Goal: Task Accomplishment & Management: Use online tool/utility

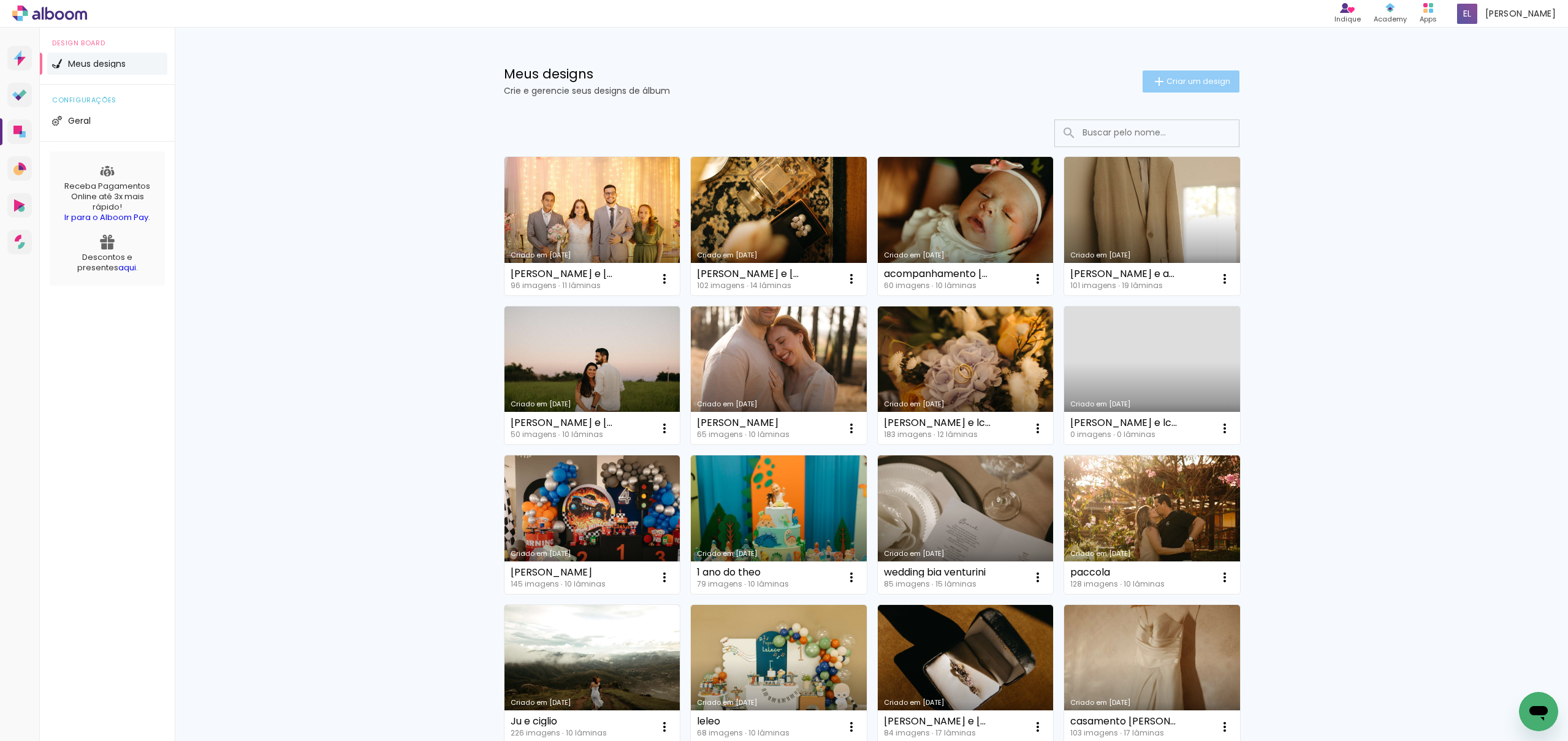
click at [1205, 81] on span "Criar um design" at bounding box center [1198, 81] width 64 height 8
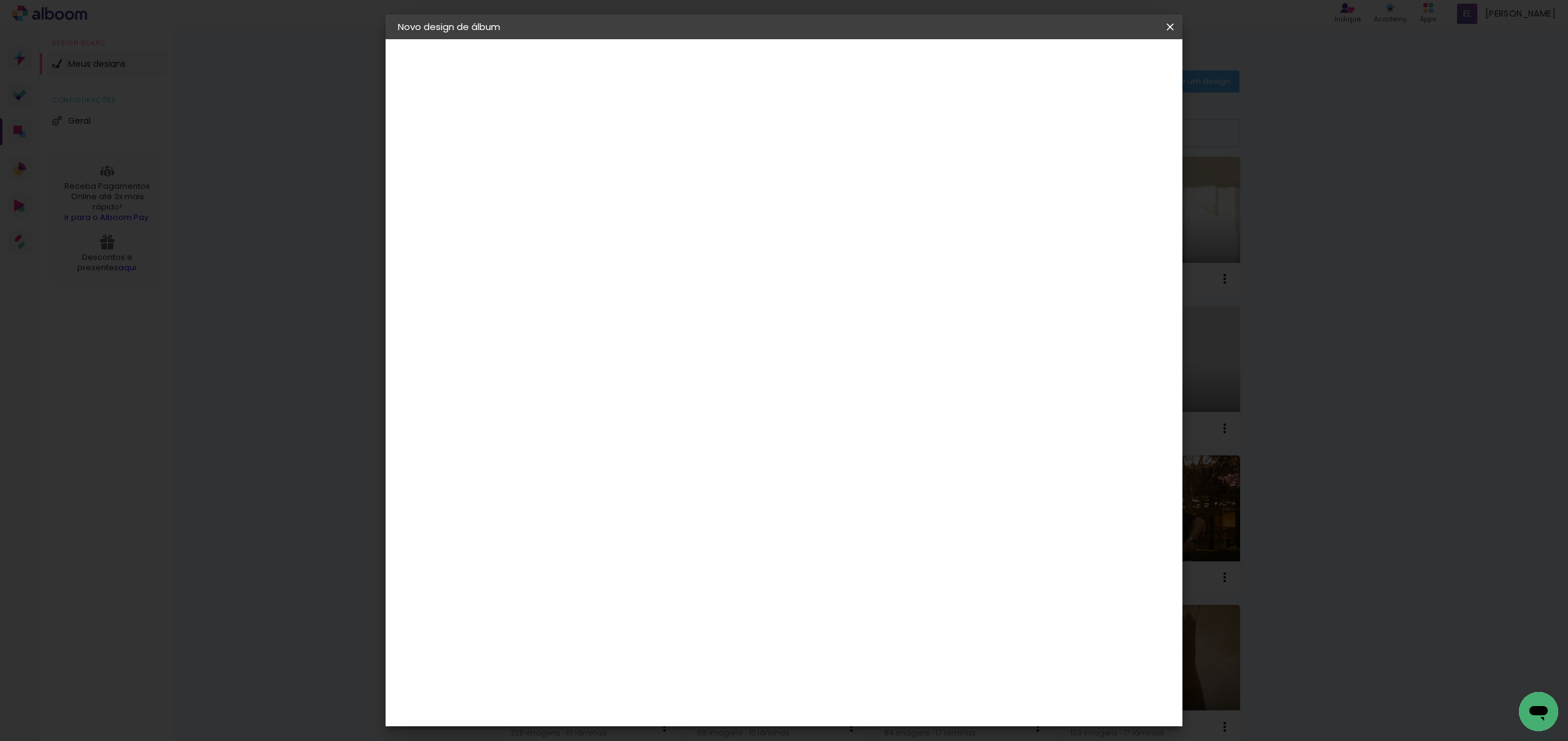
click at [598, 171] on input at bounding box center [598, 164] width 0 height 19
type input "thauane"
type paper-input "thauane"
click at [724, 68] on paper-button "Avançar" at bounding box center [694, 65] width 60 height 21
click at [655, 410] on div "AlfaFotoBook" at bounding box center [623, 410] width 65 height 10
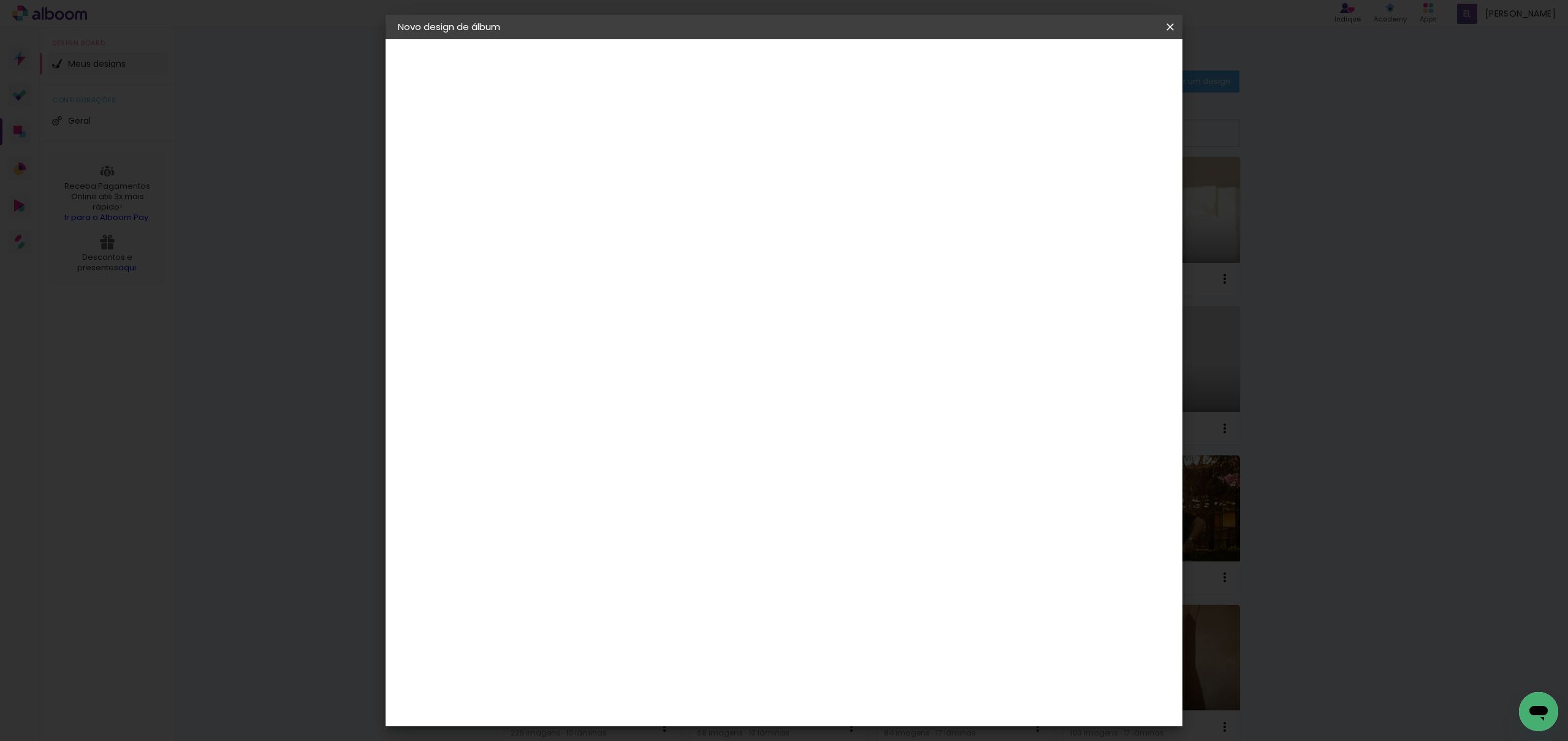
click at [0, 0] on slot "Avançar" at bounding box center [0, 0] width 0 height 0
click at [681, 596] on span "Cubic" at bounding box center [653, 612] width 57 height 32
click at [798, 65] on paper-button "Avançar" at bounding box center [768, 65] width 60 height 21
click at [1103, 68] on span "Iniciar design" at bounding box center [1075, 64] width 56 height 8
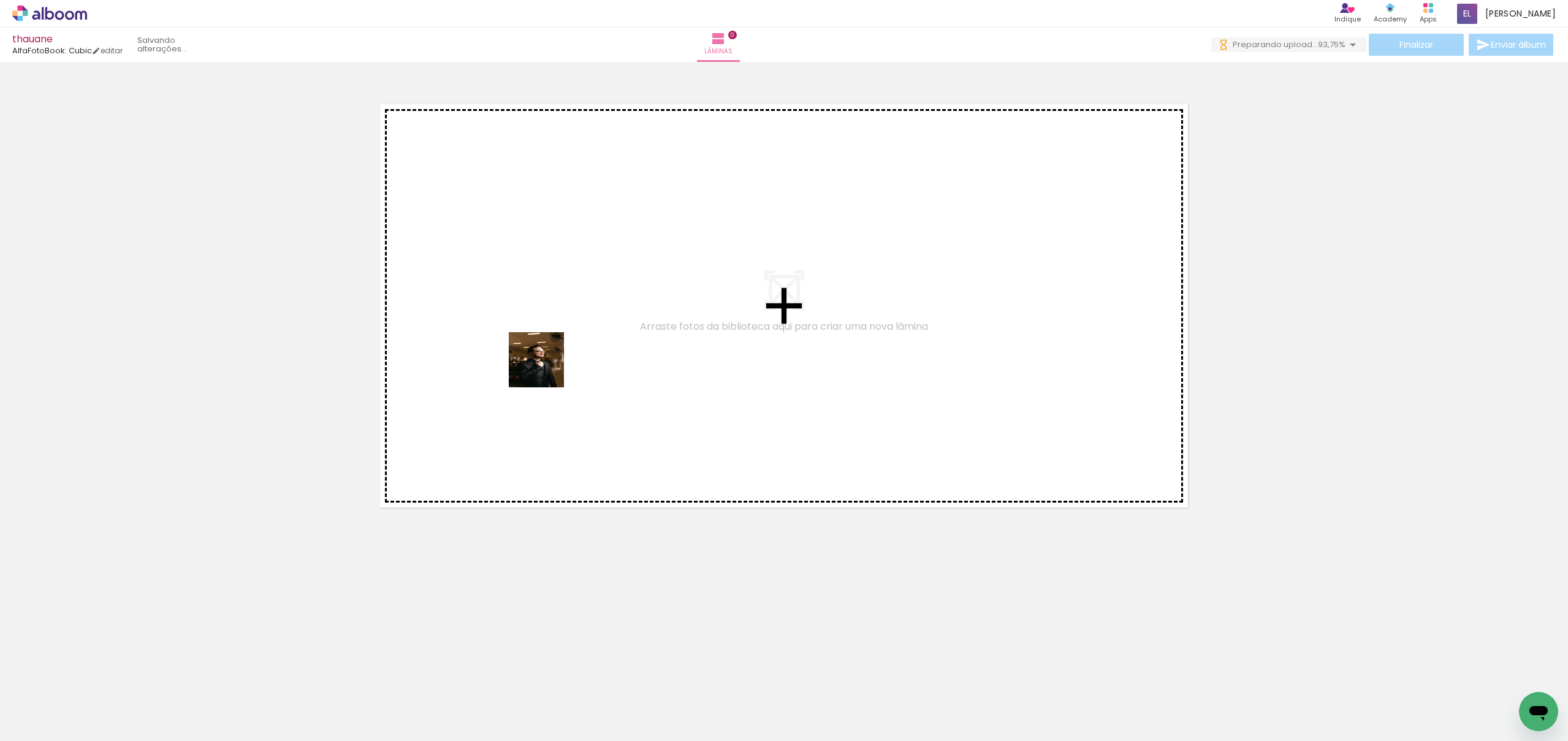
drag, startPoint x: 138, startPoint y: 696, endPoint x: 229, endPoint y: 690, distance: 91.2
click at [546, 369] on quentale-workspace at bounding box center [784, 370] width 1568 height 741
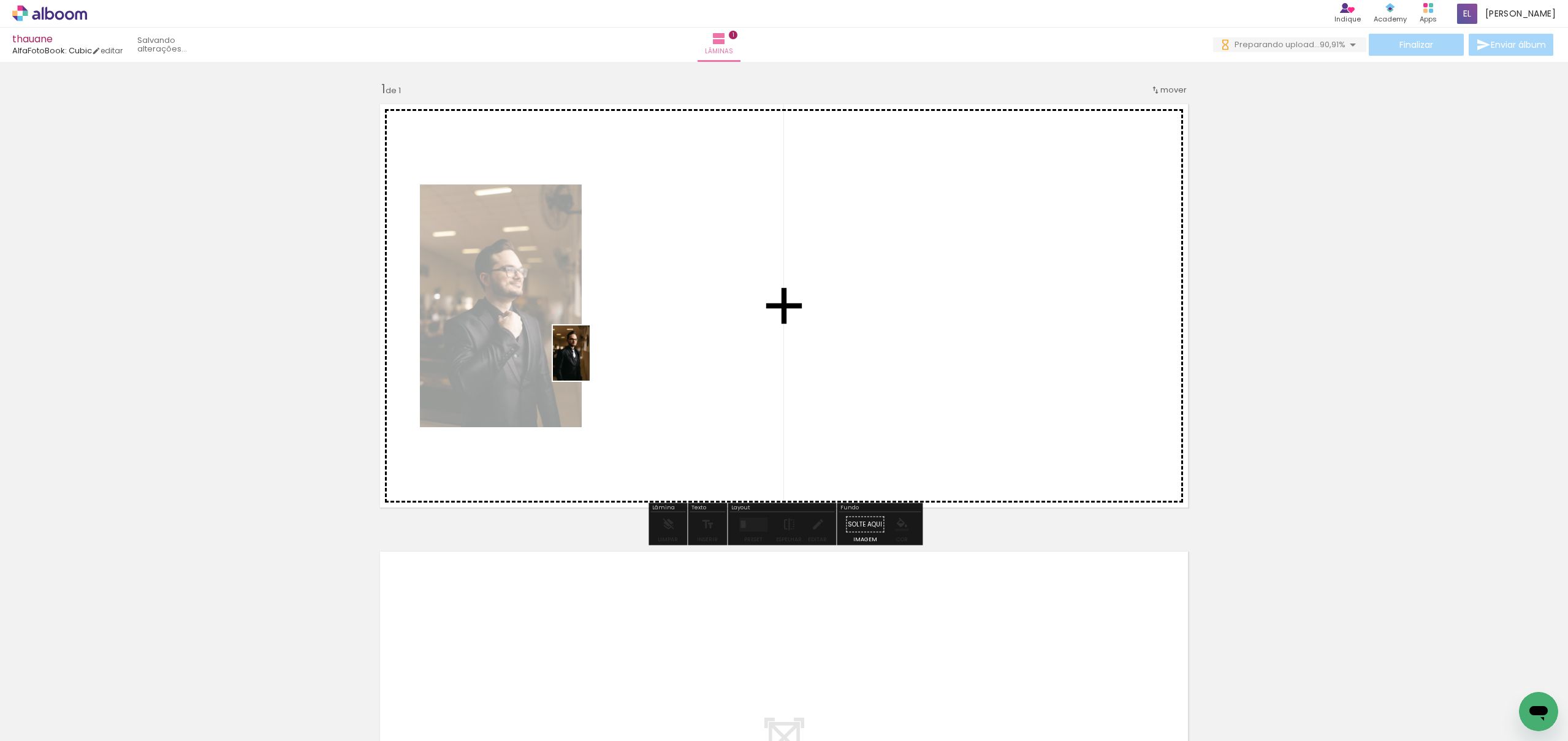
click at [590, 362] on quentale-workspace at bounding box center [784, 370] width 1568 height 741
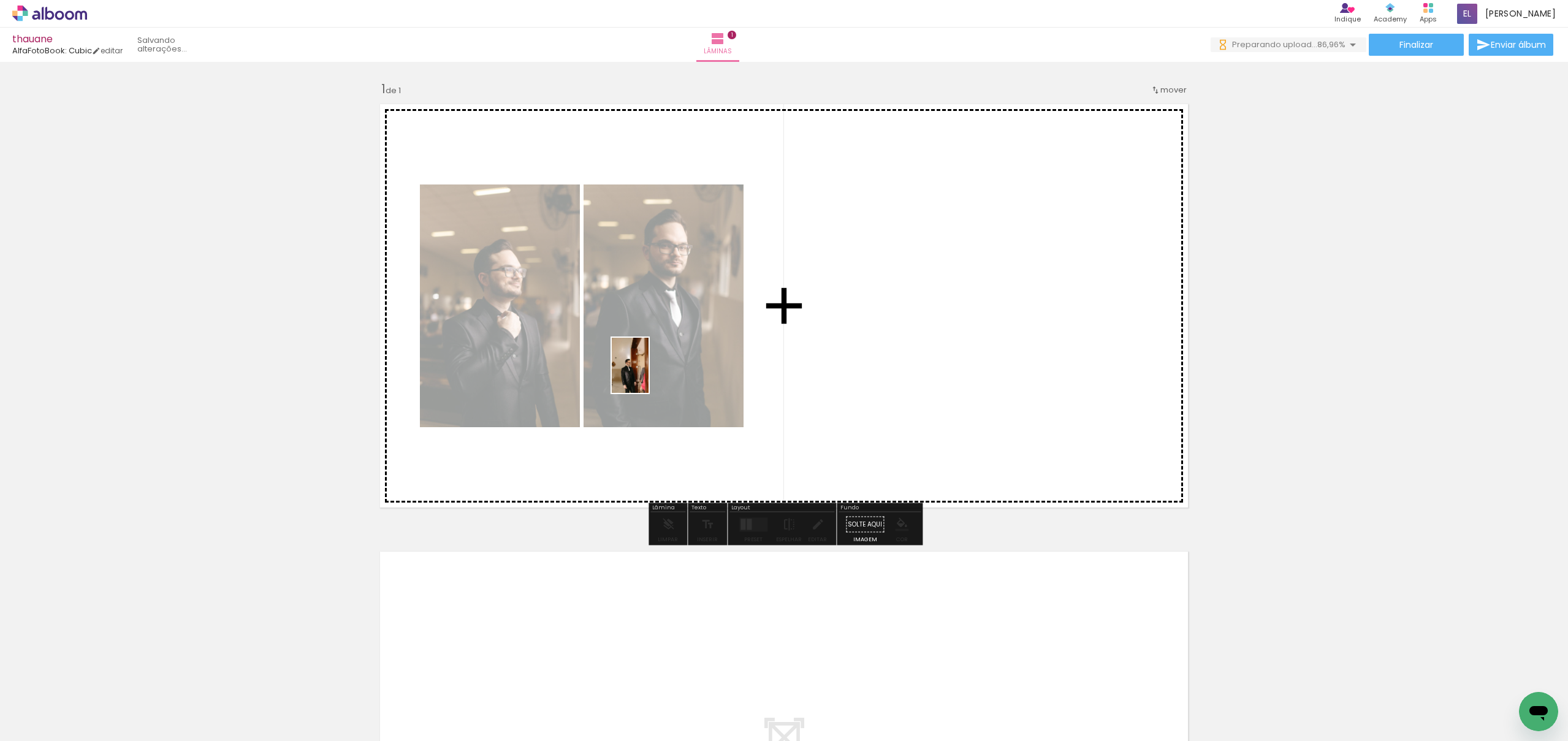
drag, startPoint x: 266, startPoint y: 697, endPoint x: 550, endPoint y: 570, distance: 311.1
click at [649, 375] on quentale-workspace at bounding box center [784, 370] width 1568 height 741
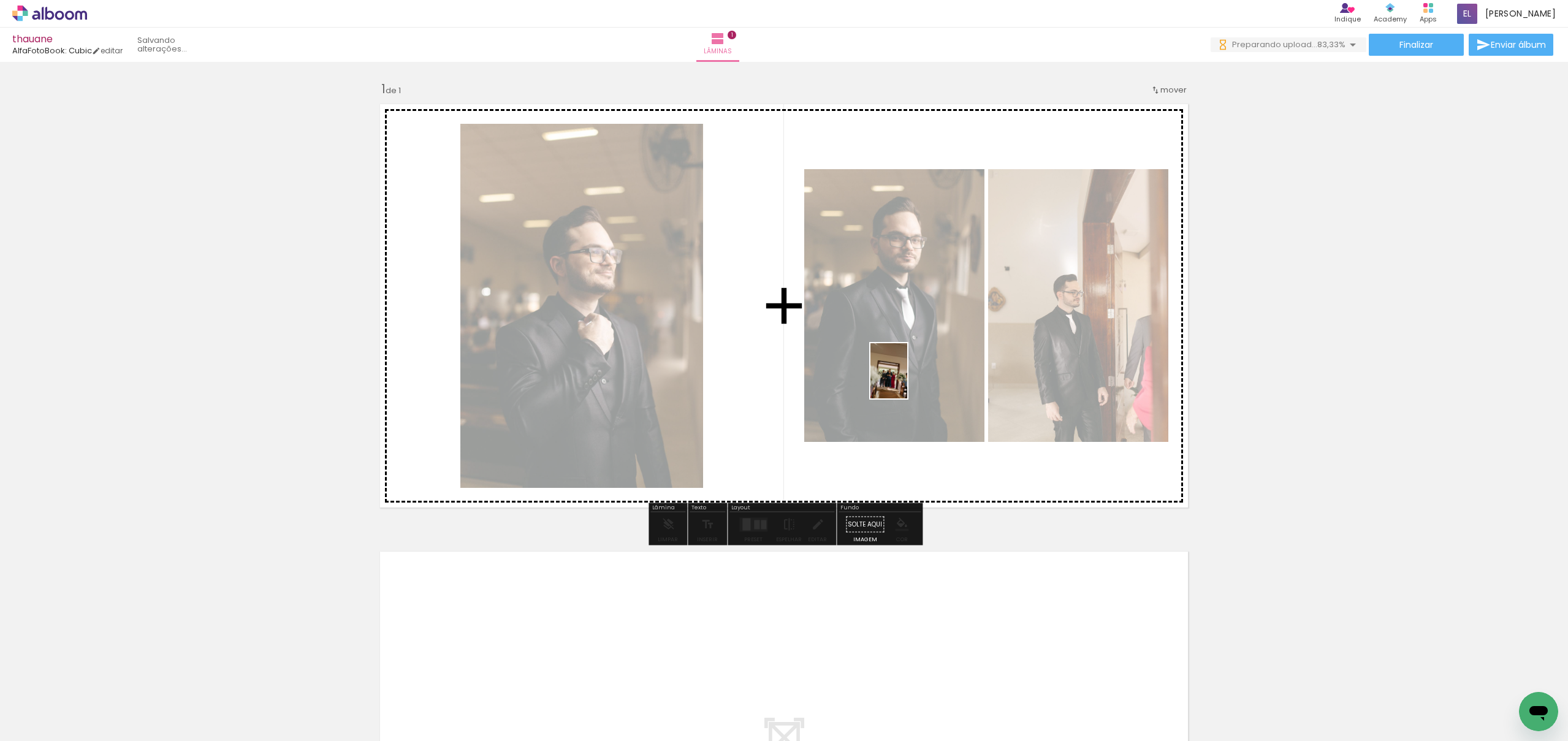
drag, startPoint x: 362, startPoint y: 694, endPoint x: 555, endPoint y: 667, distance: 194.9
click at [907, 380] on quentale-workspace at bounding box center [784, 370] width 1568 height 741
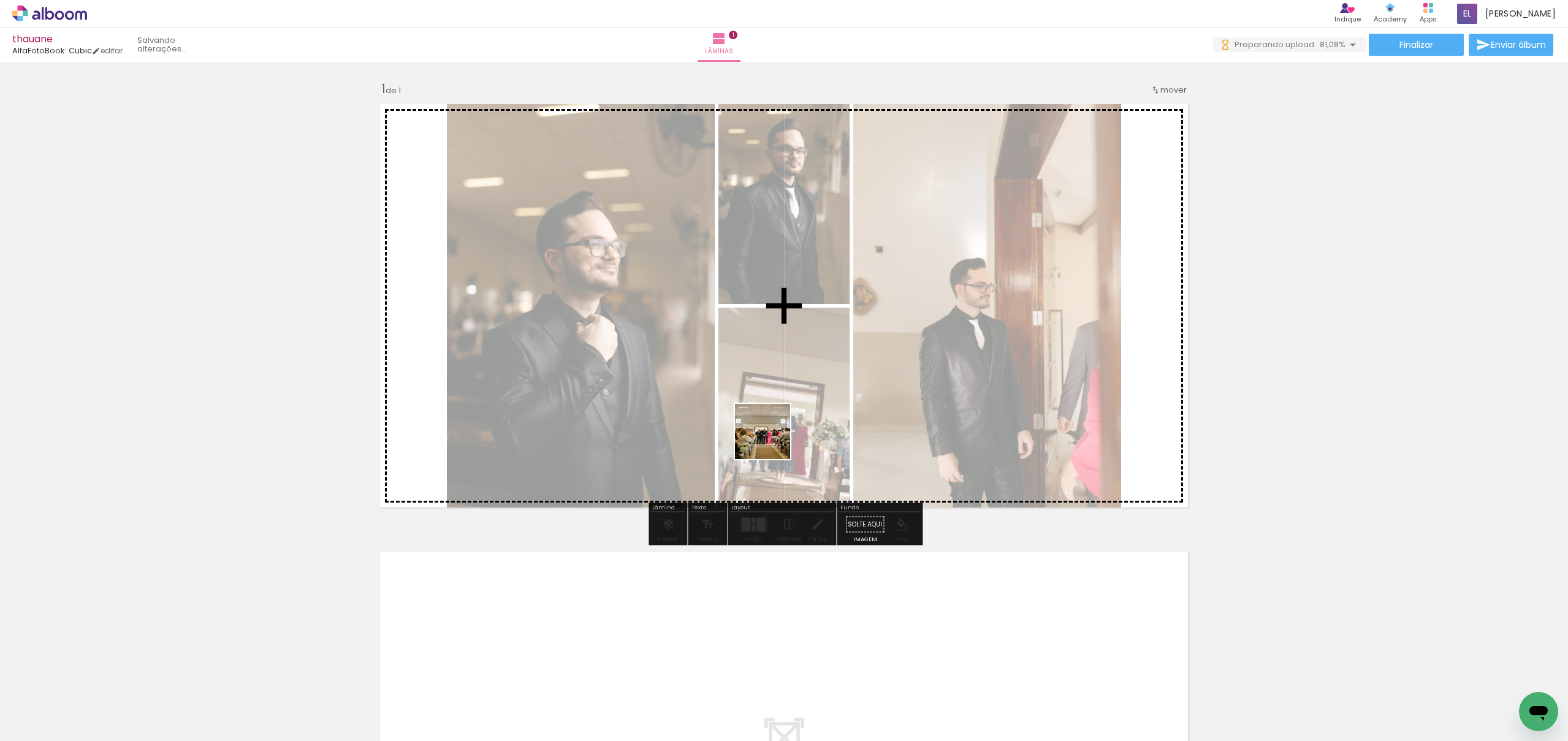
drag, startPoint x: 411, startPoint y: 709, endPoint x: 772, endPoint y: 440, distance: 450.2
click at [772, 441] on quentale-workspace at bounding box center [784, 370] width 1568 height 741
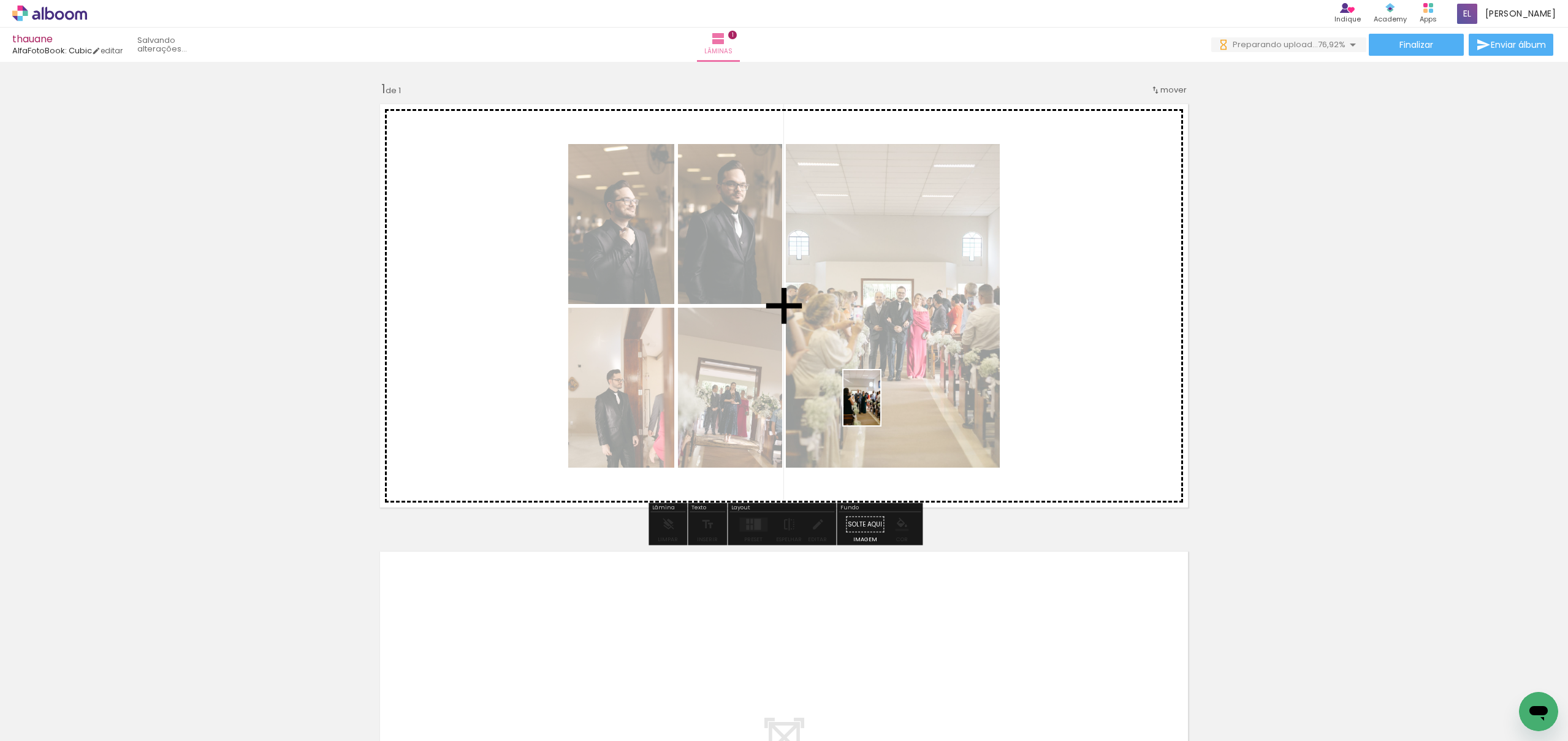
drag, startPoint x: 473, startPoint y: 699, endPoint x: 887, endPoint y: 403, distance: 508.9
click at [887, 405] on quentale-workspace at bounding box center [784, 370] width 1568 height 741
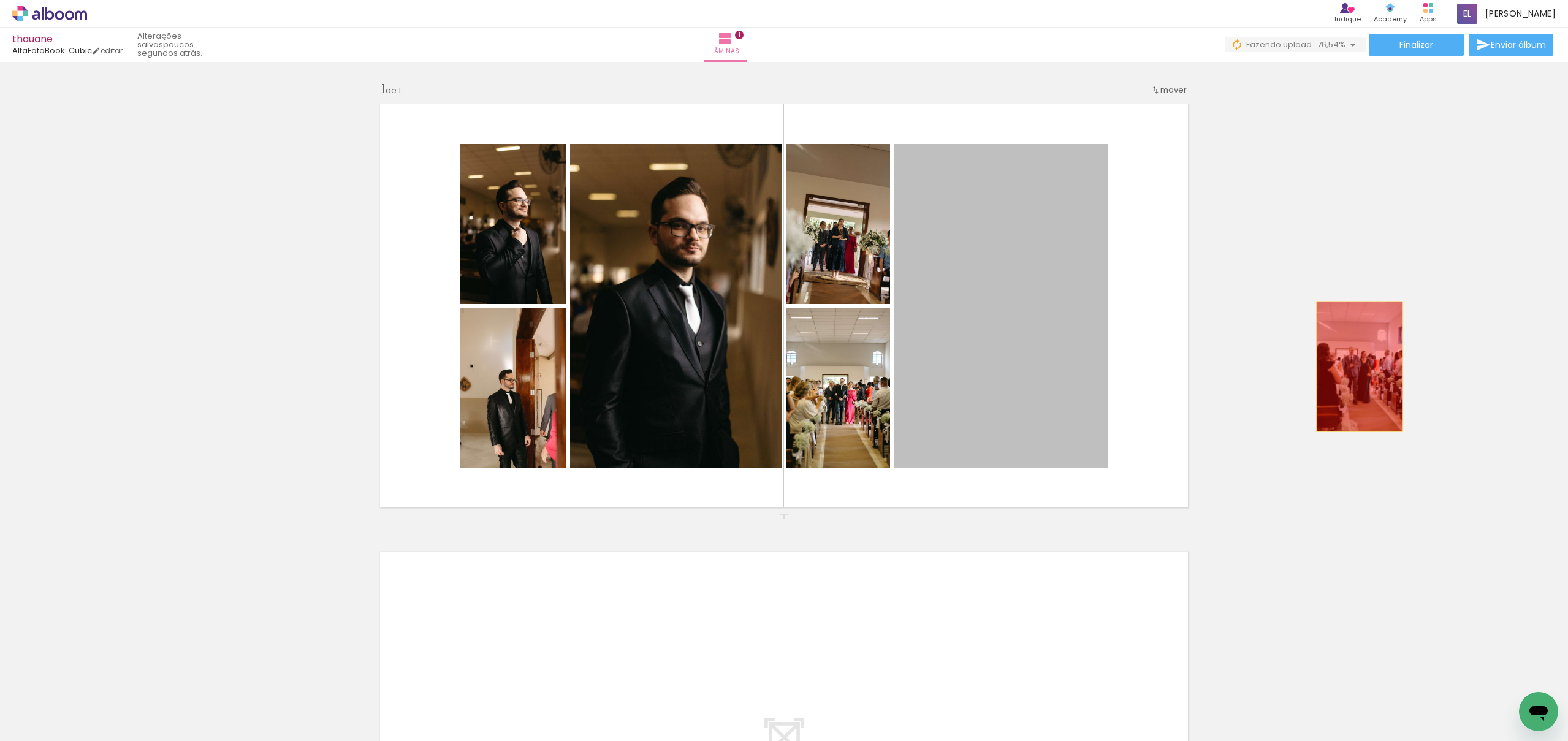
drag, startPoint x: 980, startPoint y: 327, endPoint x: 1081, endPoint y: 256, distance: 123.5
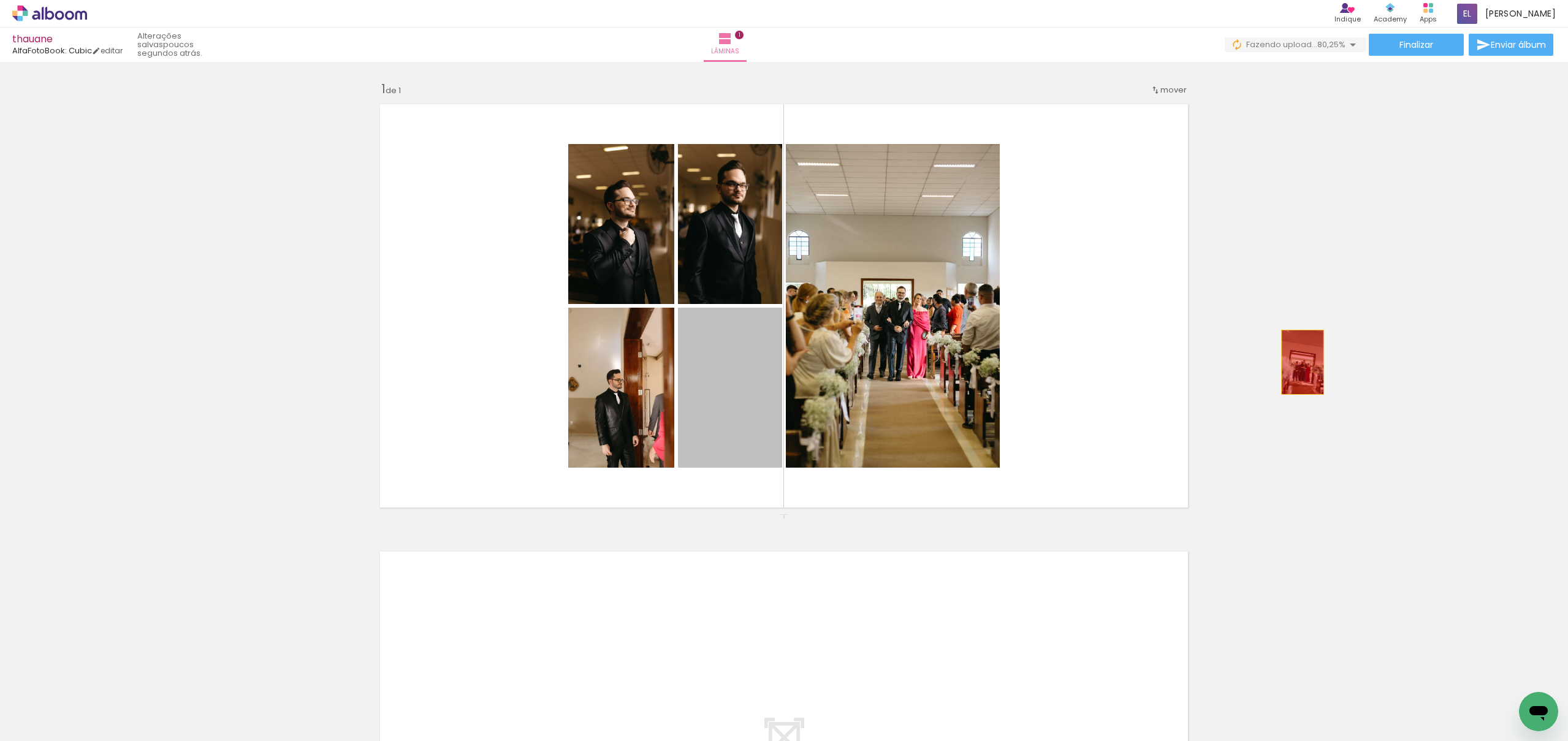
drag, startPoint x: 737, startPoint y: 403, endPoint x: 1315, endPoint y: 356, distance: 579.9
click at [1315, 362] on div "Inserir lâmina 1 de 1" at bounding box center [784, 514] width 1568 height 896
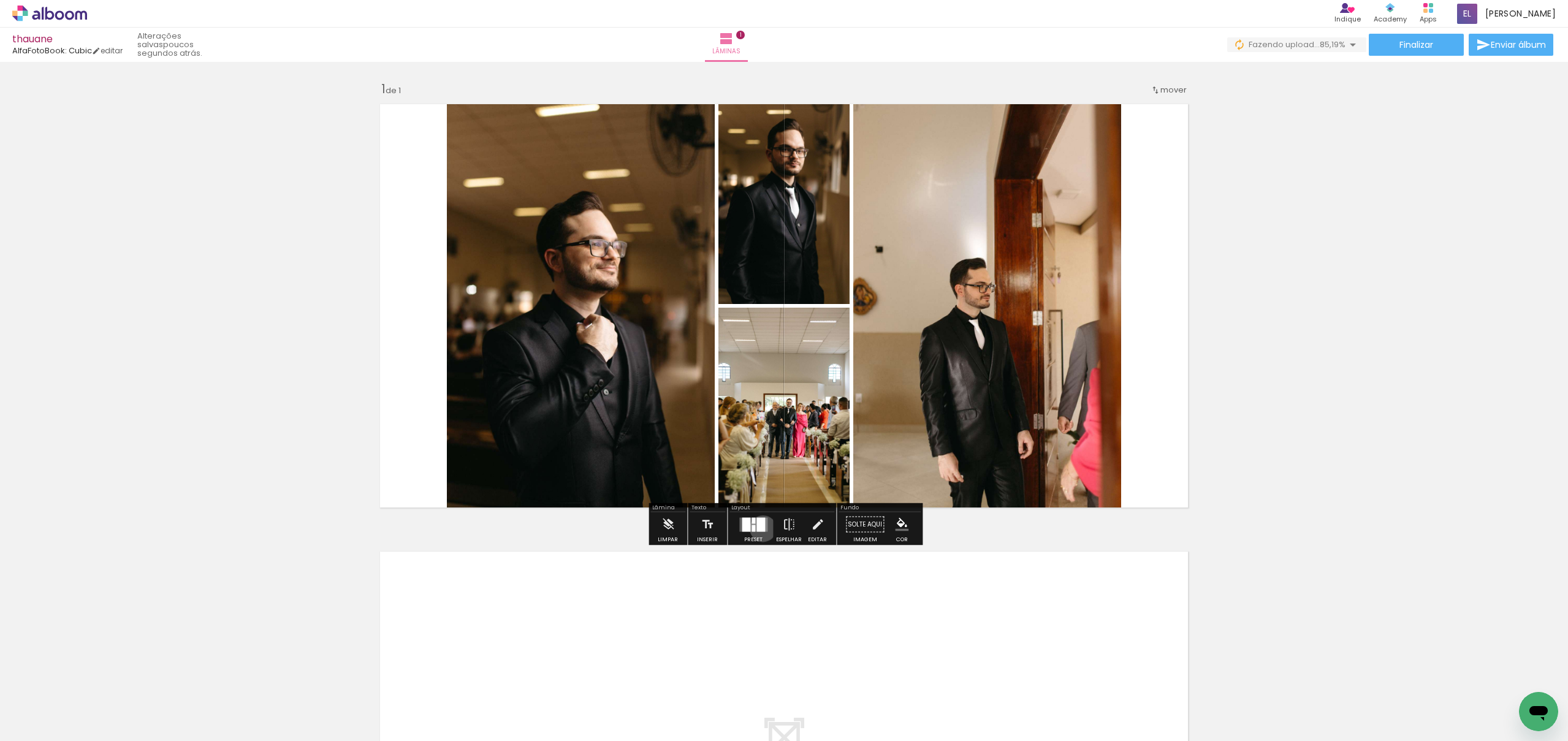
click at [760, 529] on div at bounding box center [761, 525] width 8 height 14
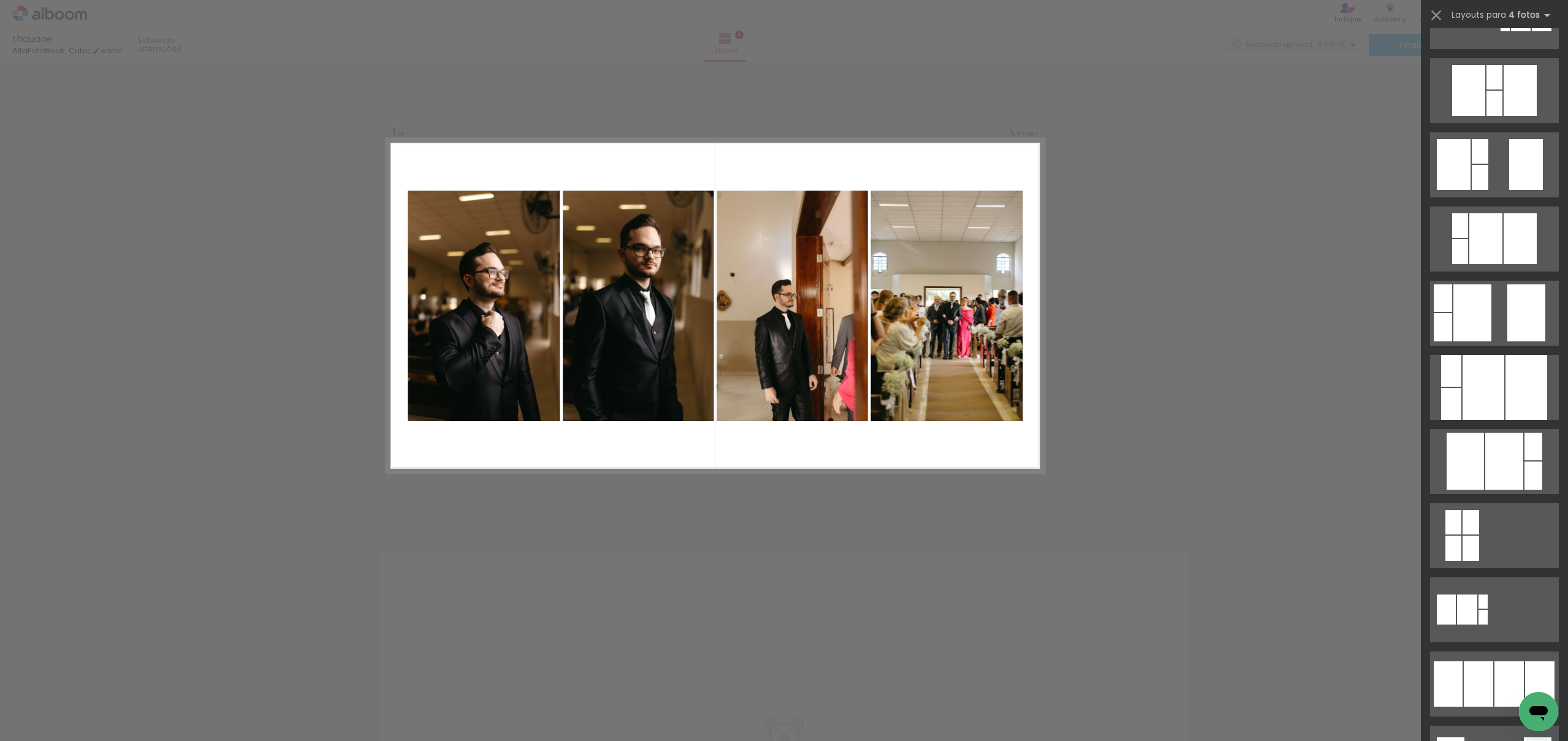
scroll to position [532, 0]
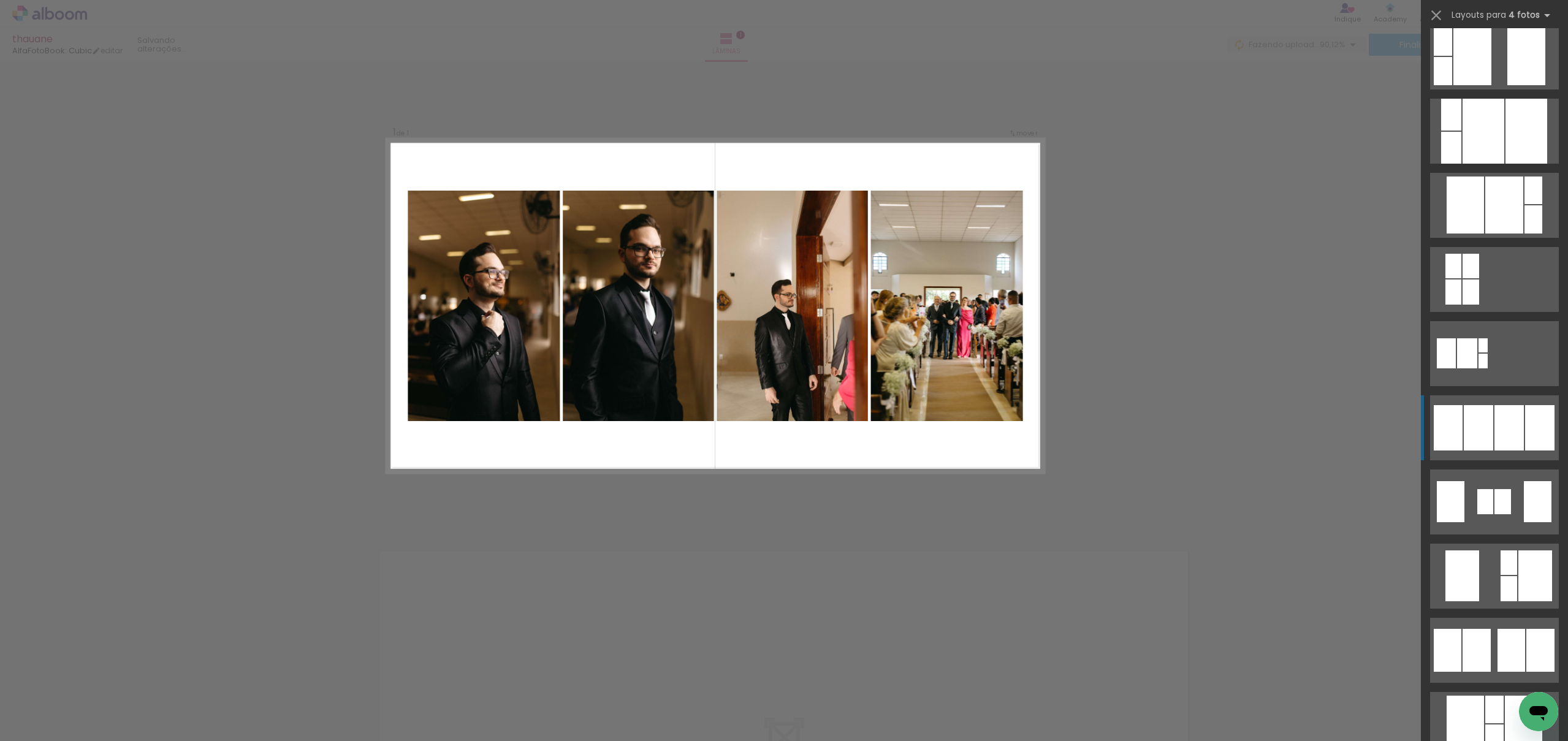
click at [1511, 421] on div at bounding box center [1509, 428] width 29 height 45
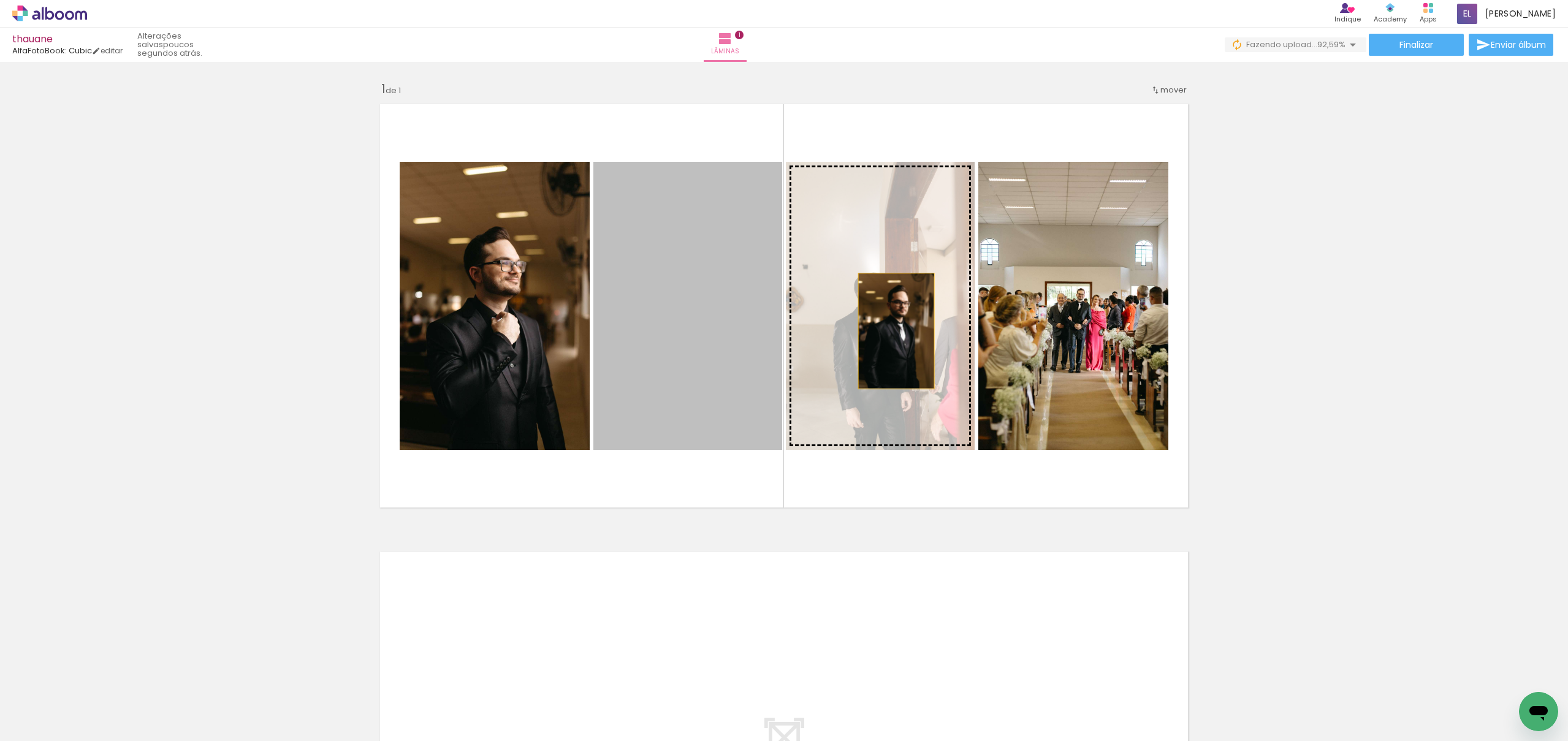
drag, startPoint x: 674, startPoint y: 327, endPoint x: 896, endPoint y: 331, distance: 222.0
click at [0, 0] on slot at bounding box center [0, 0] width 0 height 0
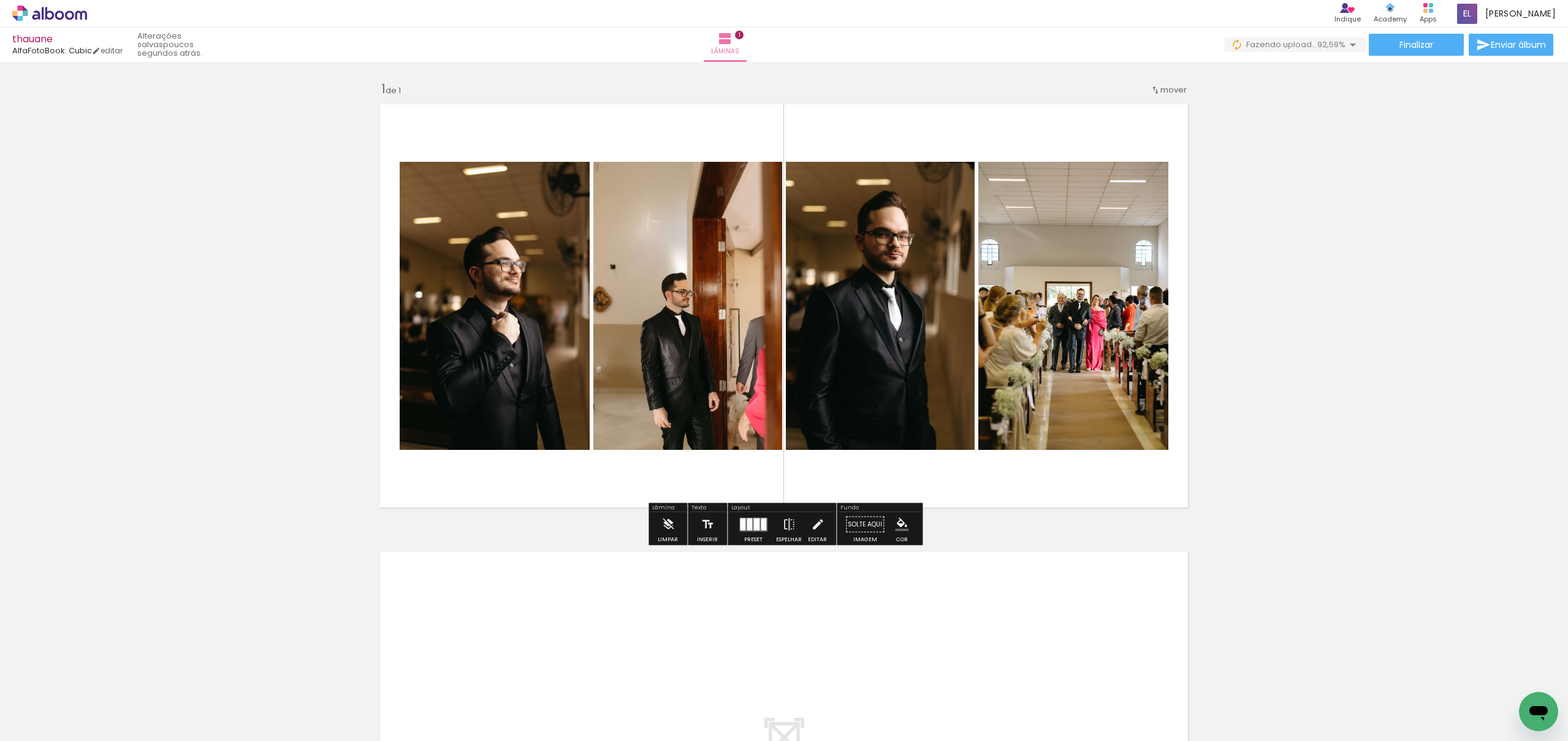
click at [1312, 424] on div "Inserir lâmina 1 de 1" at bounding box center [784, 514] width 1568 height 896
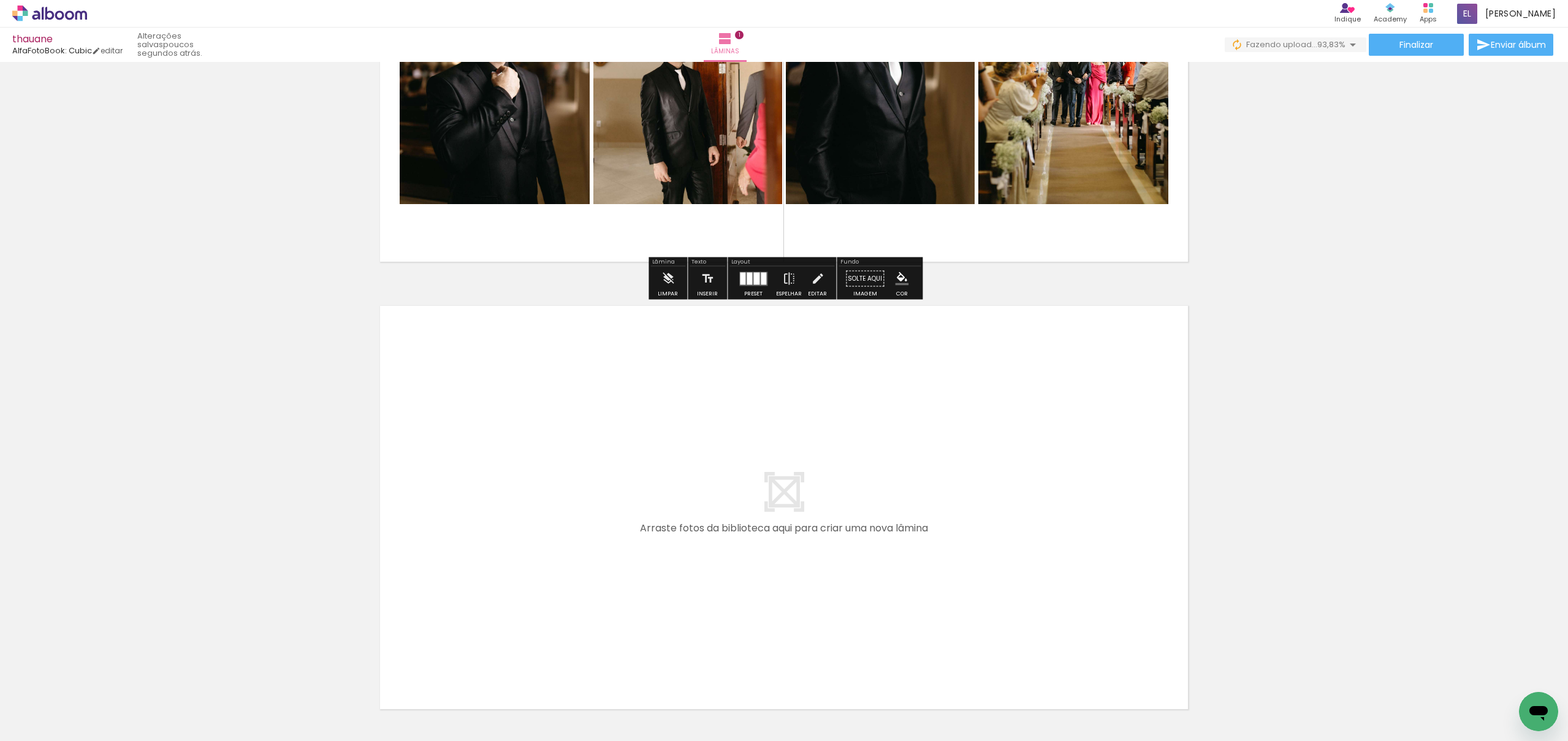
scroll to position [320, 0]
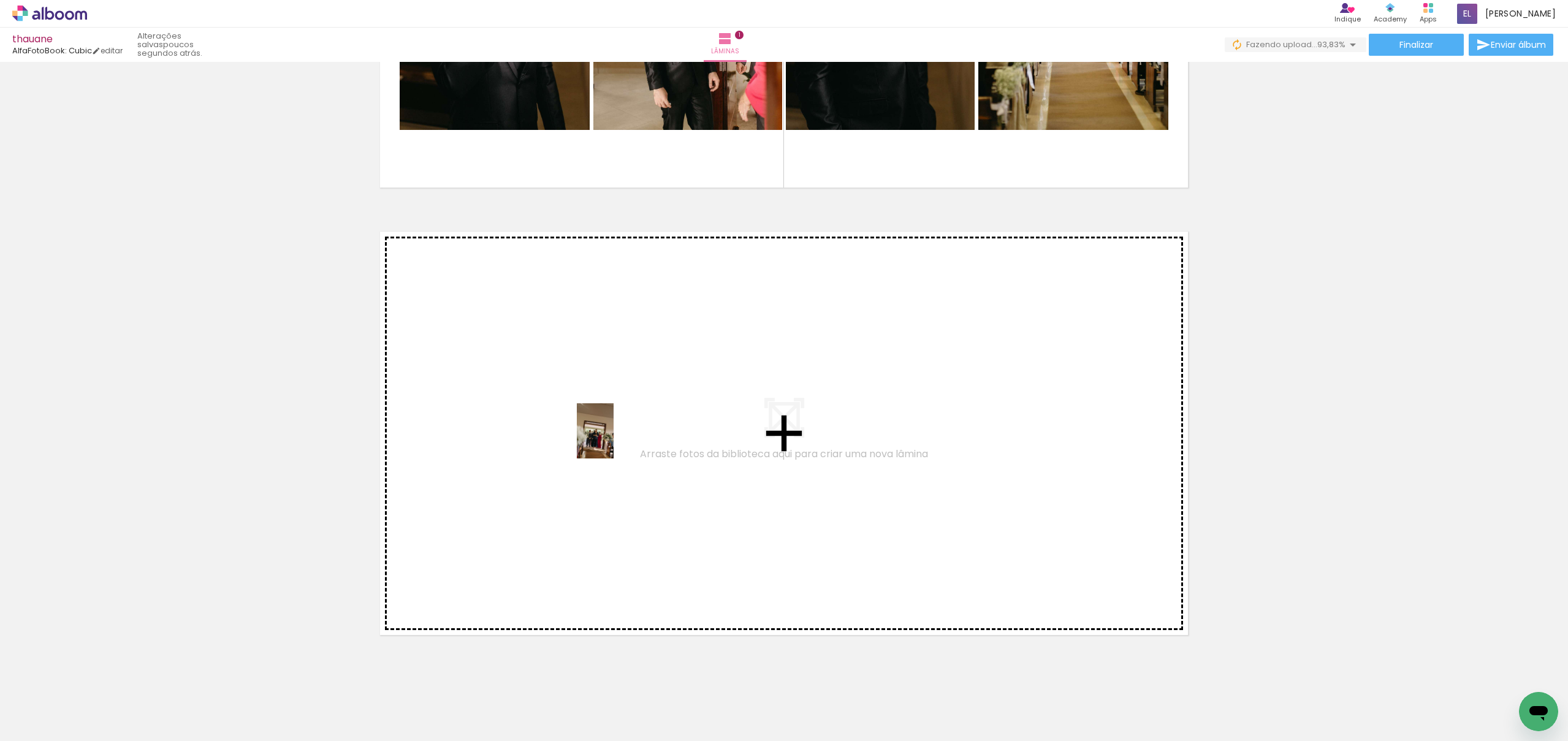
click at [614, 440] on quentale-workspace at bounding box center [784, 370] width 1568 height 741
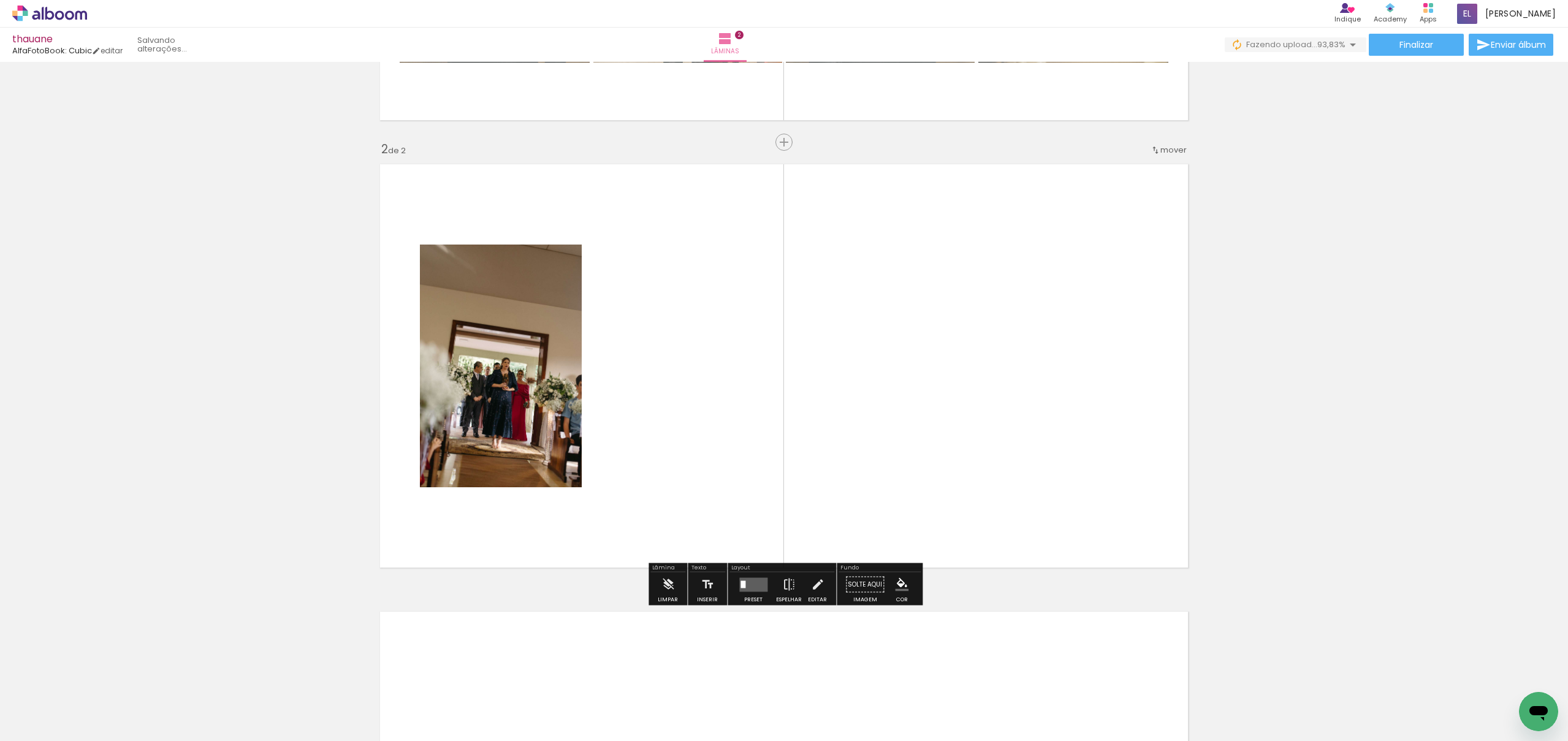
scroll to position [390, 0]
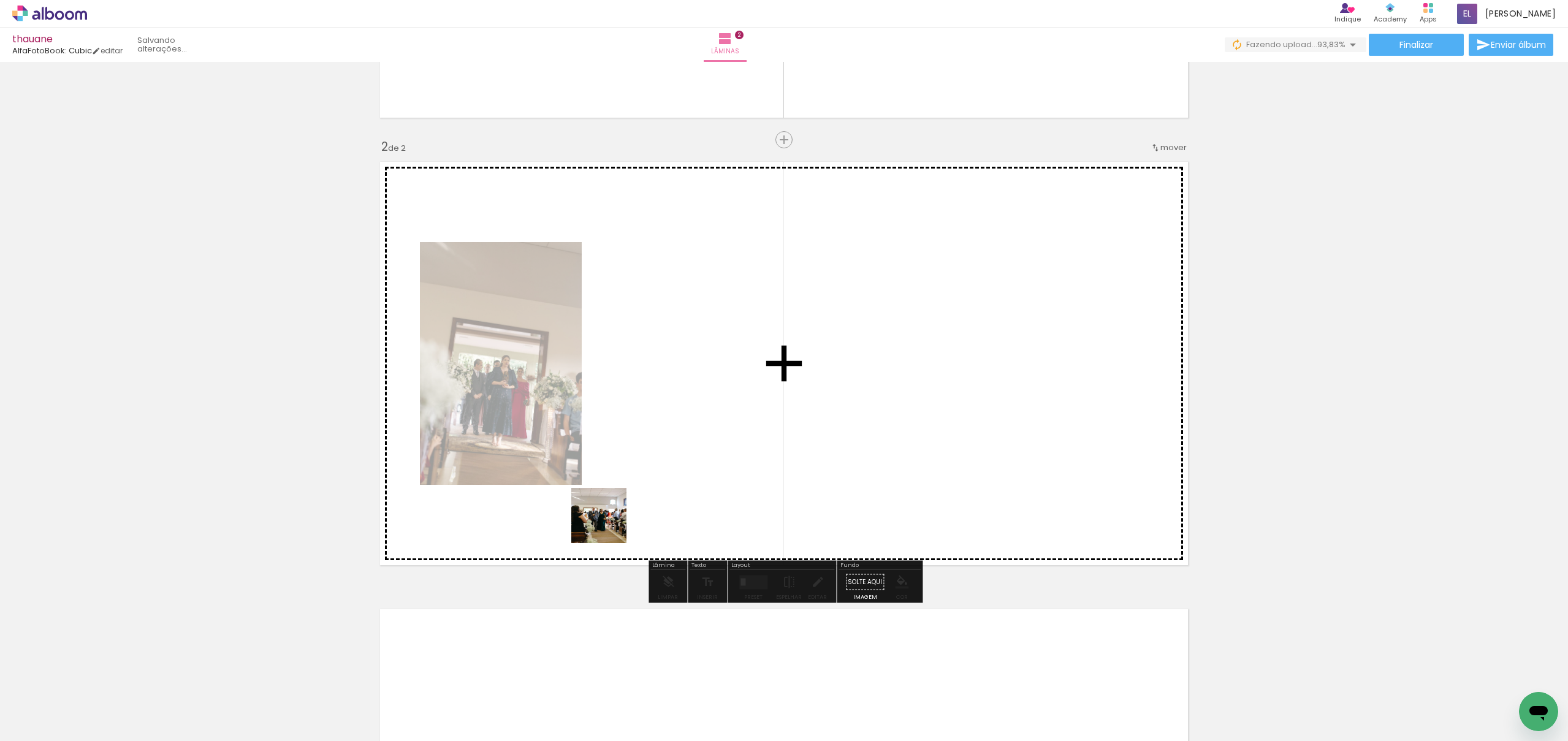
drag, startPoint x: 466, startPoint y: 704, endPoint x: 587, endPoint y: 683, distance: 122.8
click at [646, 486] on quentale-workspace at bounding box center [784, 370] width 1568 height 741
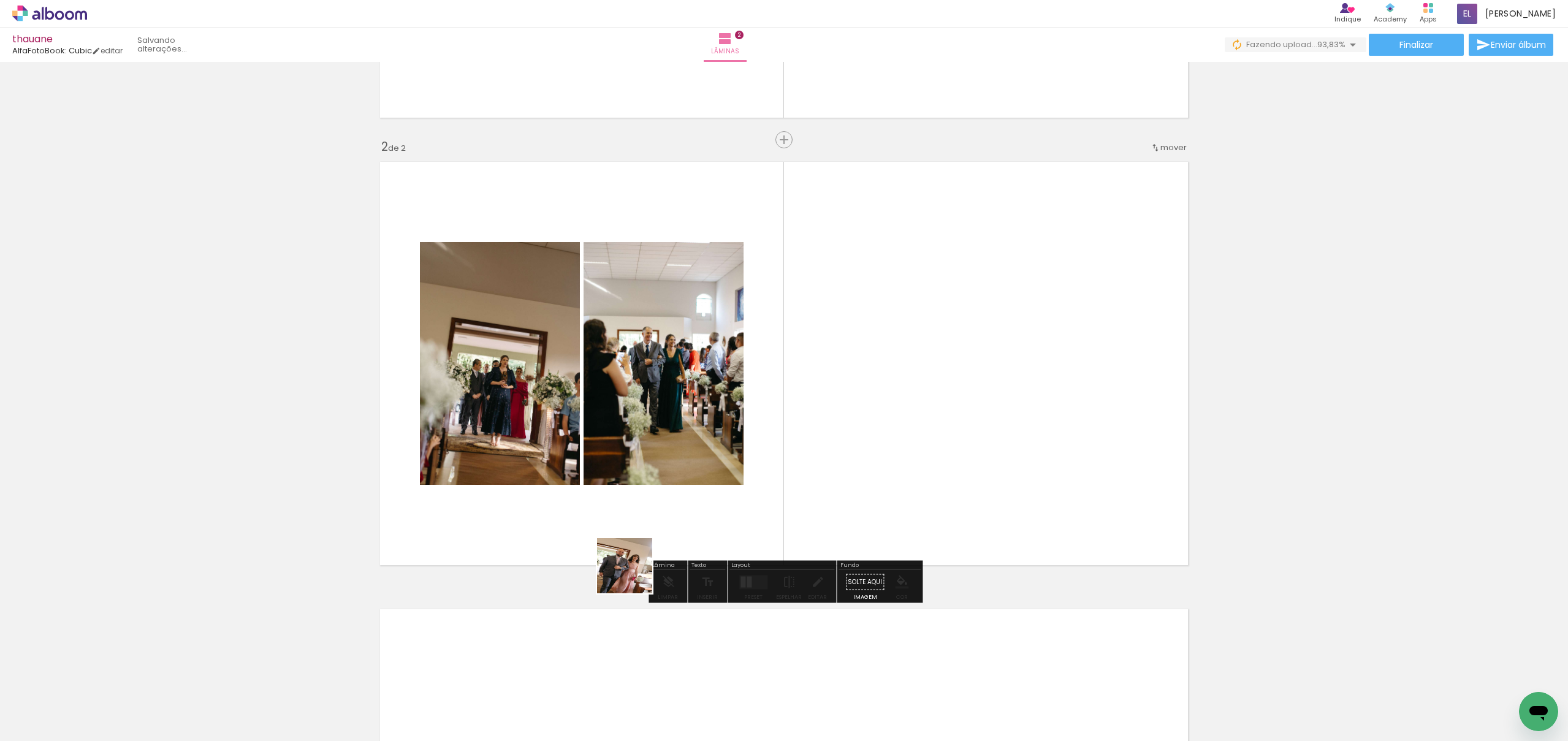
drag, startPoint x: 533, startPoint y: 721, endPoint x: 661, endPoint y: 535, distance: 225.8
click at [661, 535] on quentale-workspace at bounding box center [784, 370] width 1568 height 741
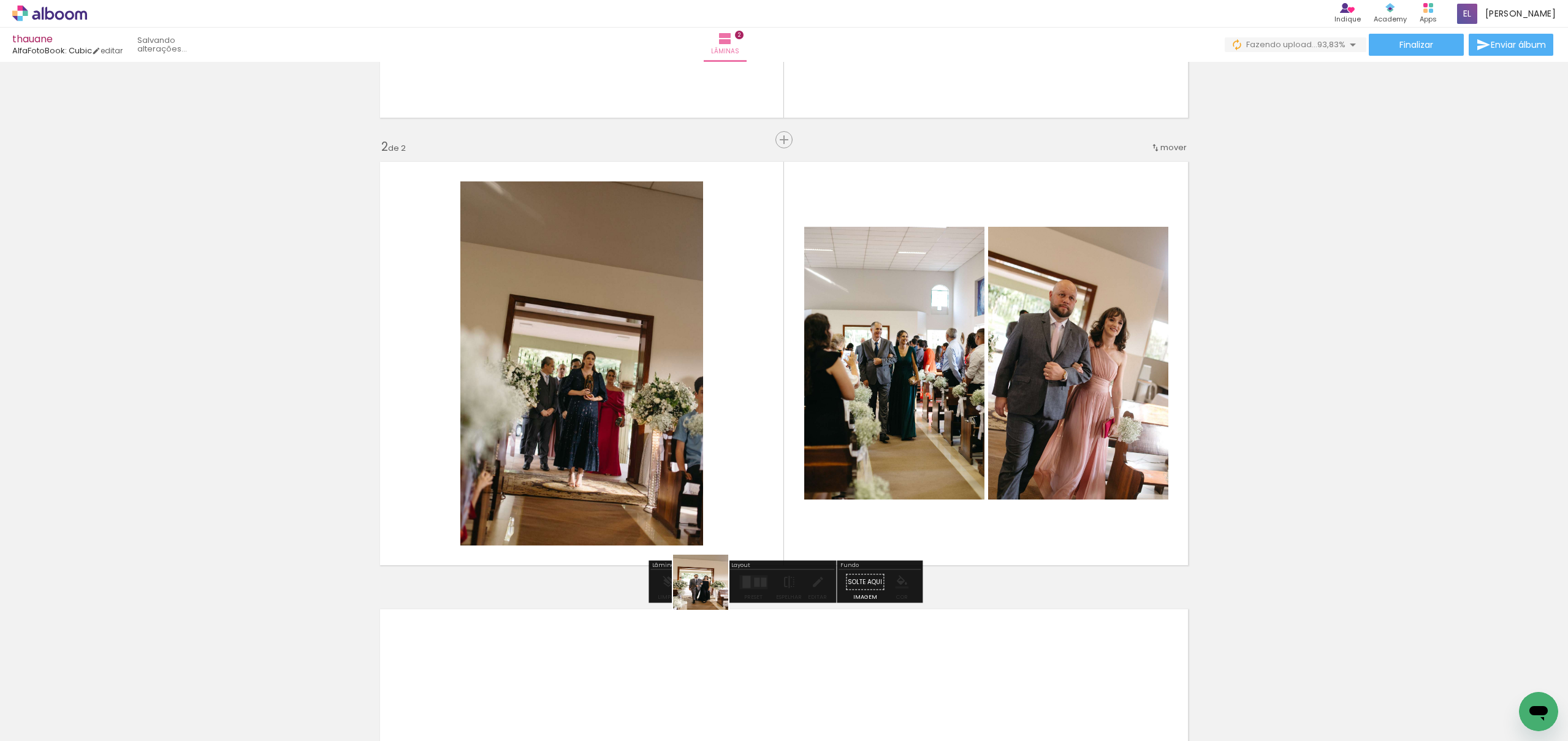
drag, startPoint x: 609, startPoint y: 718, endPoint x: 772, endPoint y: 520, distance: 256.5
click at [772, 520] on quentale-workspace at bounding box center [784, 370] width 1568 height 741
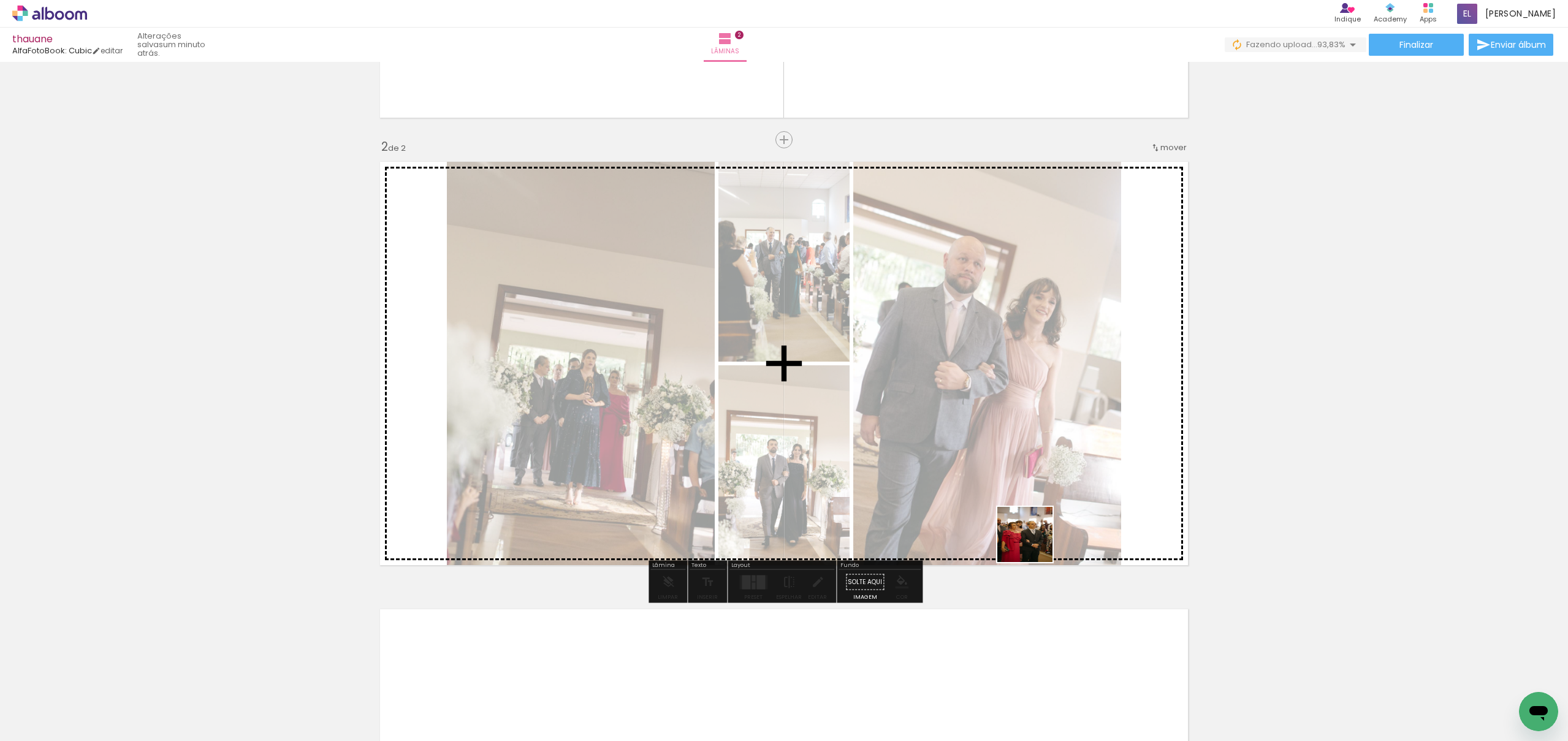
drag, startPoint x: 1221, startPoint y: 696, endPoint x: 1209, endPoint y: 675, distance: 24.2
click at [1011, 523] on quentale-workspace at bounding box center [784, 370] width 1568 height 741
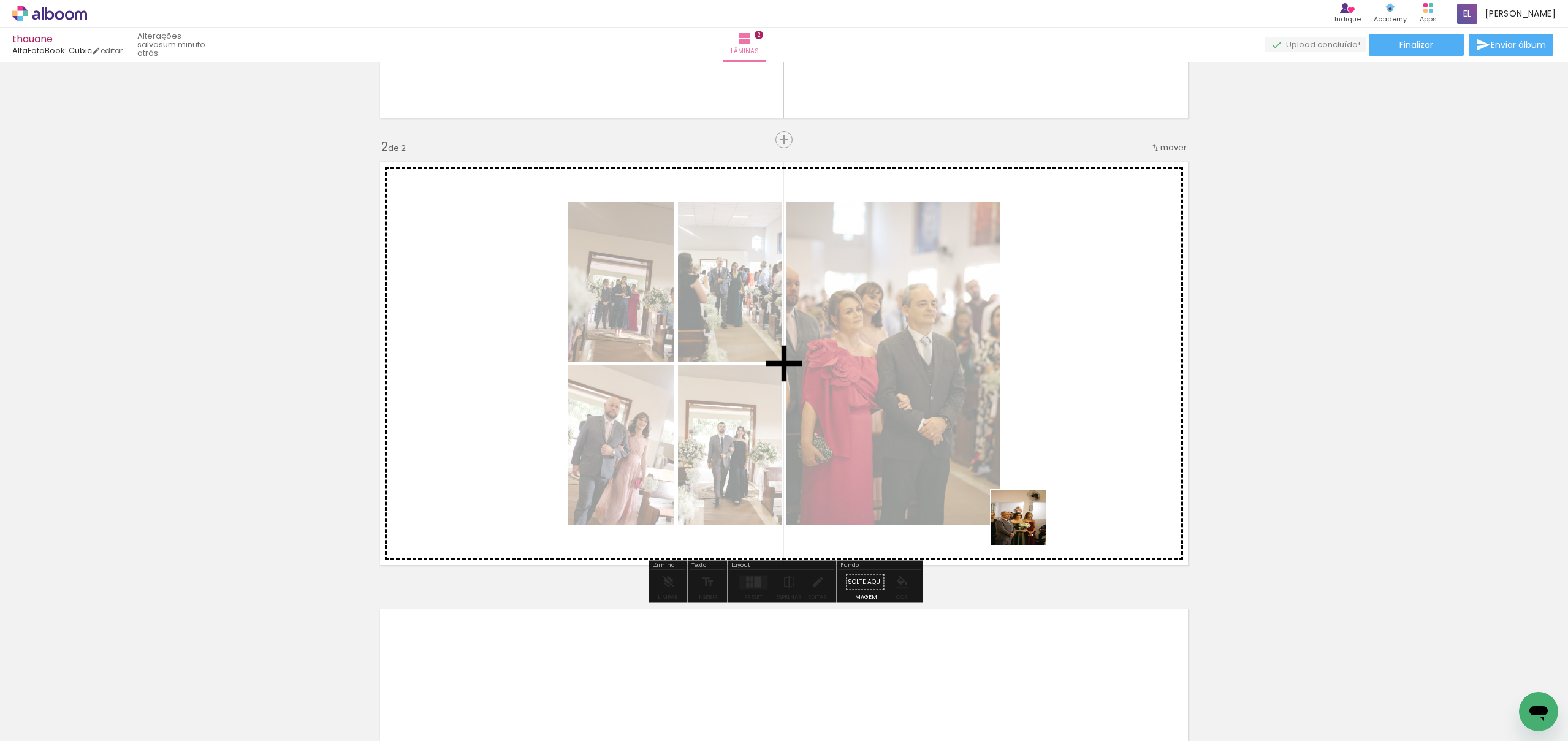
click at [1022, 505] on quentale-workspace at bounding box center [784, 370] width 1568 height 741
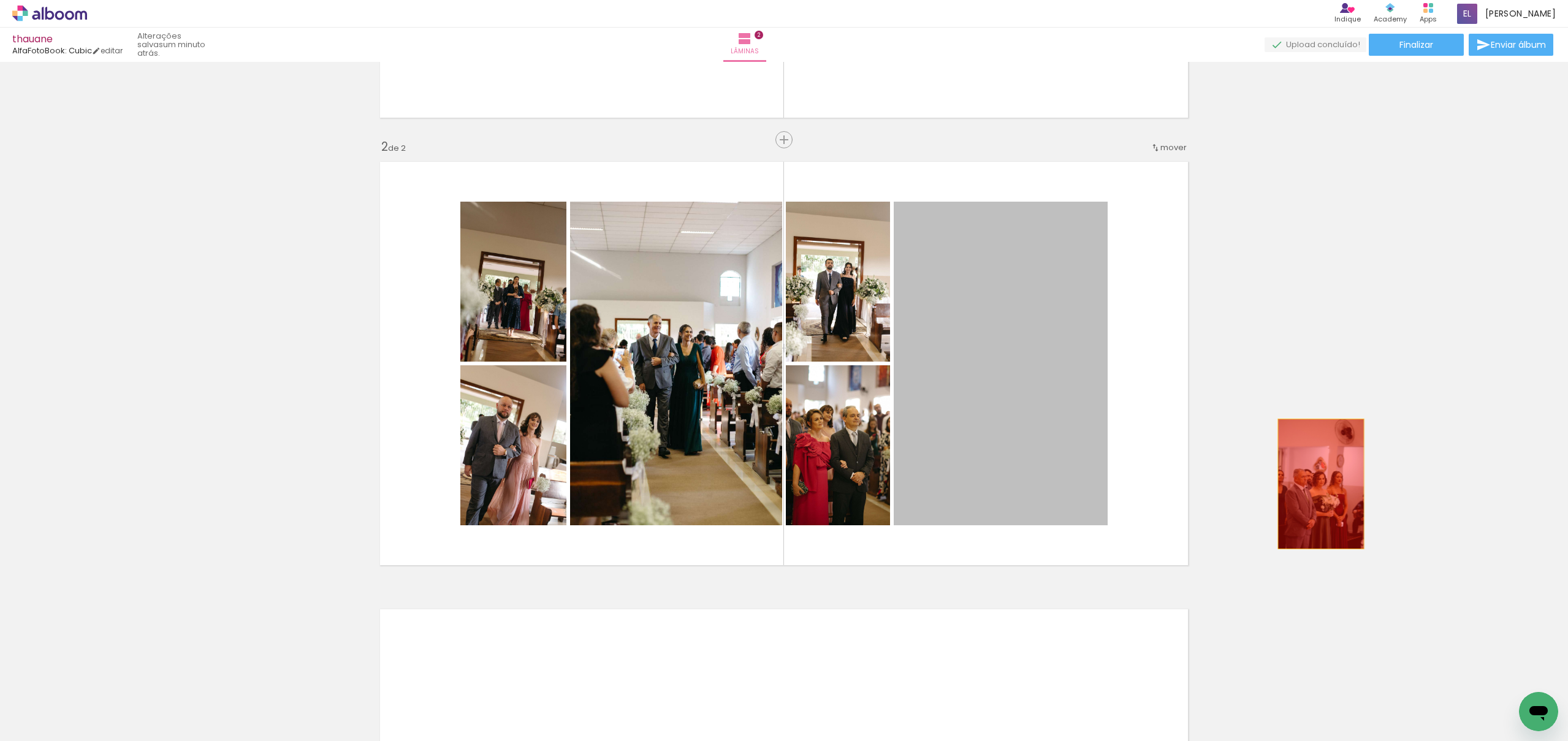
drag, startPoint x: 1035, startPoint y: 474, endPoint x: 896, endPoint y: 412, distance: 152.2
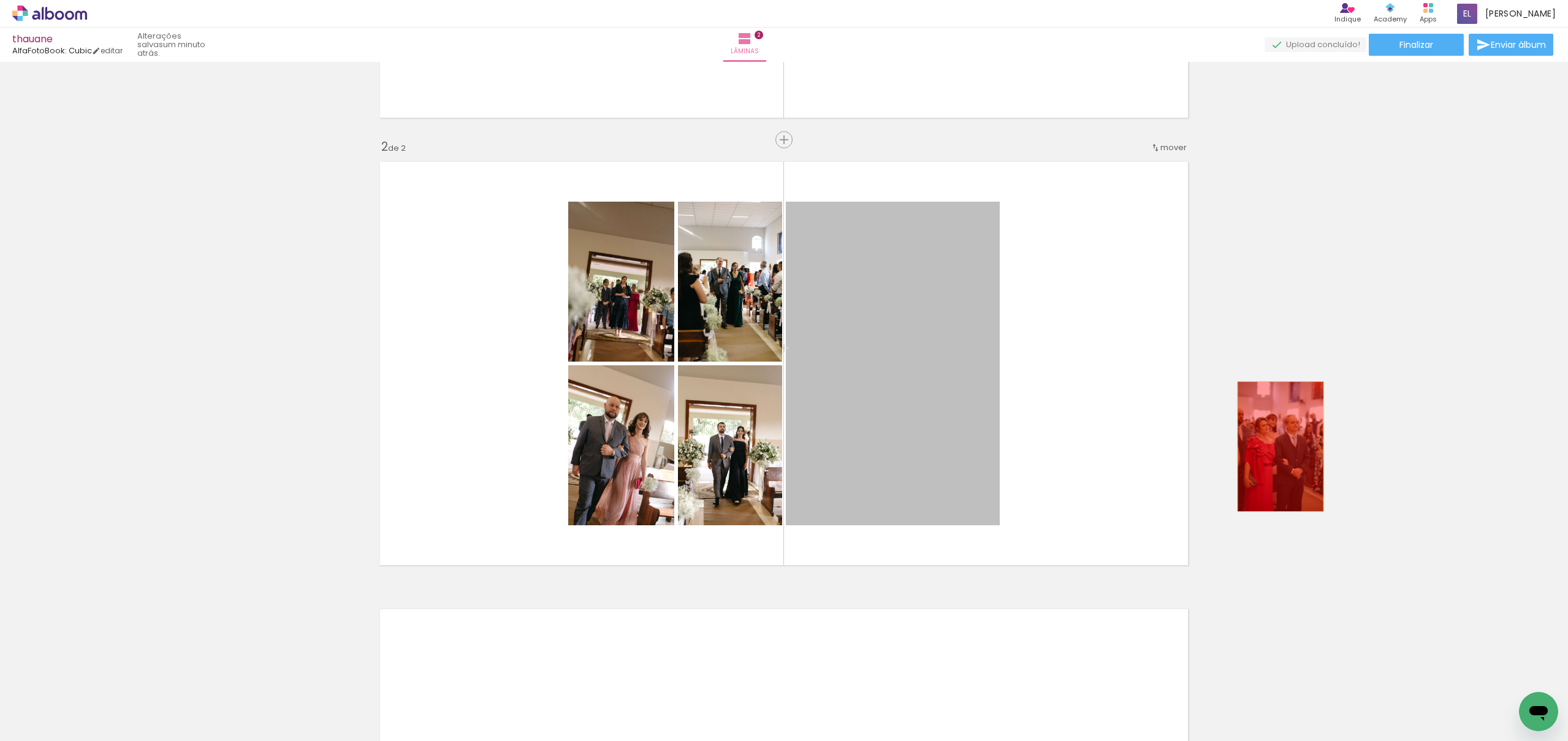
drag, startPoint x: 896, startPoint y: 405, endPoint x: 1324, endPoint y: 447, distance: 430.1
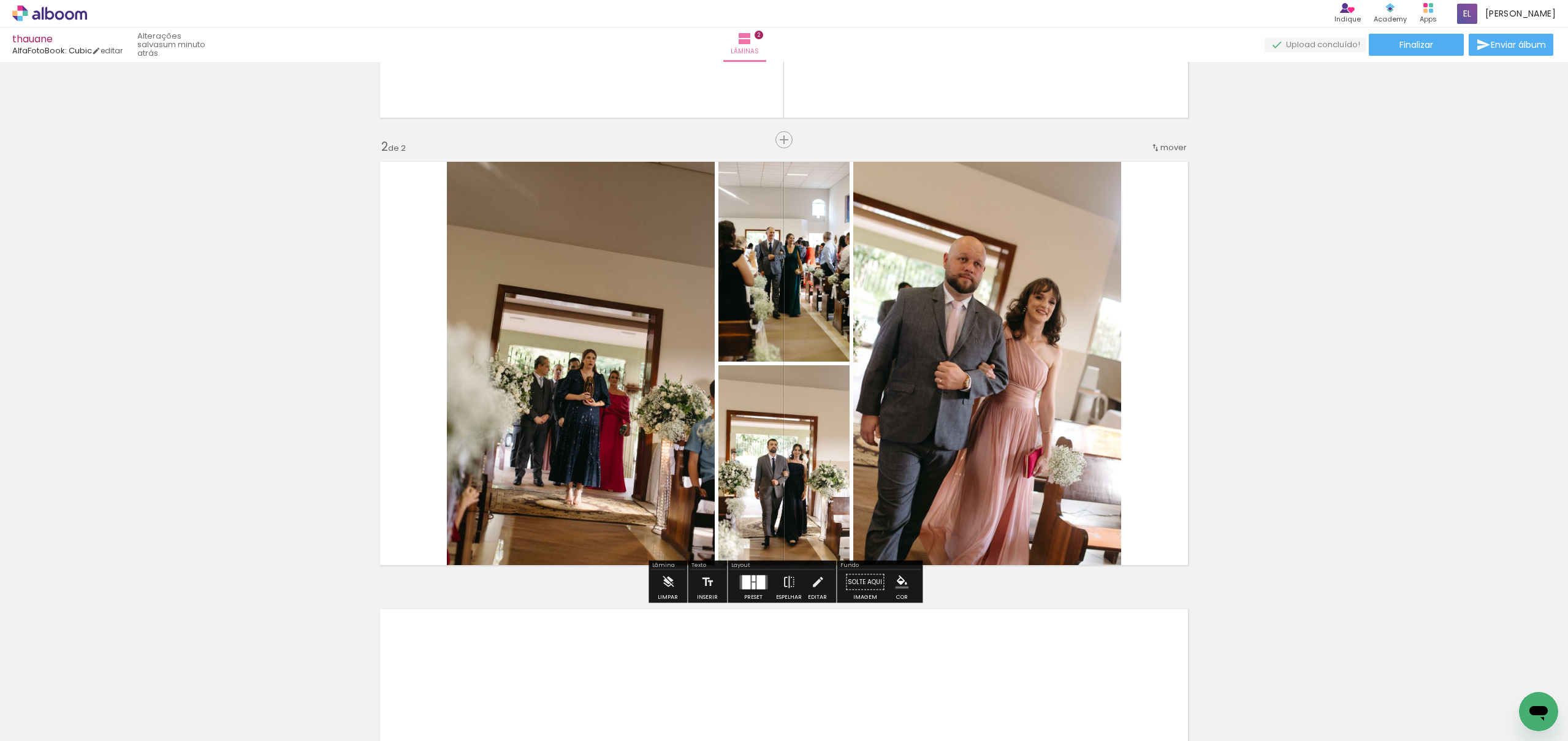
click at [746, 585] on div at bounding box center [746, 582] width 8 height 14
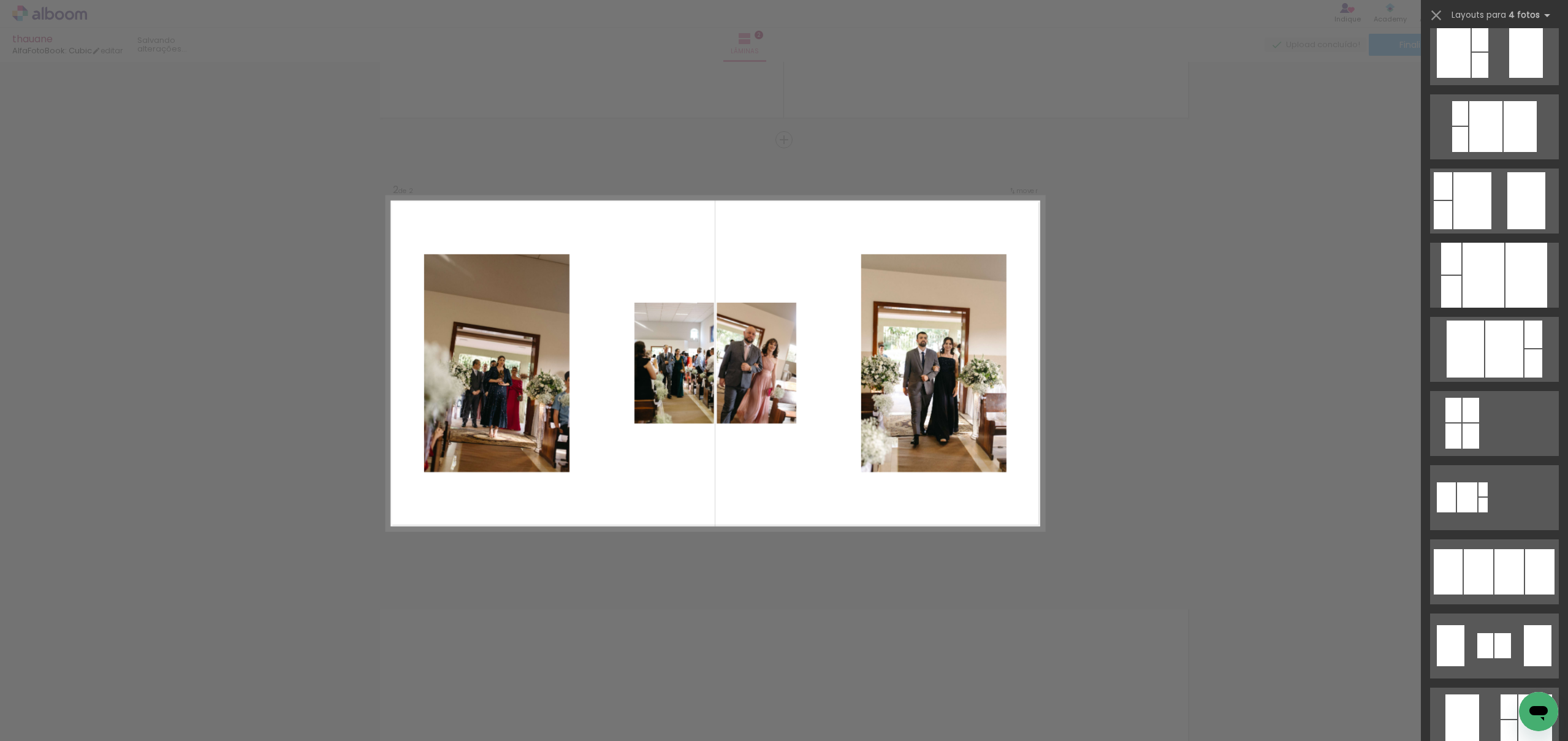
scroll to position [397, 0]
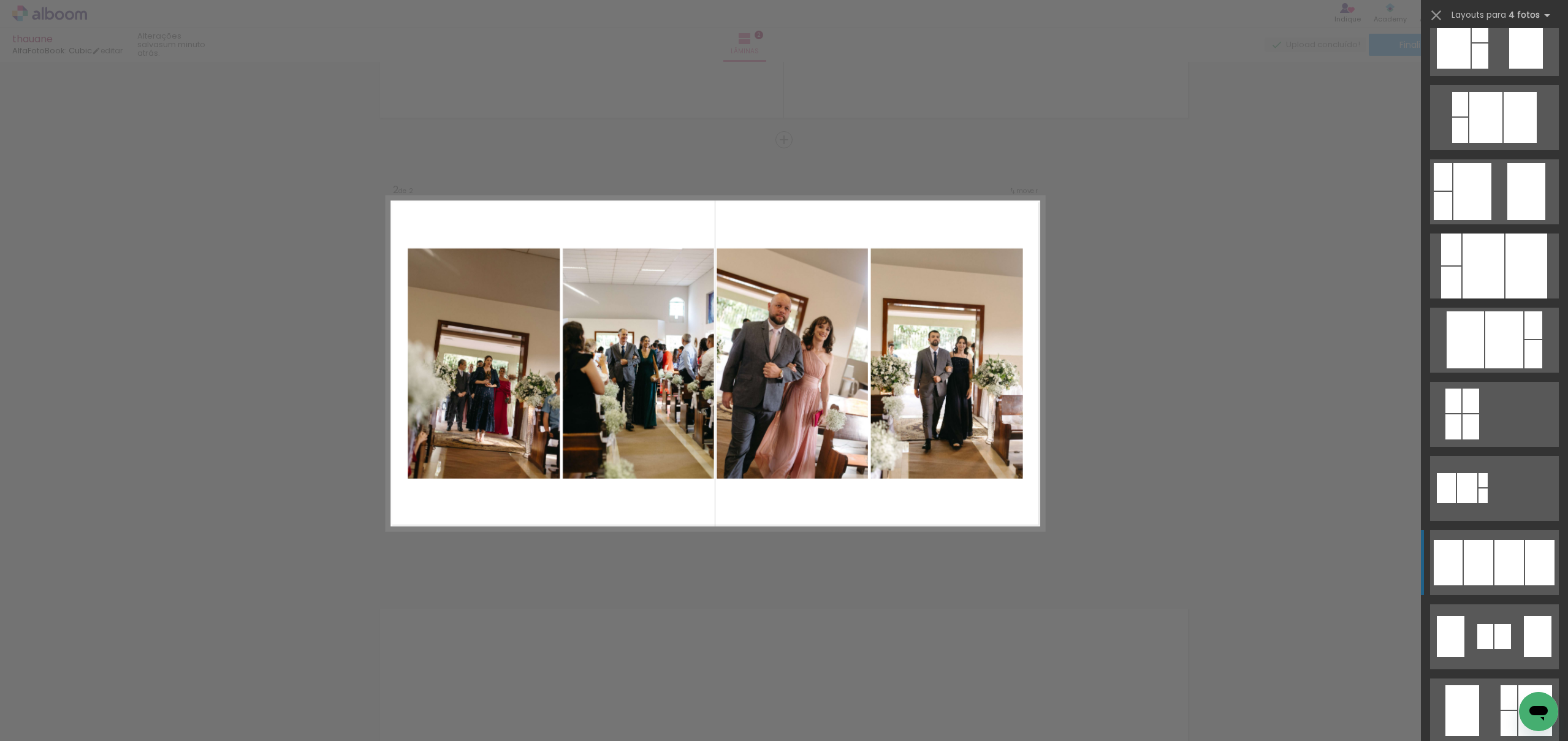
click at [1497, 574] on div at bounding box center [1509, 563] width 29 height 45
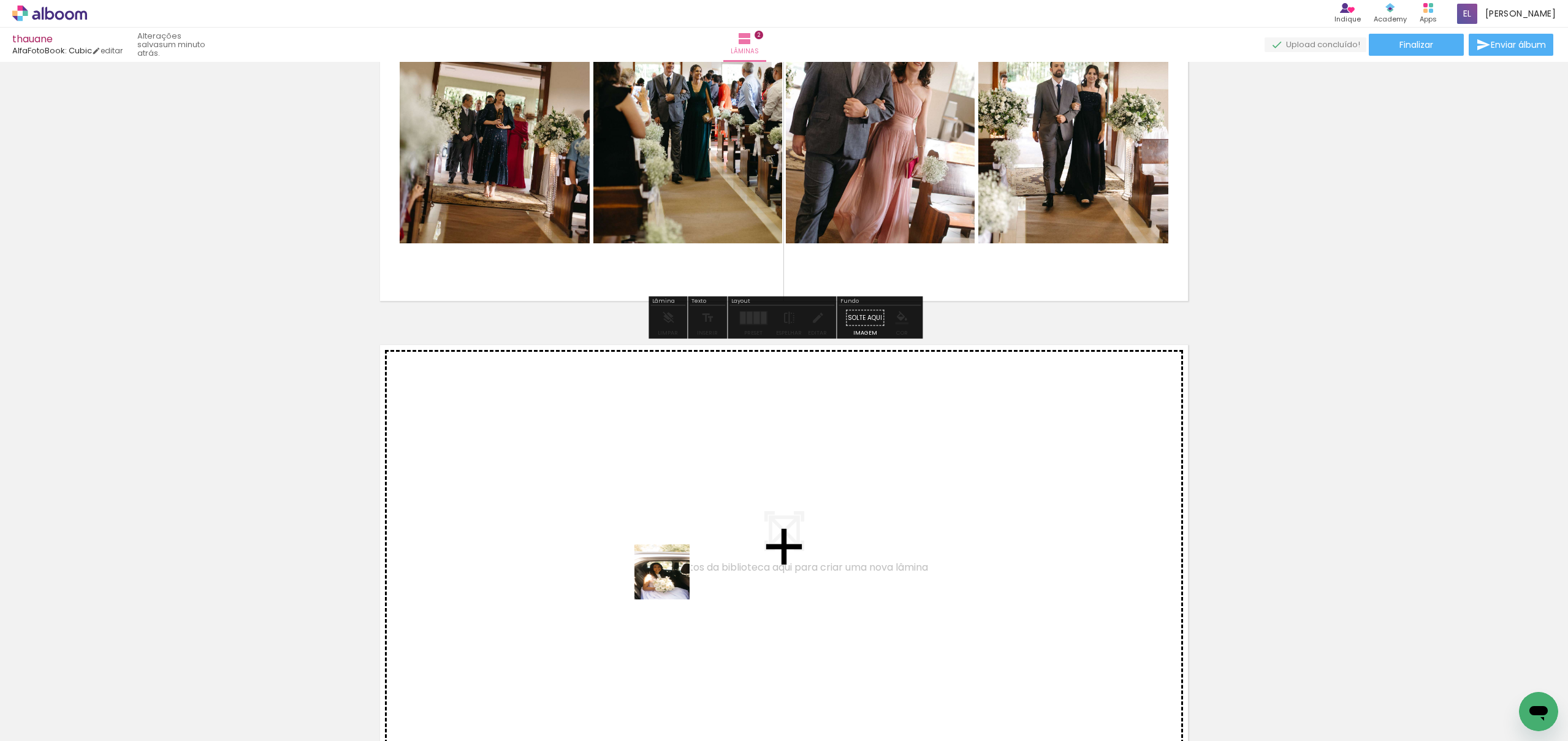
drag, startPoint x: 668, startPoint y: 669, endPoint x: 748, endPoint y: 681, distance: 80.9
click at [672, 577] on quentale-workspace at bounding box center [784, 370] width 1568 height 741
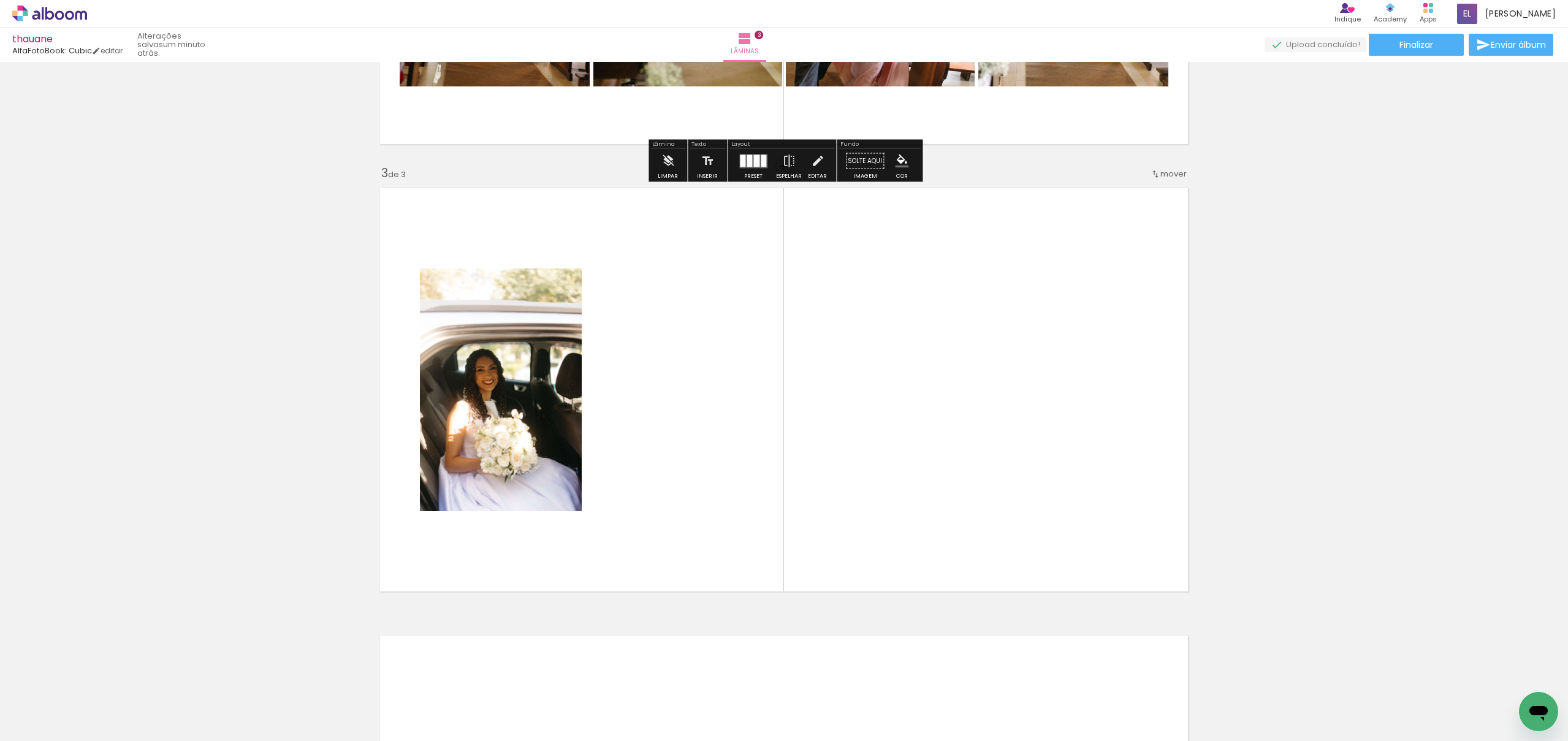
scroll to position [837, 0]
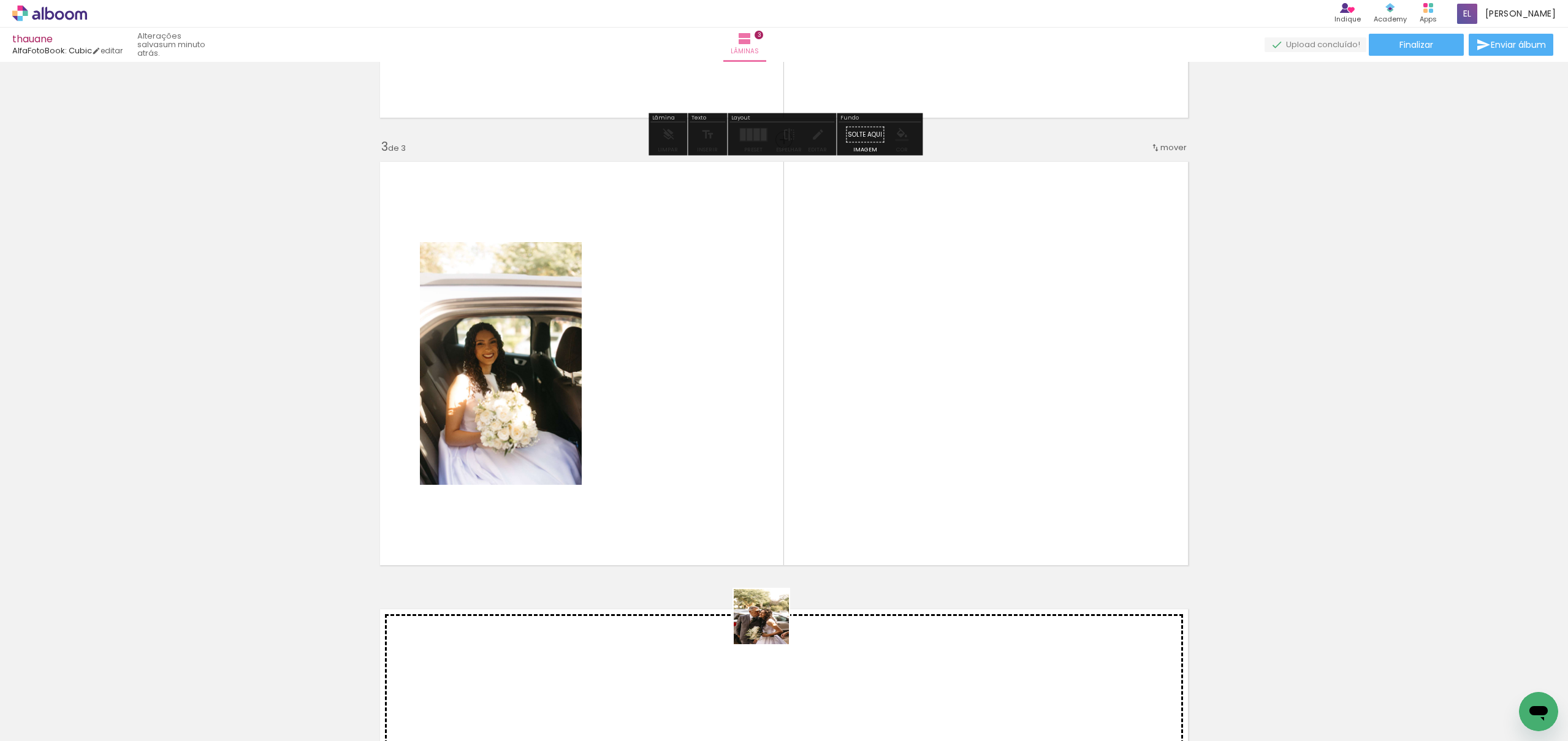
drag, startPoint x: 770, startPoint y: 626, endPoint x: 801, endPoint y: 612, distance: 34.0
click at [788, 525] on quentale-workspace at bounding box center [784, 370] width 1568 height 741
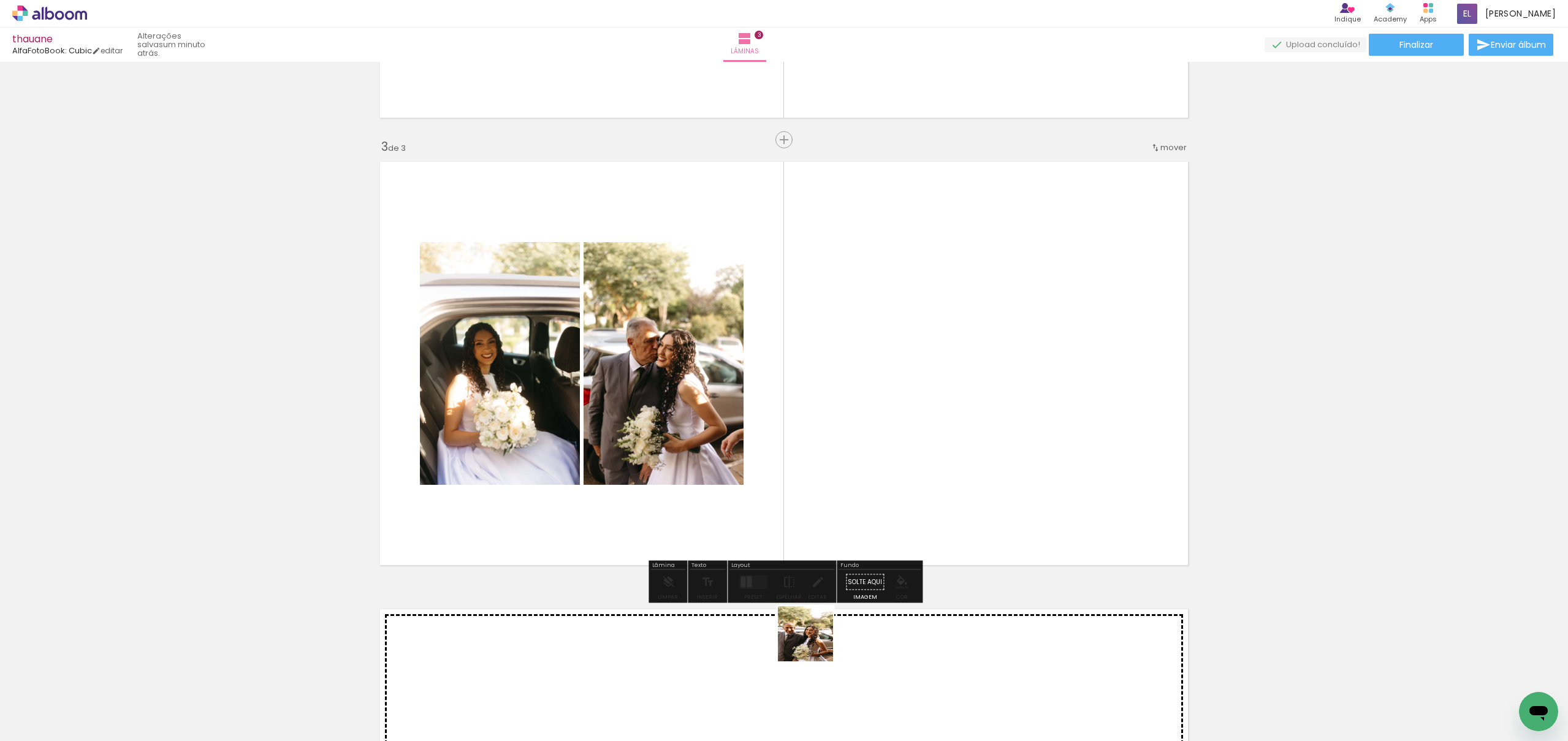
drag, startPoint x: 809, startPoint y: 702, endPoint x: 892, endPoint y: 694, distance: 83.4
click at [826, 533] on quentale-workspace at bounding box center [784, 370] width 1568 height 741
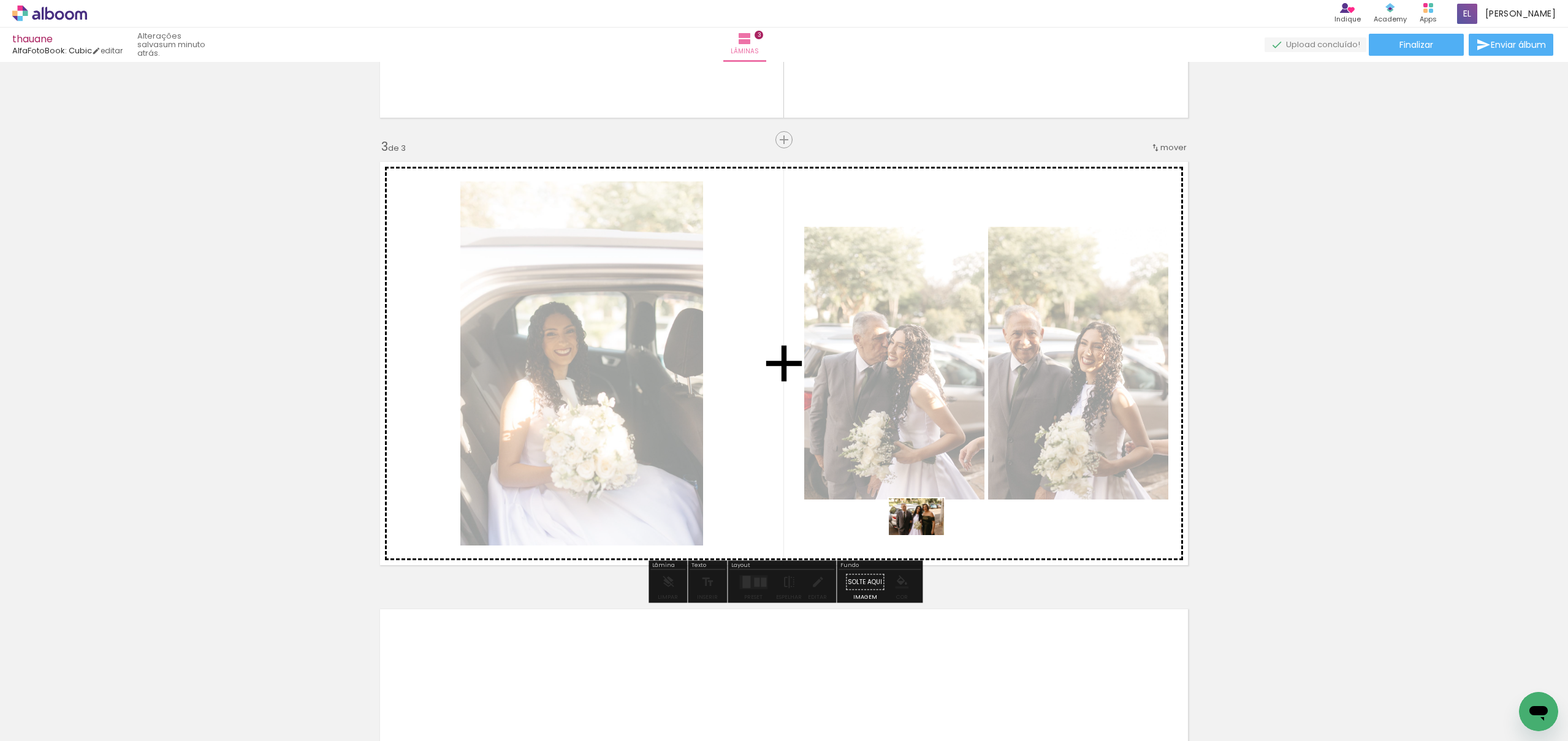
drag, startPoint x: 893, startPoint y: 696, endPoint x: 954, endPoint y: 729, distance: 69.4
click at [926, 534] on quentale-workspace at bounding box center [784, 370] width 1568 height 741
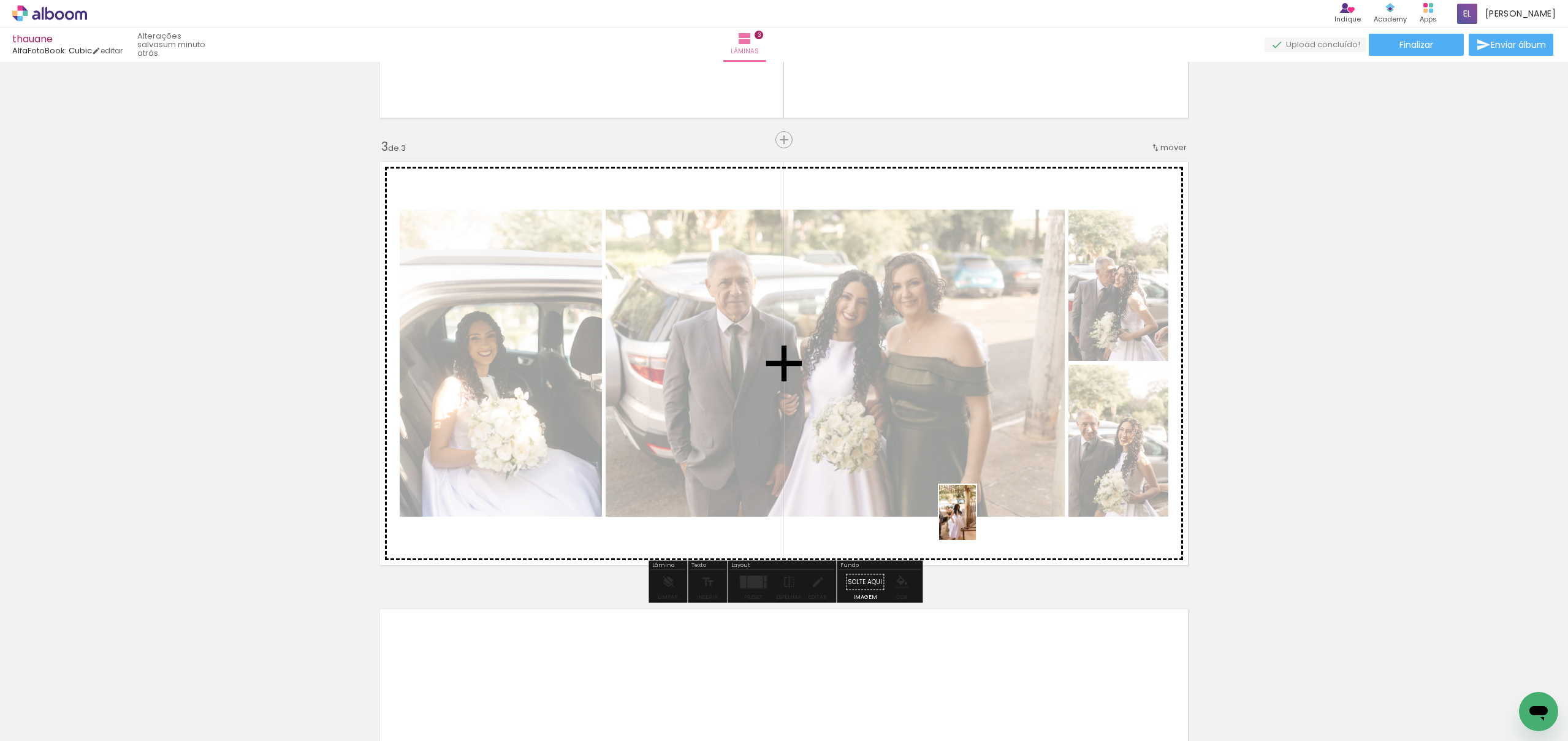
drag, startPoint x: 953, startPoint y: 700, endPoint x: 1017, endPoint y: 662, distance: 74.4
click at [976, 521] on quentale-workspace at bounding box center [784, 370] width 1568 height 741
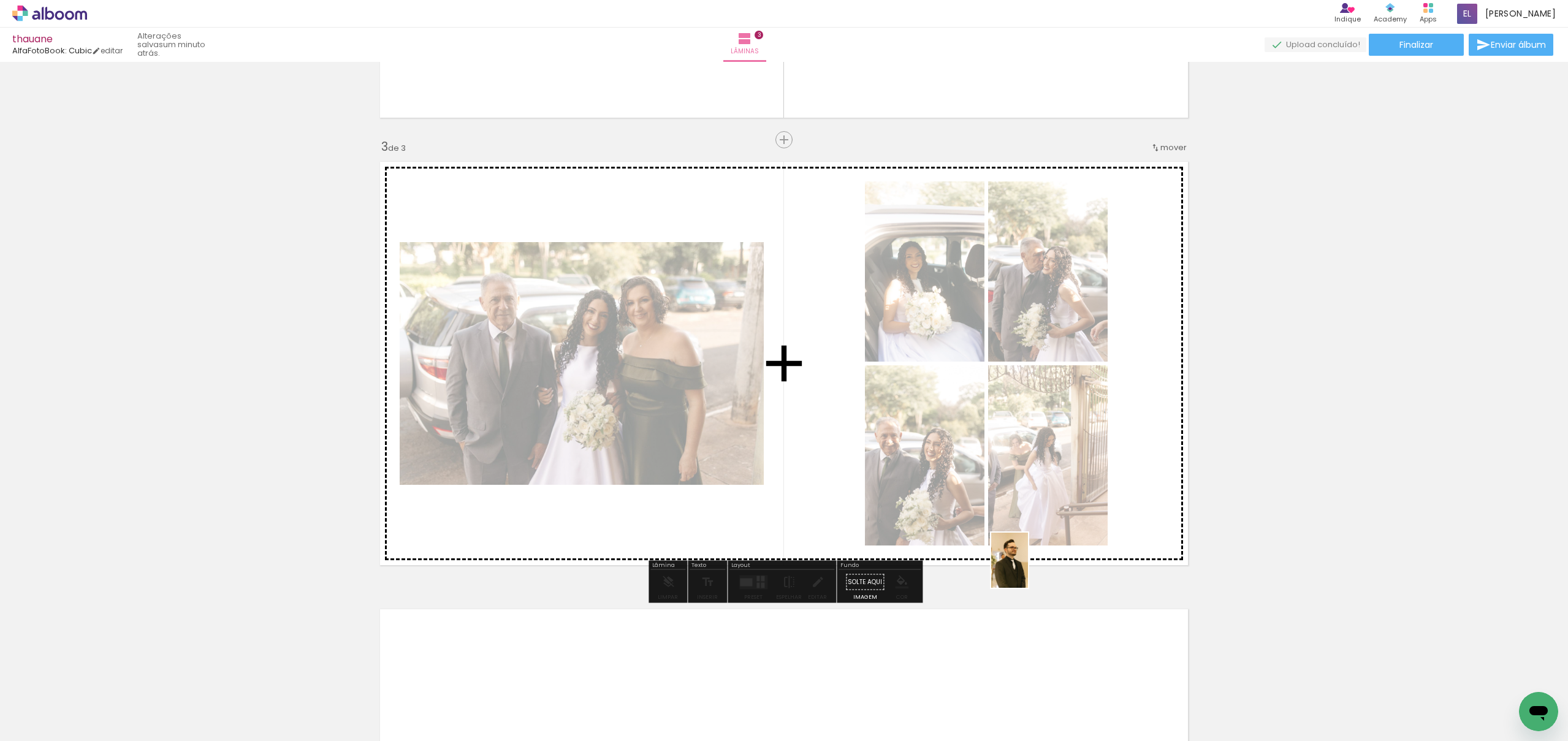
drag, startPoint x: 1030, startPoint y: 690, endPoint x: 1119, endPoint y: 682, distance: 89.4
click at [1028, 558] on quentale-workspace at bounding box center [784, 370] width 1568 height 741
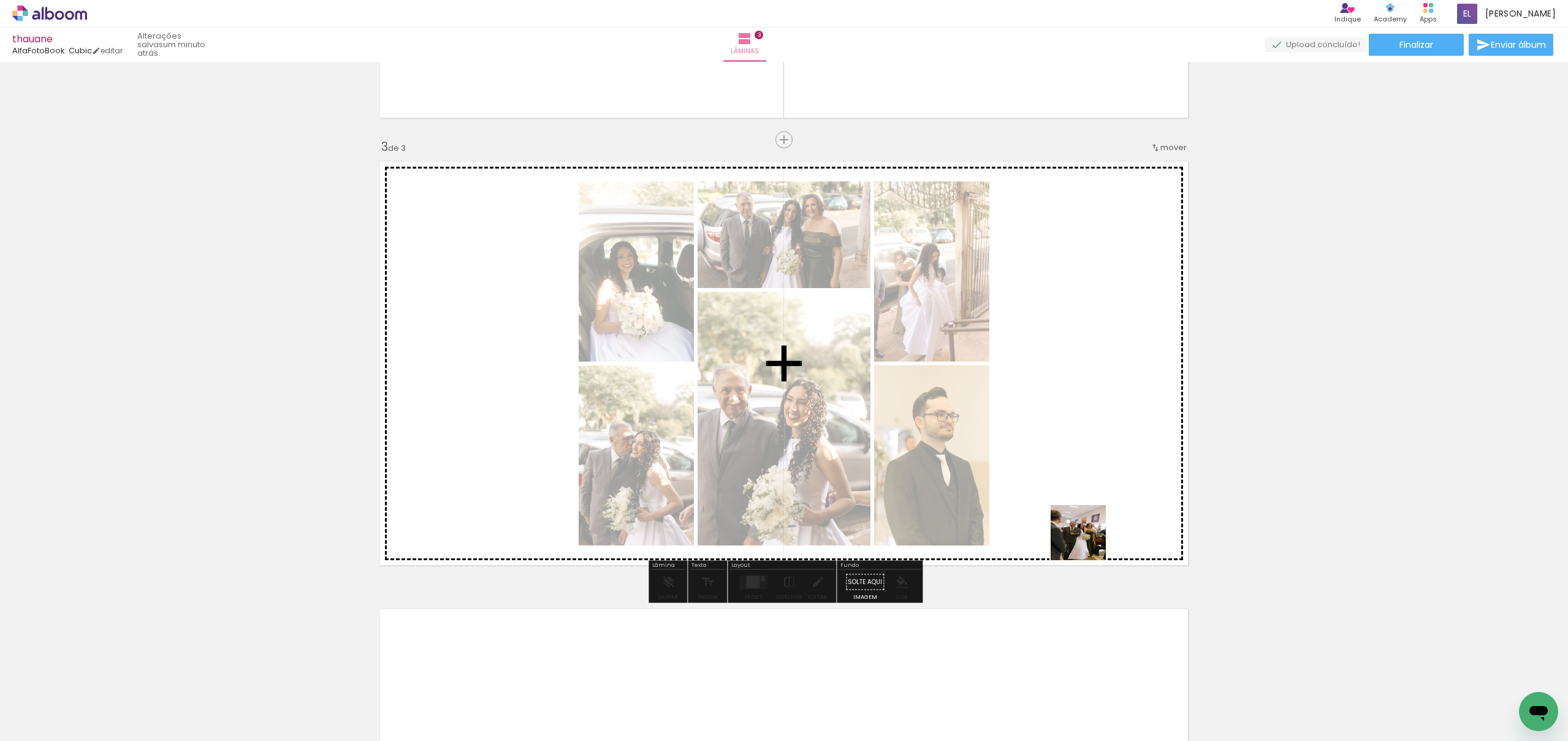
drag, startPoint x: 1092, startPoint y: 707, endPoint x: 1156, endPoint y: 686, distance: 67.4
click at [1087, 523] on quentale-workspace at bounding box center [784, 370] width 1568 height 741
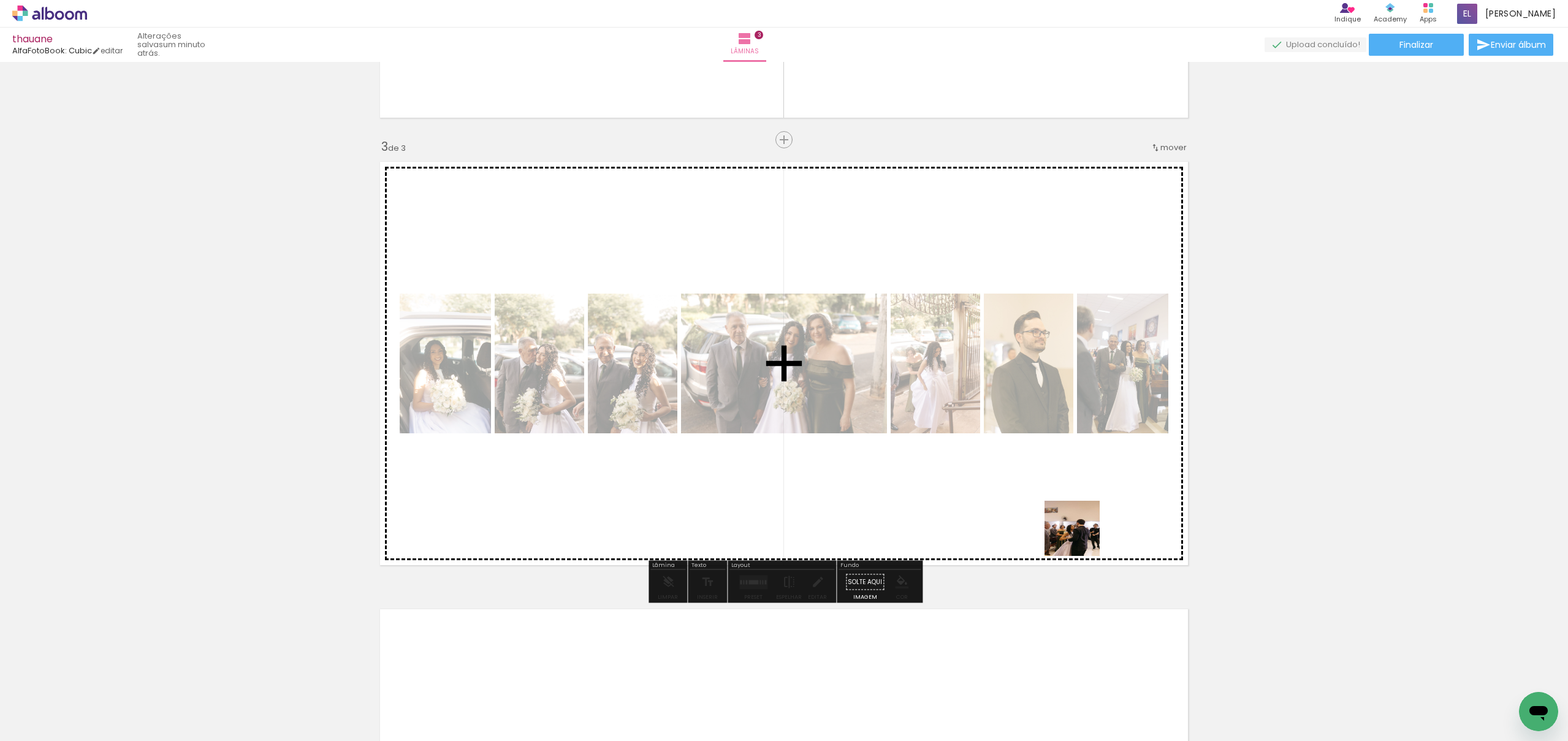
drag, startPoint x: 1167, startPoint y: 697, endPoint x: 974, endPoint y: 573, distance: 229.4
click at [1066, 503] on quentale-workspace at bounding box center [784, 370] width 1568 height 741
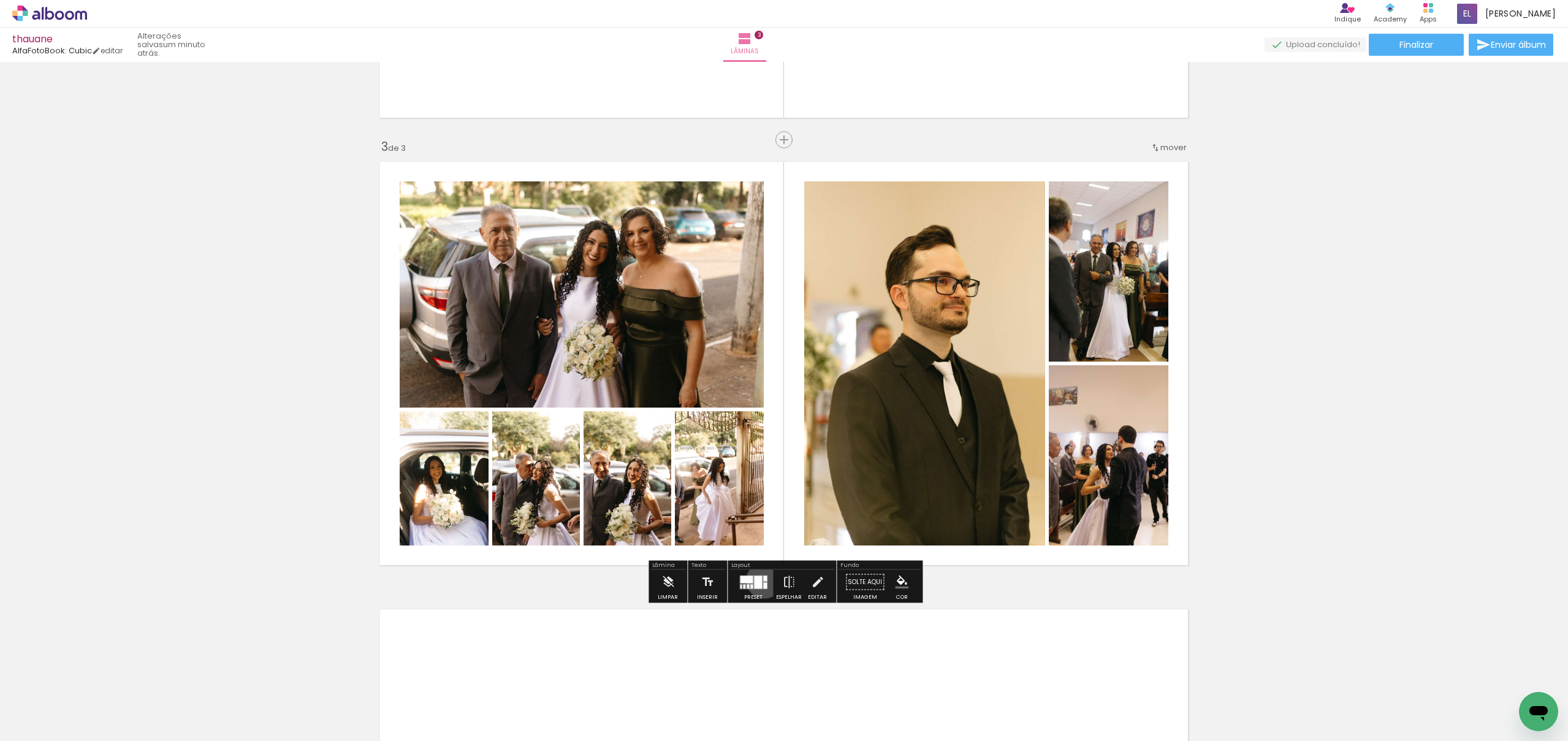
click at [763, 580] on div at bounding box center [765, 578] width 4 height 5
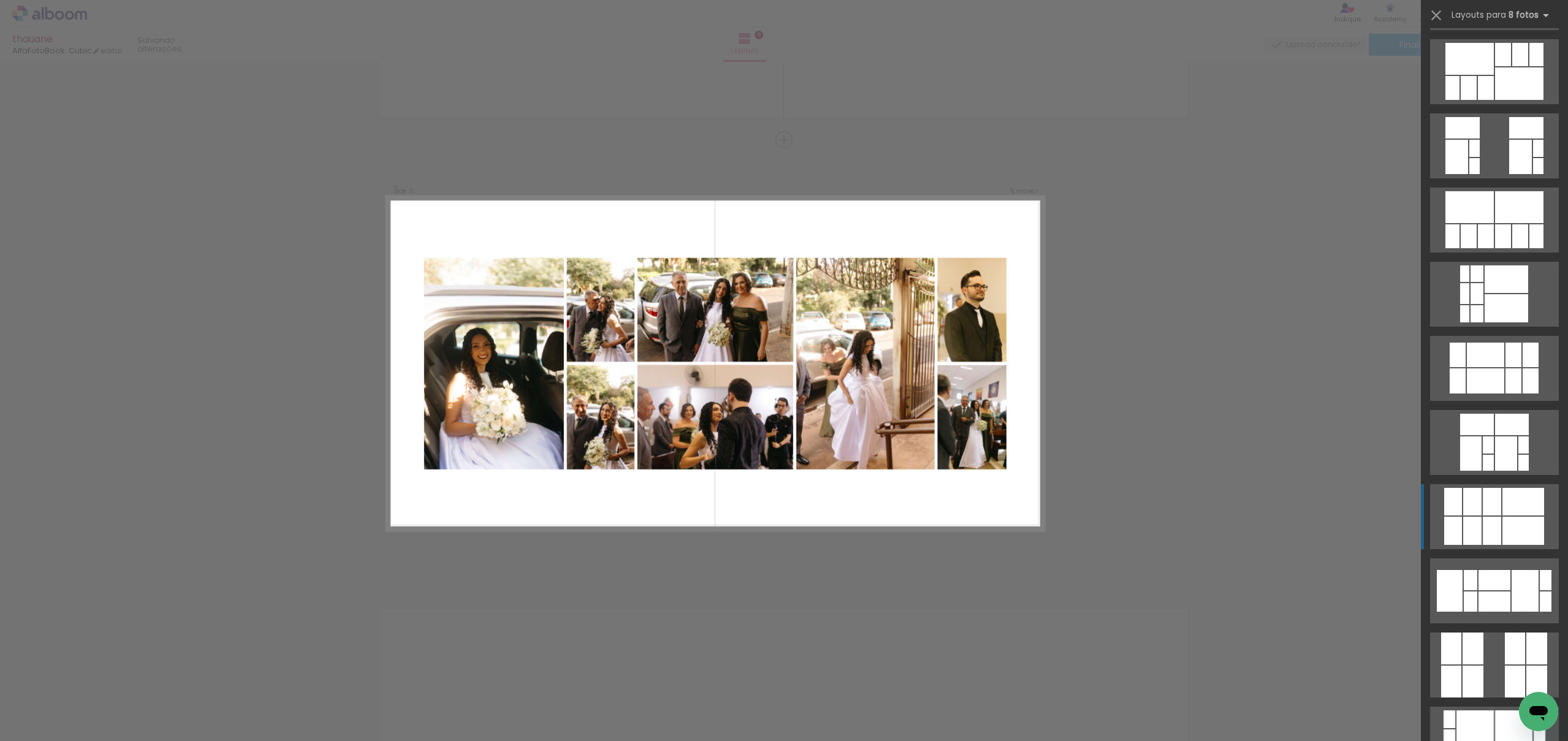
scroll to position [236, 0]
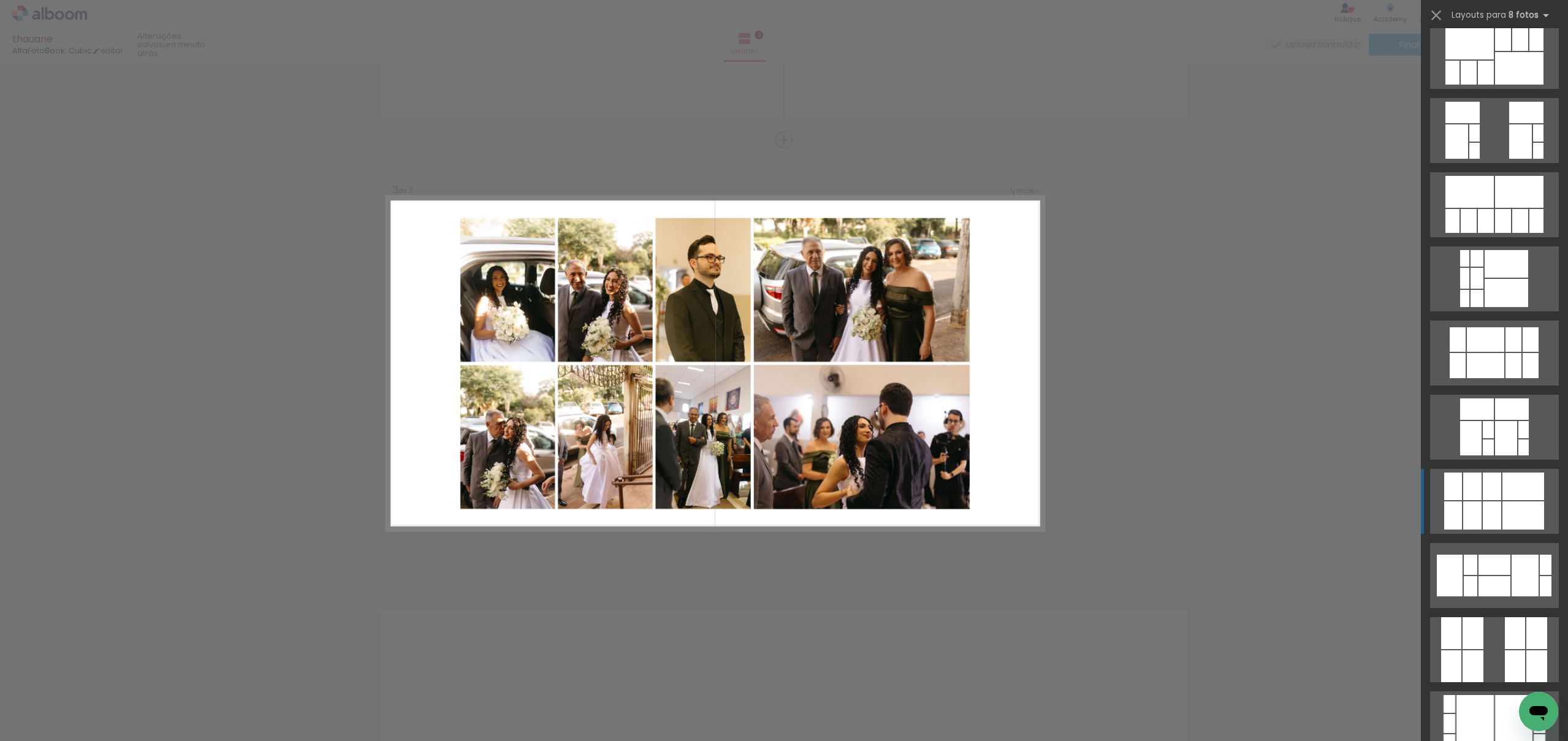
click at [1515, 494] on div at bounding box center [1523, 486] width 42 height 27
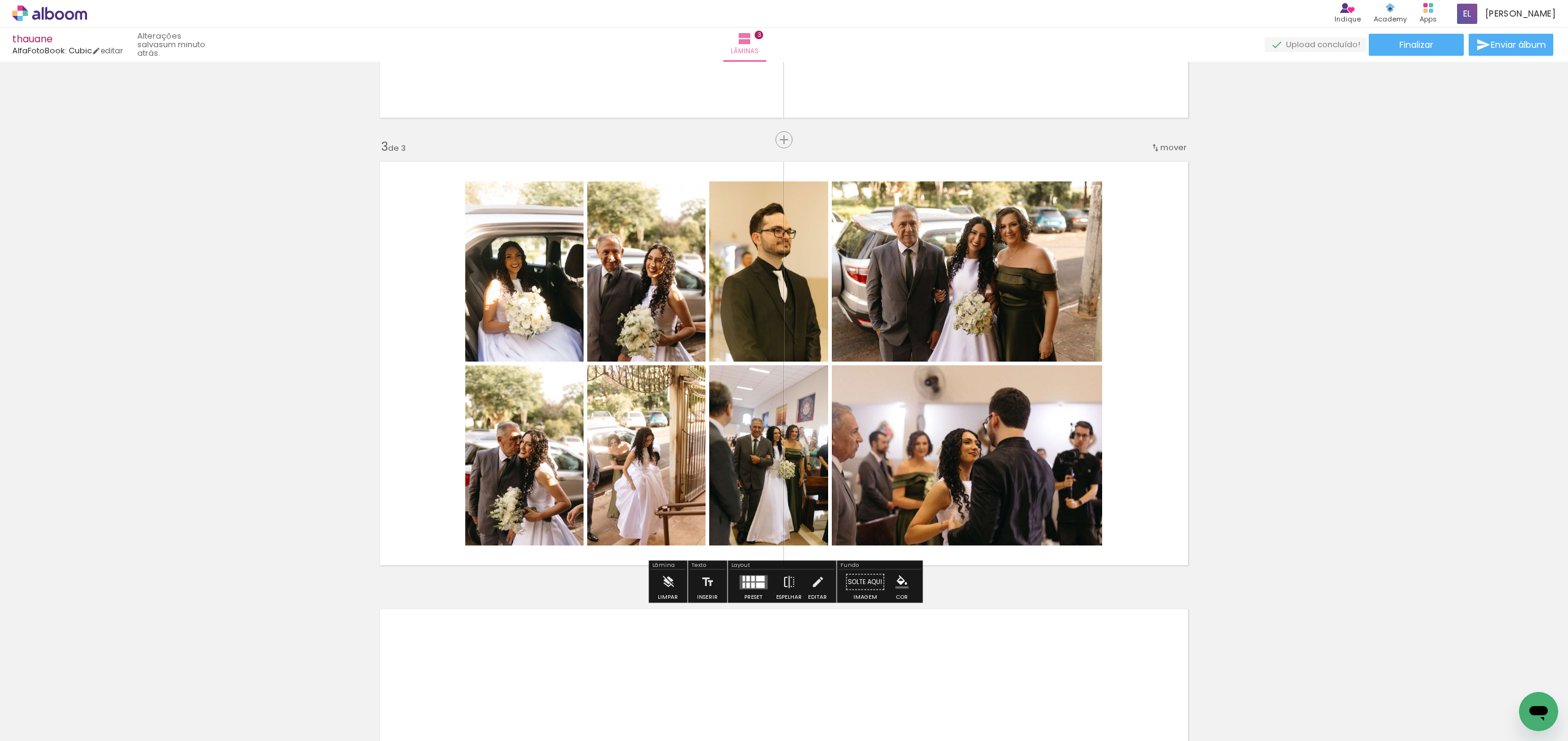
click at [751, 583] on div at bounding box center [753, 585] width 4 height 5
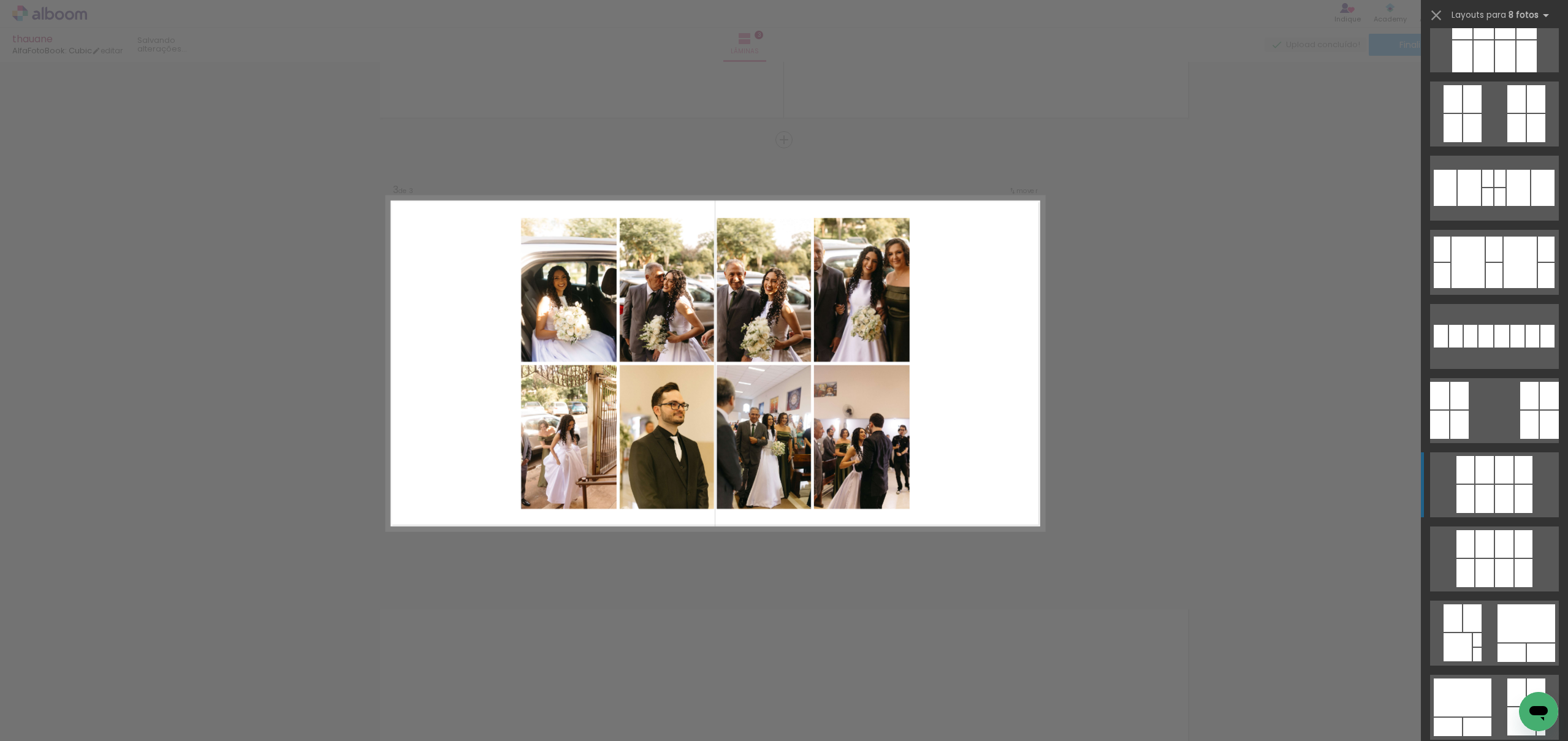
scroll to position [998, 0]
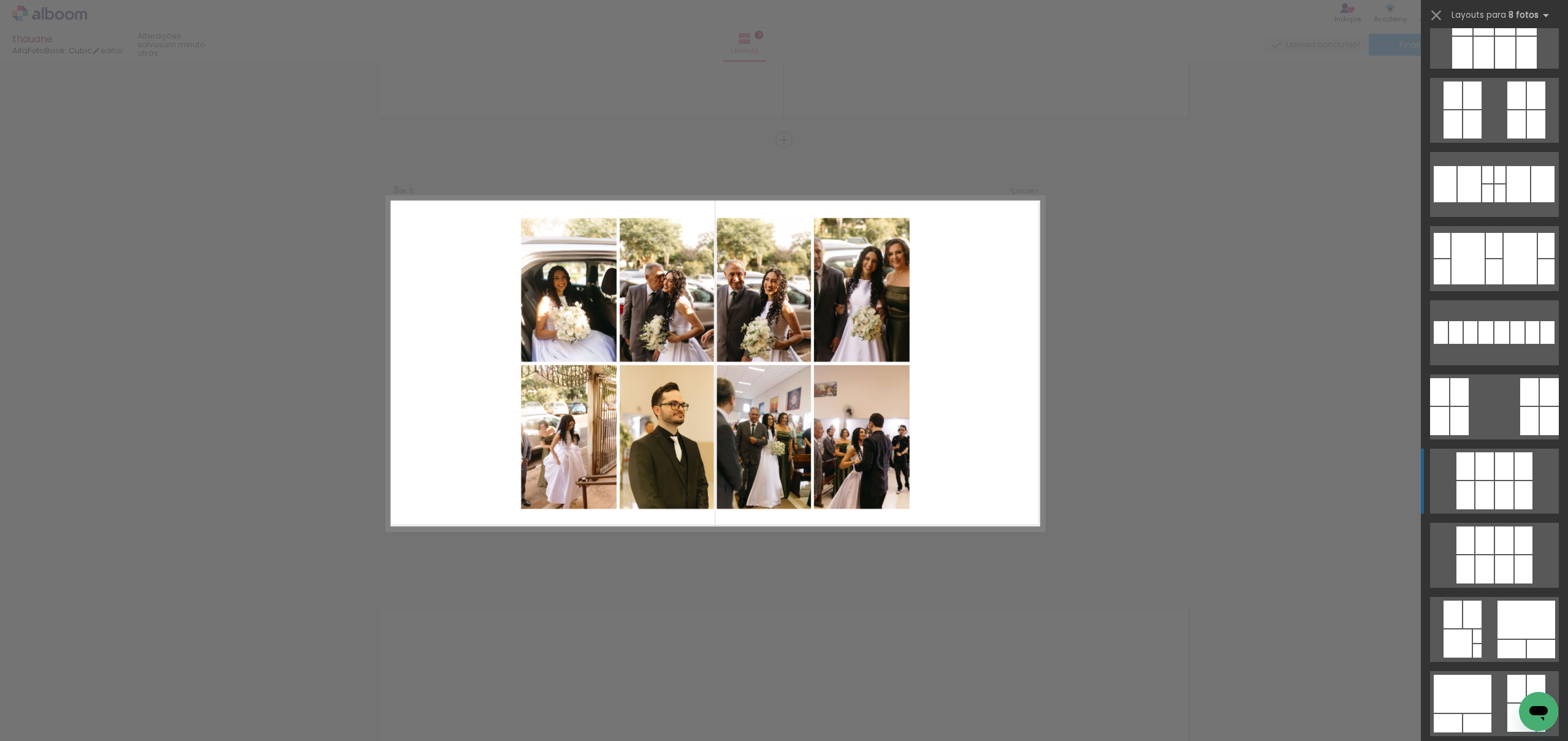
click at [1521, 489] on div at bounding box center [1523, 495] width 18 height 28
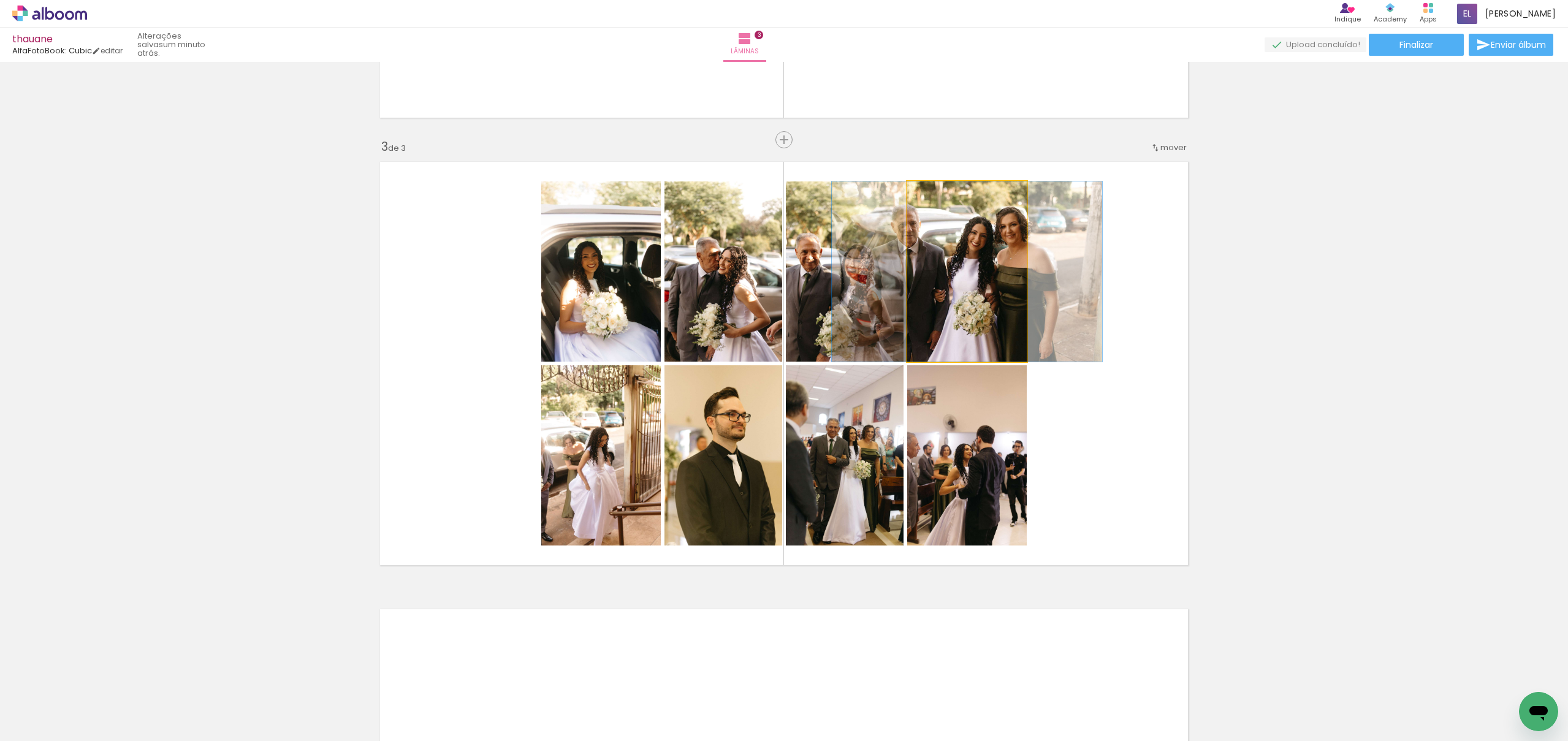
click at [970, 300] on quentale-photo at bounding box center [967, 271] width 120 height 181
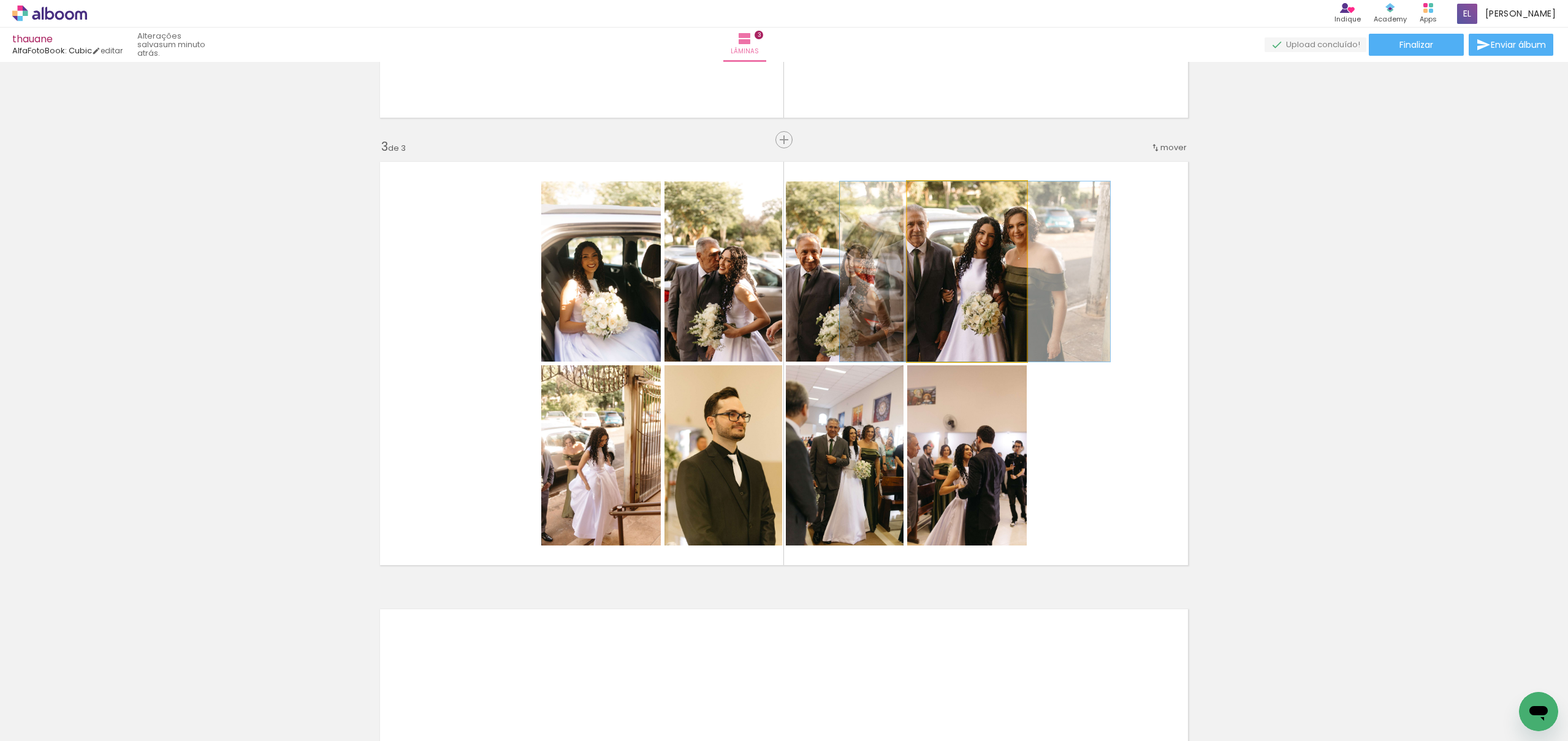
drag, startPoint x: 962, startPoint y: 295, endPoint x: 970, endPoint y: 296, distance: 8.1
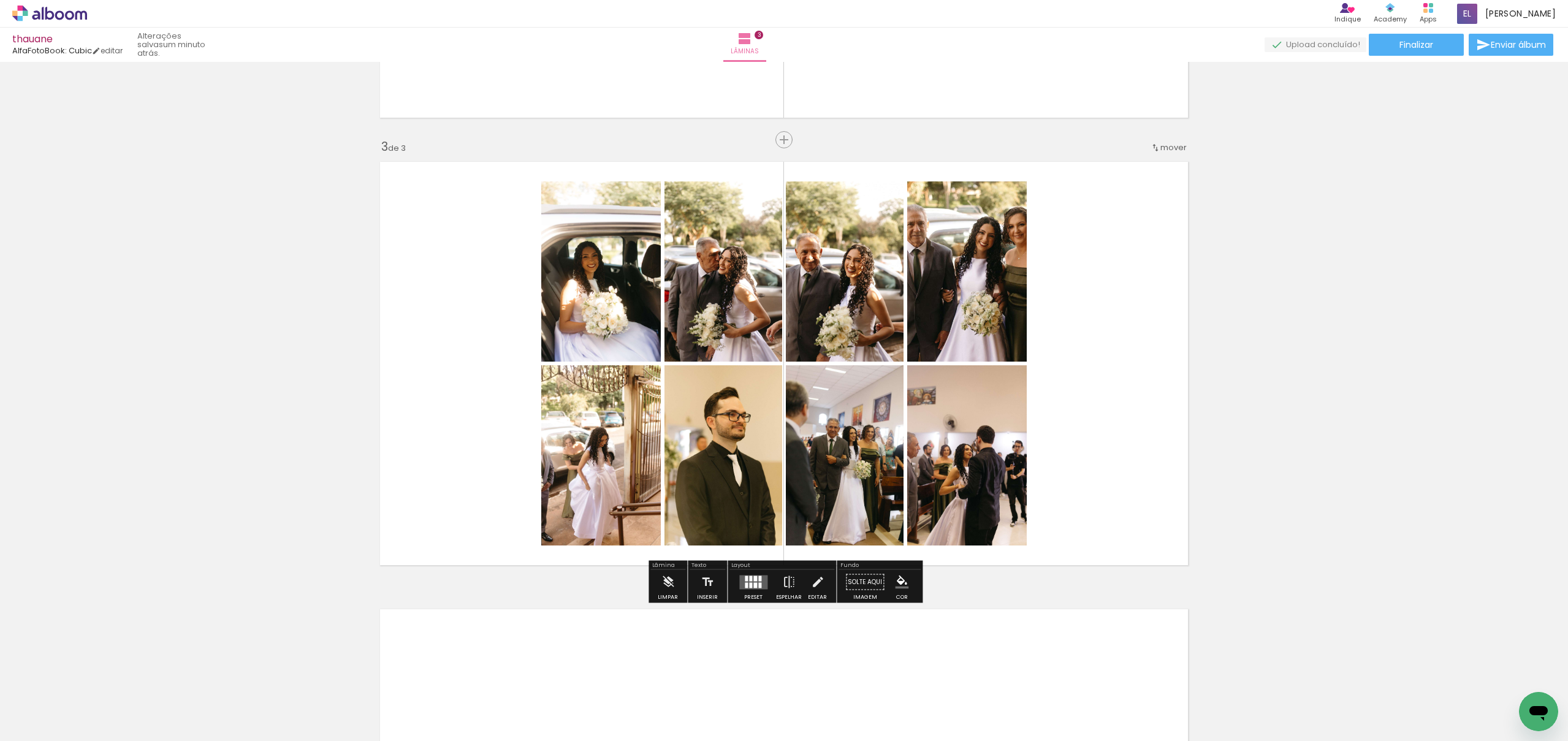
click at [1167, 363] on quentale-layouter at bounding box center [784, 364] width 822 height 417
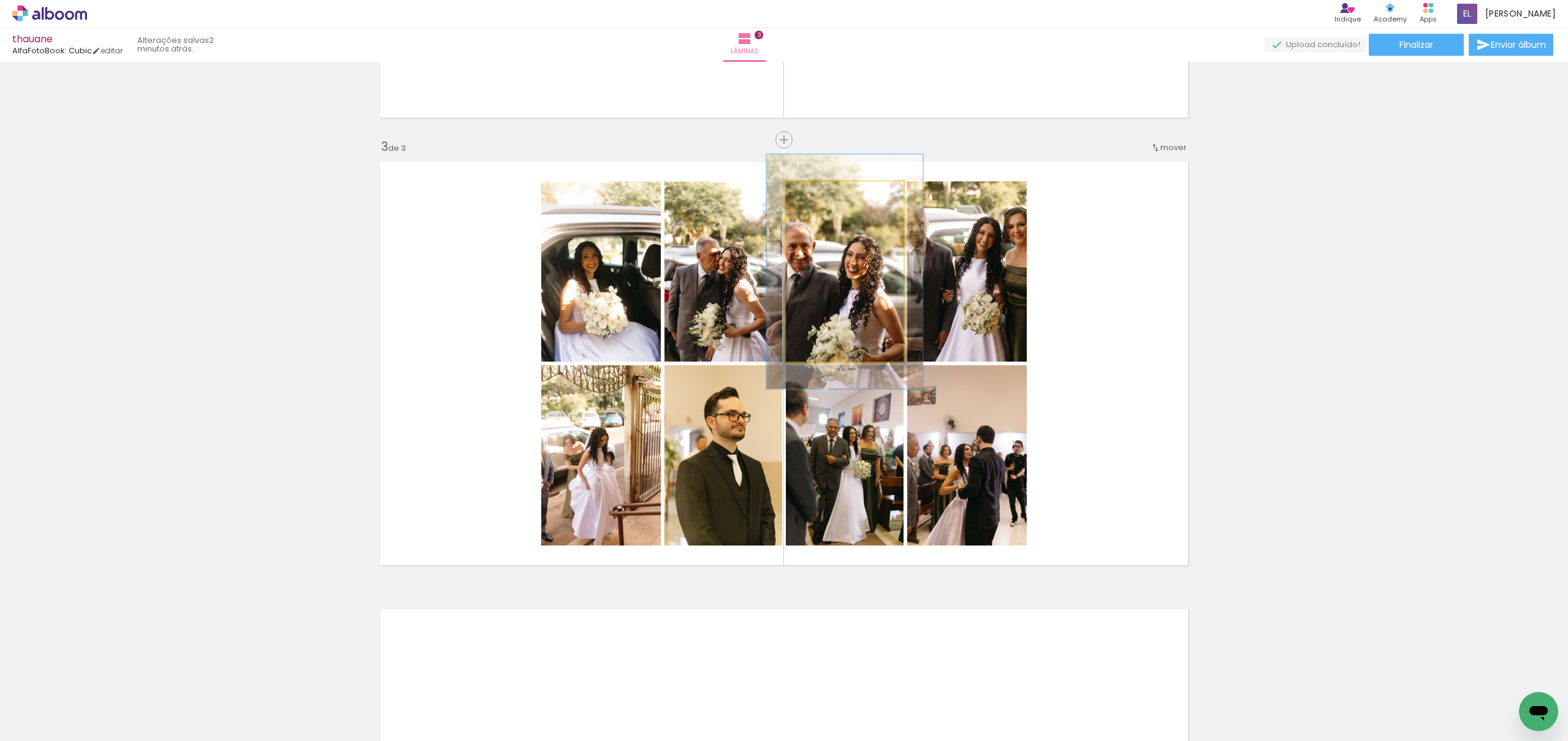
drag, startPoint x: 815, startPoint y: 191, endPoint x: 828, endPoint y: 190, distance: 13.0
type paper-slider "135"
click at [828, 190] on div at bounding box center [828, 194] width 11 height 11
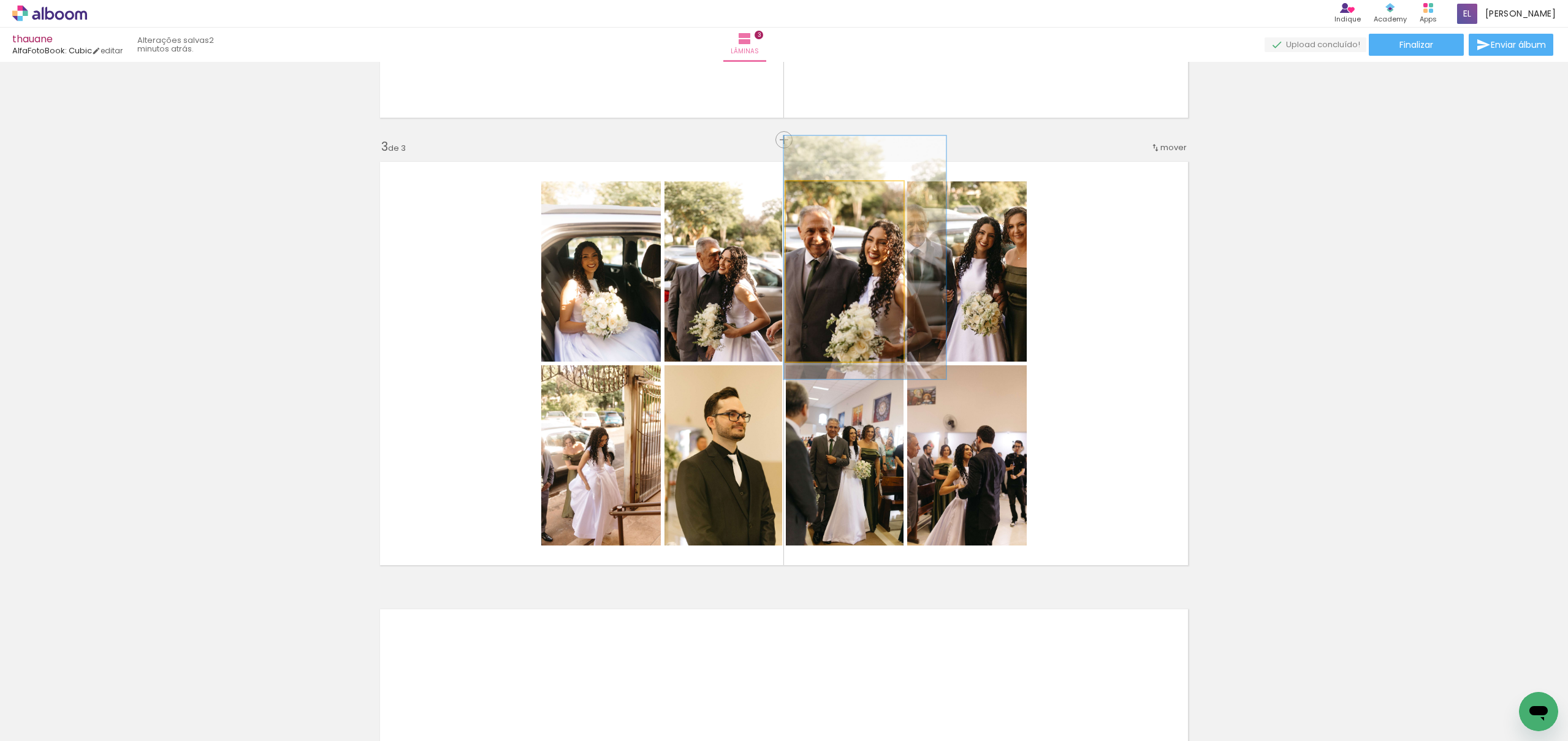
drag, startPoint x: 854, startPoint y: 297, endPoint x: 870, endPoint y: 284, distance: 20.6
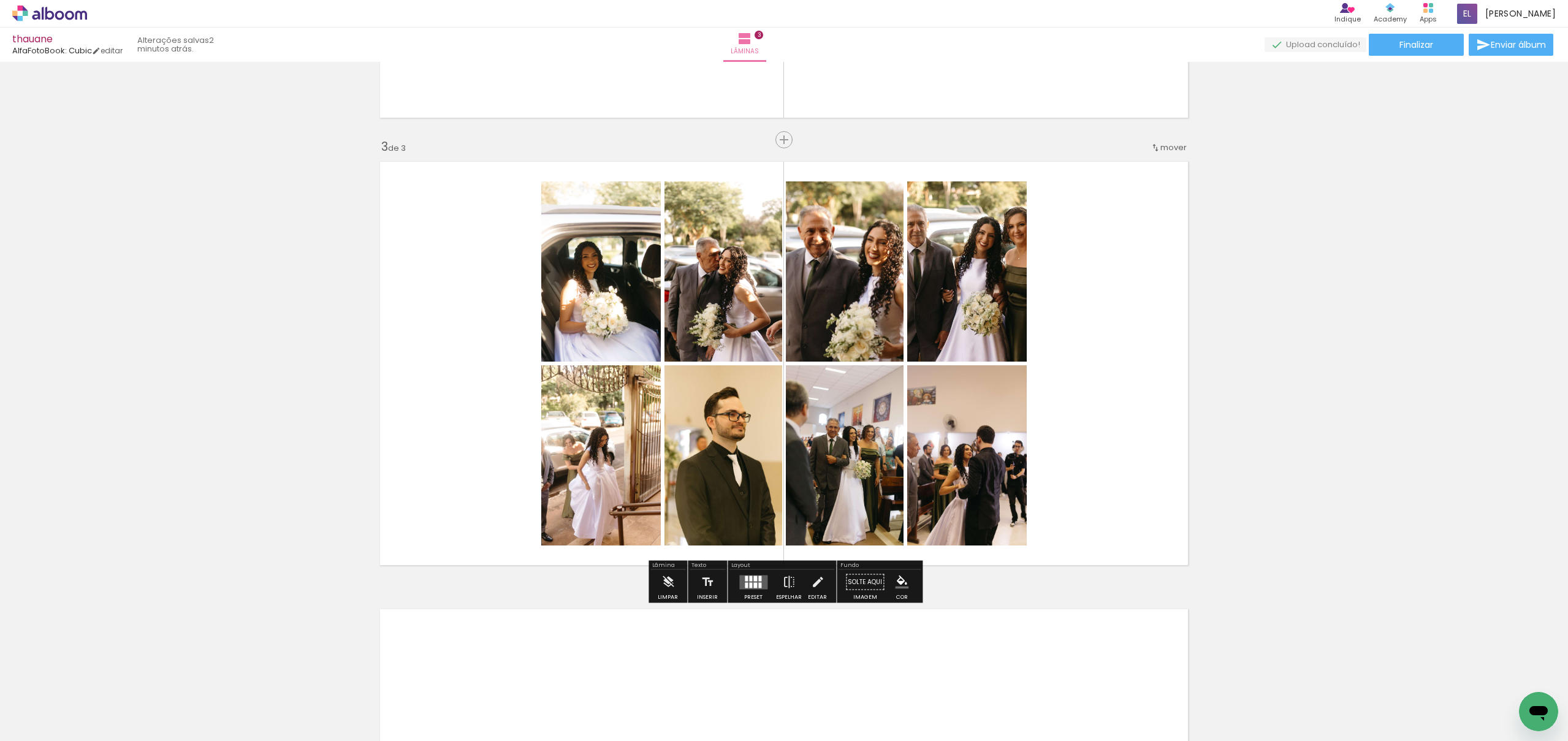
click at [1130, 320] on quentale-layouter at bounding box center [784, 364] width 822 height 417
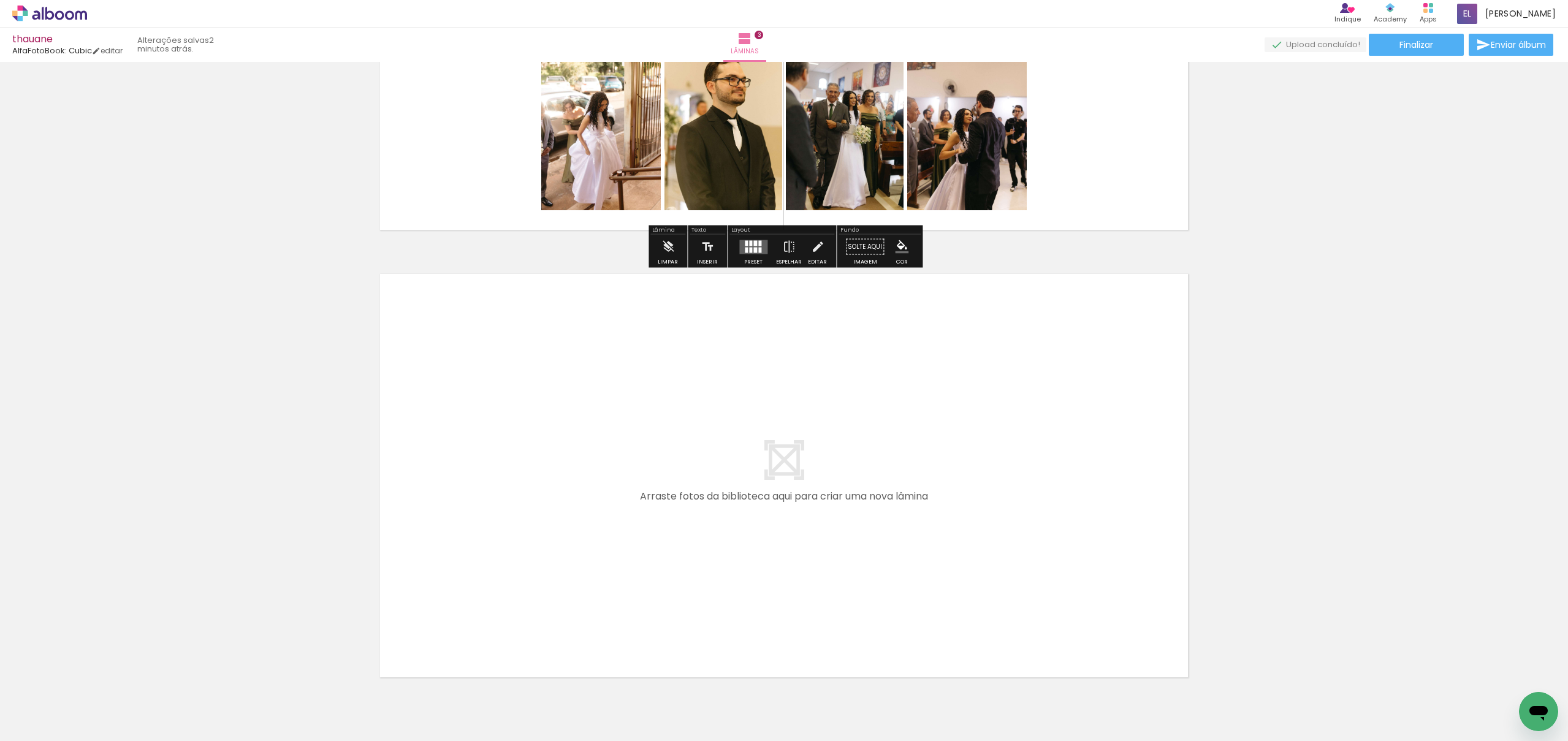
scroll to position [0, 492]
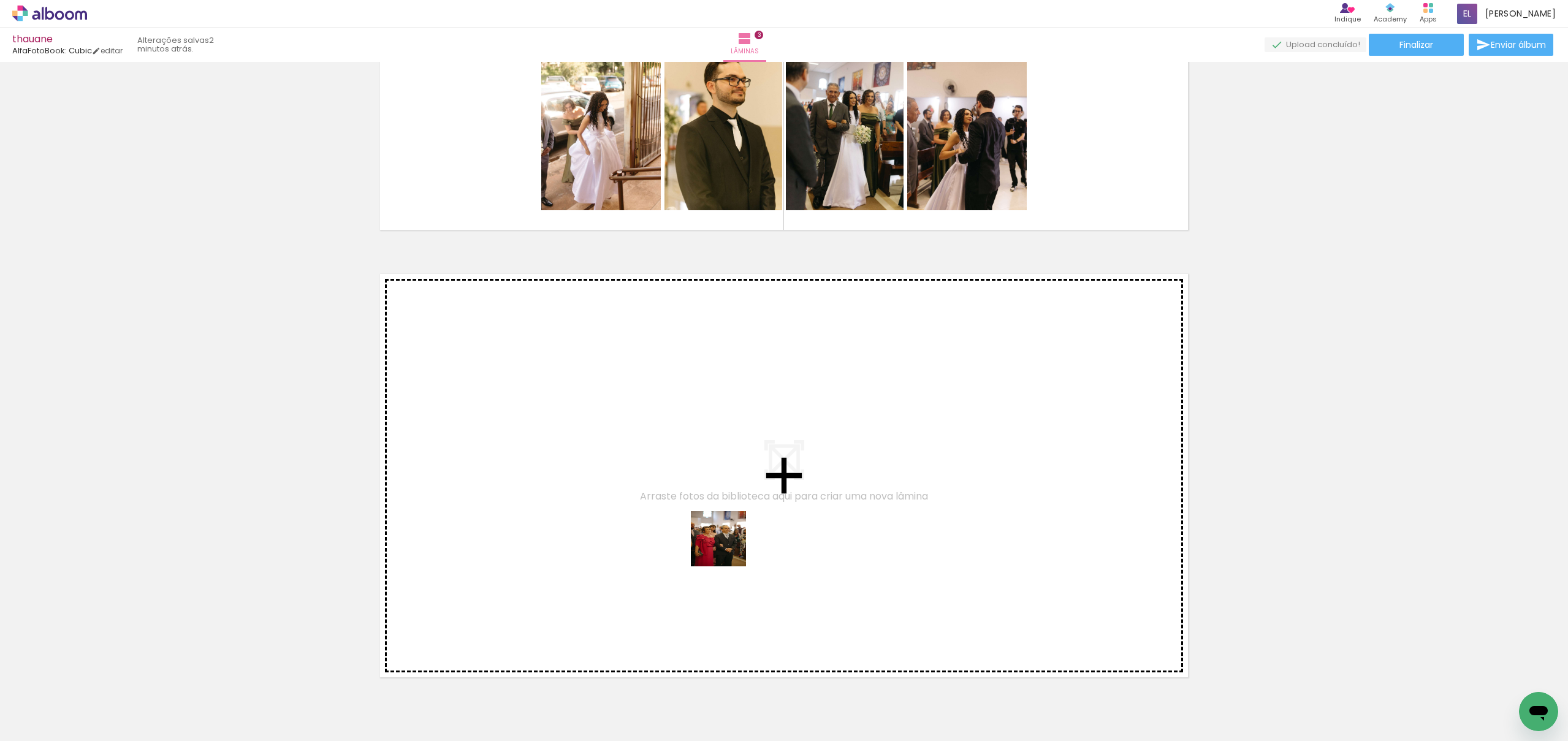
drag, startPoint x: 726, startPoint y: 690, endPoint x: 799, endPoint y: 705, distance: 74.5
click at [728, 524] on quentale-workspace at bounding box center [784, 370] width 1568 height 741
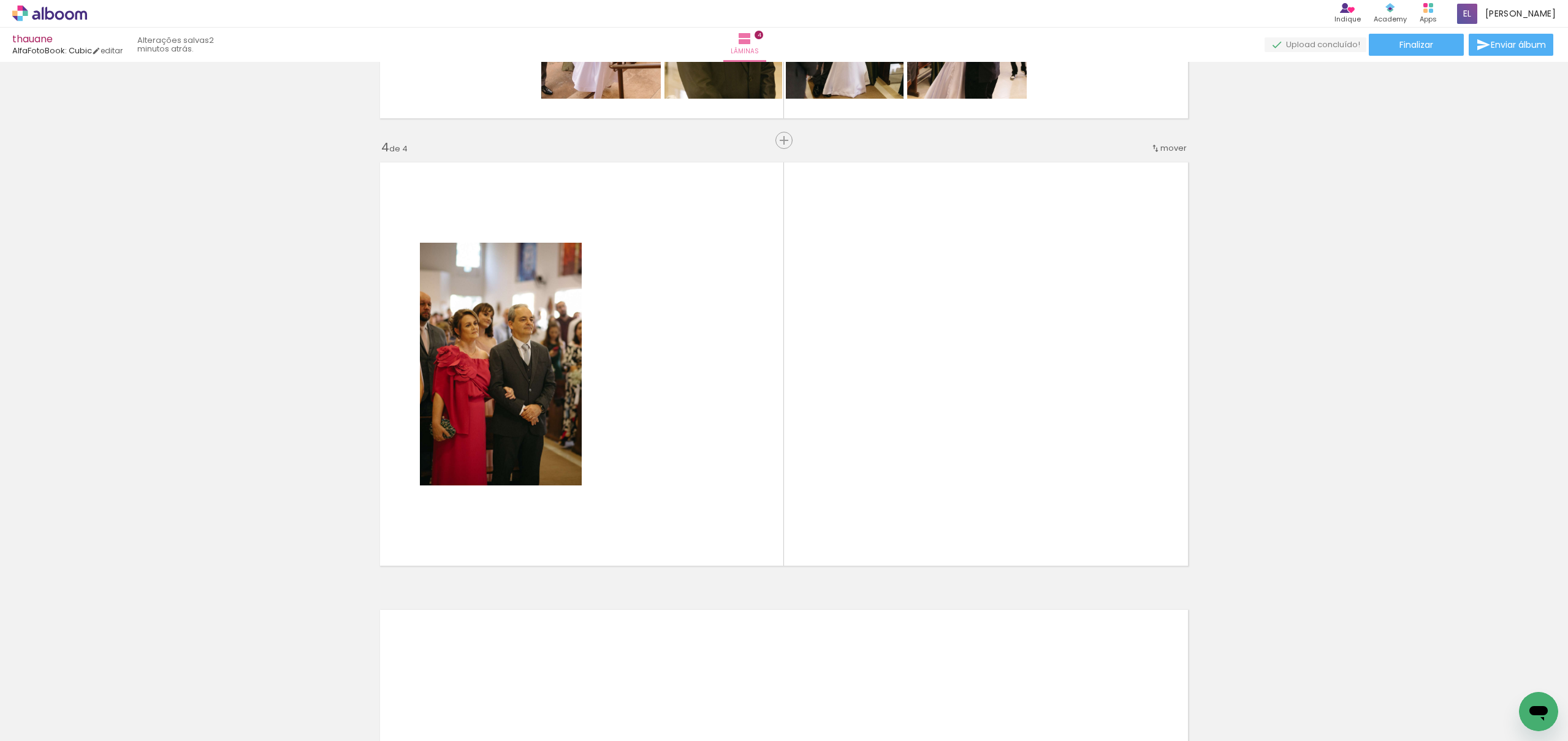
scroll to position [1285, 0]
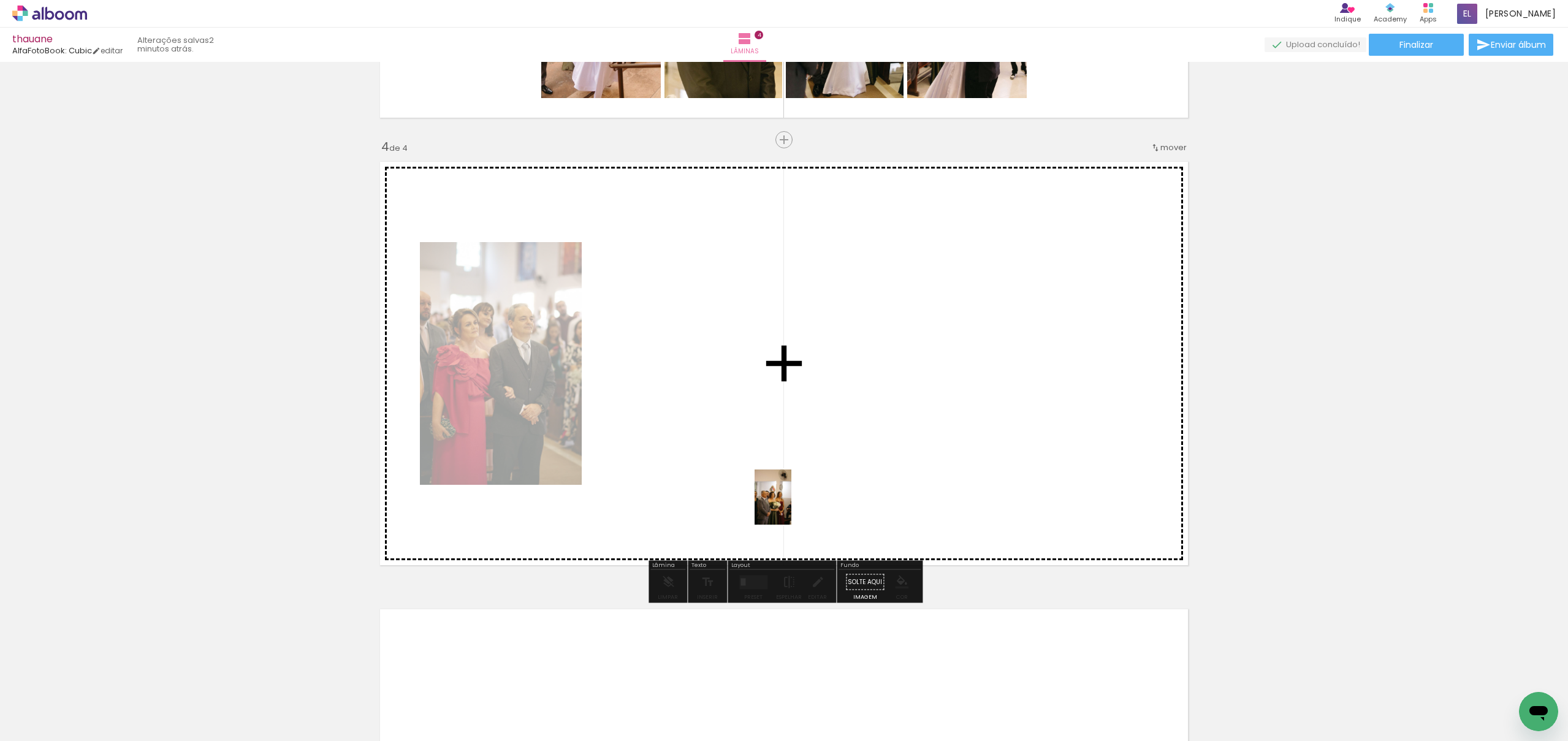
drag, startPoint x: 796, startPoint y: 605, endPoint x: 792, endPoint y: 507, distance: 98.1
click at [792, 507] on quentale-workspace at bounding box center [784, 370] width 1568 height 741
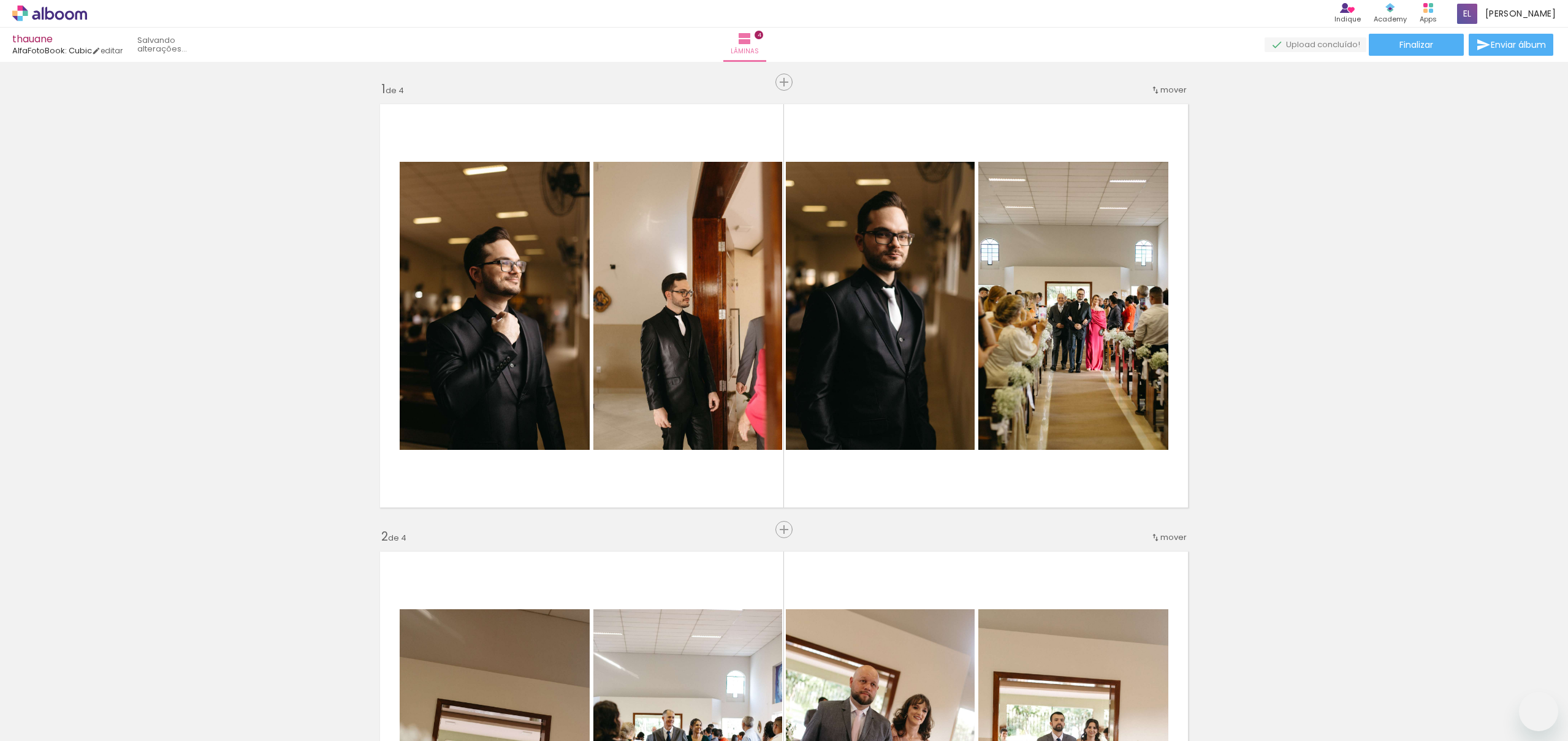
click at [936, 514] on quentale-workspace at bounding box center [784, 370] width 1568 height 741
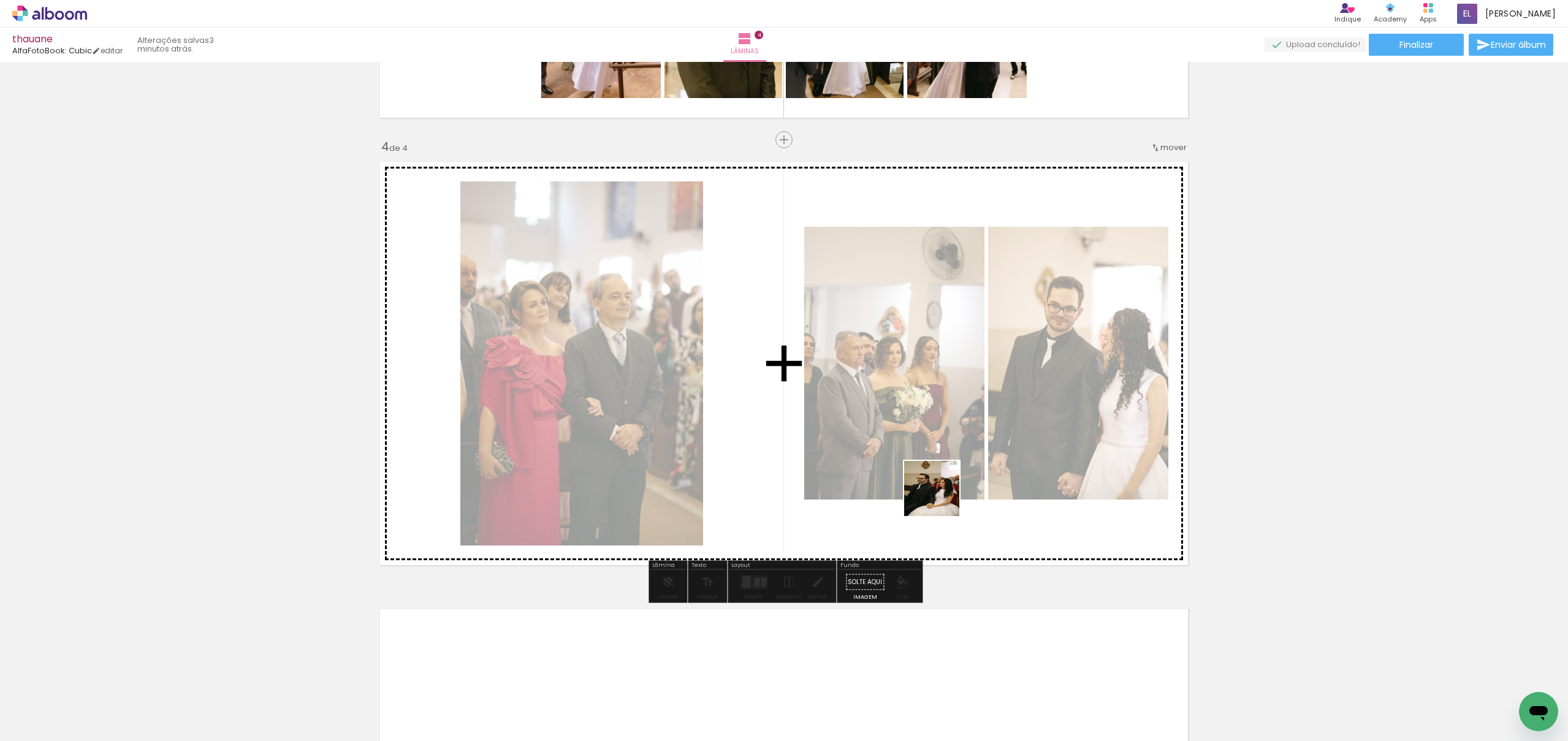
drag, startPoint x: 939, startPoint y: 699, endPoint x: 1024, endPoint y: 685, distance: 86.1
click at [942, 487] on quentale-workspace at bounding box center [784, 370] width 1568 height 741
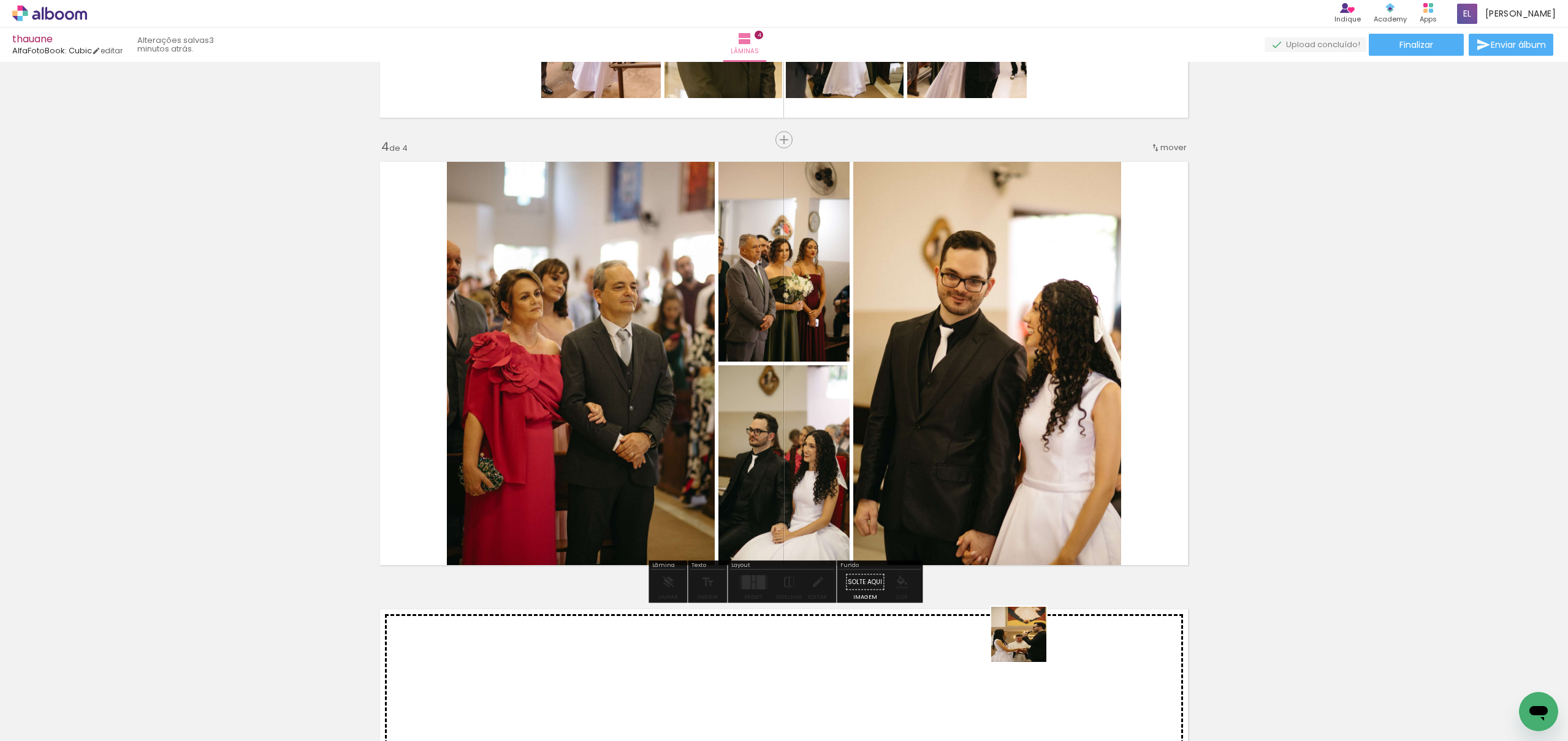
drag, startPoint x: 1023, startPoint y: 696, endPoint x: 1037, endPoint y: 529, distance: 167.6
click at [1037, 529] on quentale-workspace at bounding box center [784, 370] width 1568 height 741
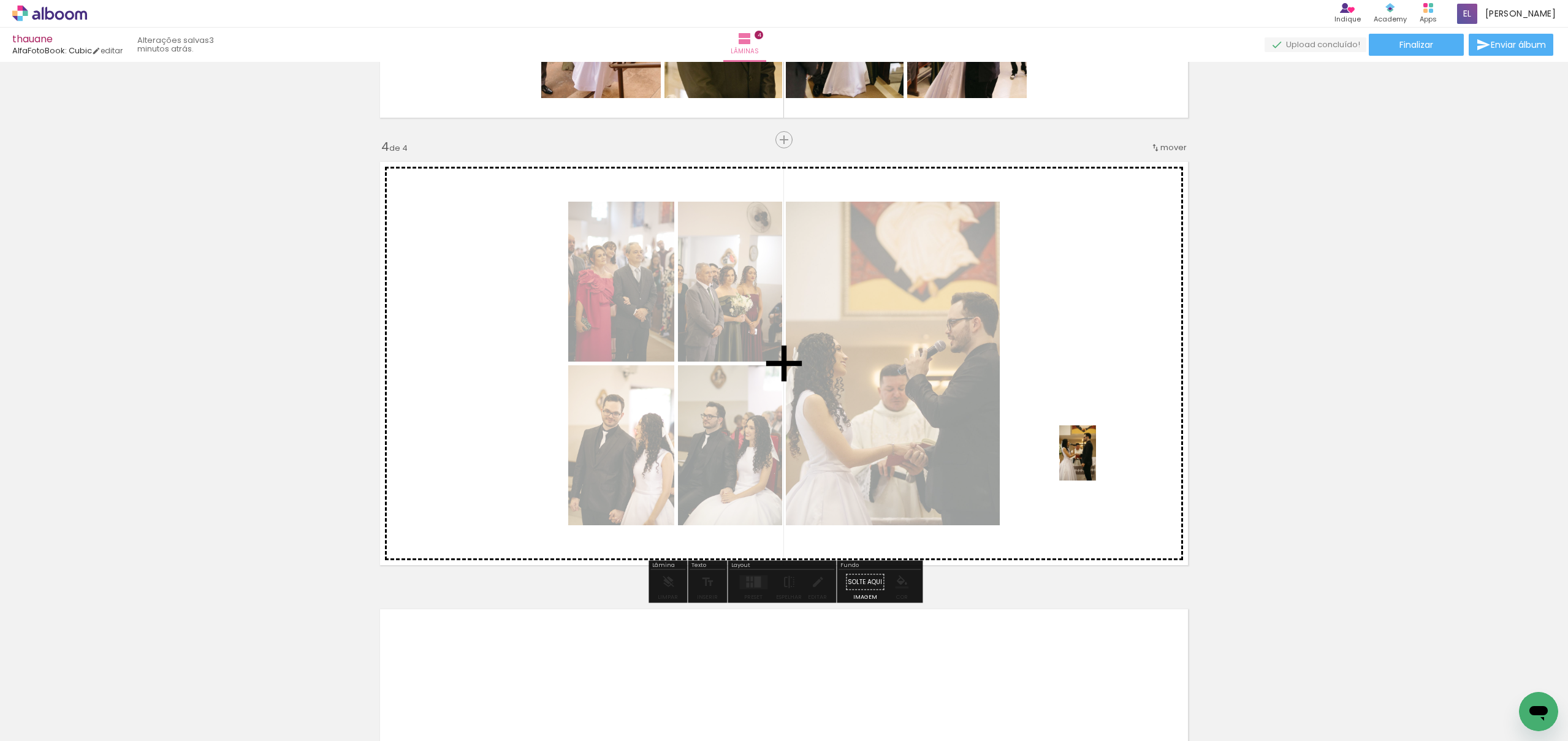
click at [1096, 460] on quentale-workspace at bounding box center [784, 370] width 1568 height 741
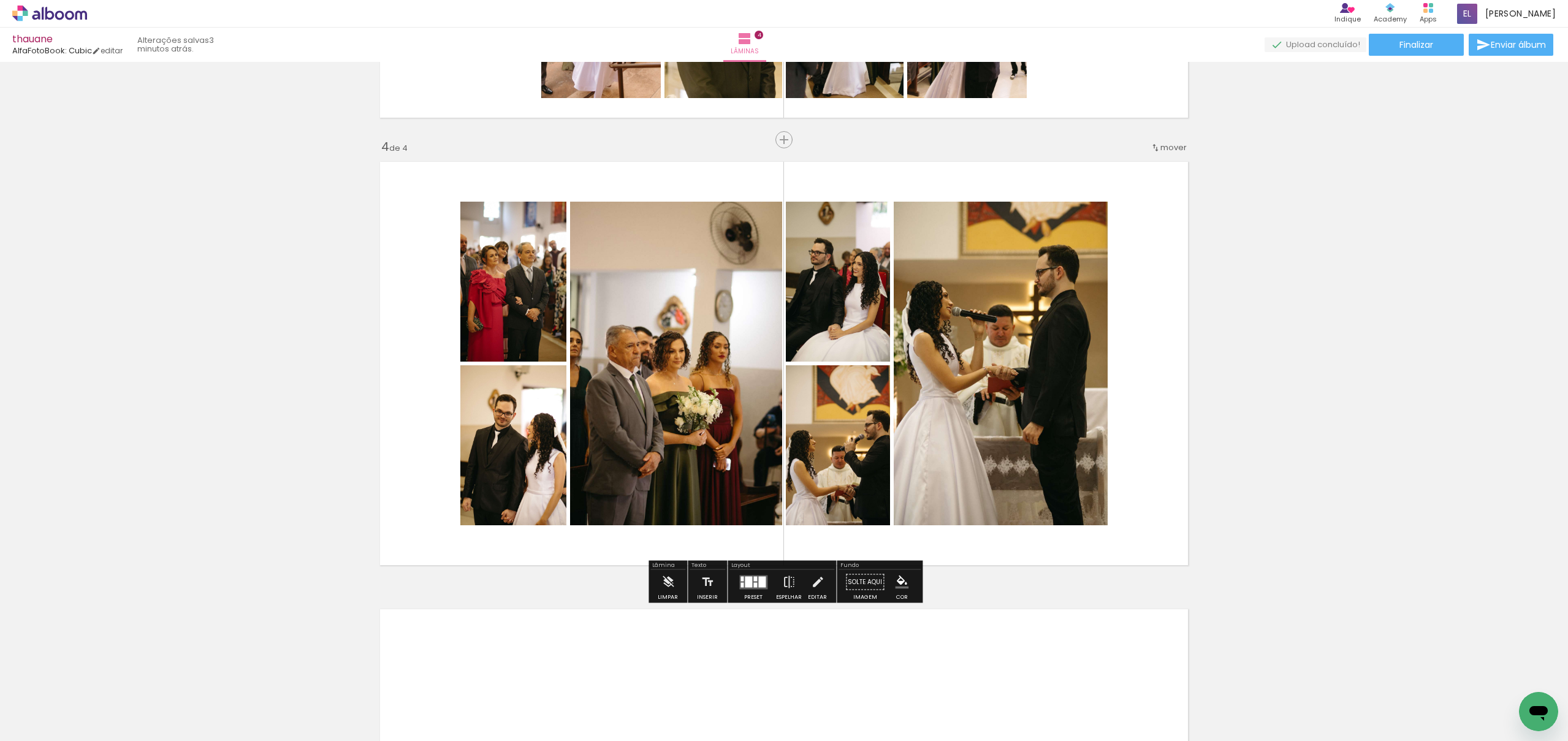
click at [753, 579] on div at bounding box center [755, 579] width 4 height 5
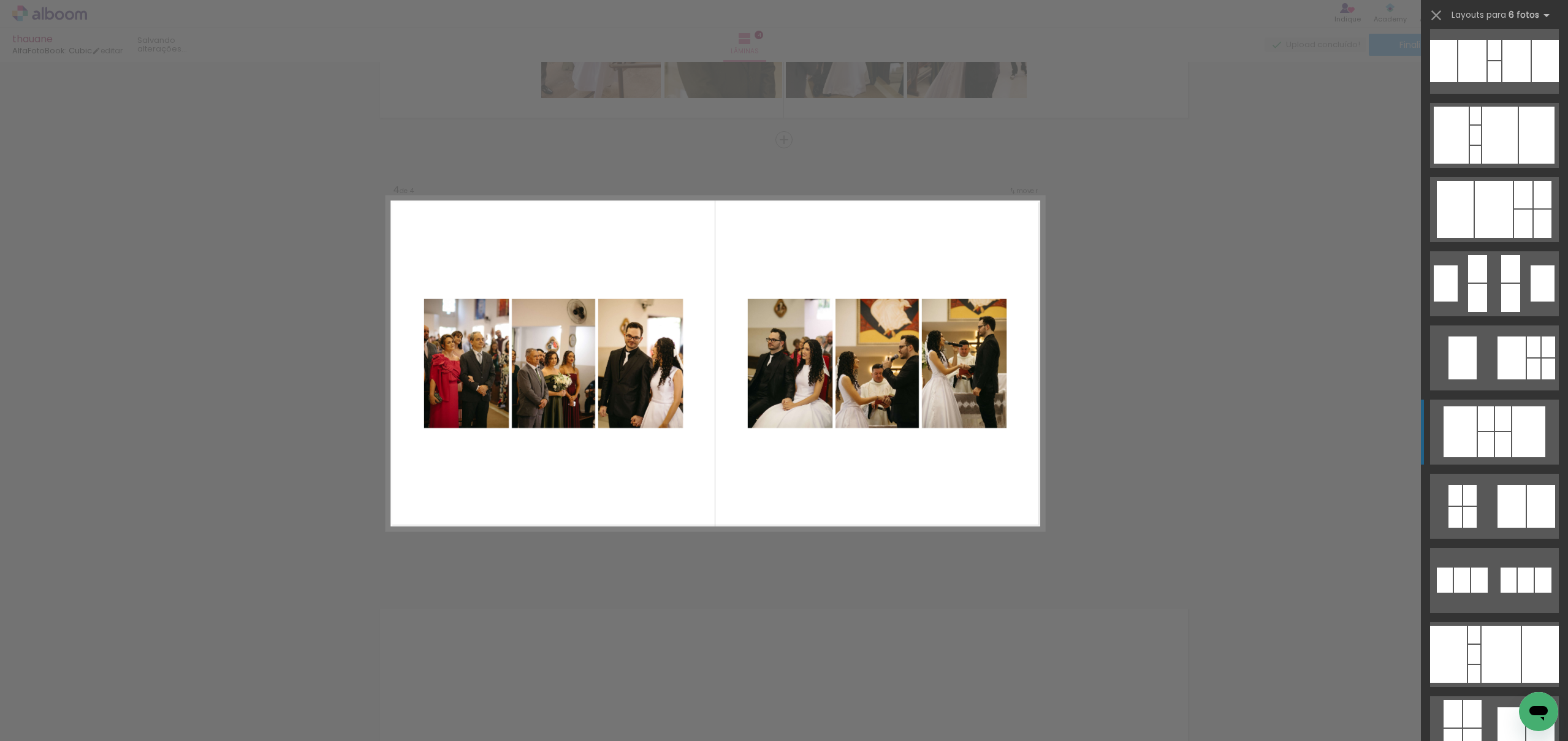
scroll to position [260, 0]
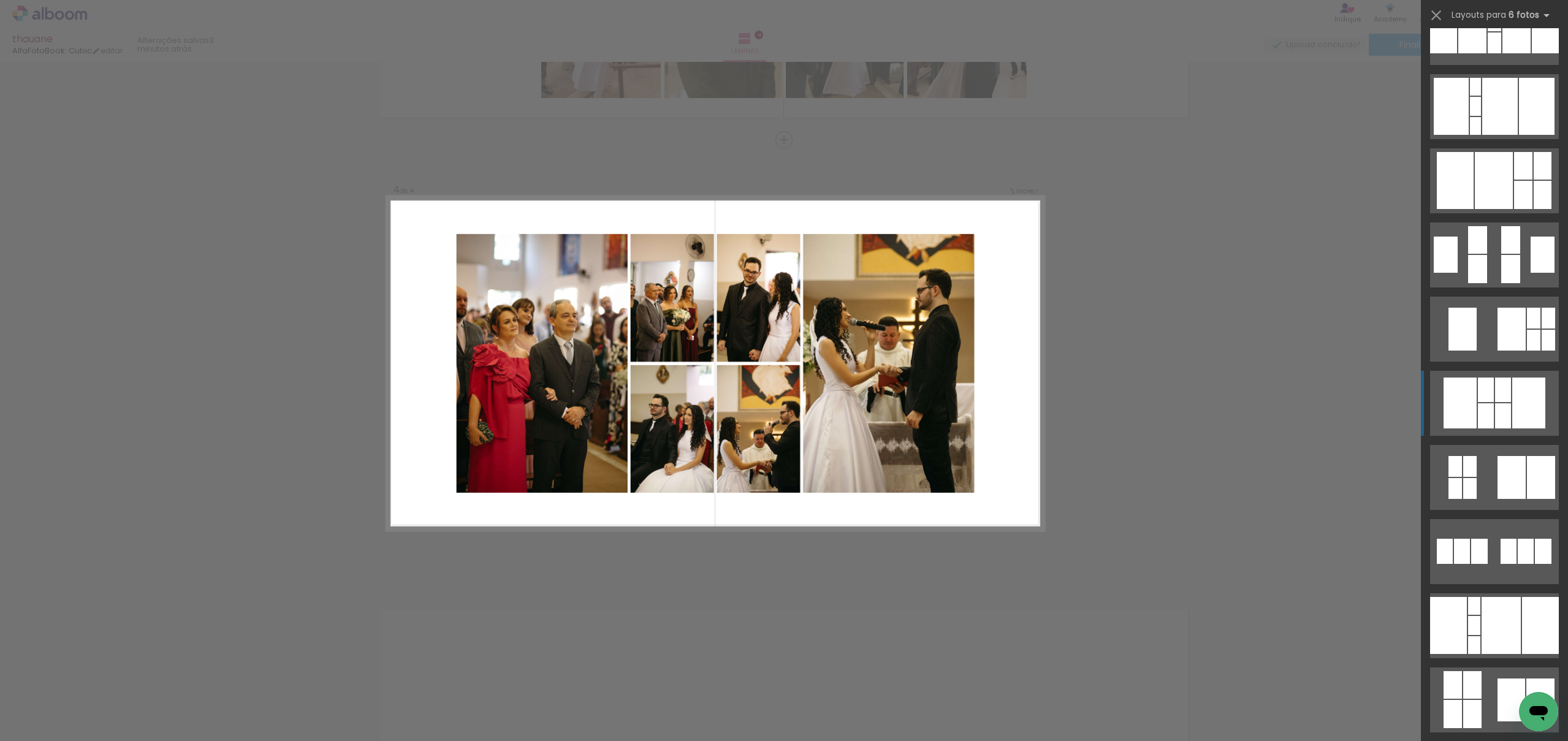
click at [1507, 385] on div at bounding box center [1503, 390] width 16 height 25
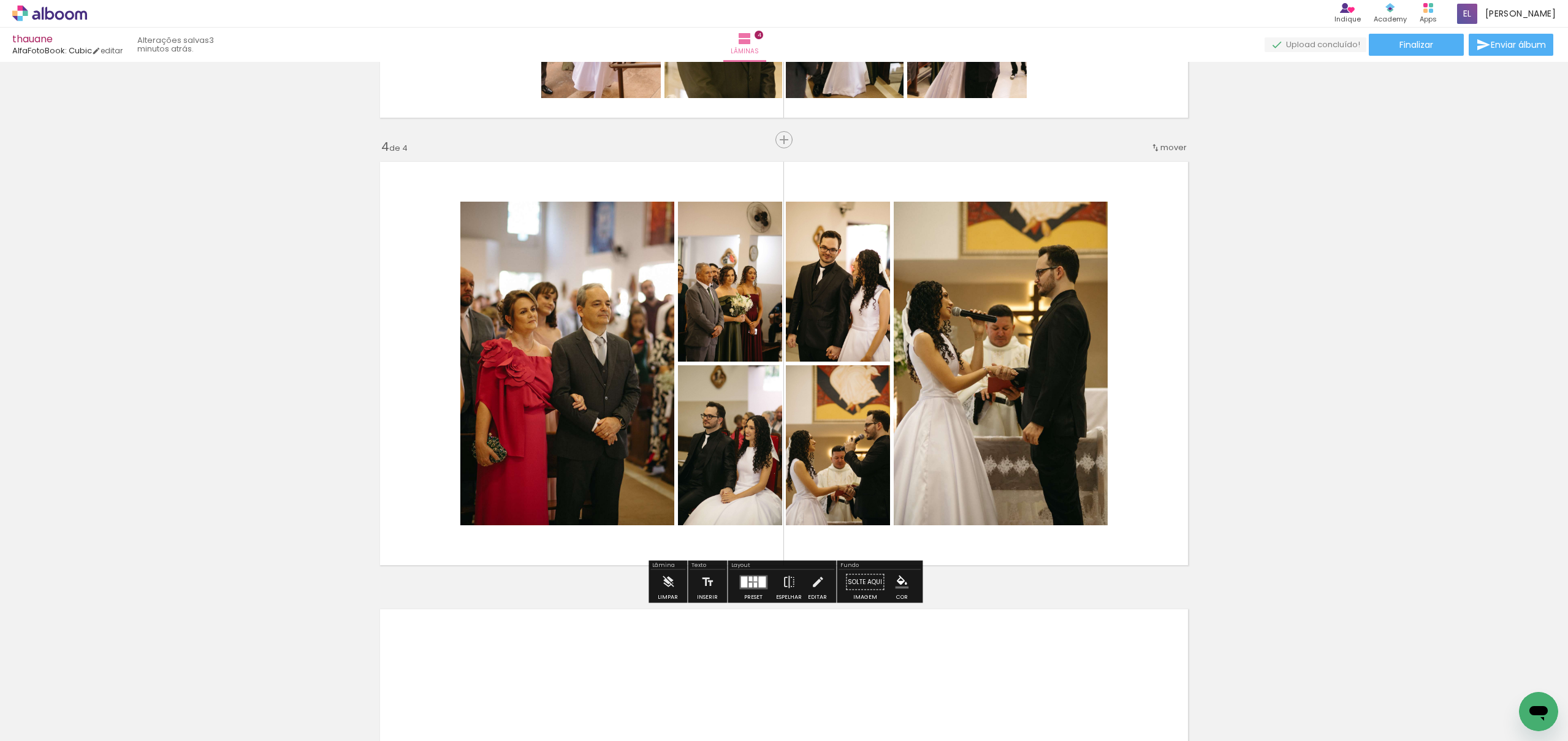
drag, startPoint x: 752, startPoint y: 579, endPoint x: 803, endPoint y: 560, distance: 54.4
click at [753, 579] on div at bounding box center [755, 579] width 4 height 5
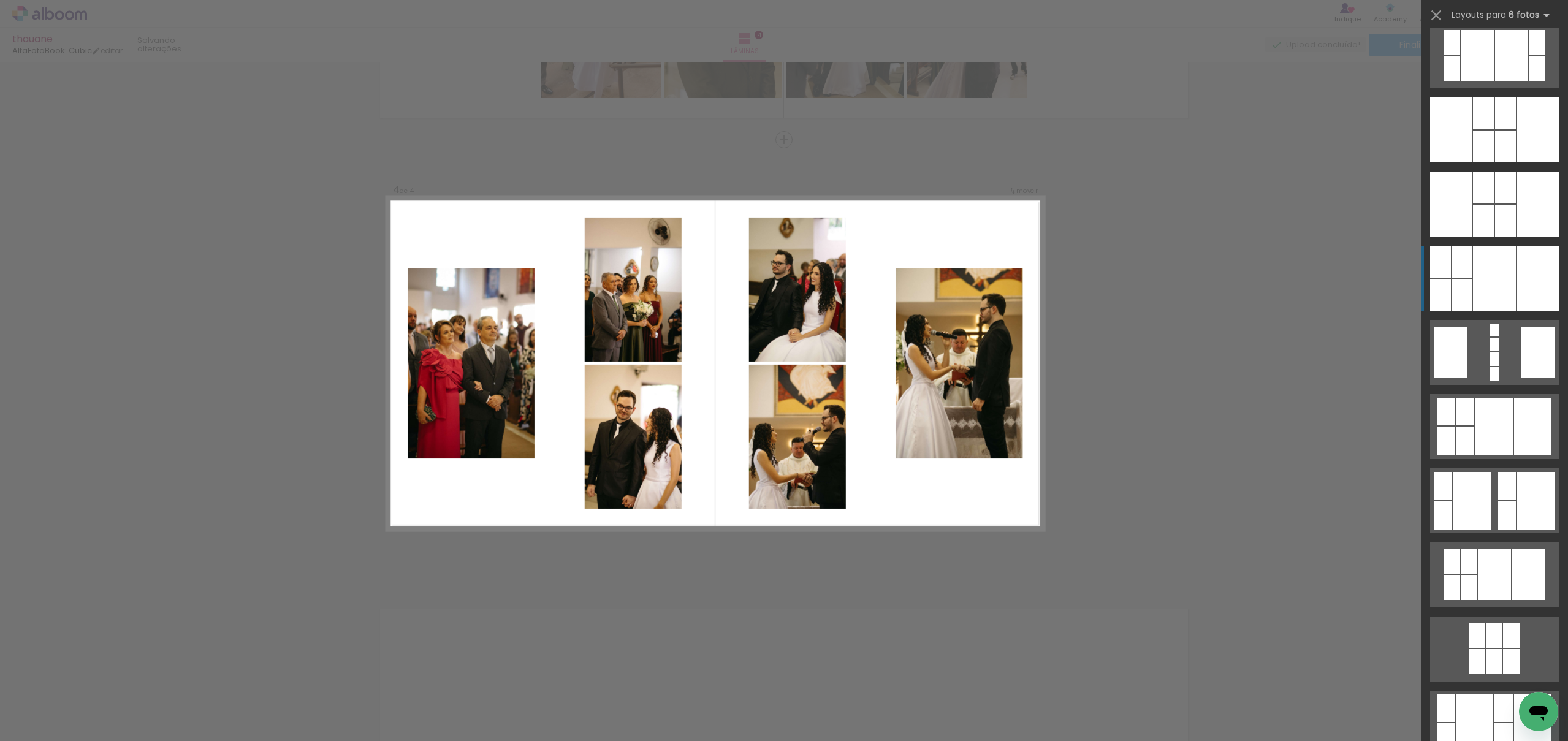
scroll to position [0, 0]
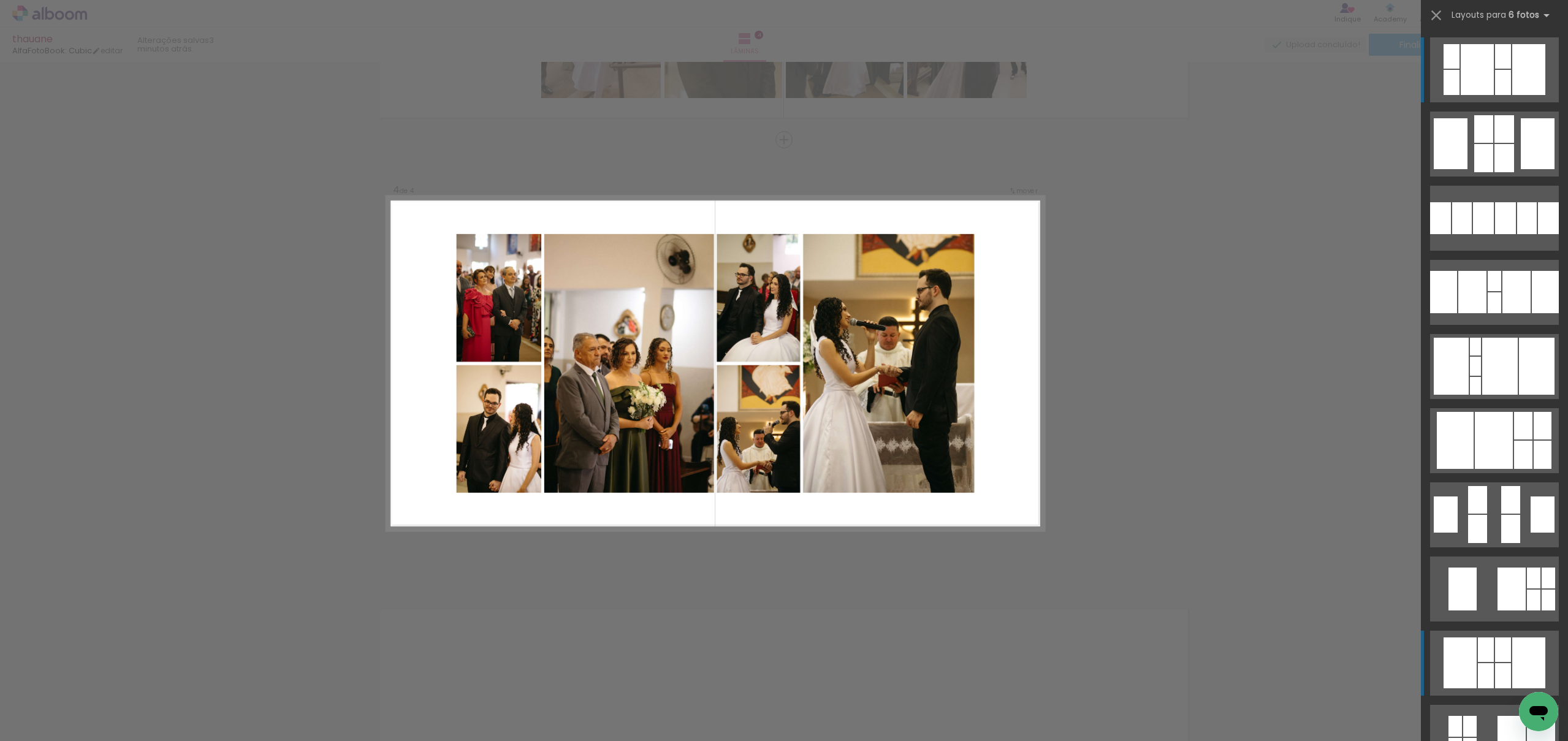
click at [1515, 75] on div at bounding box center [1529, 69] width 33 height 51
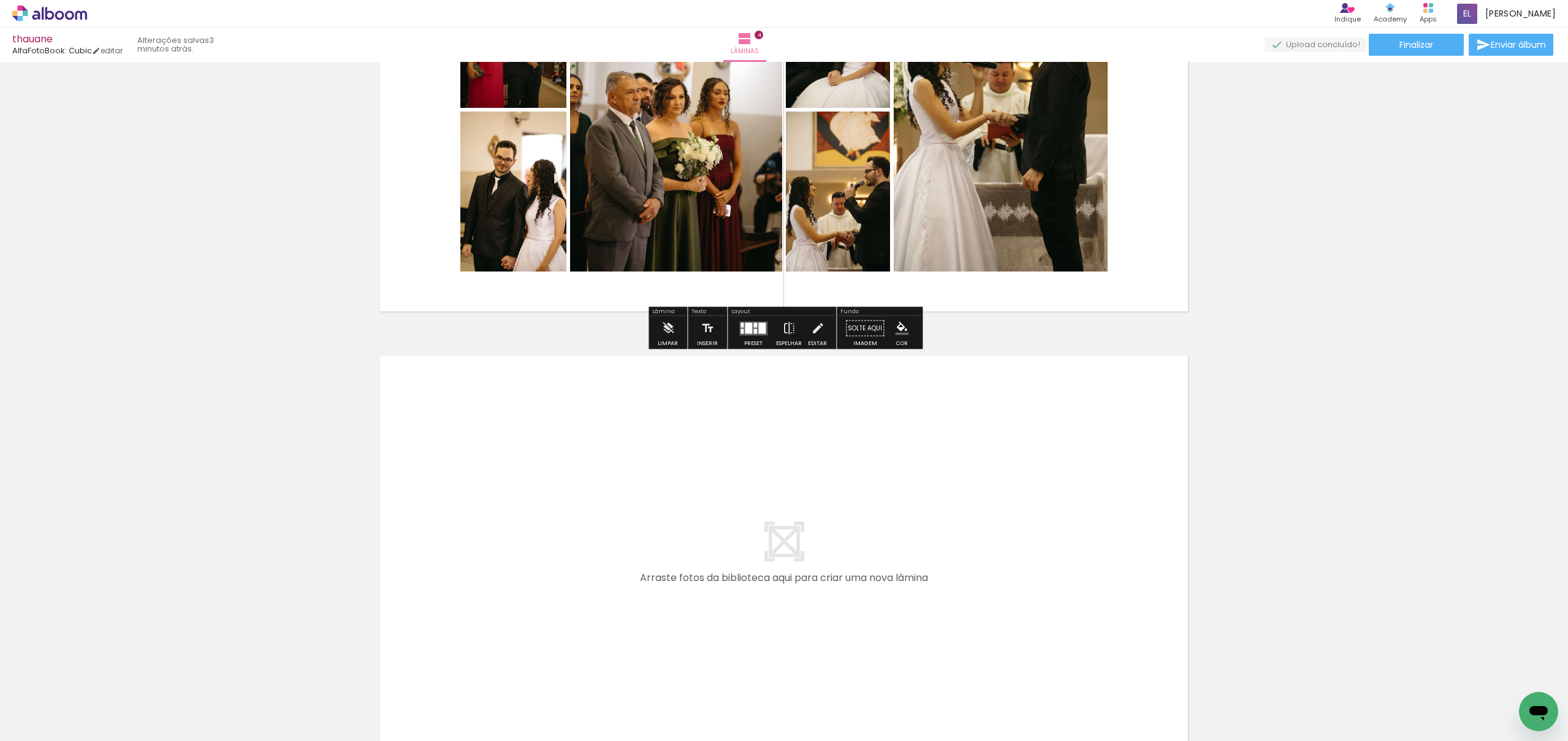
scroll to position [1652, 0]
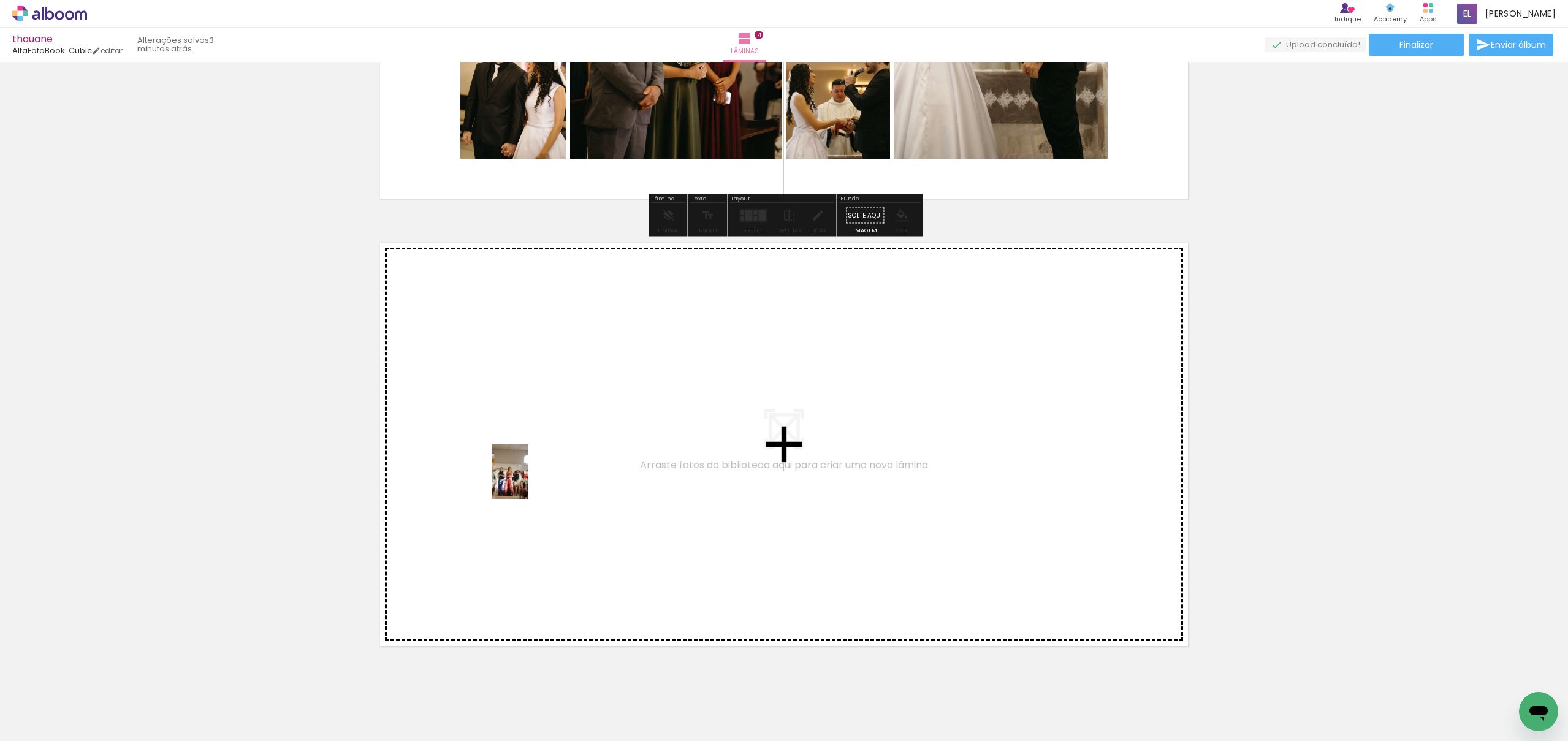
click at [529, 481] on quentale-workspace at bounding box center [784, 370] width 1568 height 741
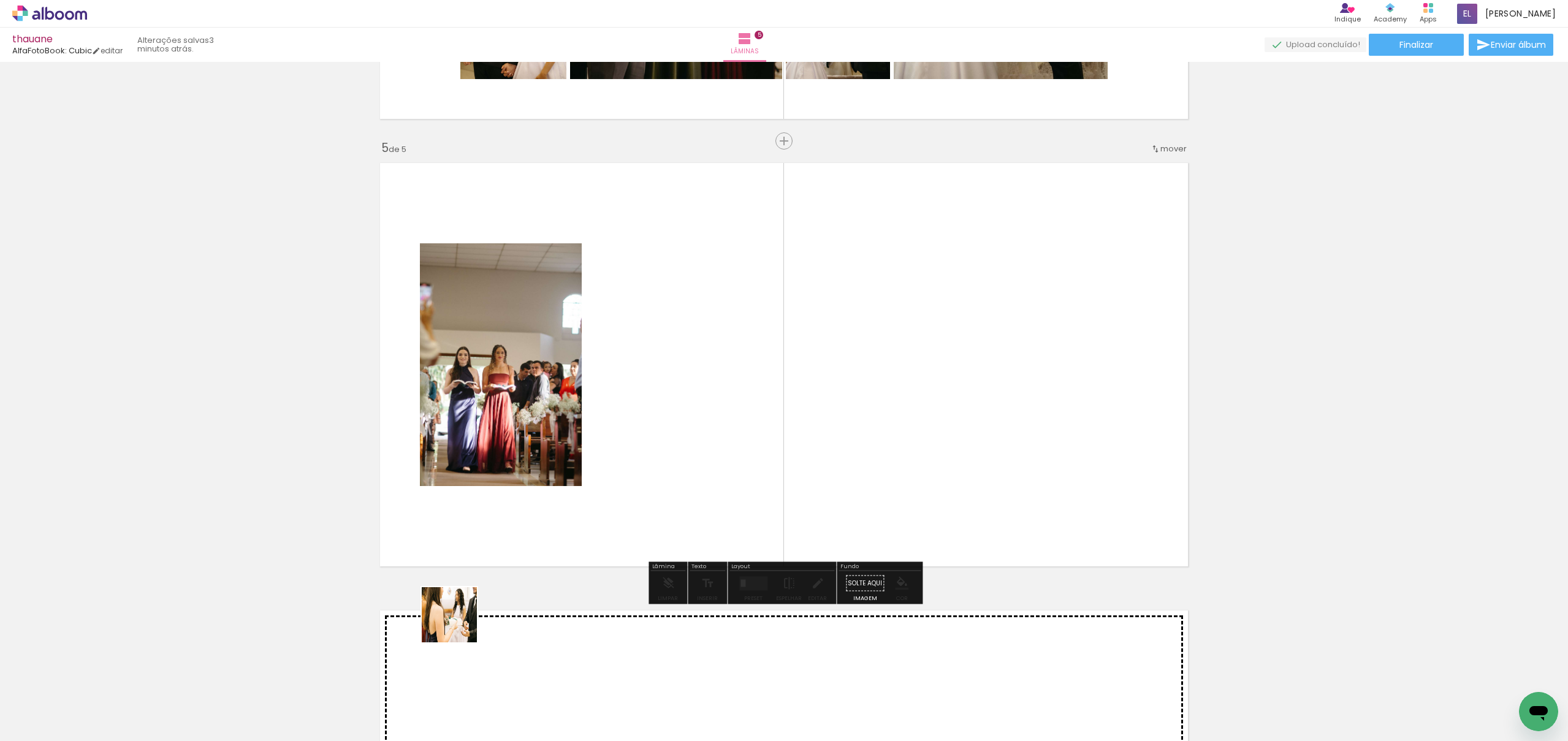
scroll to position [1732, 0]
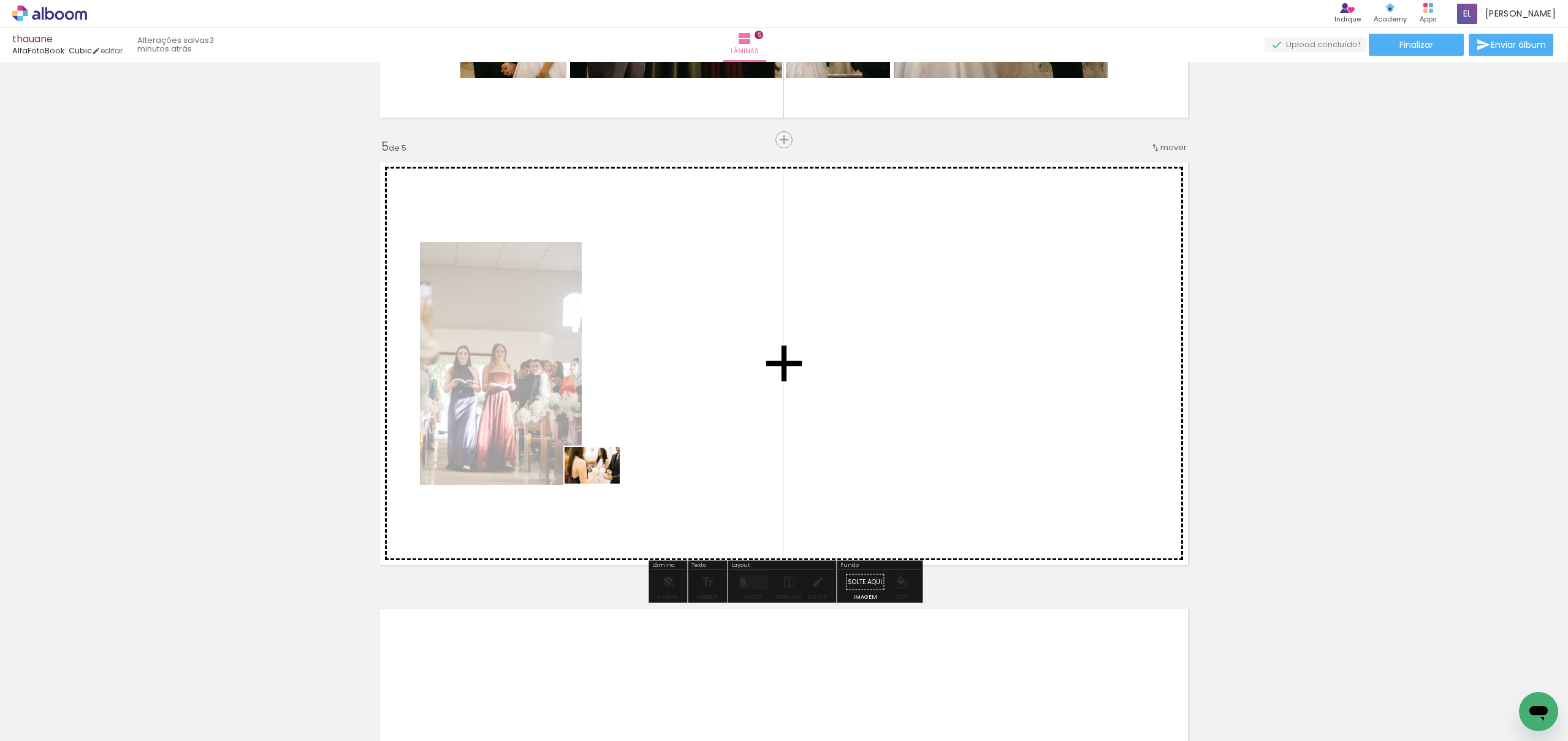
drag, startPoint x: 459, startPoint y: 624, endPoint x: 601, endPoint y: 484, distance: 199.4
click at [601, 484] on quentale-workspace at bounding box center [784, 370] width 1568 height 741
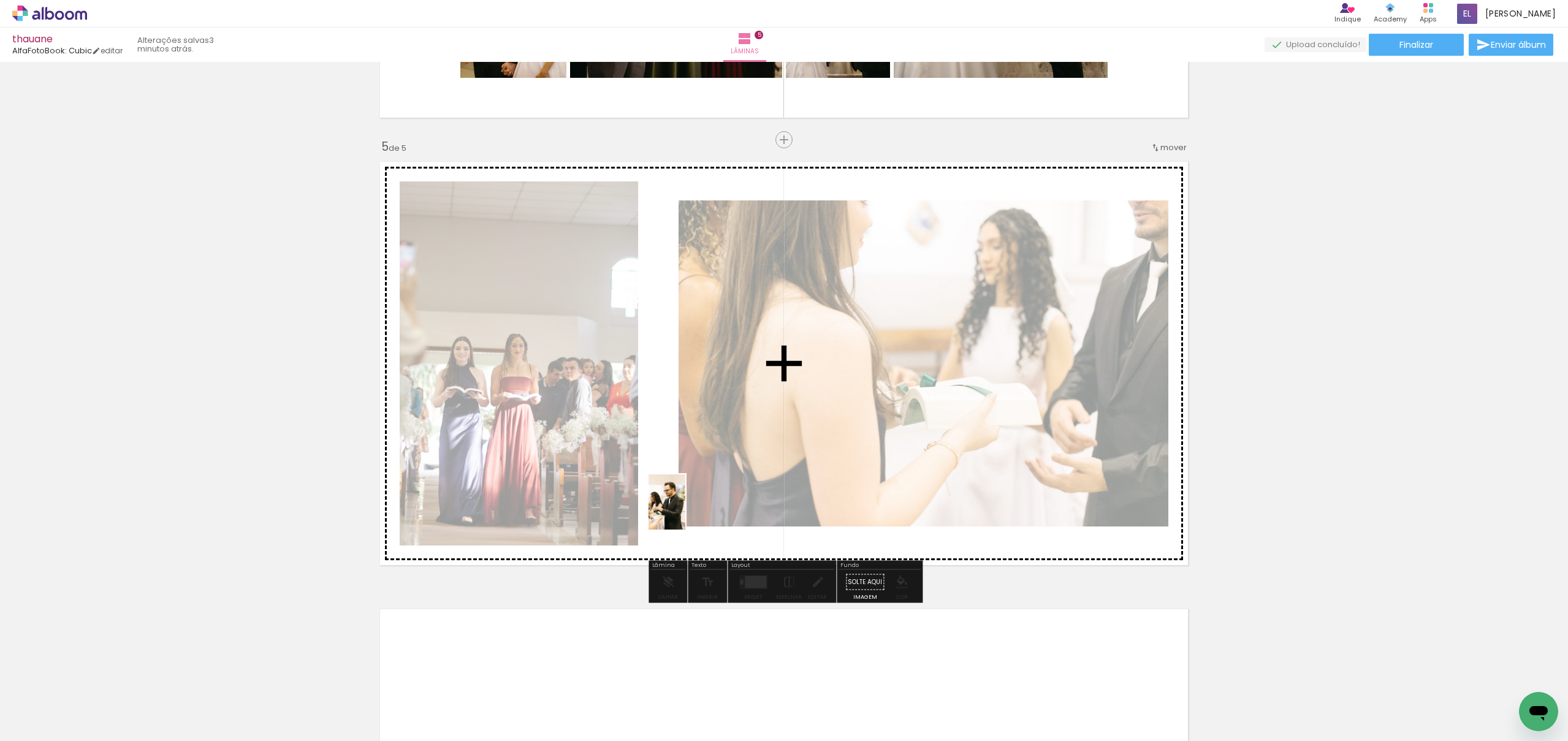
drag, startPoint x: 469, startPoint y: 703, endPoint x: 553, endPoint y: 704, distance: 84.0
click at [685, 512] on quentale-workspace at bounding box center [784, 370] width 1568 height 741
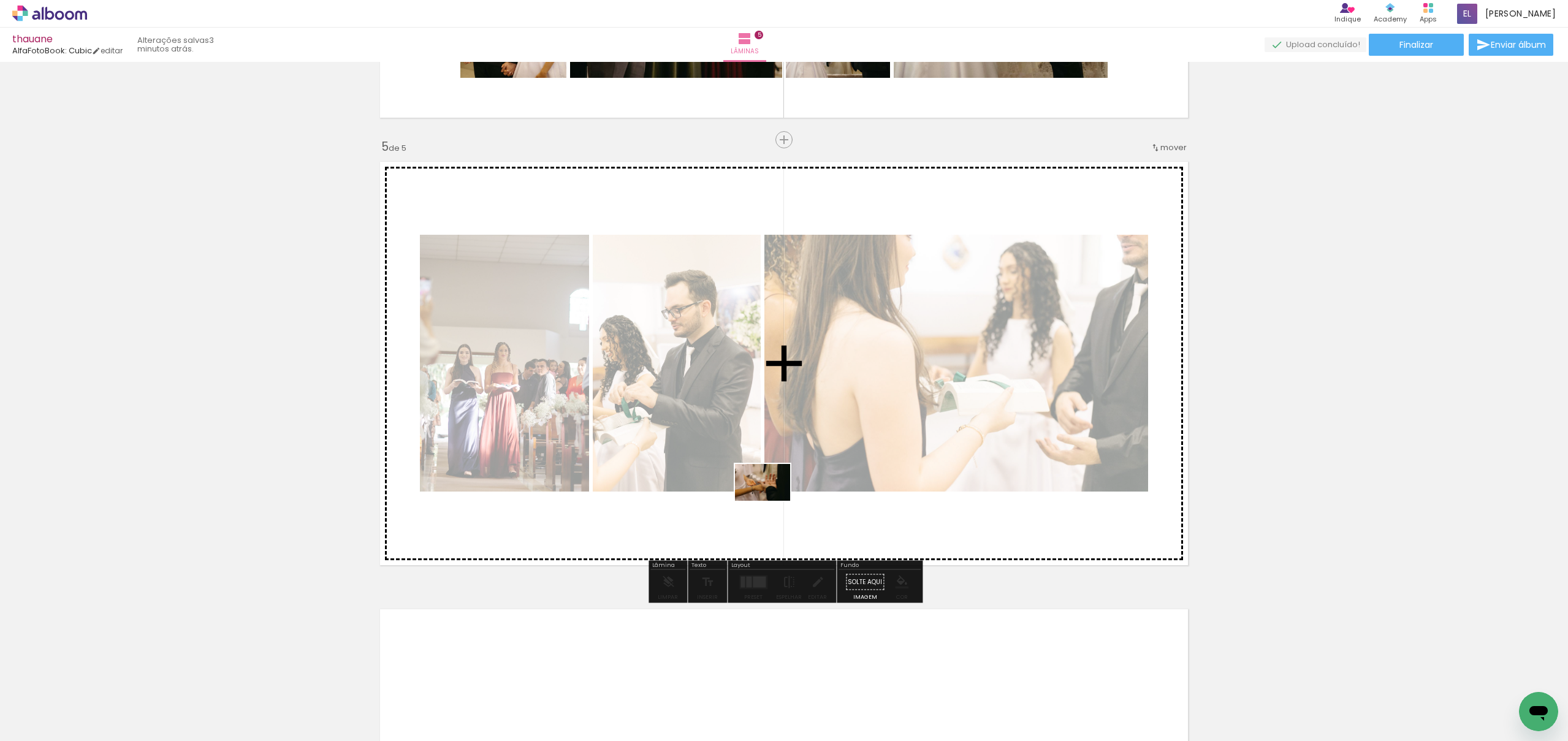
drag, startPoint x: 537, startPoint y: 705, endPoint x: 774, endPoint y: 499, distance: 314.0
click at [774, 499] on quentale-workspace at bounding box center [784, 370] width 1568 height 741
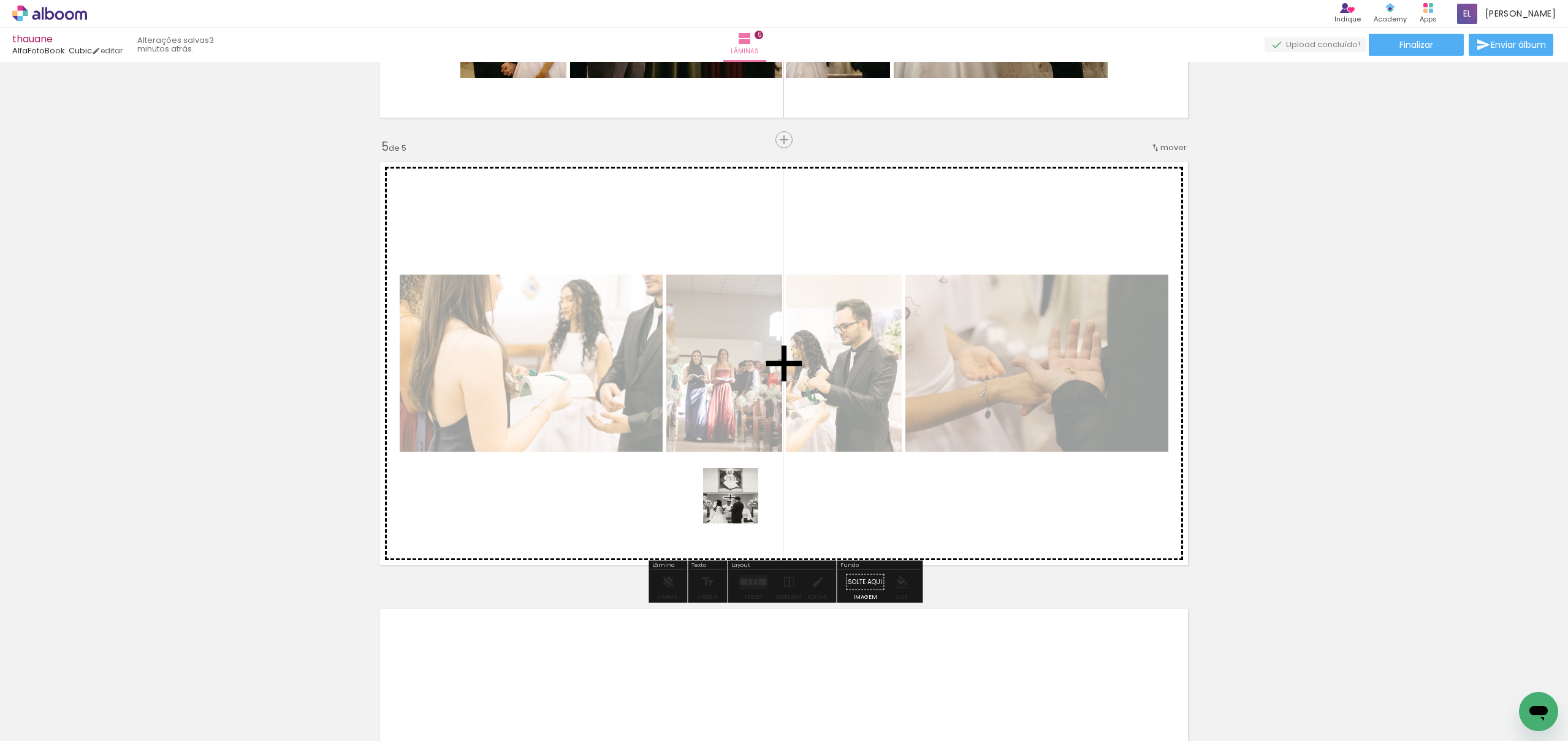
drag, startPoint x: 587, startPoint y: 703, endPoint x: 676, endPoint y: 702, distance: 89.0
click at [750, 490] on quentale-workspace at bounding box center [784, 370] width 1568 height 741
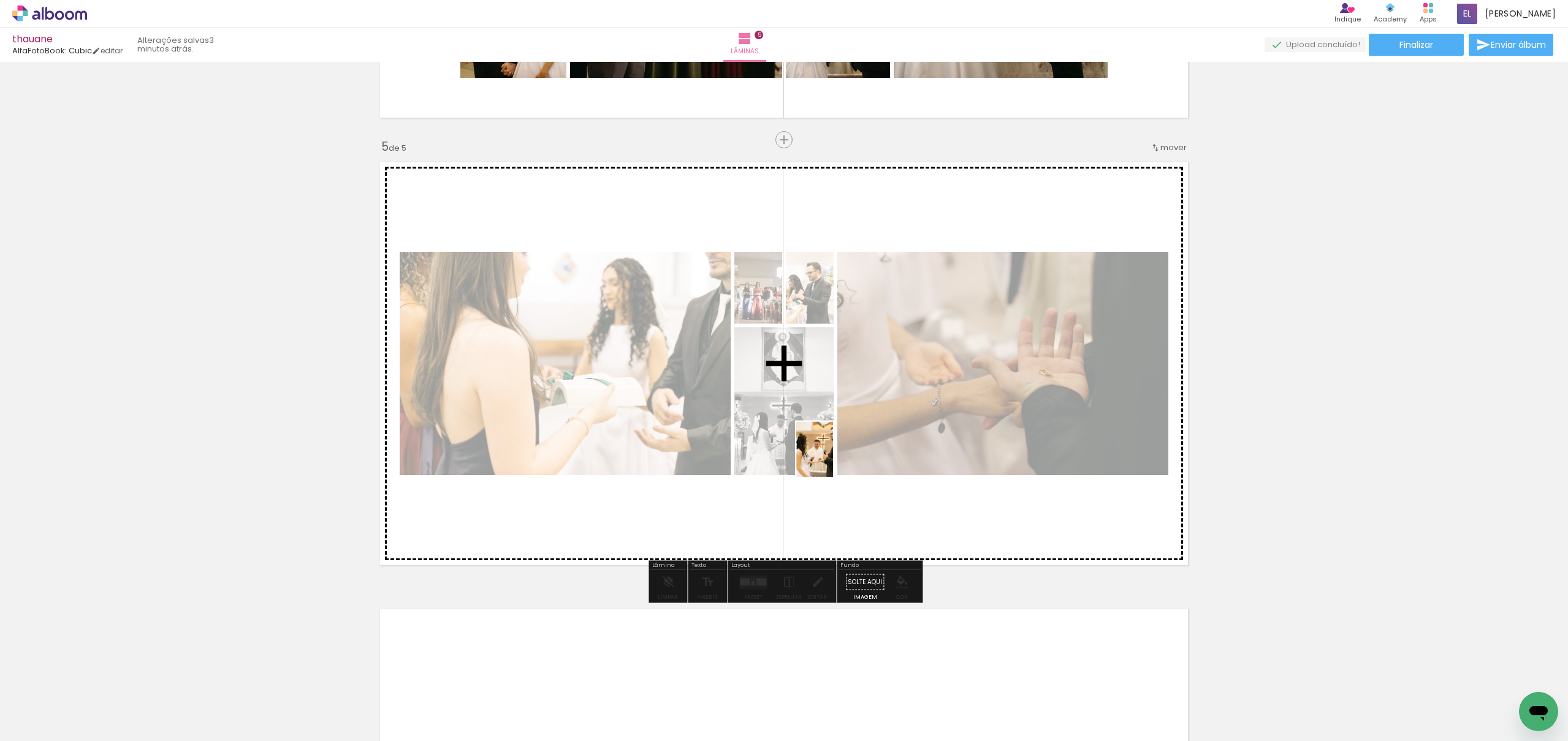
drag, startPoint x: 683, startPoint y: 689, endPoint x: 835, endPoint y: 458, distance: 276.5
click at [835, 458] on quentale-workspace at bounding box center [784, 370] width 1568 height 741
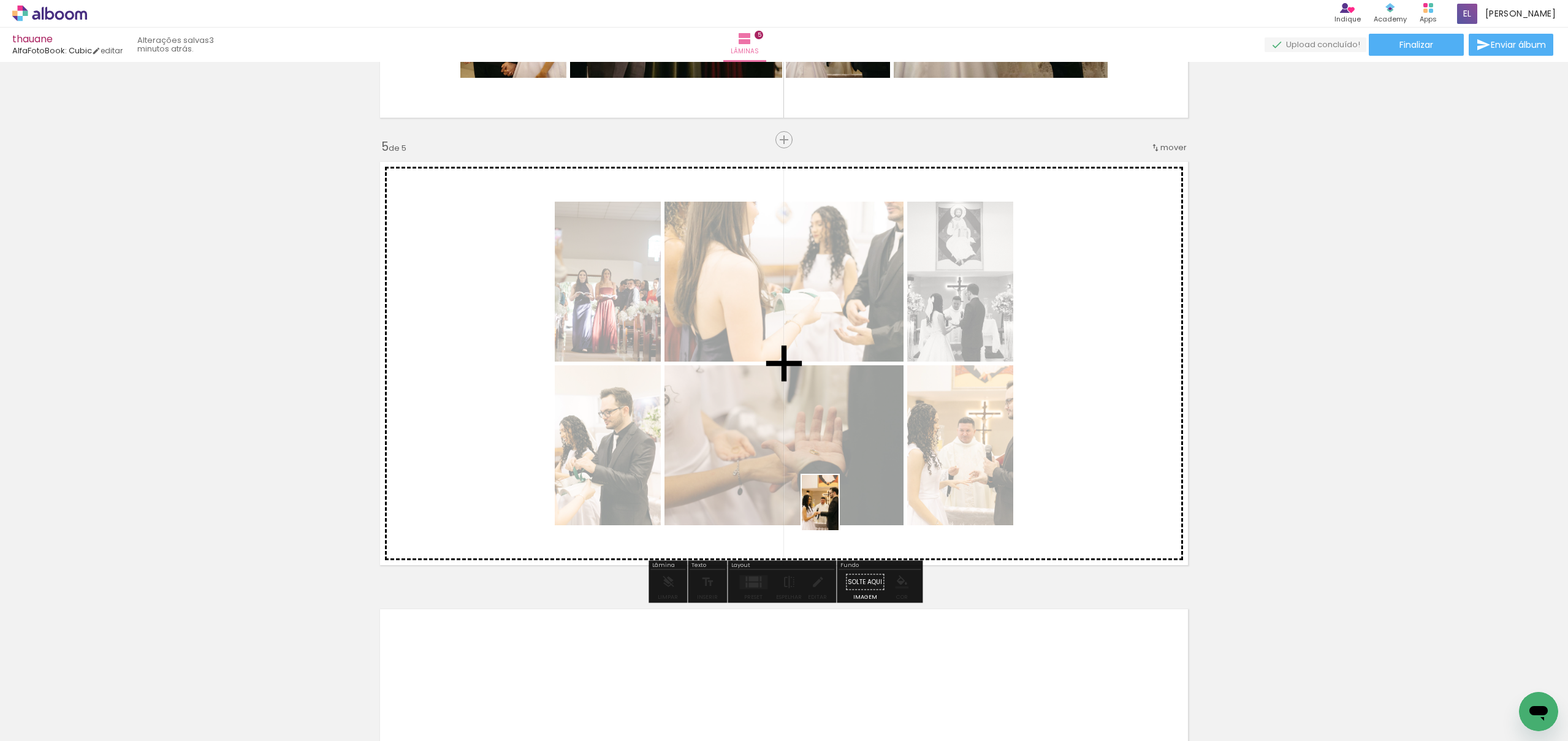
drag, startPoint x: 737, startPoint y: 684, endPoint x: 839, endPoint y: 512, distance: 200.0
click at [839, 512] on quentale-workspace at bounding box center [784, 370] width 1568 height 741
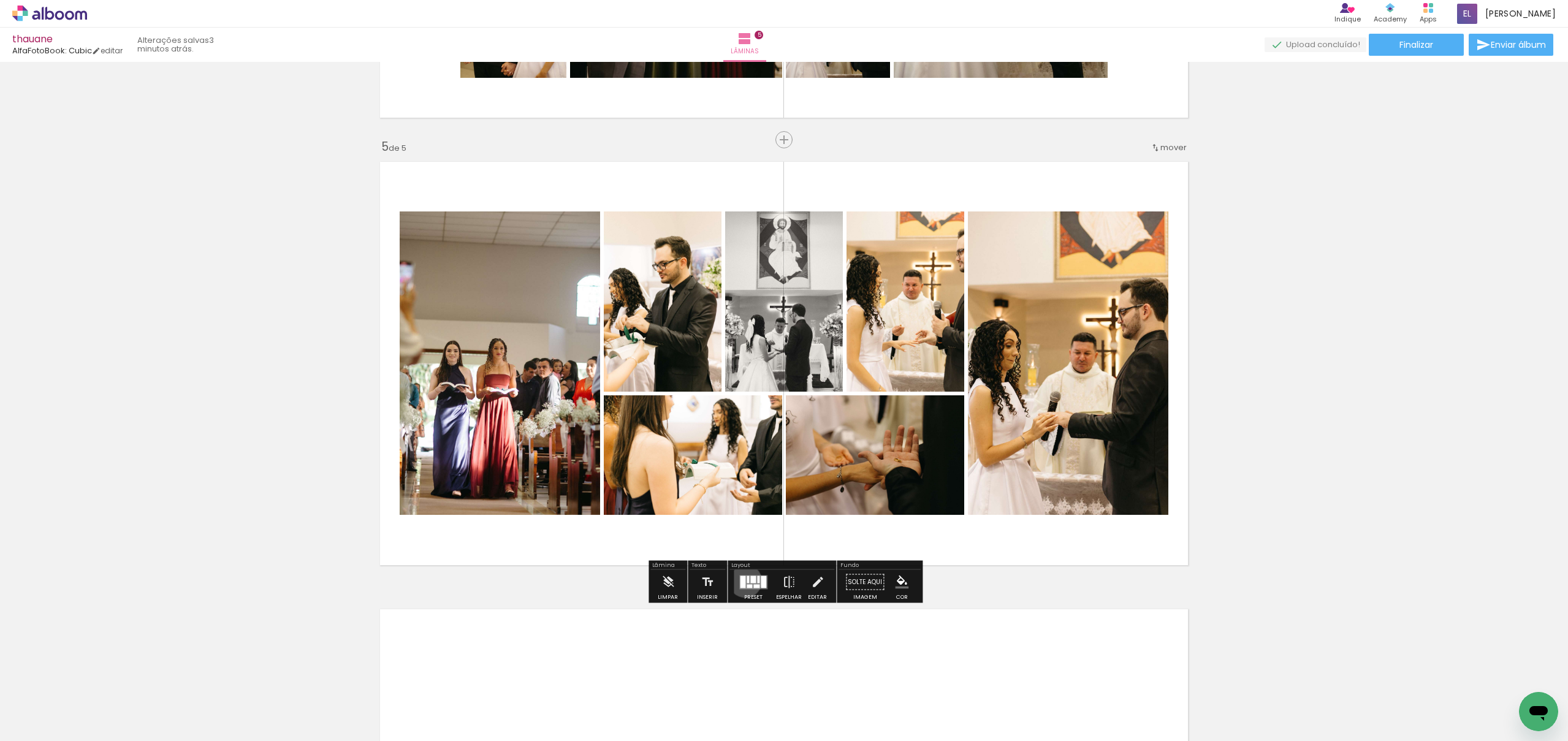
click at [742, 581] on quentale-layouter at bounding box center [753, 582] width 28 height 14
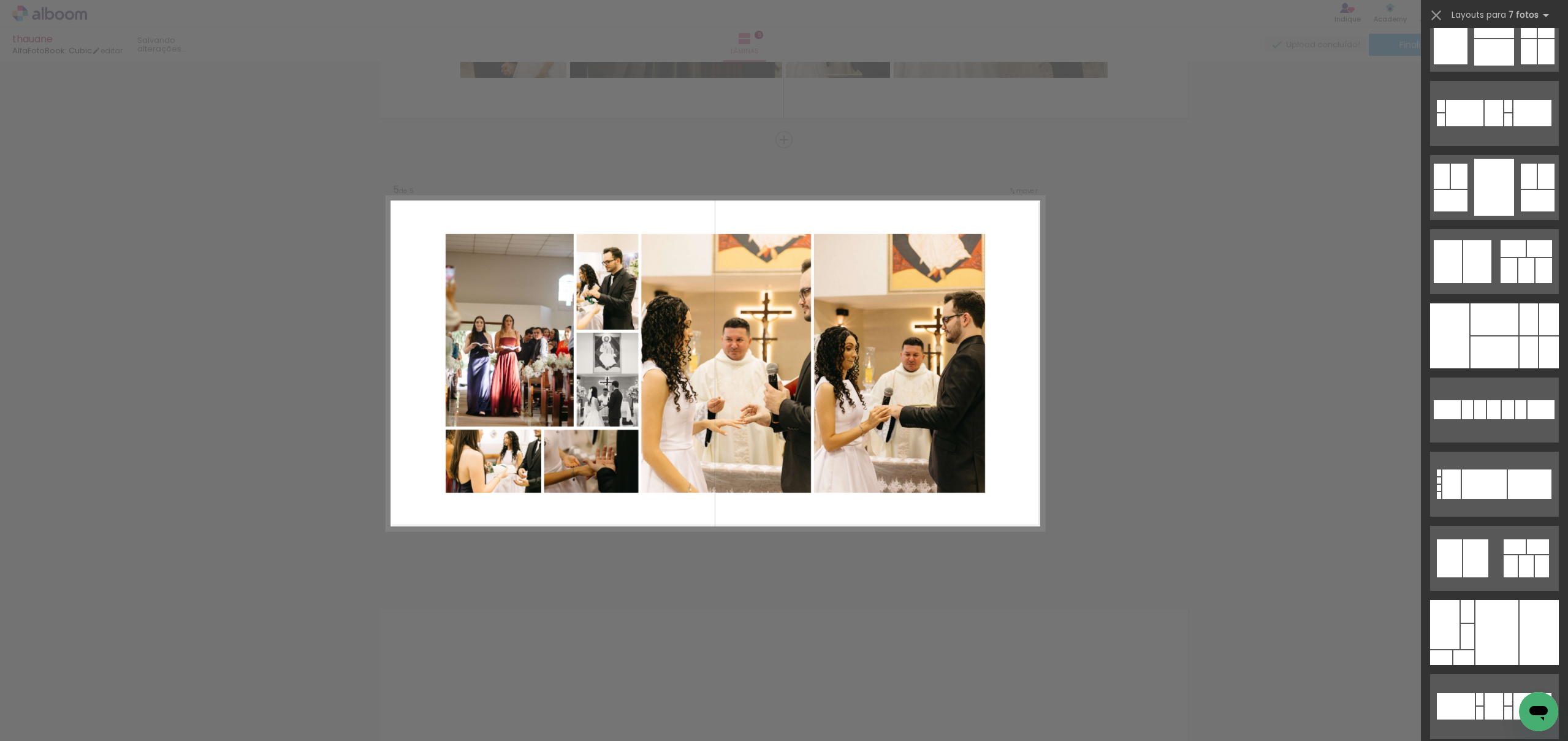
scroll to position [0, 0]
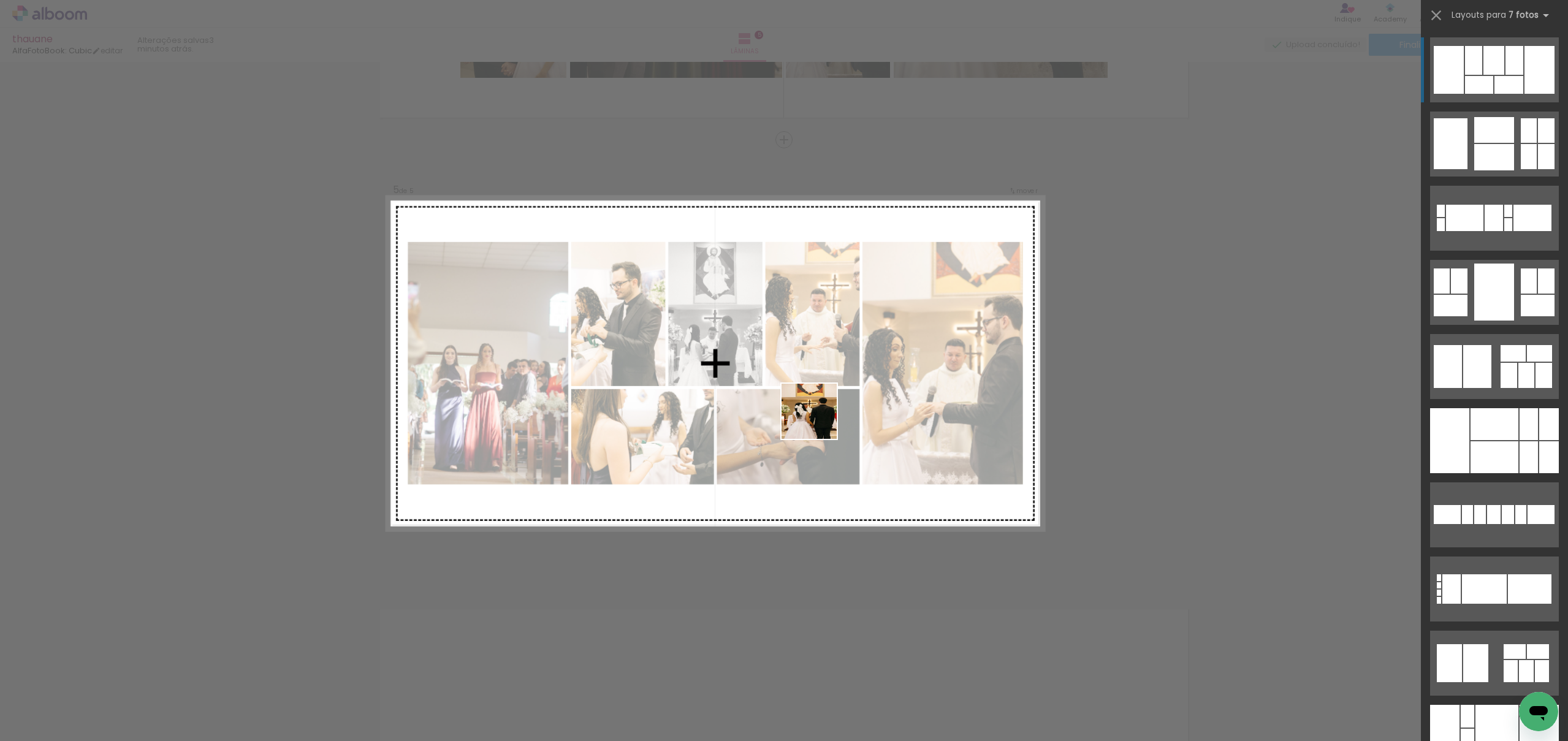
drag, startPoint x: 813, startPoint y: 574, endPoint x: 818, endPoint y: 418, distance: 156.1
click at [819, 418] on quentale-workspace at bounding box center [784, 370] width 1568 height 741
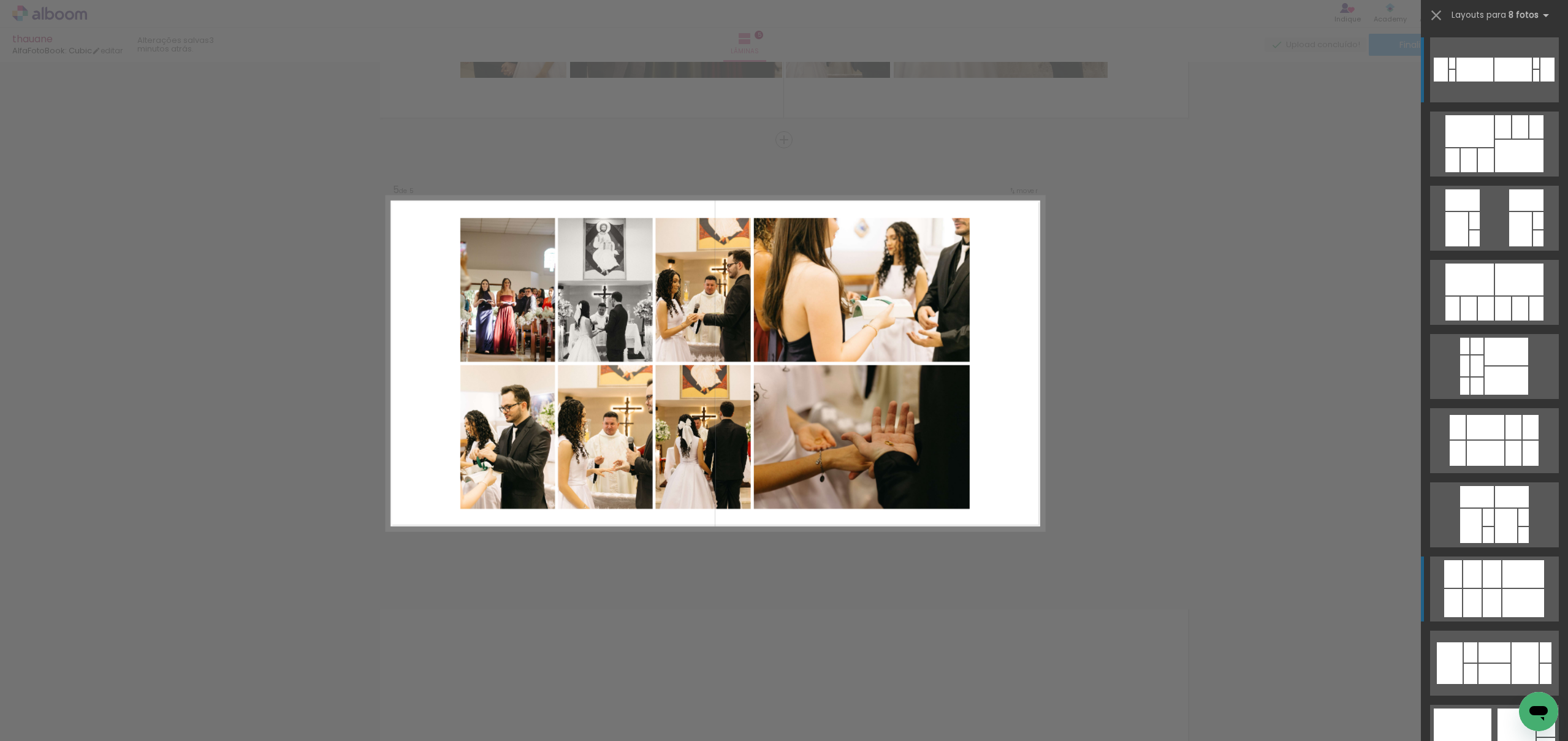
click at [1465, 595] on div at bounding box center [1473, 603] width 18 height 28
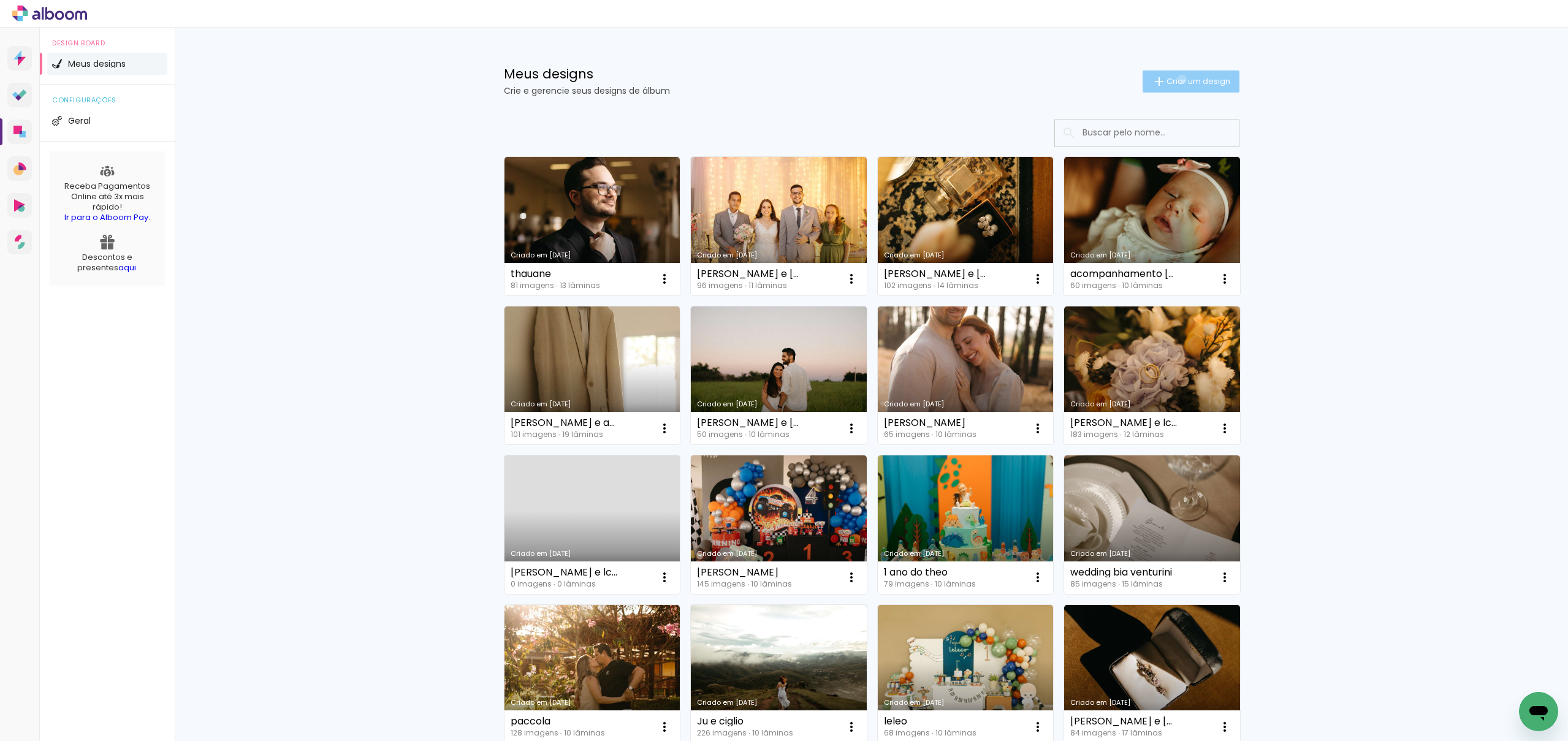
click at [1180, 79] on span "Criar um design" at bounding box center [1198, 81] width 64 height 8
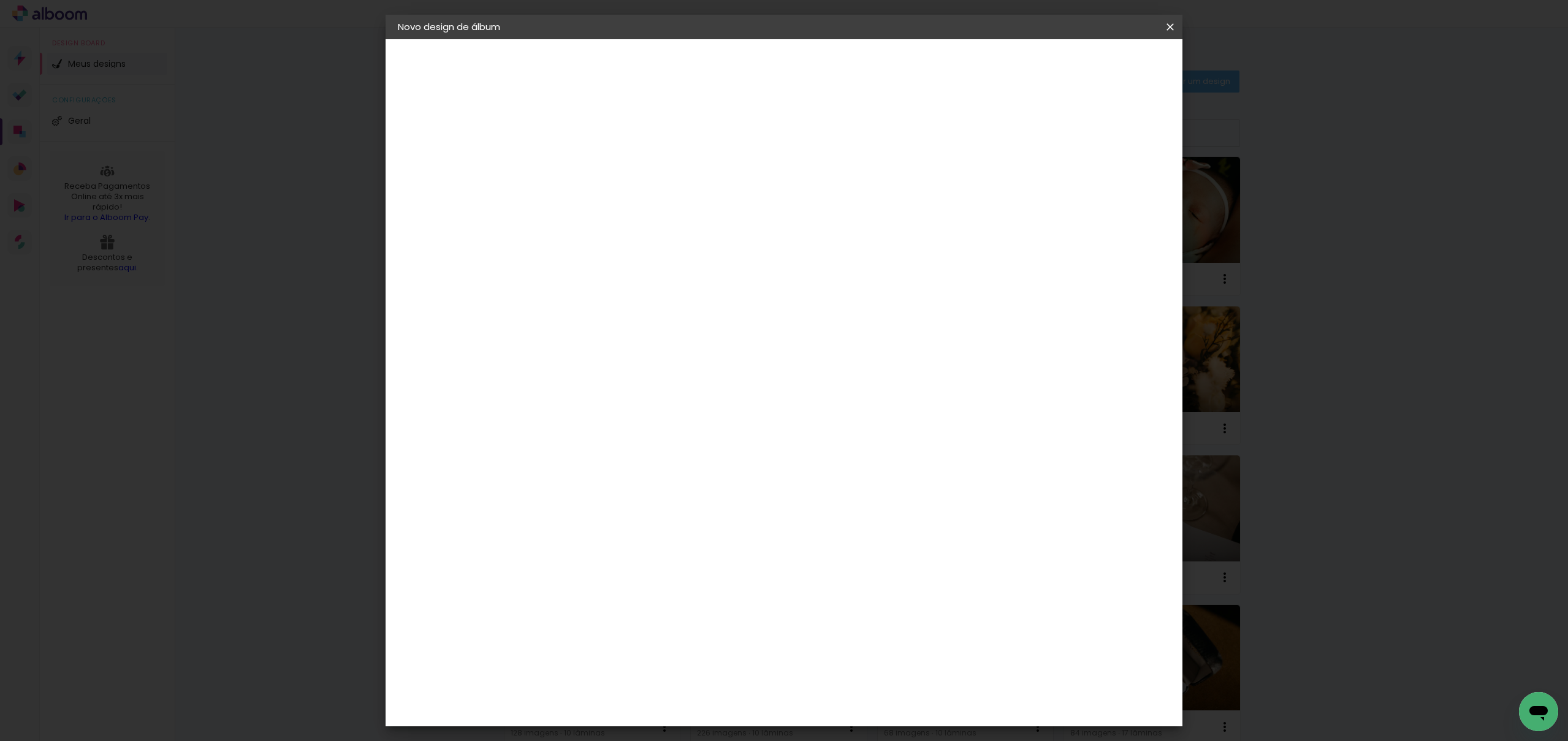
click at [598, 172] on input at bounding box center [598, 164] width 0 height 19
type input "ACOMPMANHAMENTO LAURA"
type paper-input "ACOMPMANHAMENTO LAURA"
click at [0, 0] on slot "Avançar" at bounding box center [0, 0] width 0 height 0
click at [655, 412] on div "AlfaFotoBook" at bounding box center [623, 410] width 65 height 10
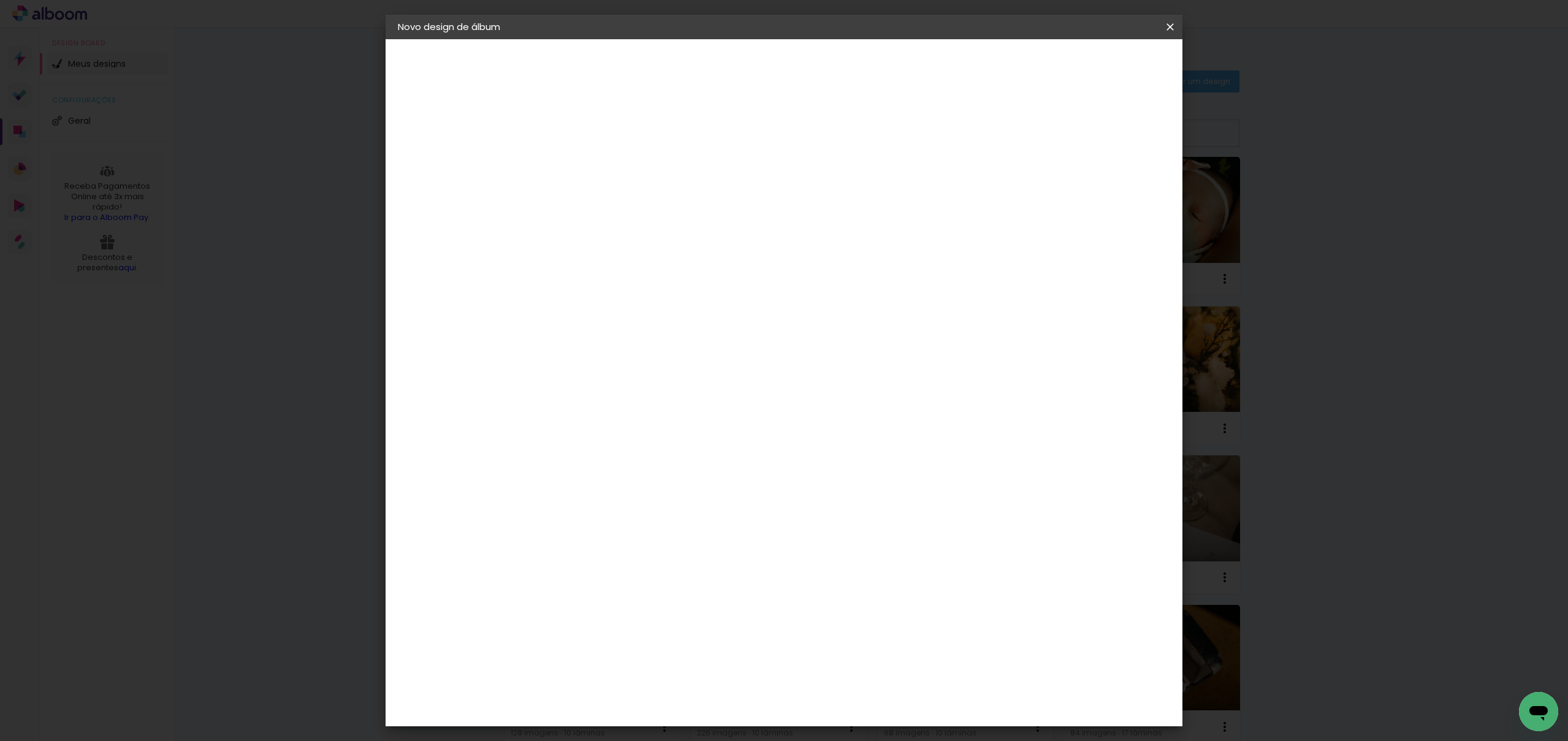
click at [828, 73] on paper-button "Avançar" at bounding box center [798, 65] width 60 height 21
click at [681, 596] on span "Cubic" at bounding box center [653, 612] width 57 height 32
drag, startPoint x: 1132, startPoint y: 67, endPoint x: 1142, endPoint y: 20, distance: 48.1
click at [0, 0] on slot "Avançar" at bounding box center [0, 0] width 0 height 0
click at [1103, 60] on span "Iniciar design" at bounding box center [1075, 64] width 56 height 8
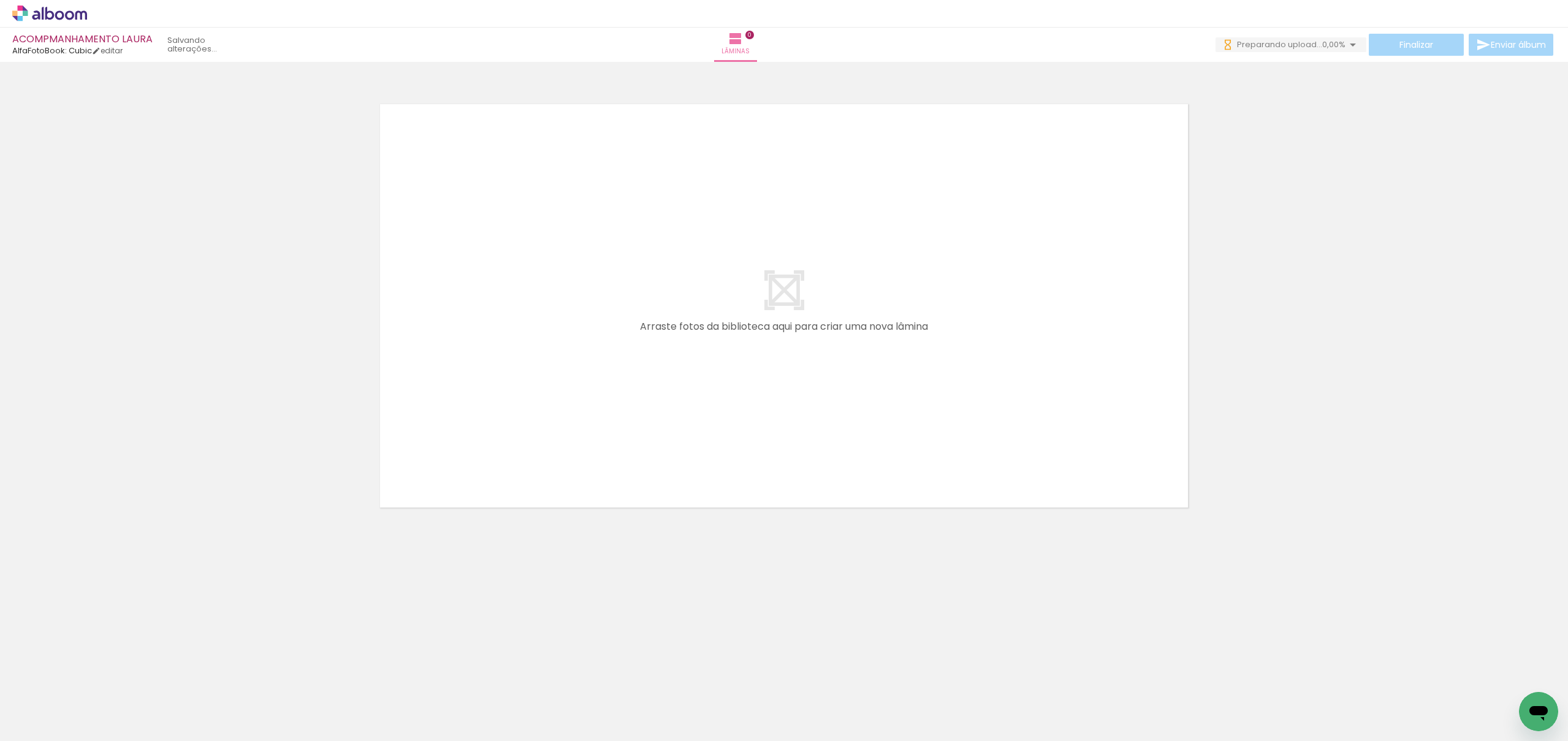
scroll to position [0, 5647]
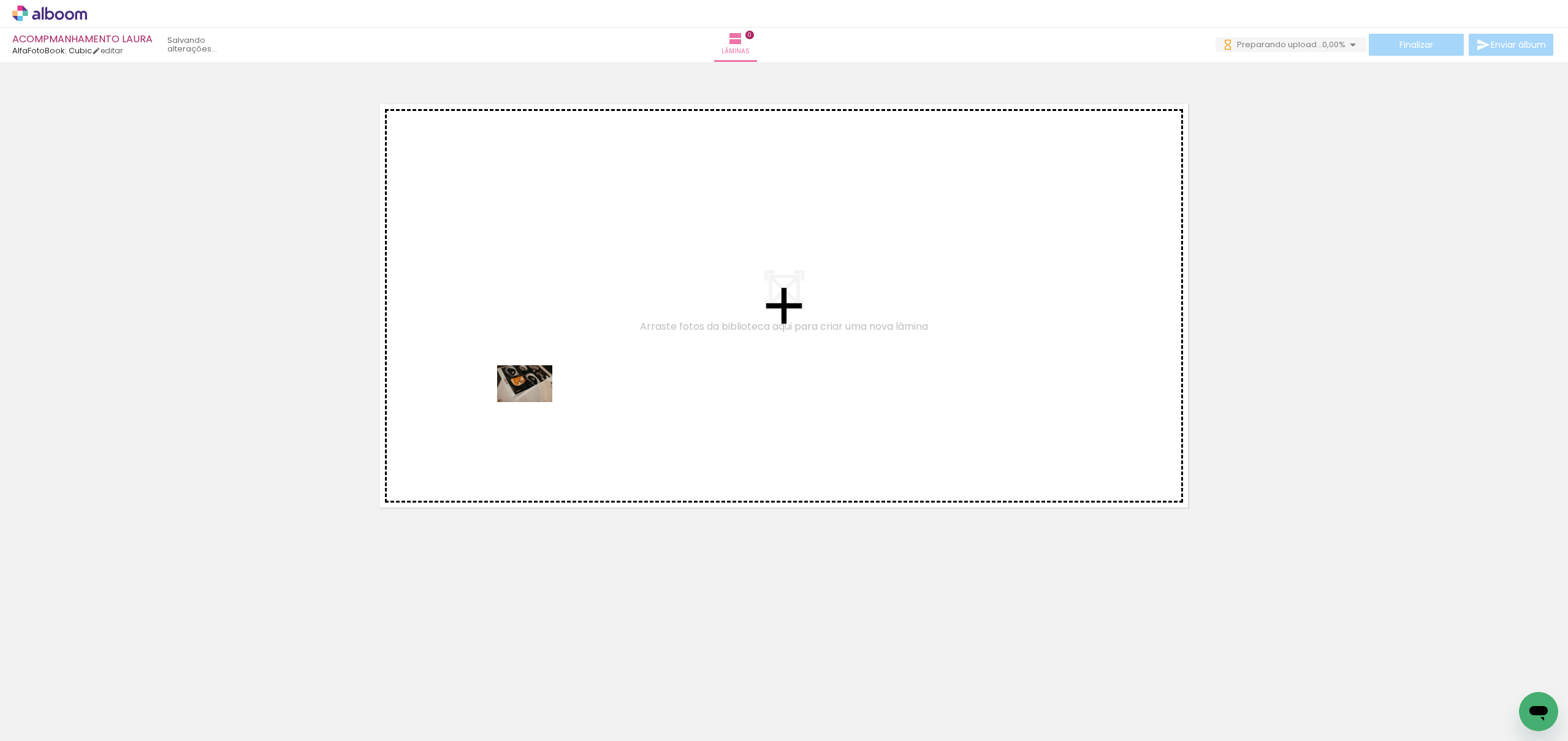
drag, startPoint x: 487, startPoint y: 610, endPoint x: 312, endPoint y: 655, distance: 180.7
click at [534, 401] on quentale-workspace at bounding box center [784, 370] width 1568 height 741
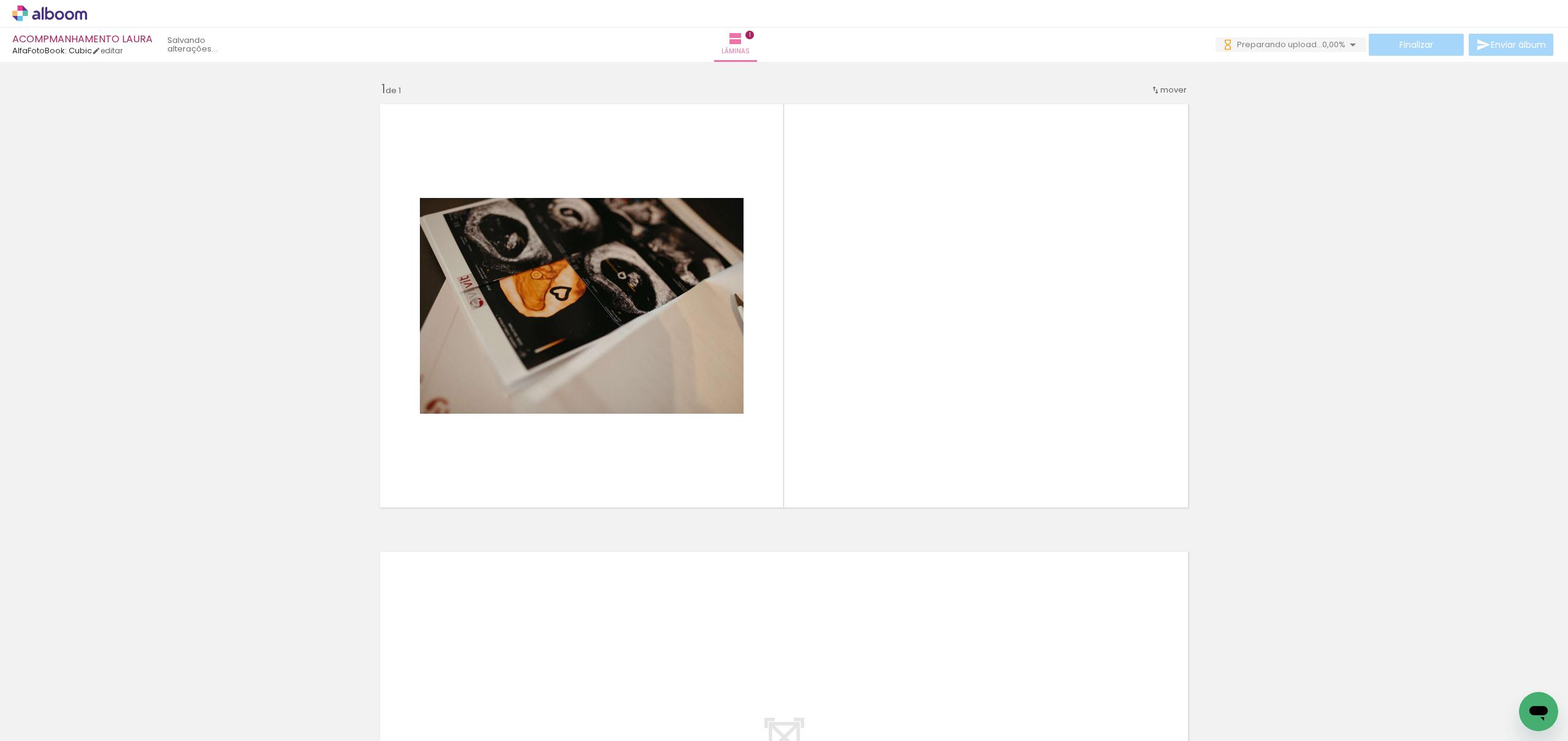
scroll to position [0, 5330]
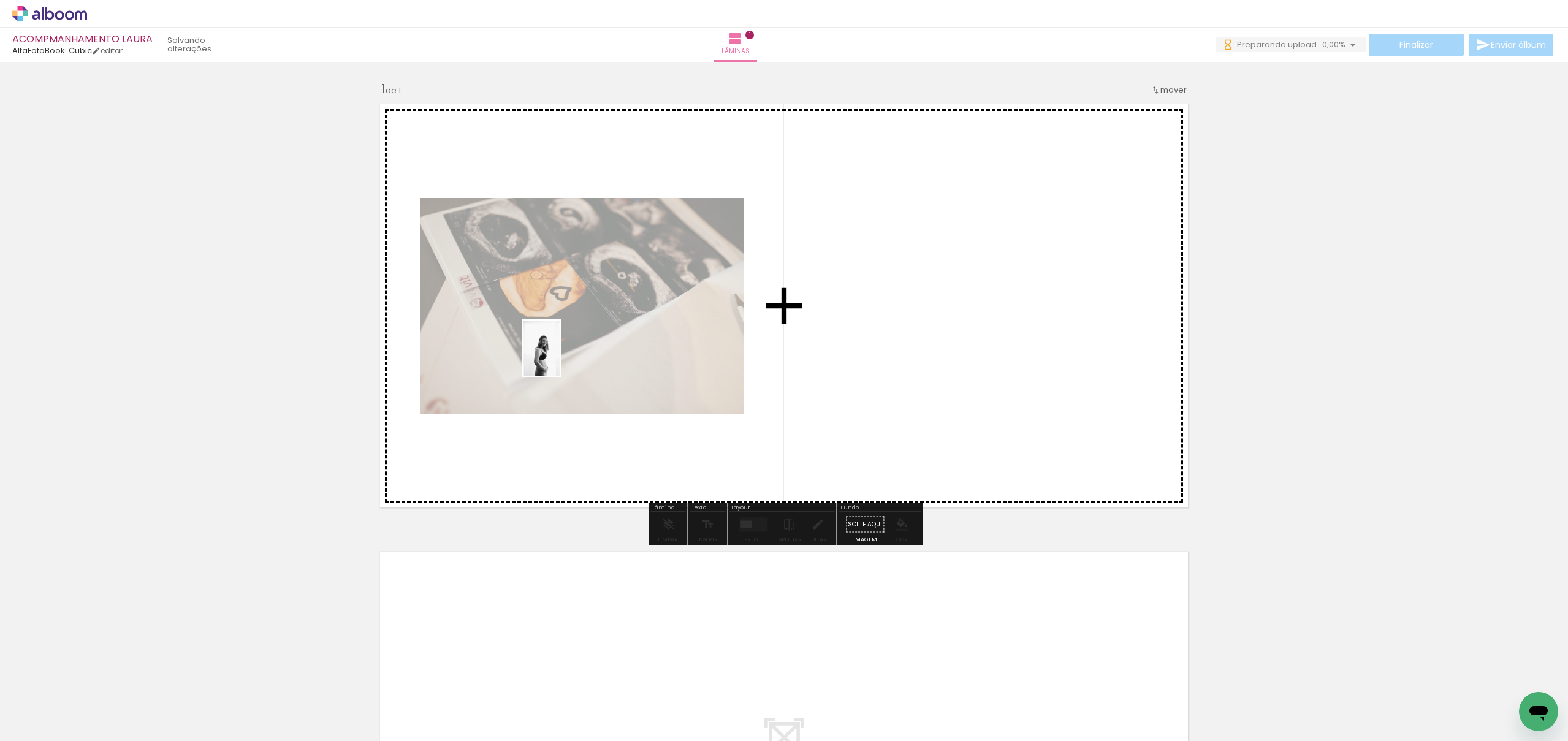
drag, startPoint x: 226, startPoint y: 714, endPoint x: 560, endPoint y: 366, distance: 482.3
click at [562, 355] on quentale-workspace at bounding box center [784, 370] width 1568 height 741
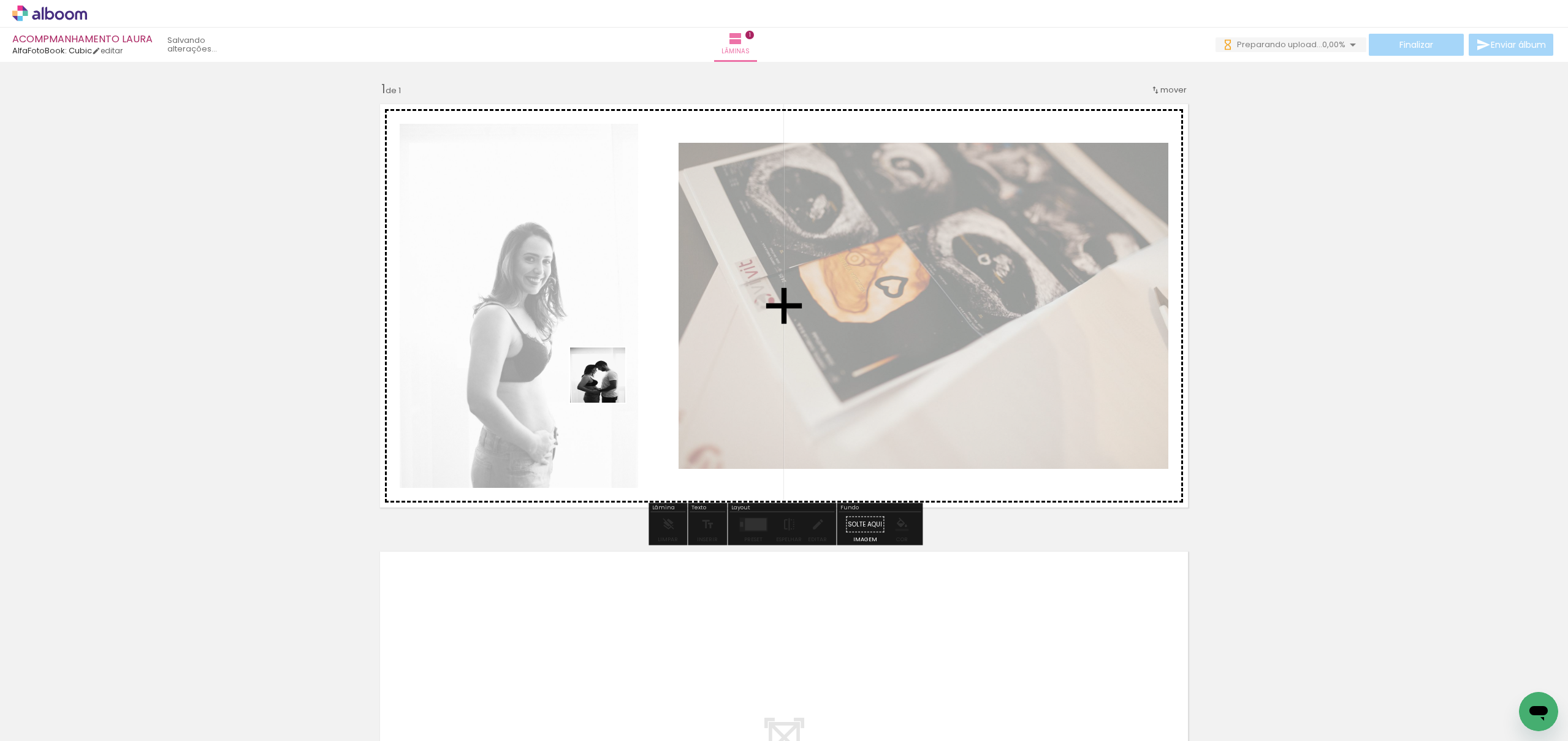
drag, startPoint x: 302, startPoint y: 716, endPoint x: 578, endPoint y: 436, distance: 393.2
click at [622, 371] on quentale-workspace at bounding box center [784, 370] width 1568 height 741
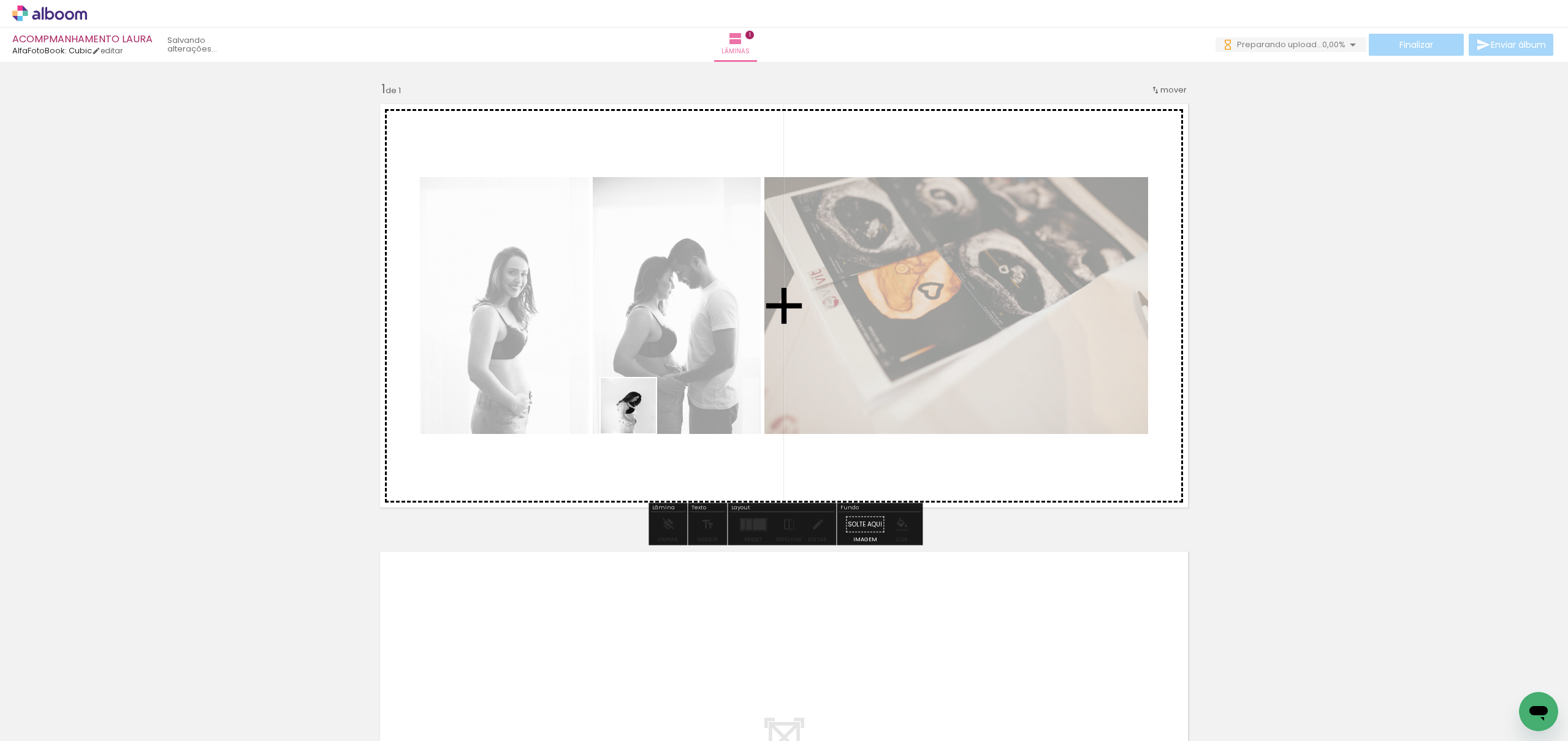
drag, startPoint x: 351, startPoint y: 714, endPoint x: 691, endPoint y: 351, distance: 497.4
click at [691, 349] on quentale-workspace at bounding box center [784, 370] width 1568 height 741
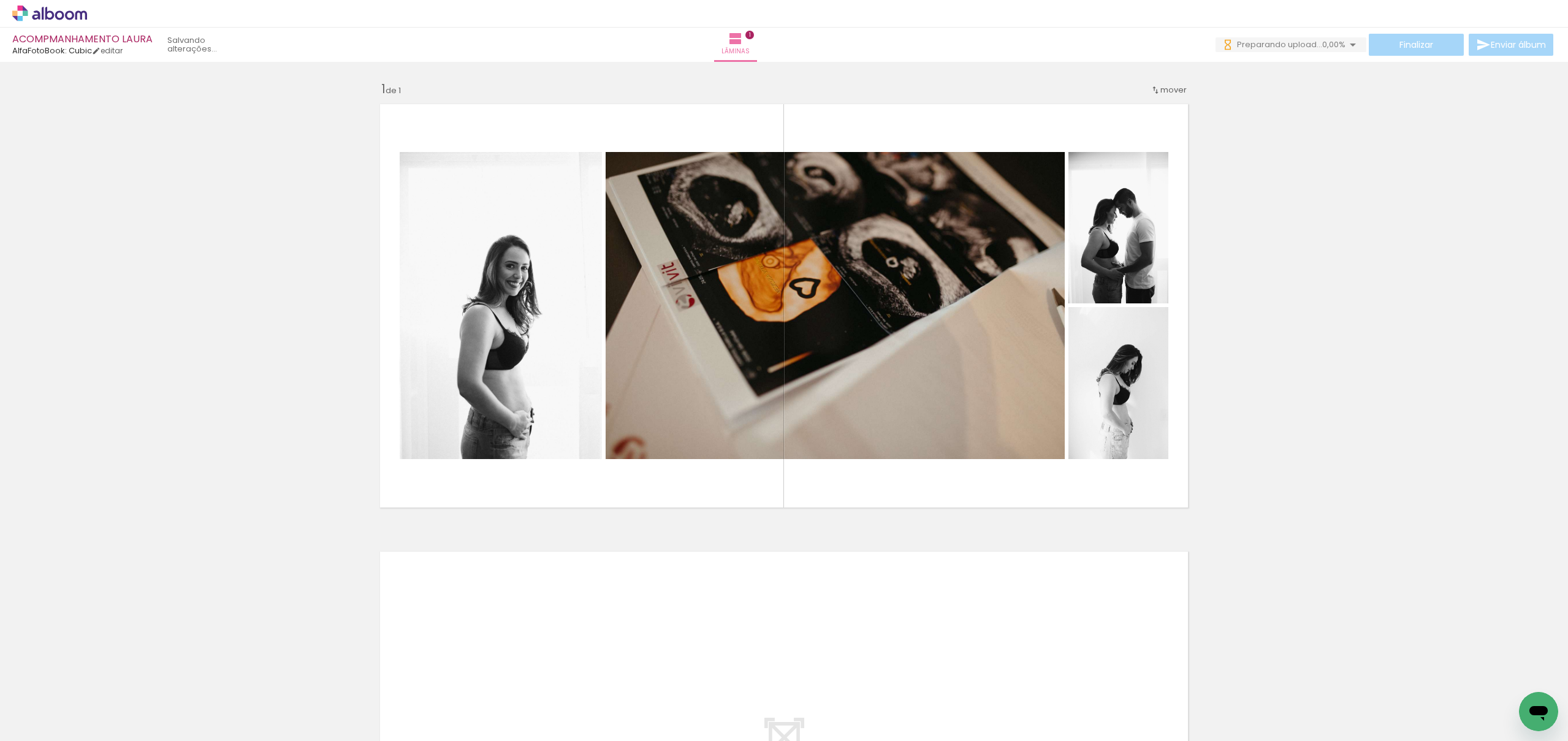
scroll to position [0, 5755]
click at [679, 404] on quentale-workspace at bounding box center [784, 370] width 1568 height 741
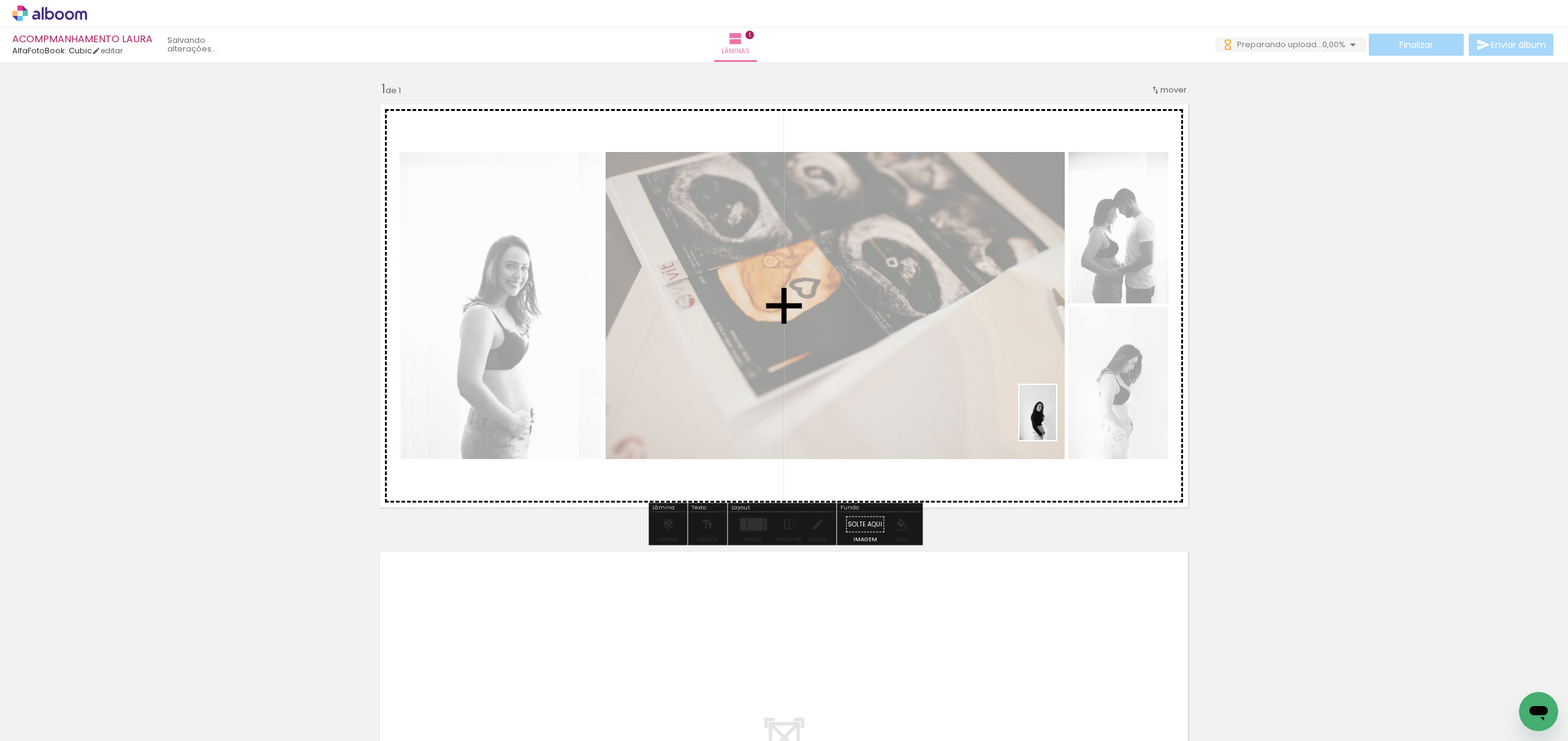
drag, startPoint x: 964, startPoint y: 716, endPoint x: 1056, endPoint y: 421, distance: 309.0
click at [1056, 421] on quentale-workspace at bounding box center [784, 370] width 1568 height 741
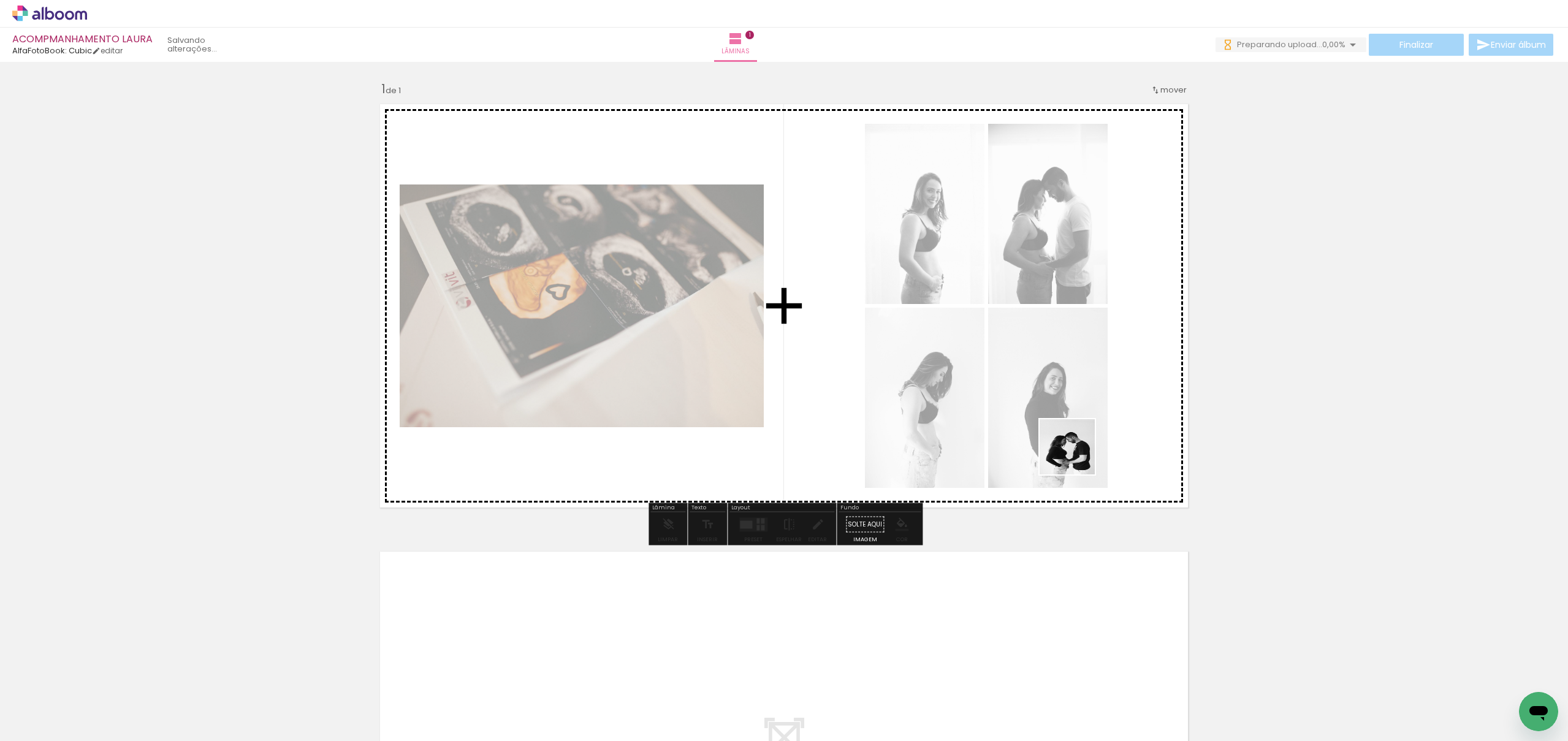
drag, startPoint x: 1045, startPoint y: 703, endPoint x: 1083, endPoint y: 414, distance: 291.5
click at [1083, 414] on quentale-workspace at bounding box center [784, 370] width 1568 height 741
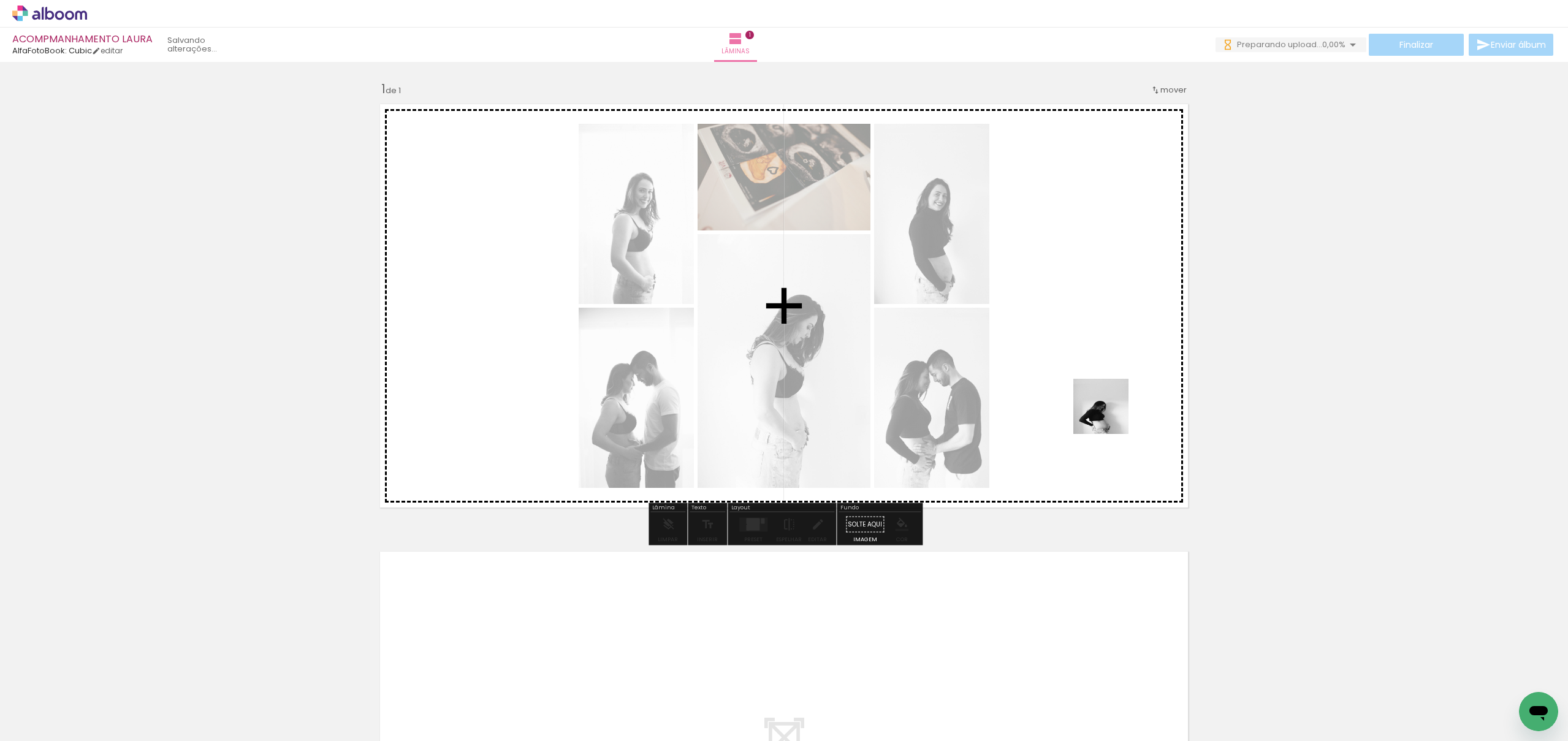
drag, startPoint x: 1323, startPoint y: 709, endPoint x: 1115, endPoint y: 421, distance: 355.3
click at [1106, 408] on quentale-workspace at bounding box center [784, 370] width 1568 height 741
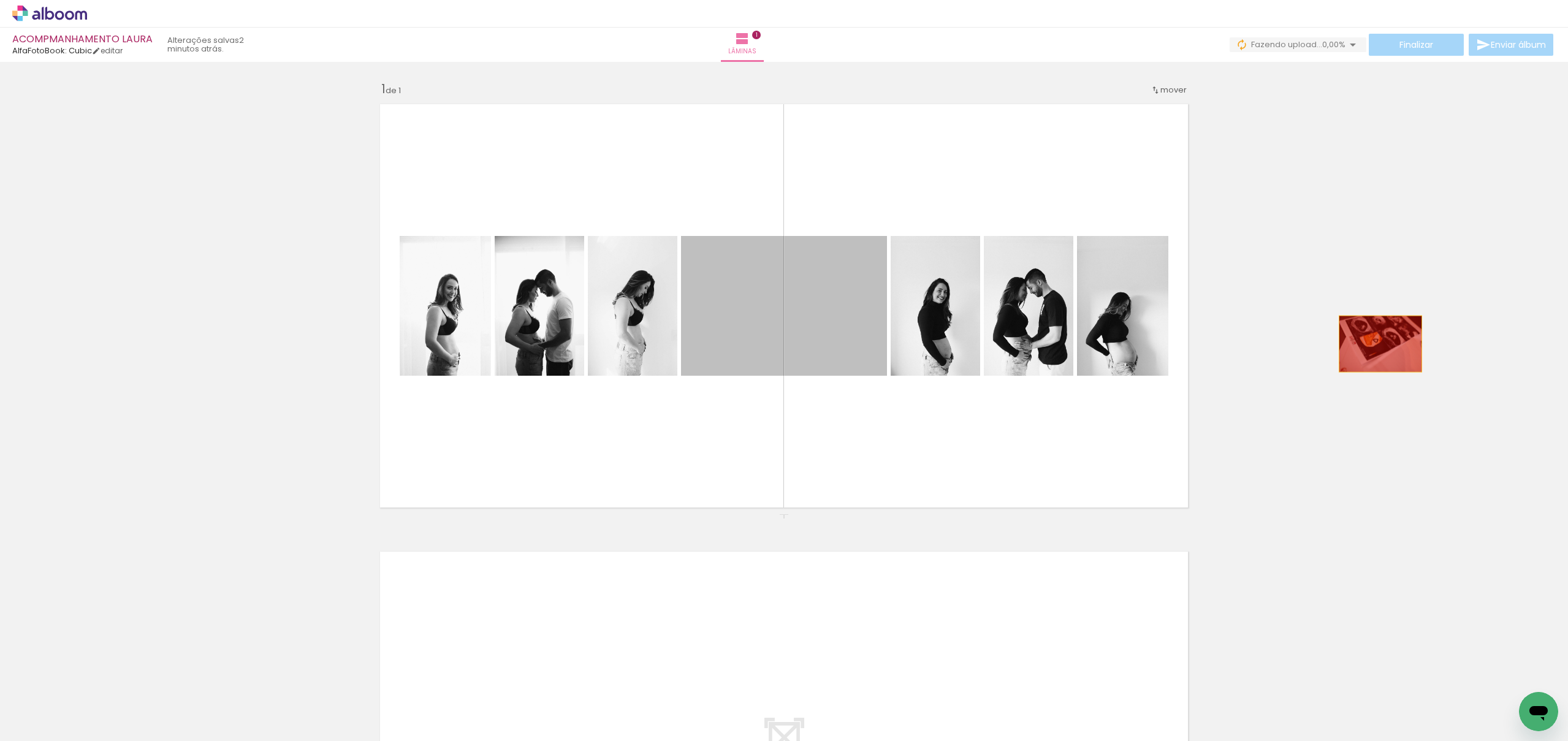
drag, startPoint x: 803, startPoint y: 318, endPoint x: 1381, endPoint y: 344, distance: 578.6
click at [1381, 344] on div "Inserir lâmina 1 de 1" at bounding box center [784, 514] width 1568 height 896
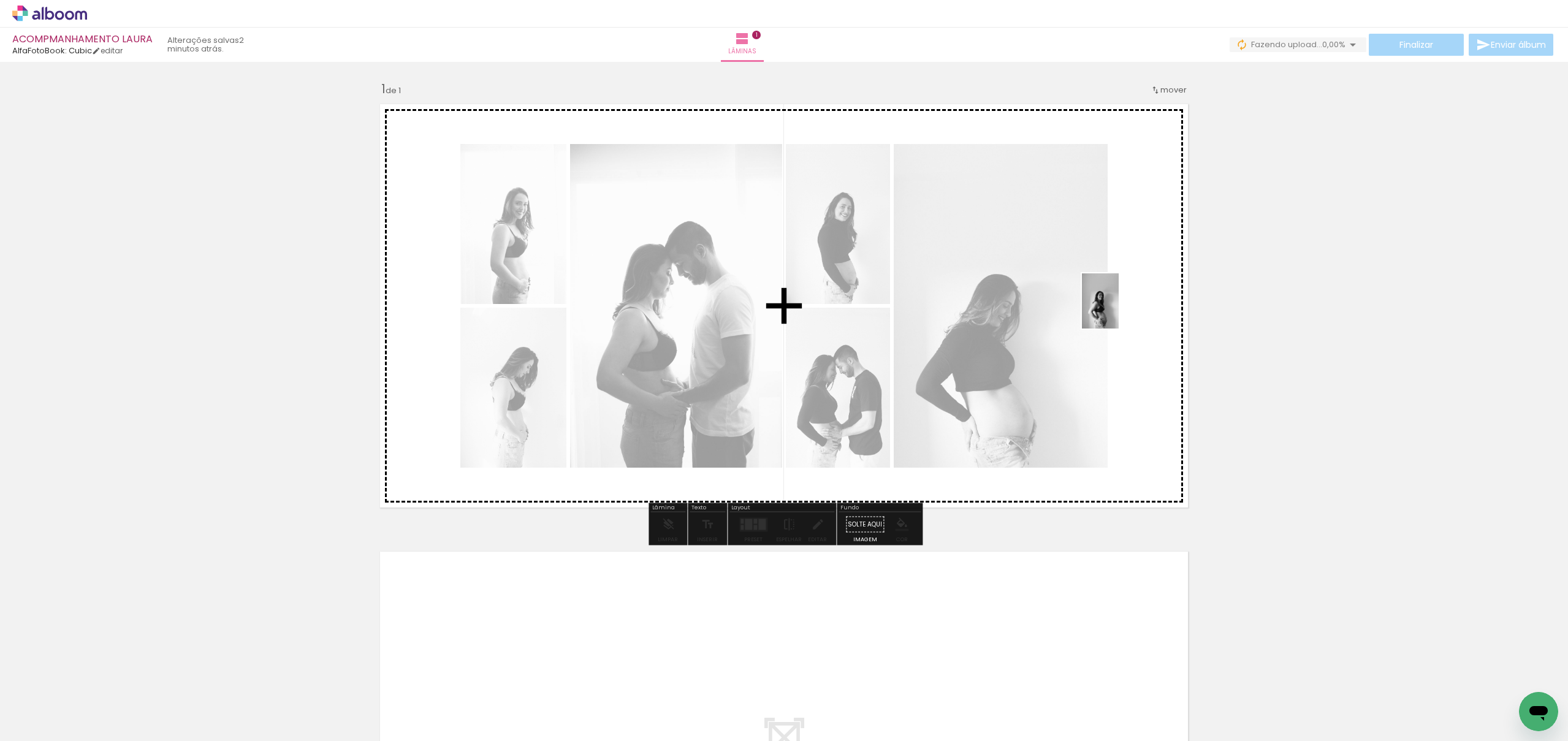
drag, startPoint x: 1460, startPoint y: 701, endPoint x: 1115, endPoint y: 309, distance: 522.2
click at [1115, 309] on quentale-workspace at bounding box center [784, 370] width 1568 height 741
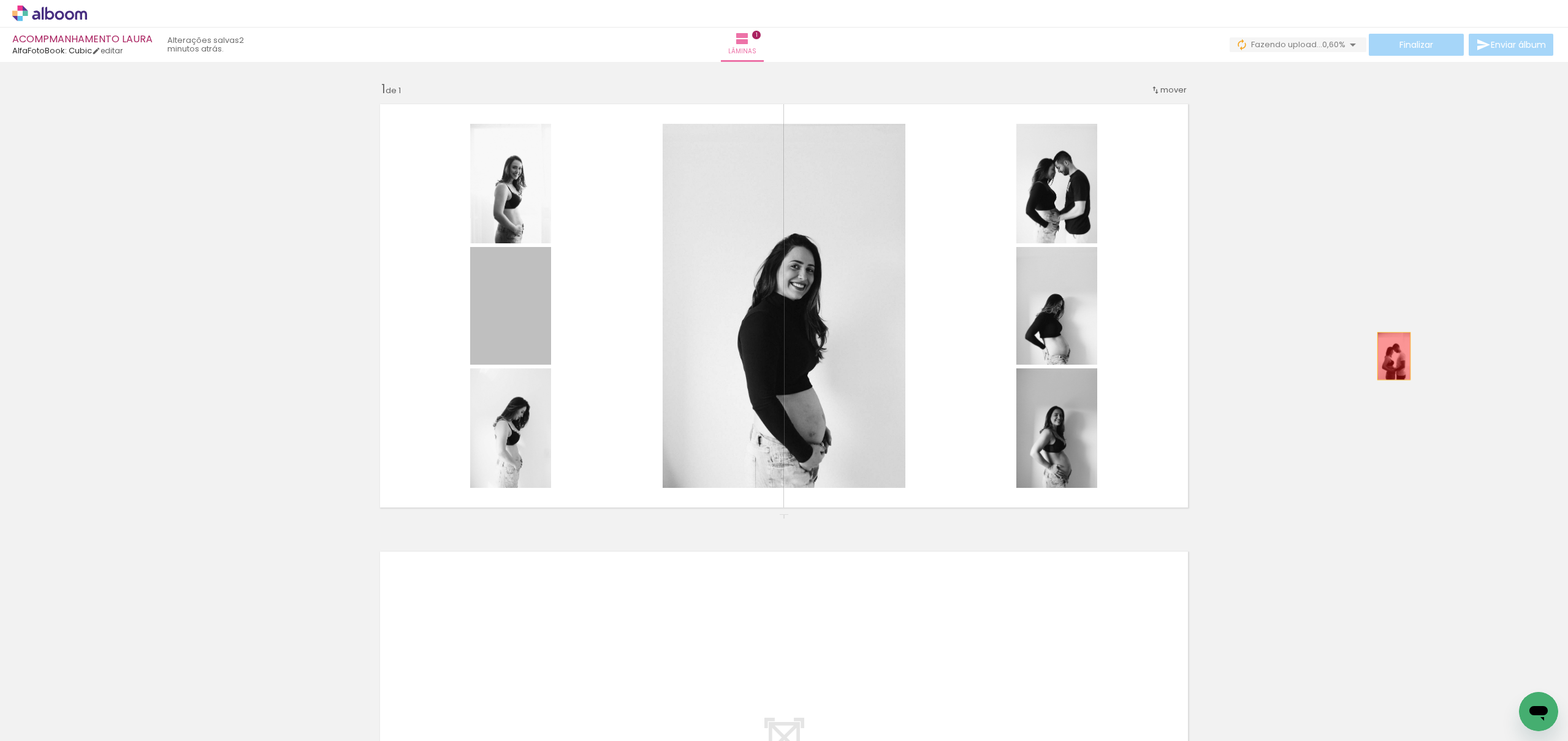
drag, startPoint x: 520, startPoint y: 323, endPoint x: 1135, endPoint y: 149, distance: 639.1
click at [1407, 355] on div "Inserir lâmina 1 de 1" at bounding box center [784, 514] width 1568 height 896
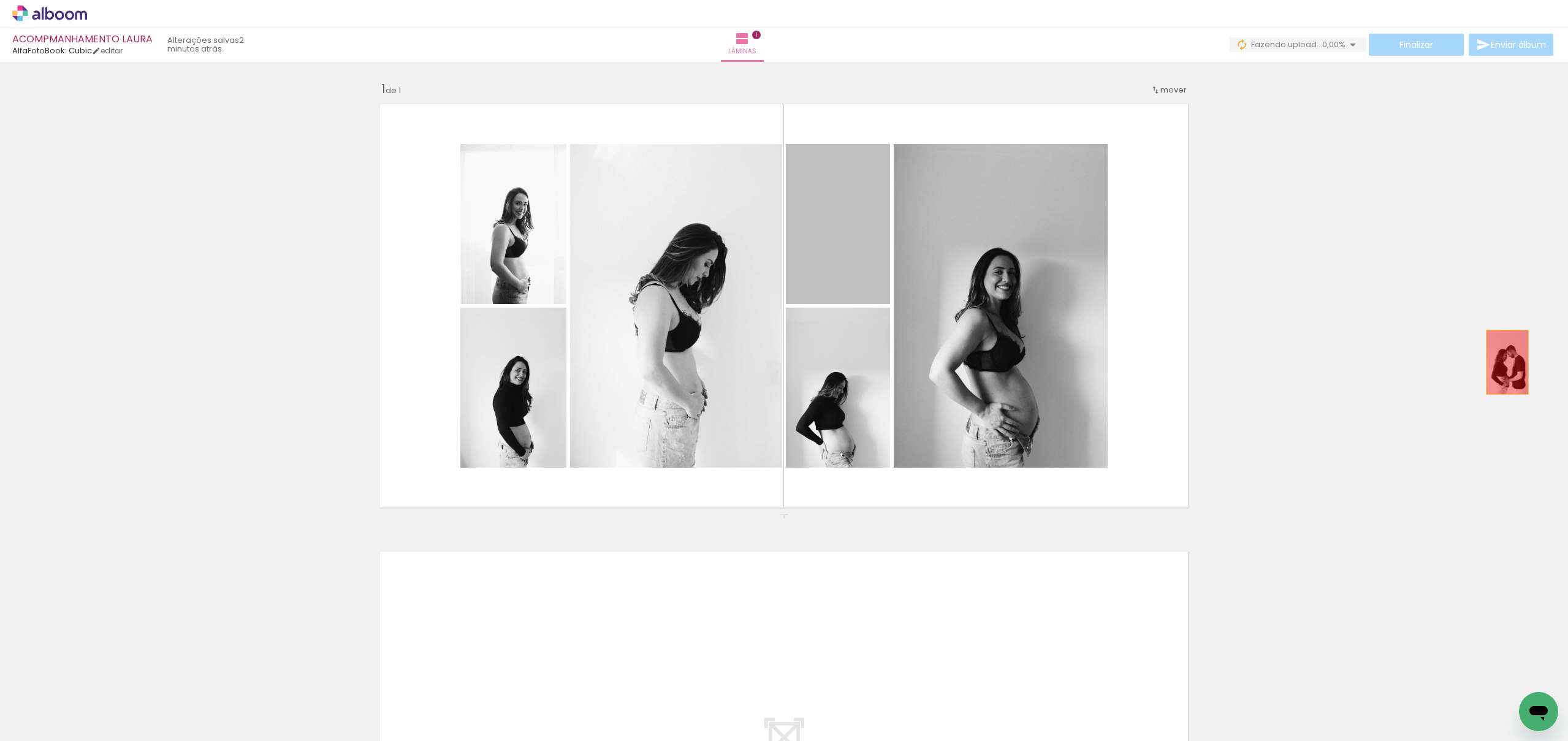
drag, startPoint x: 859, startPoint y: 264, endPoint x: 1502, endPoint y: 355, distance: 649.4
click at [1508, 362] on div "Inserir lâmina 1 de 1" at bounding box center [784, 514] width 1568 height 896
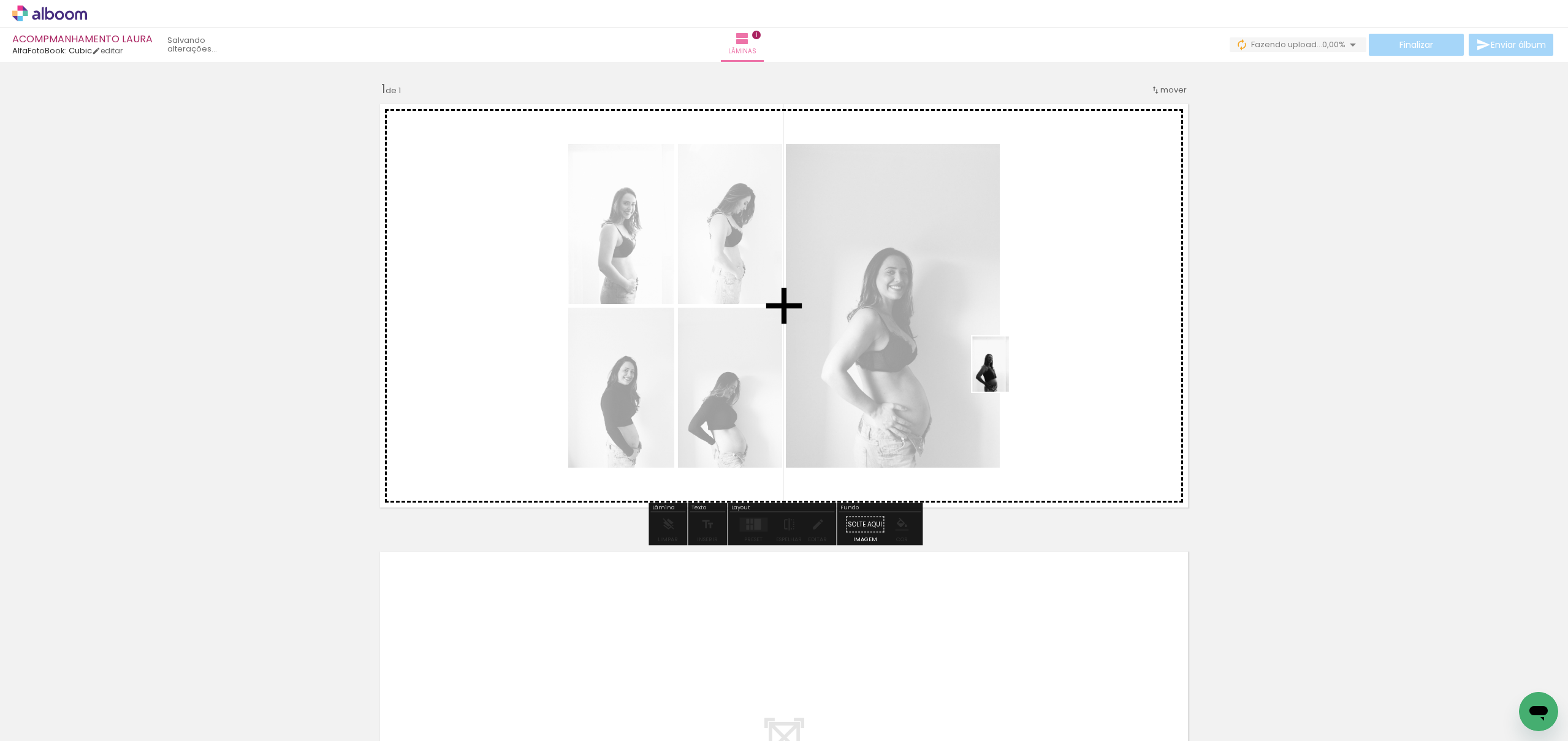
click at [1009, 373] on quentale-workspace at bounding box center [784, 370] width 1568 height 741
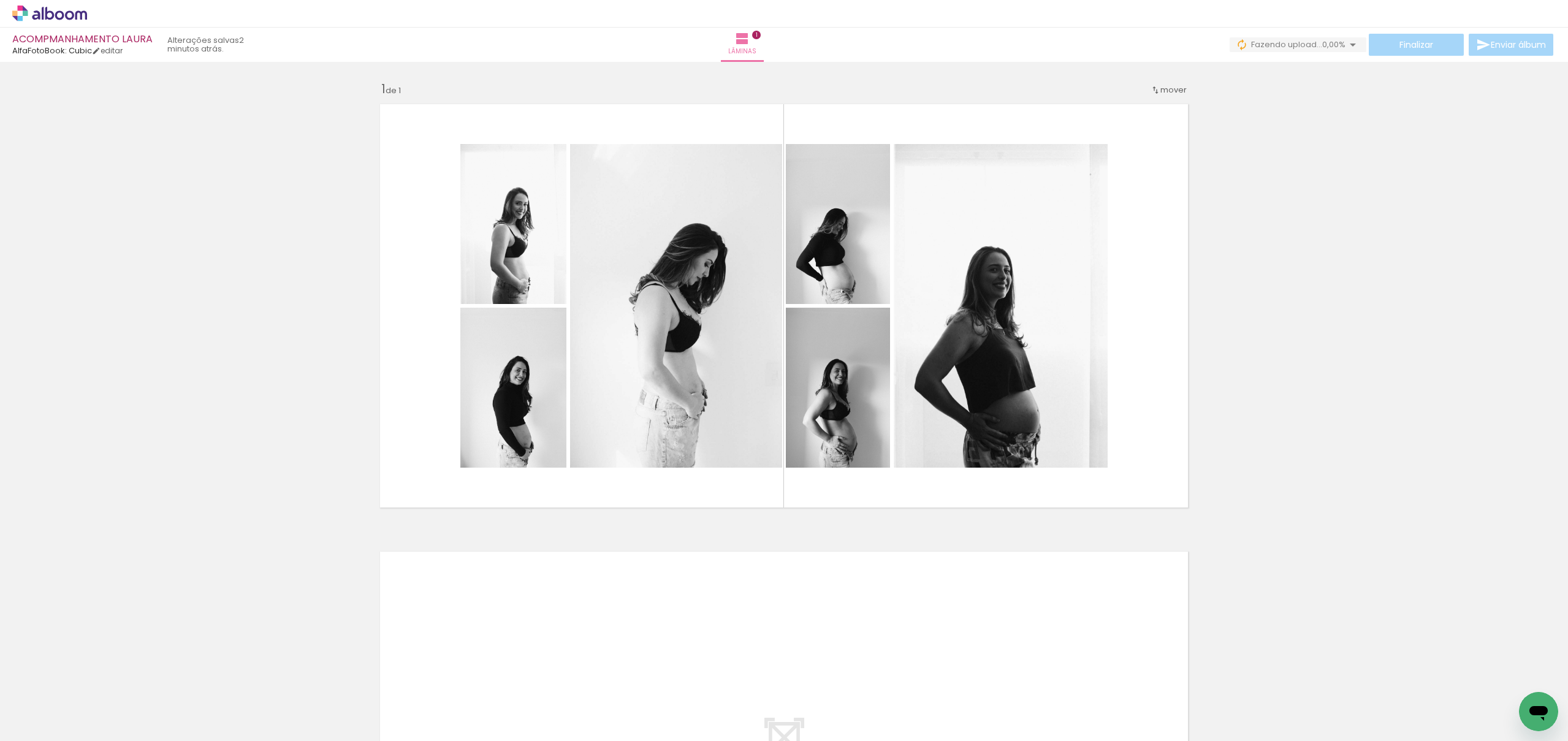
scroll to position [0, 8369]
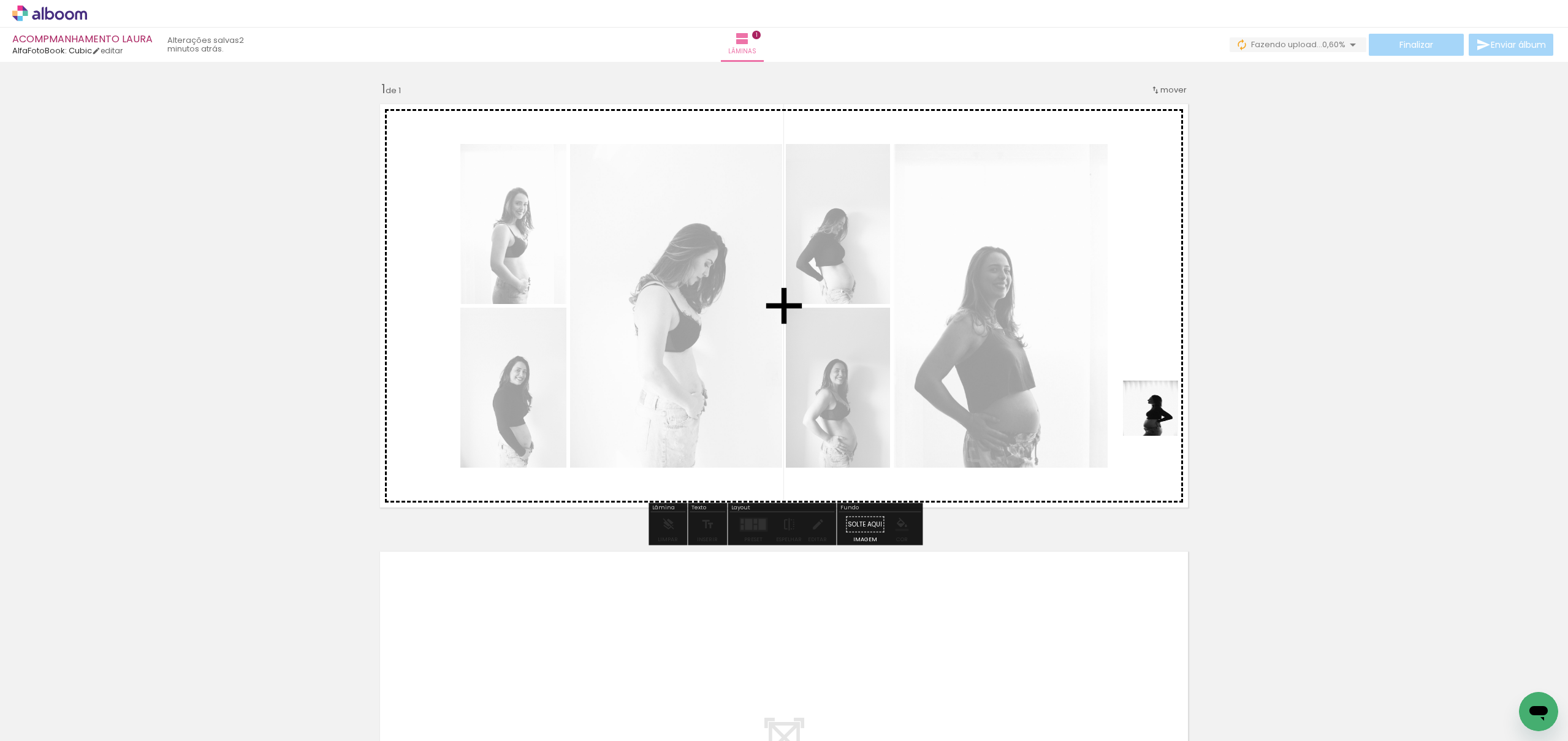
drag, startPoint x: 1170, startPoint y: 712, endPoint x: 1159, endPoint y: 408, distance: 304.2
click at [1159, 408] on quentale-workspace at bounding box center [784, 370] width 1568 height 741
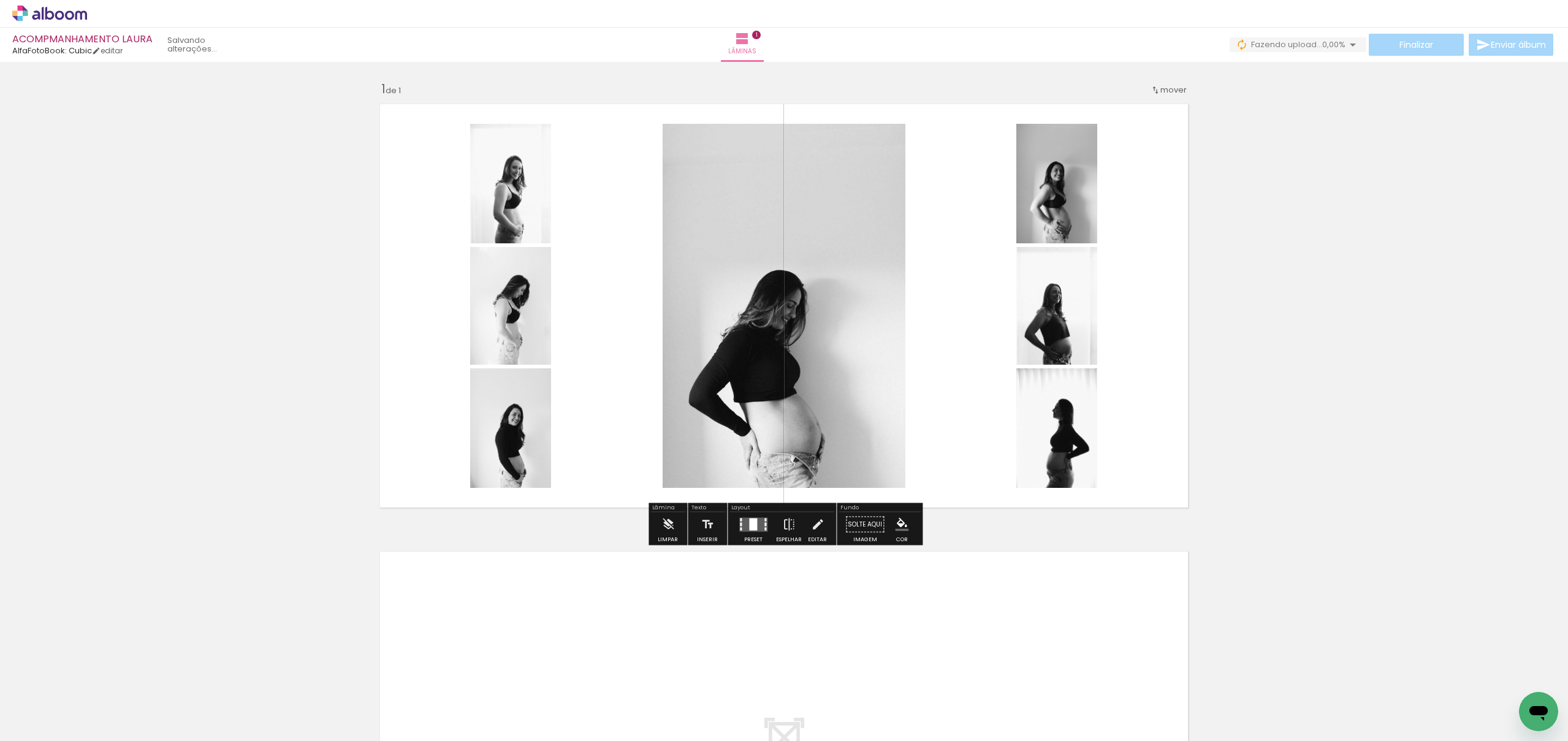
click at [1069, 434] on quentale-photo at bounding box center [1057, 428] width 81 height 119
click at [783, 527] on iron-icon at bounding box center [789, 525] width 14 height 25
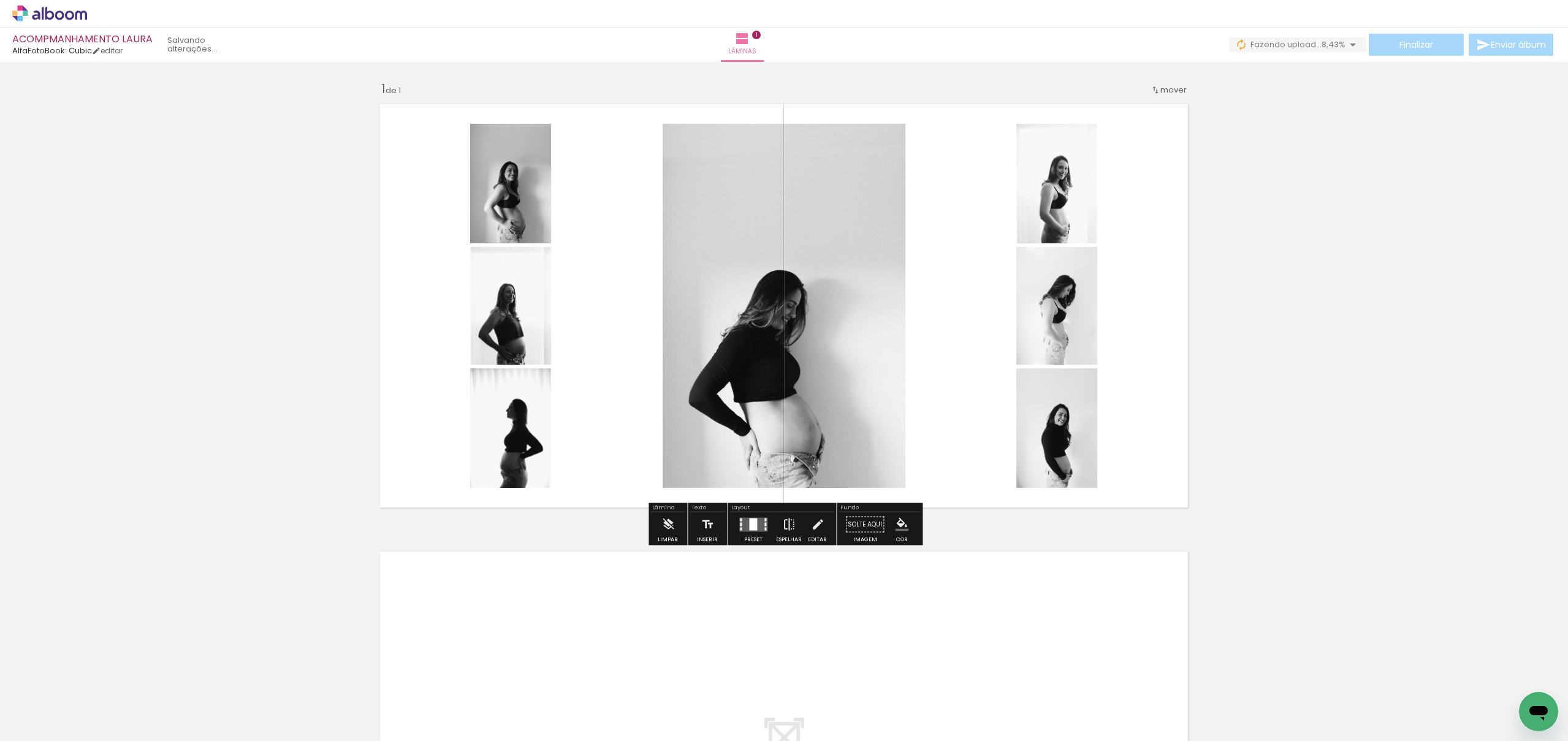
click at [783, 527] on iron-icon at bounding box center [789, 525] width 14 height 25
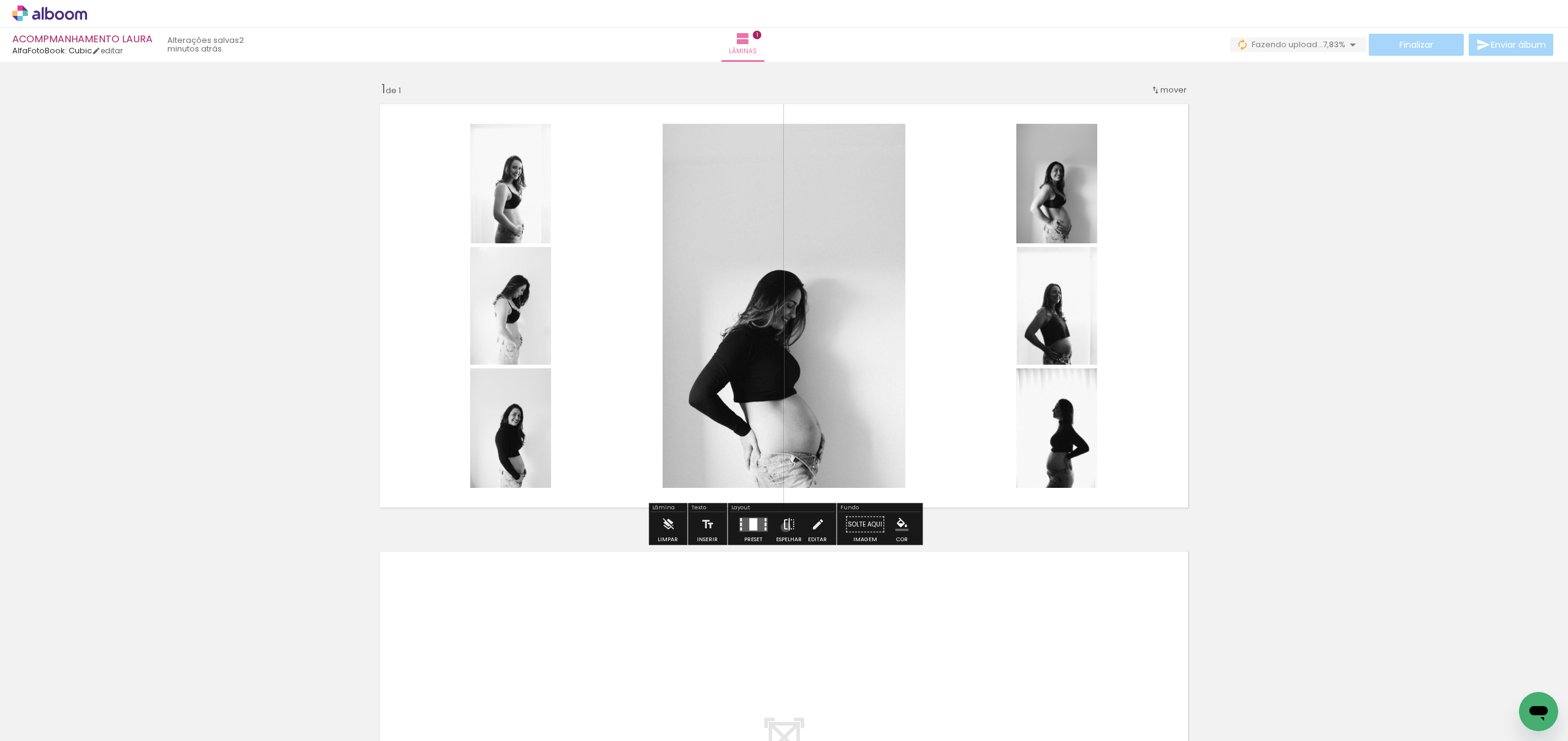
click at [783, 527] on iron-icon at bounding box center [789, 525] width 14 height 25
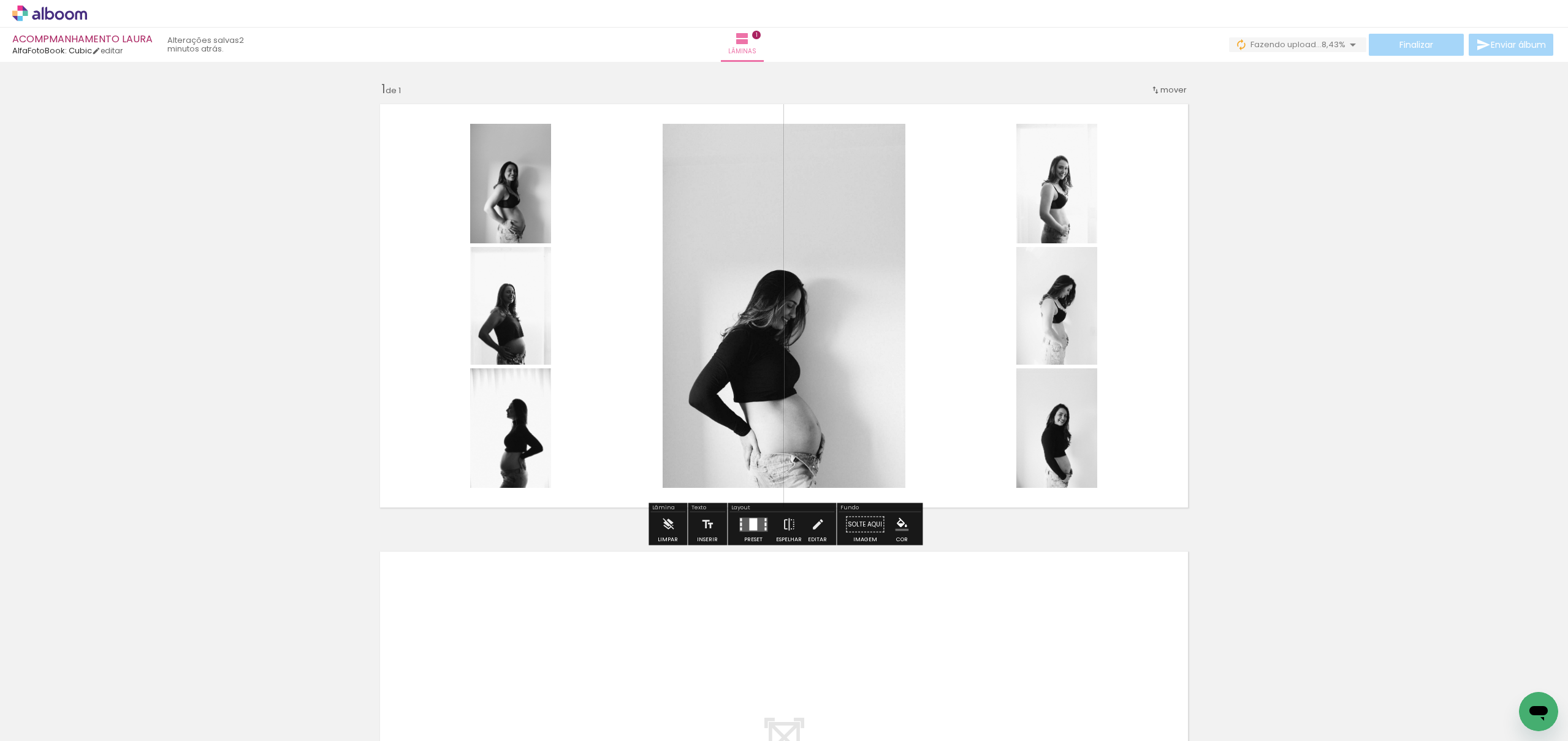
click at [525, 441] on quentale-photo at bounding box center [511, 428] width 81 height 119
click at [511, 442] on quentale-photo at bounding box center [511, 428] width 81 height 119
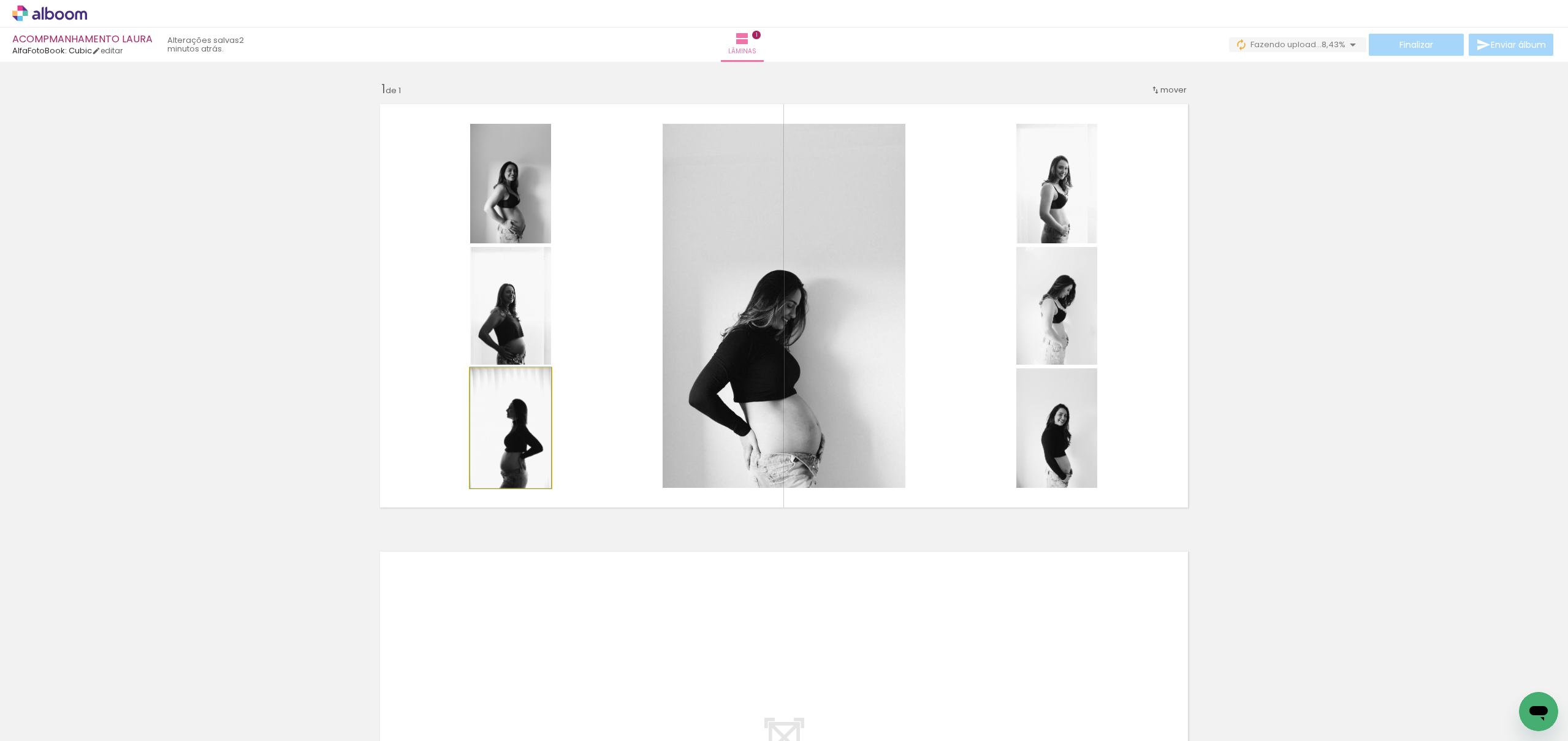
click at [511, 442] on quentale-photo at bounding box center [511, 428] width 81 height 119
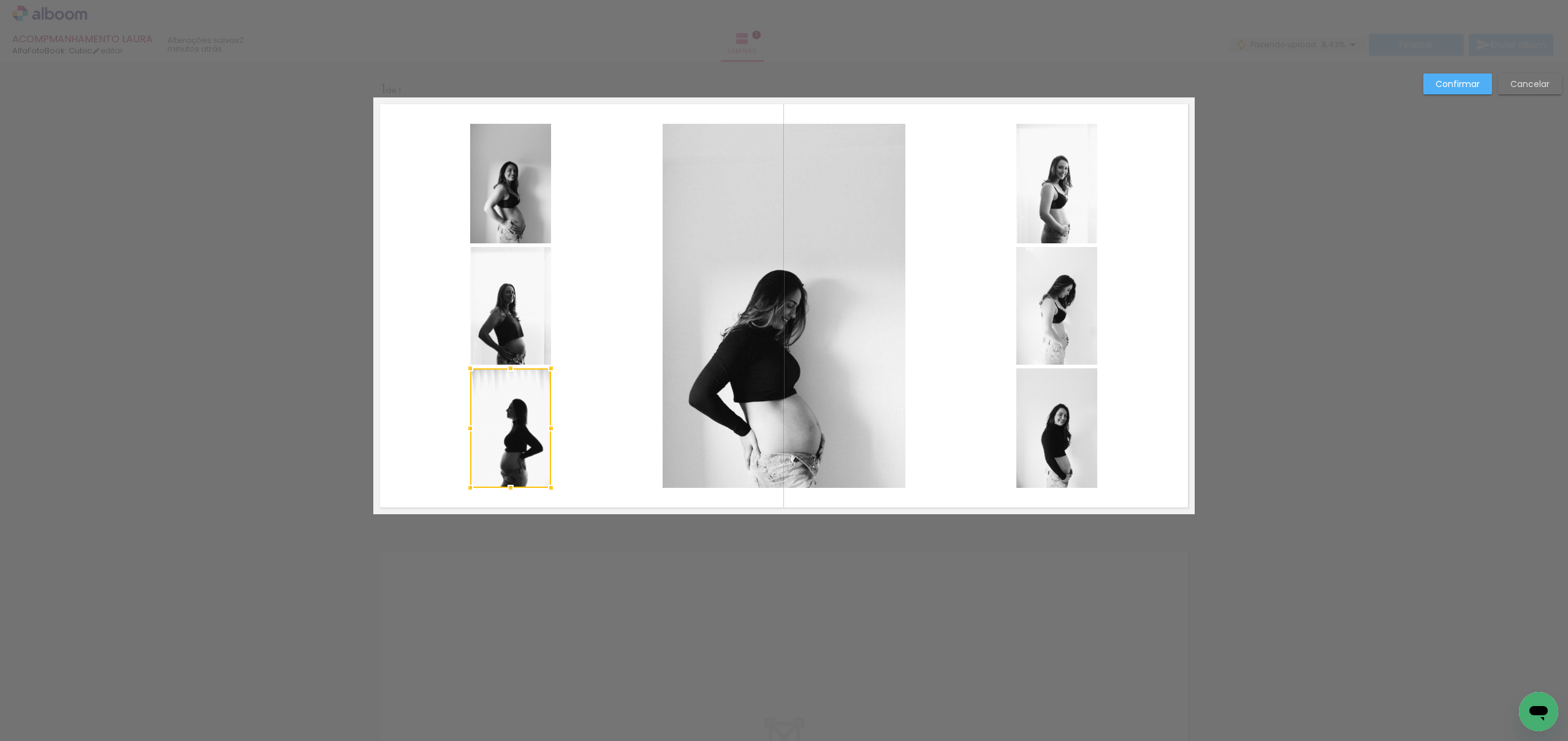
click at [511, 442] on div at bounding box center [511, 428] width 81 height 119
drag, startPoint x: 1526, startPoint y: 89, endPoint x: 1519, endPoint y: 94, distance: 8.6
click at [0, 0] on slot "Cancelar" at bounding box center [0, 0] width 0 height 0
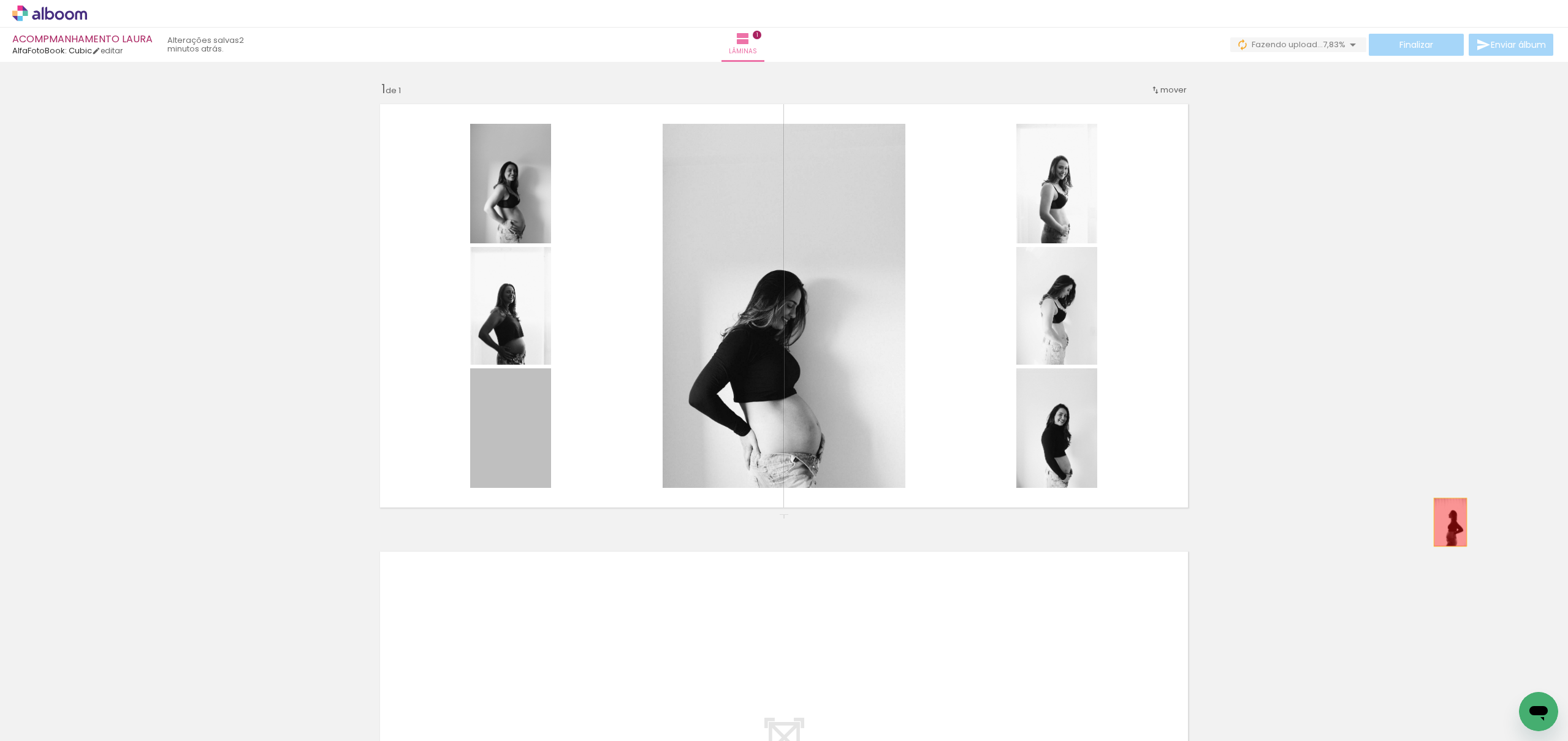
drag, startPoint x: 494, startPoint y: 461, endPoint x: 1172, endPoint y: 719, distance: 725.4
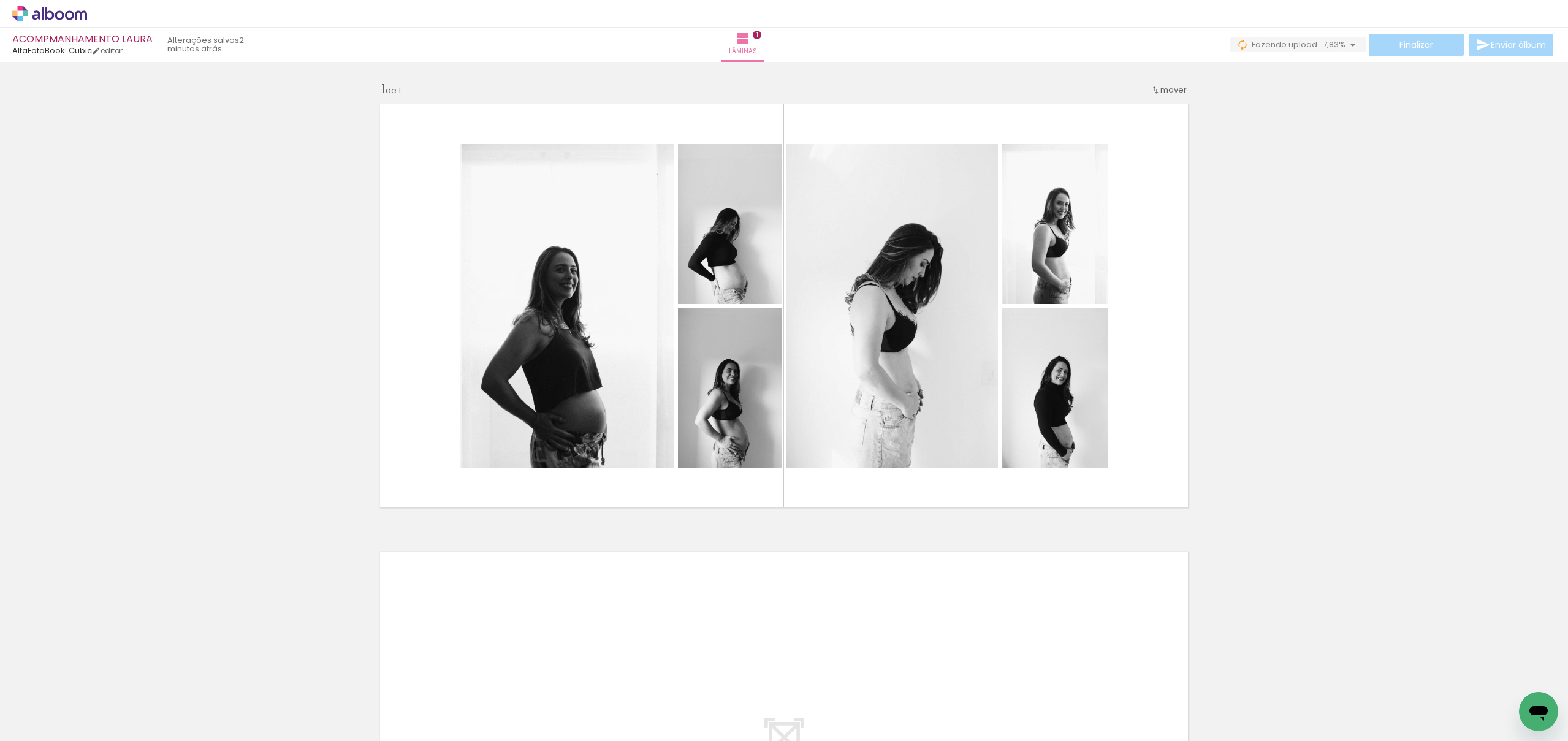
scroll to position [0, 9935]
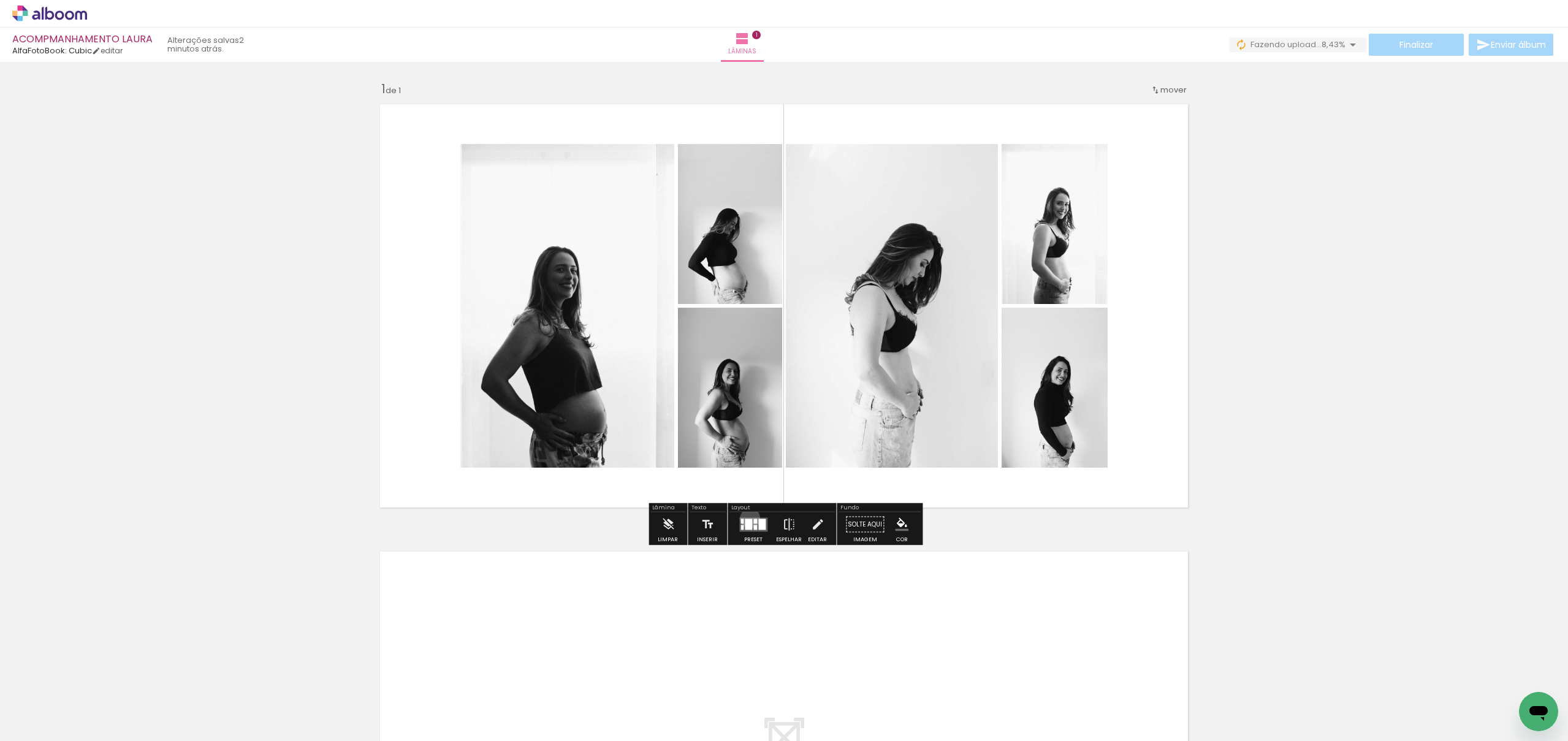
click at [748, 519] on div at bounding box center [748, 524] width 7 height 11
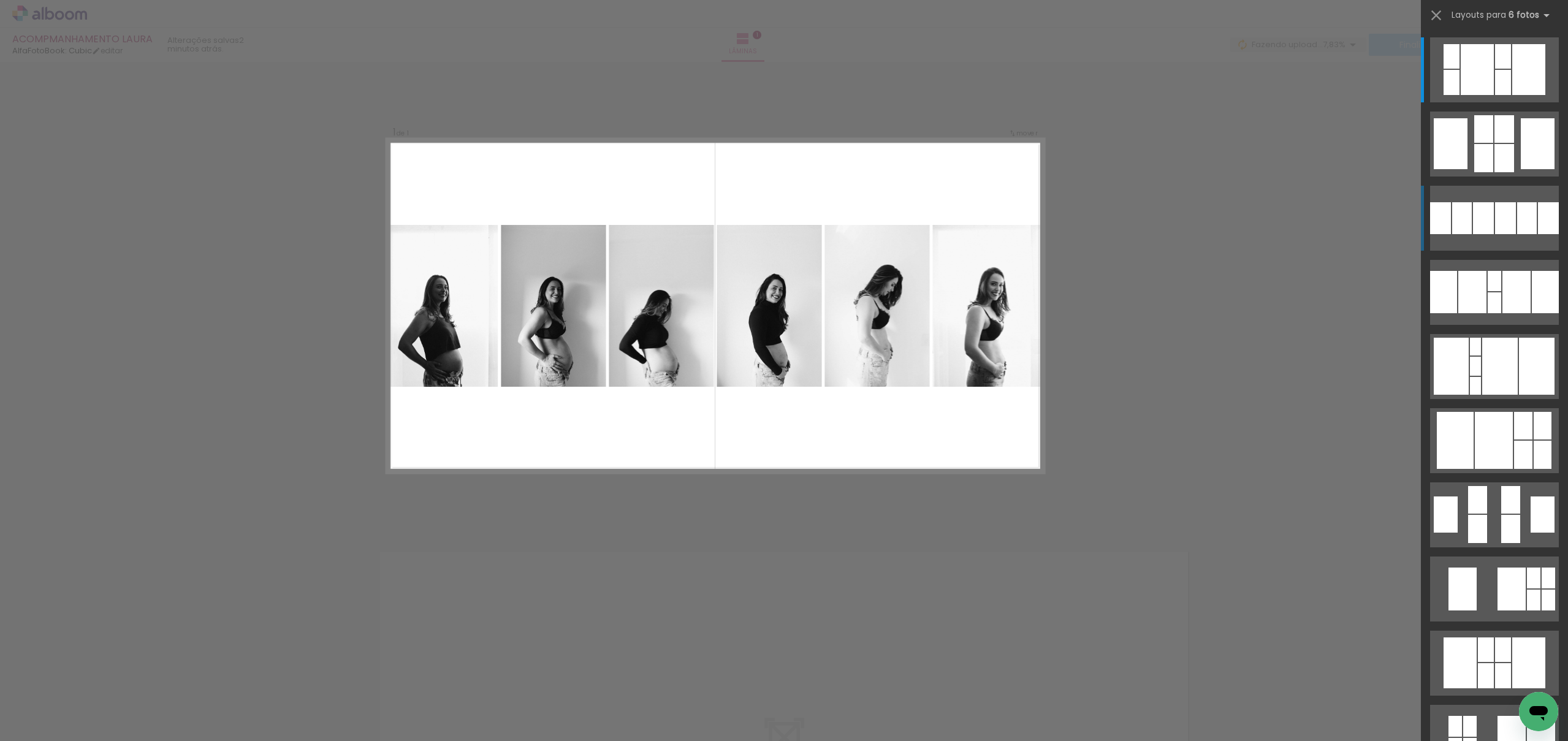
click at [1493, 215] on div at bounding box center [1484, 218] width 21 height 32
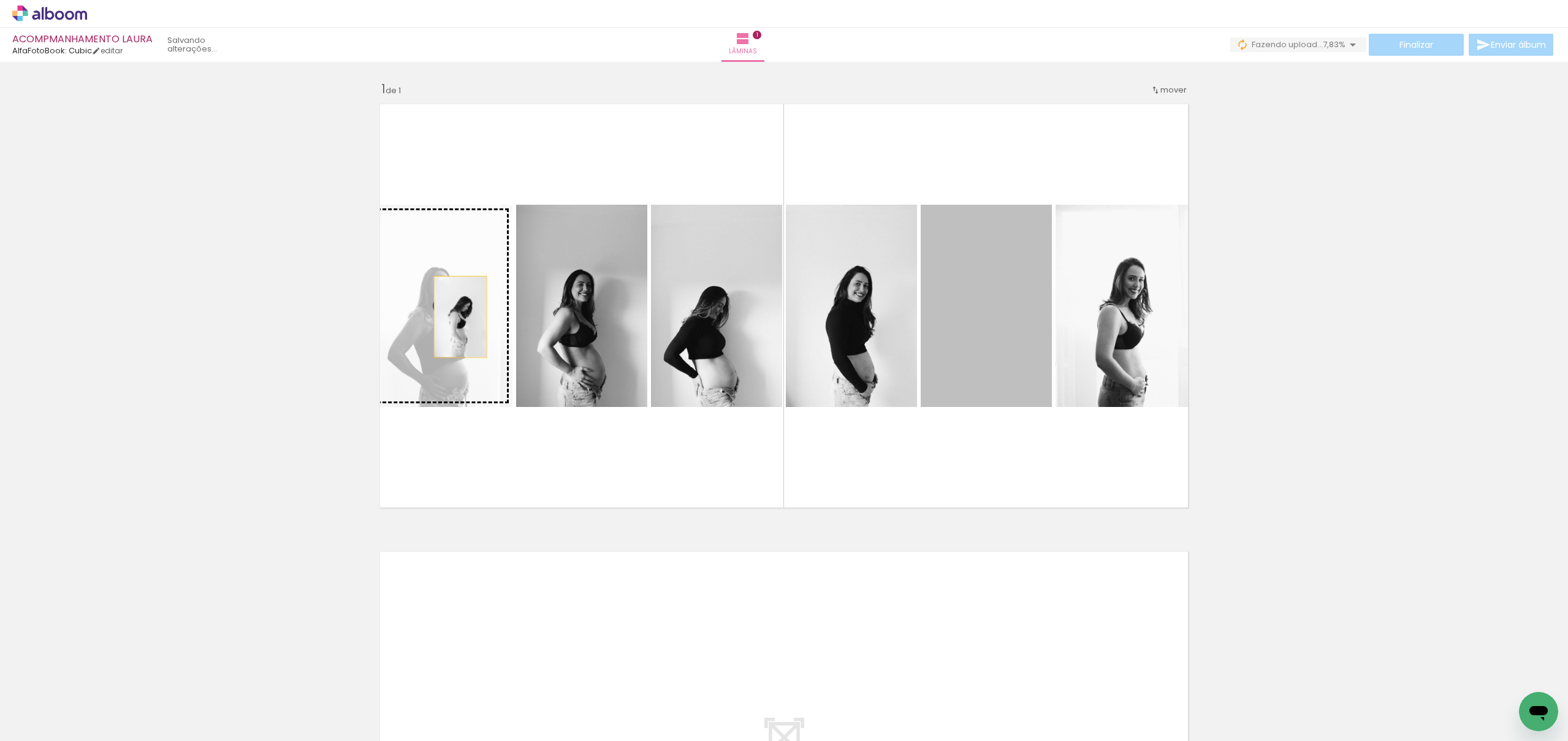
drag, startPoint x: 978, startPoint y: 331, endPoint x: 460, endPoint y: 317, distance: 518.2
click at [0, 0] on slot at bounding box center [0, 0] width 0 height 0
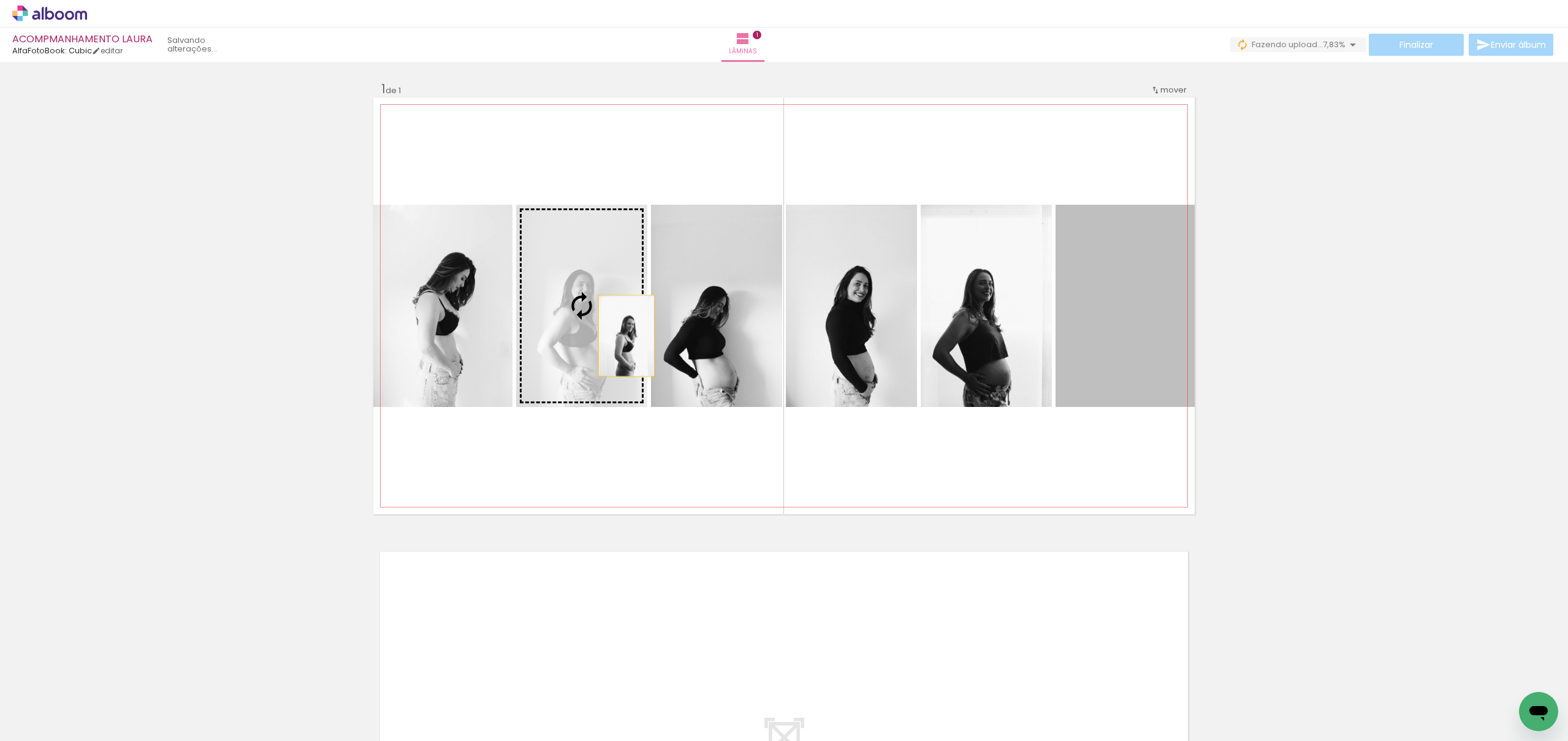
drag, startPoint x: 1144, startPoint y: 376, endPoint x: 599, endPoint y: 337, distance: 546.4
click at [0, 0] on slot at bounding box center [0, 0] width 0 height 0
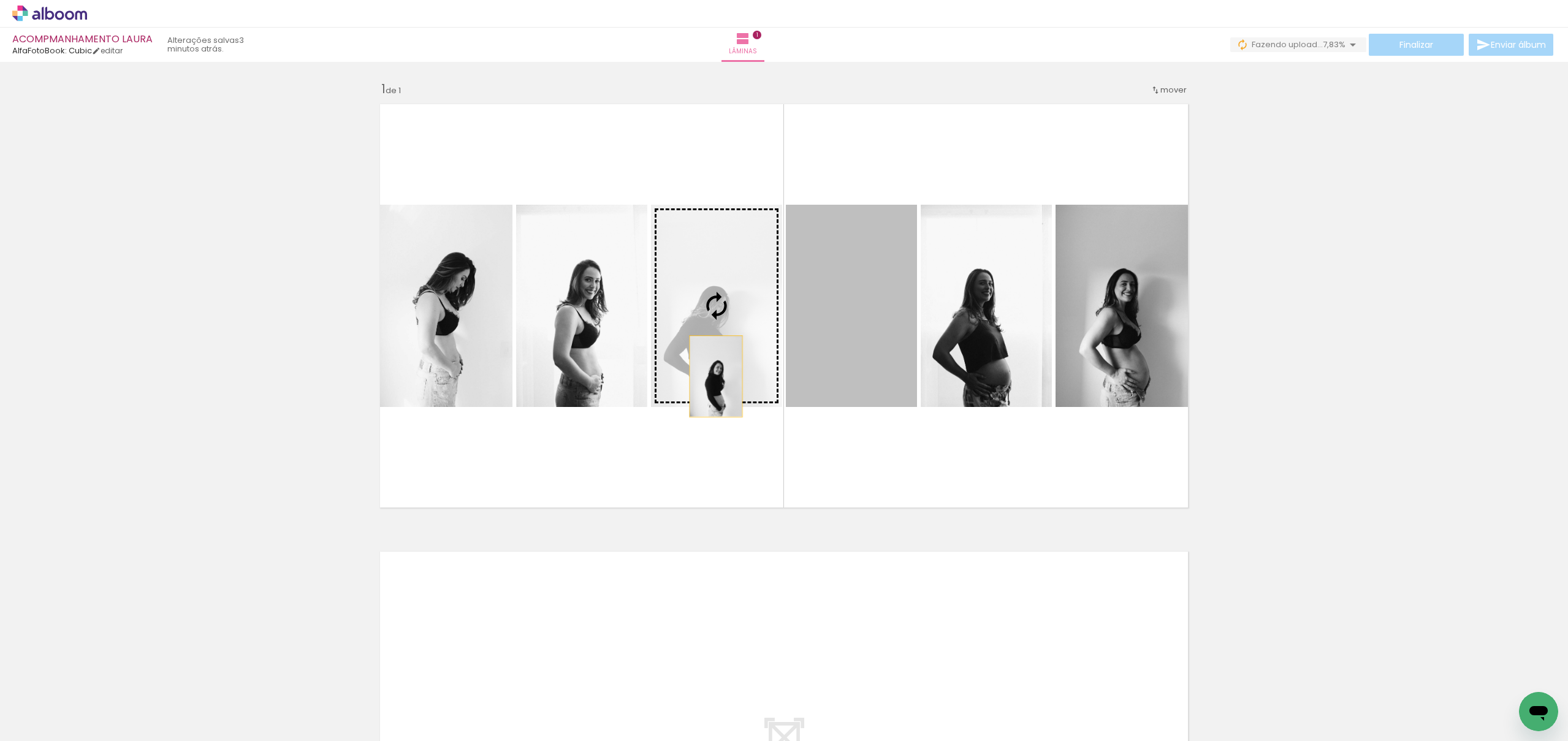
drag, startPoint x: 879, startPoint y: 384, endPoint x: 716, endPoint y: 377, distance: 163.2
click at [0, 0] on slot at bounding box center [0, 0] width 0 height 0
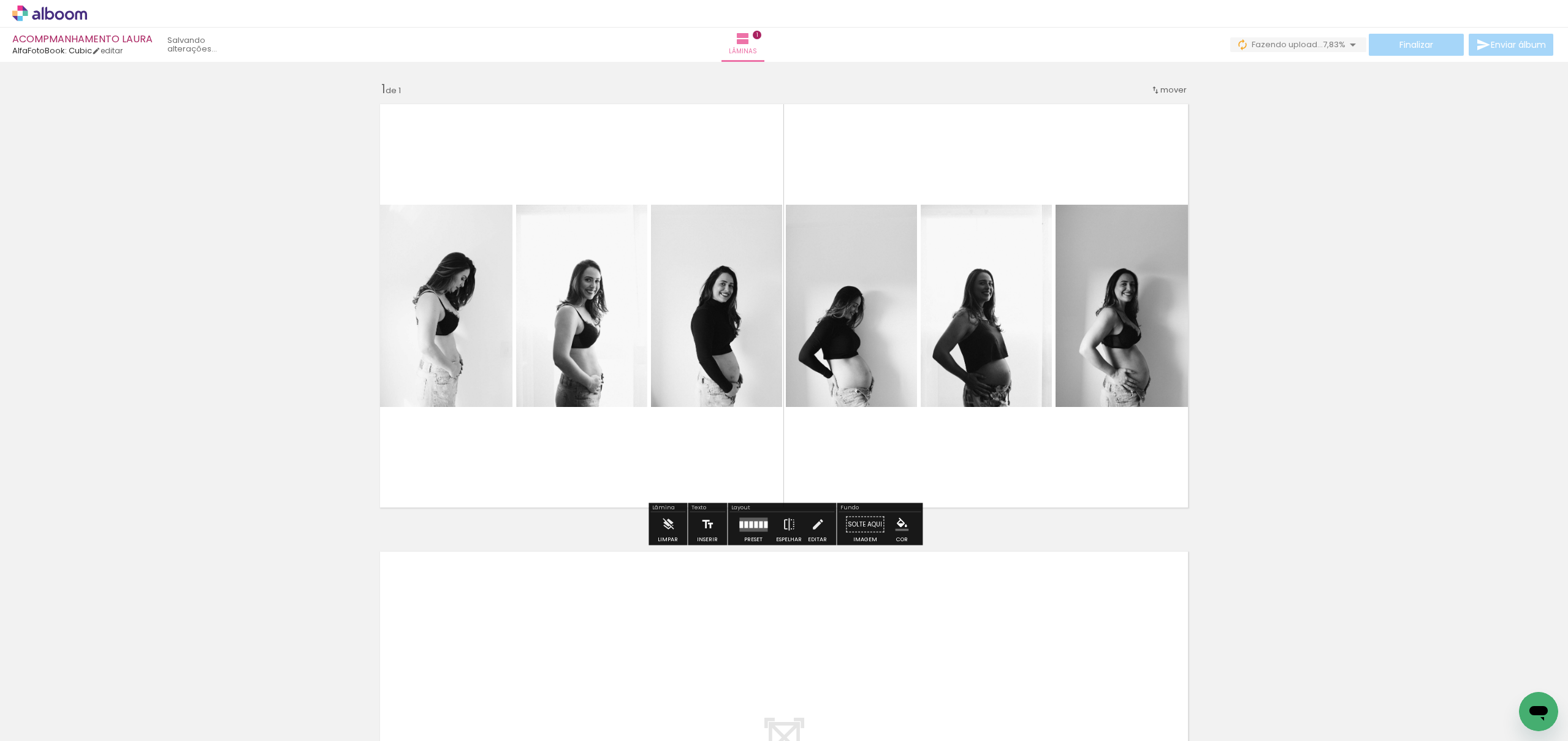
click at [709, 525] on iron-icon at bounding box center [707, 525] width 14 height 25
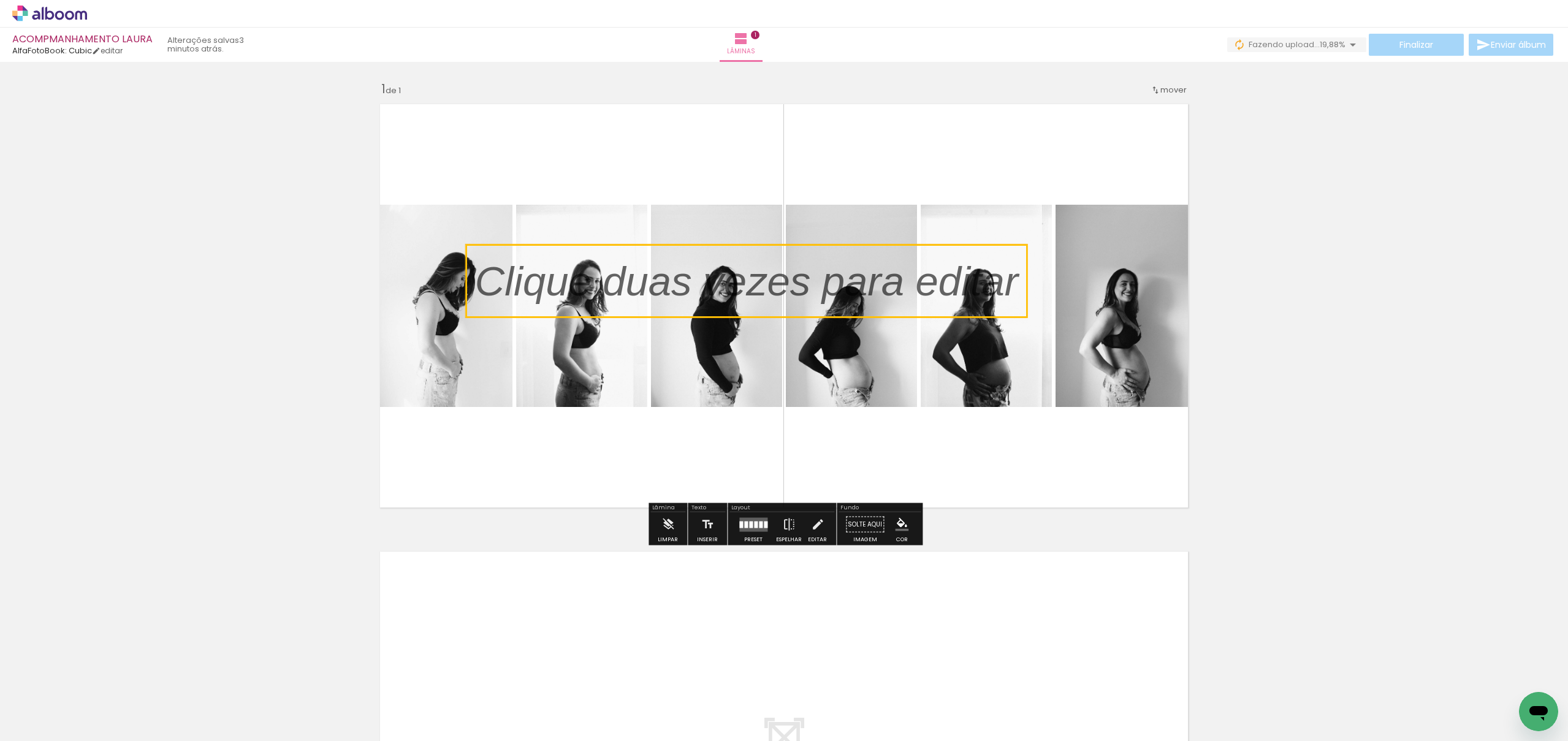
click at [776, 269] on quentale-selection at bounding box center [746, 281] width 562 height 73
type input "Sans Serif"
click at [776, 269] on p at bounding box center [756, 281] width 562 height 58
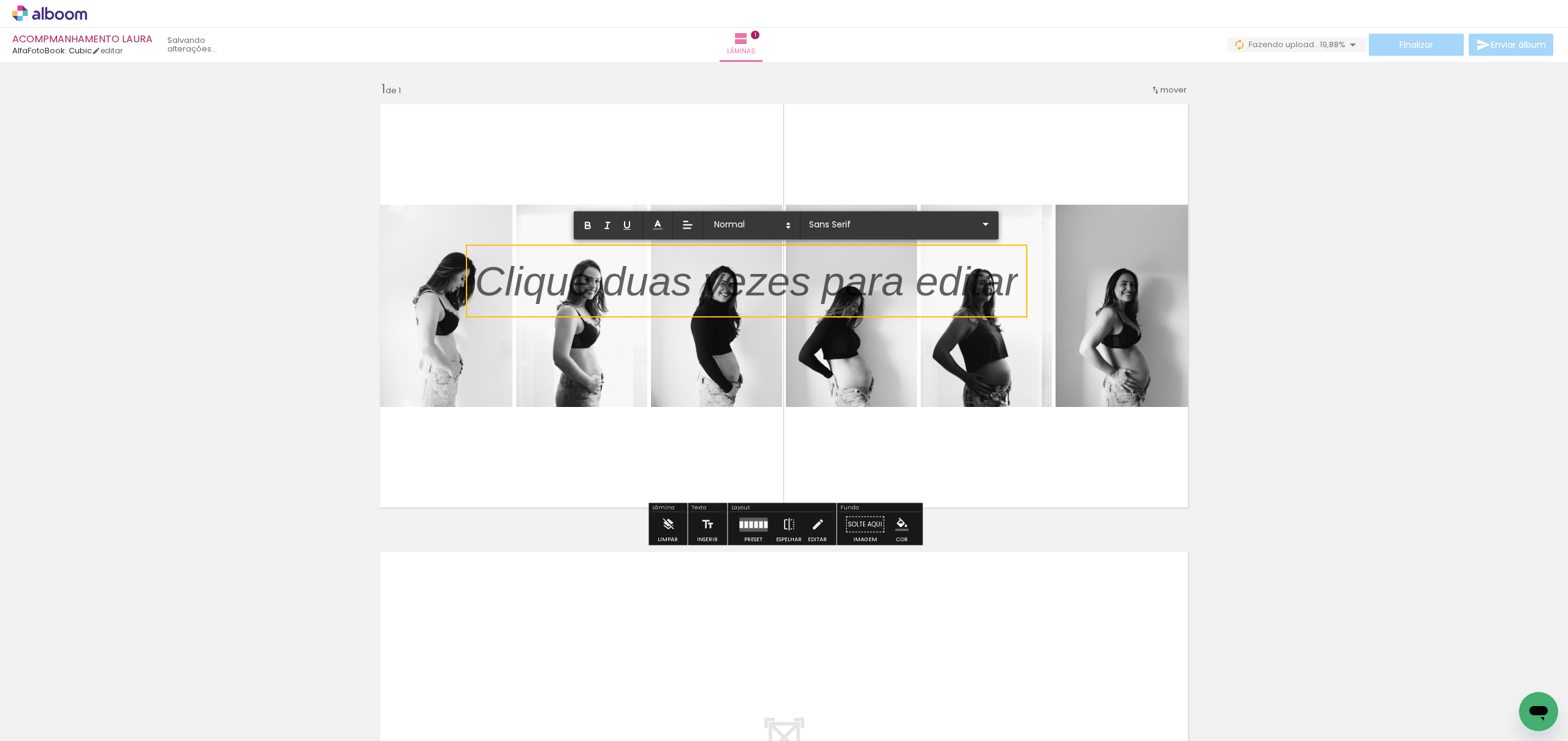
click at [752, 283] on p at bounding box center [747, 288] width 543 height 58
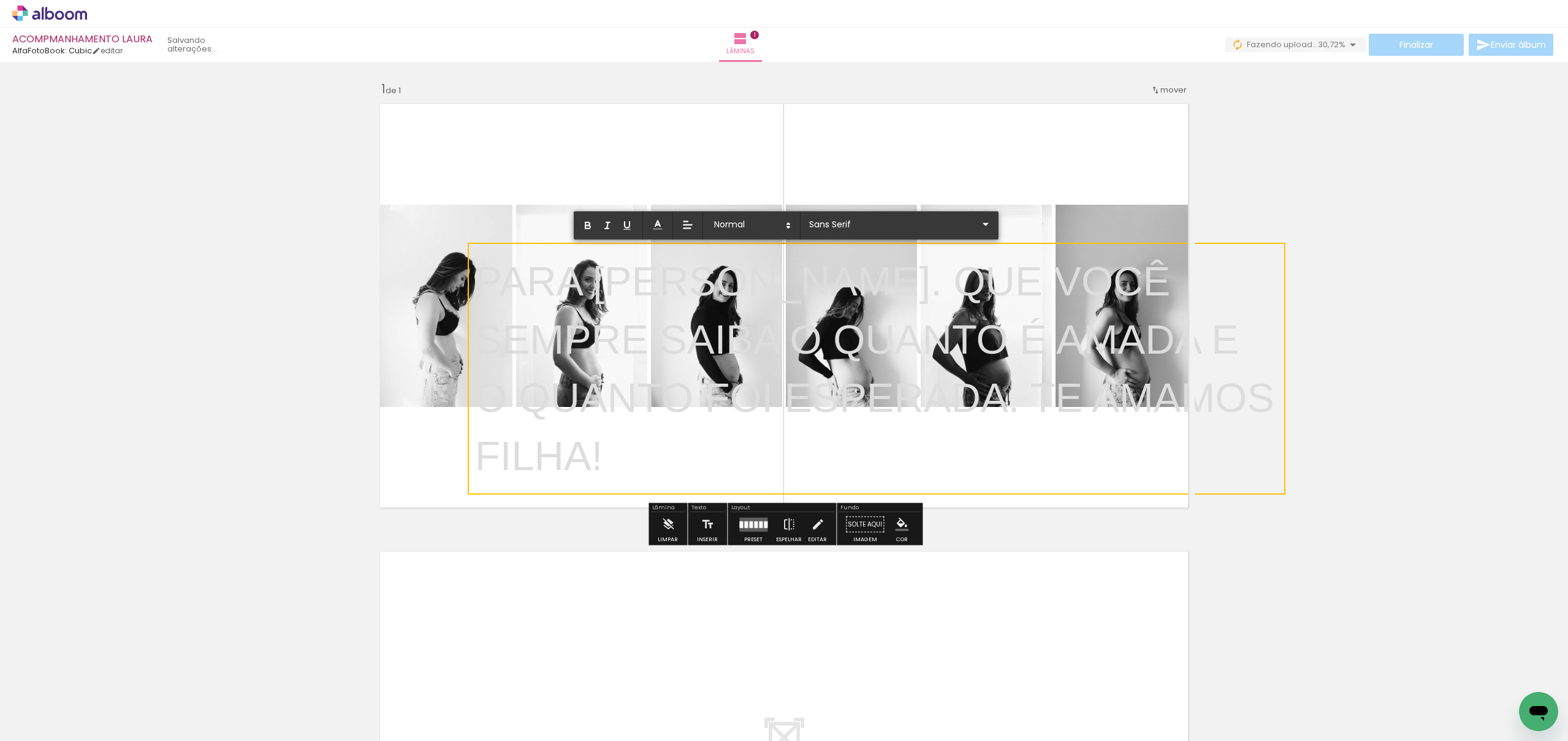
click at [1225, 397] on p "PARA LAURA. QUE VOCÊ SEMPRE SAIBA O QUANTO É AMADA E O QUANTO FOI ESPERADA. TE …" at bounding box center [877, 369] width 803 height 234
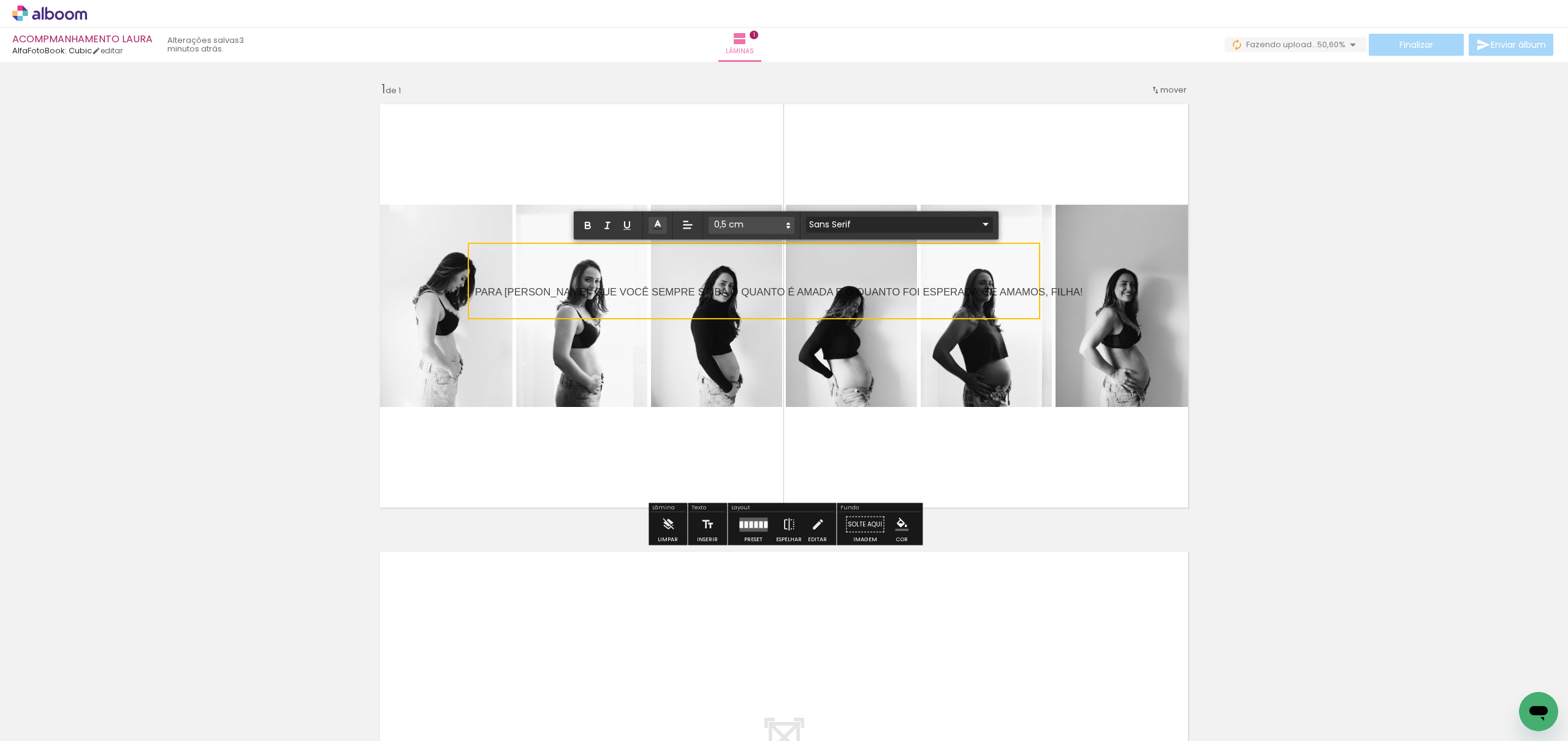
click at [866, 222] on input "Sans Serif" at bounding box center [892, 224] width 172 height 13
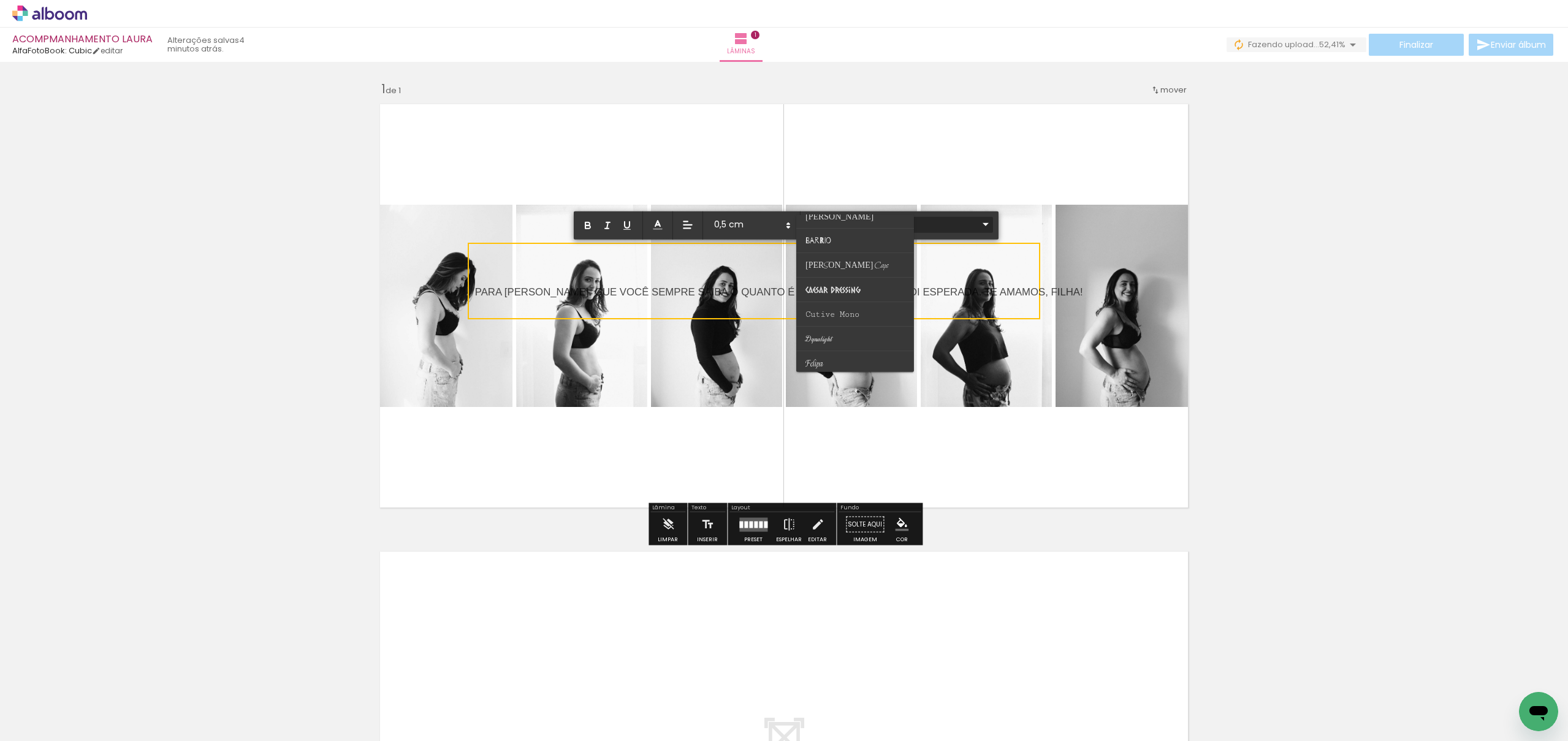
scroll to position [86, 0]
click at [850, 308] on span "Cutive Mono" at bounding box center [832, 312] width 54 height 10
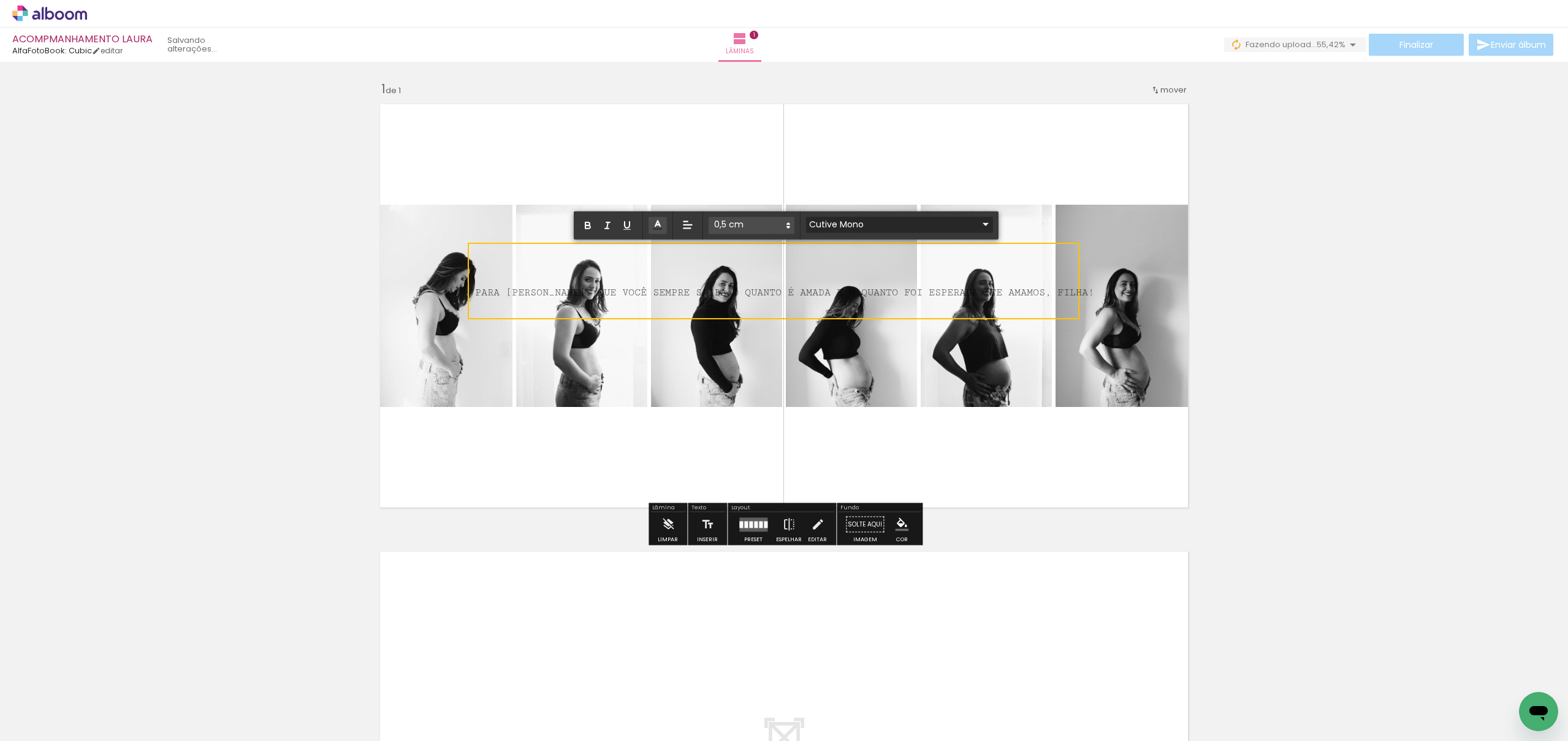
click at [891, 227] on input "Cutive Mono" at bounding box center [892, 224] width 172 height 13
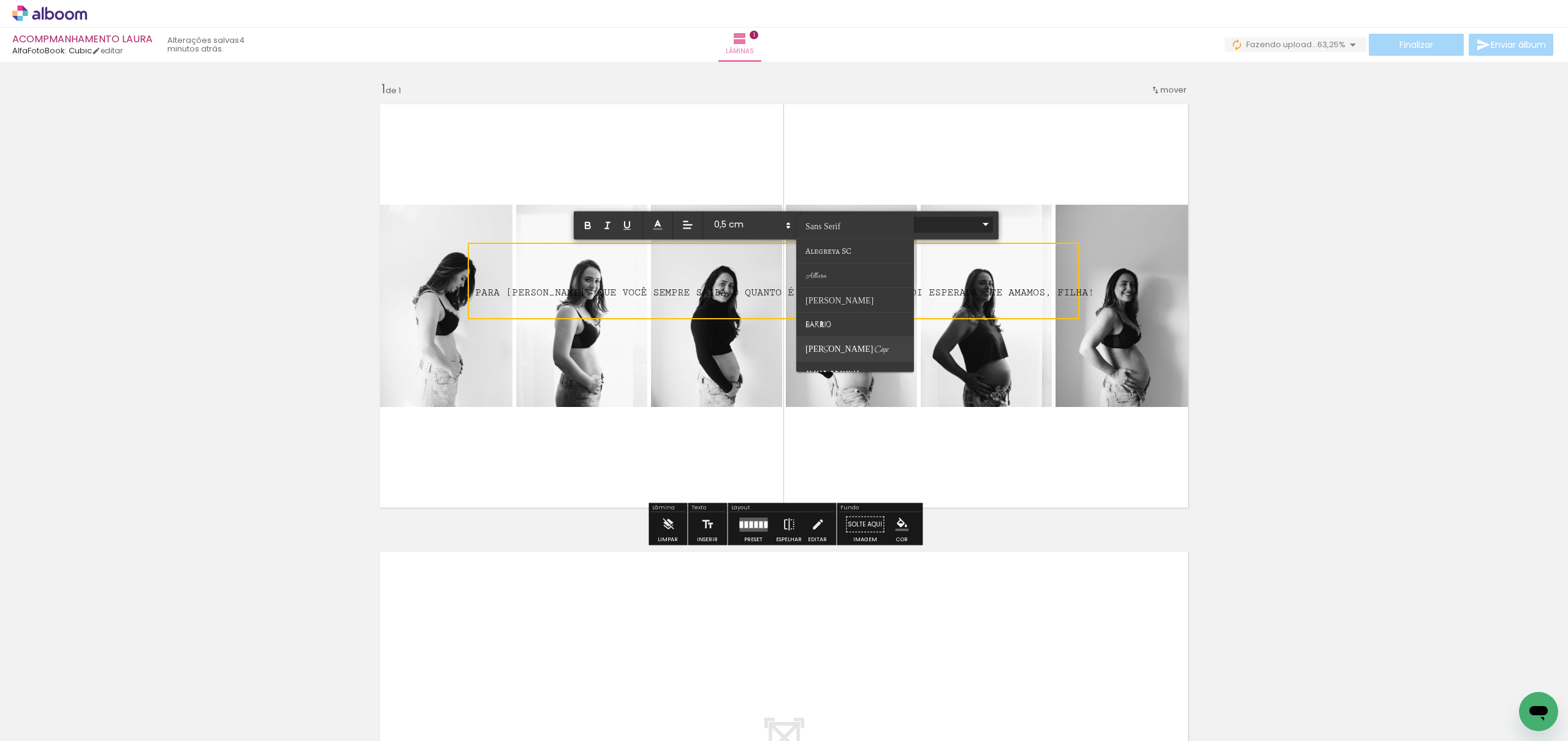
scroll to position [0, 0]
click at [851, 231] on paper-item at bounding box center [855, 227] width 118 height 25
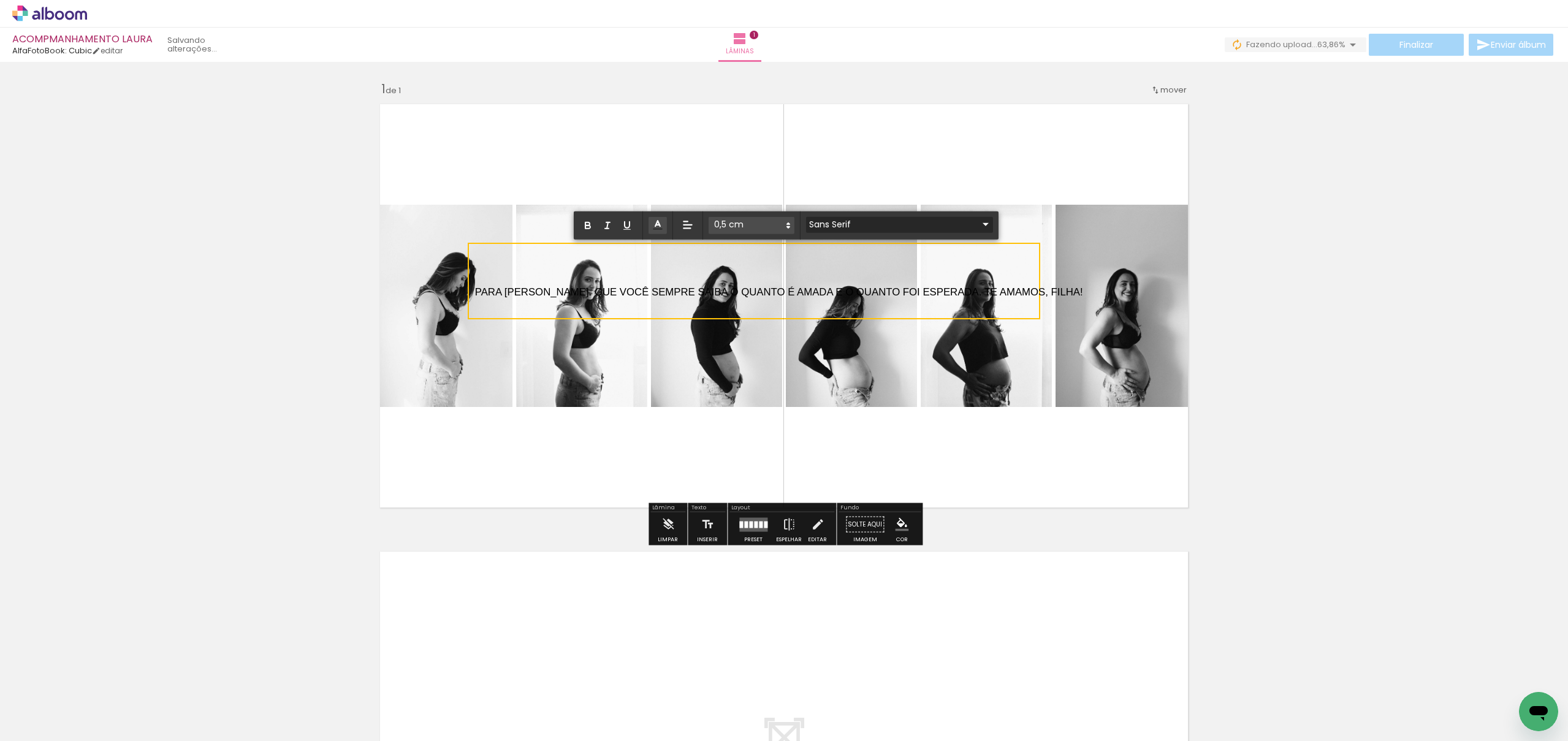
click at [876, 225] on input "Sans Serif" at bounding box center [892, 224] width 172 height 13
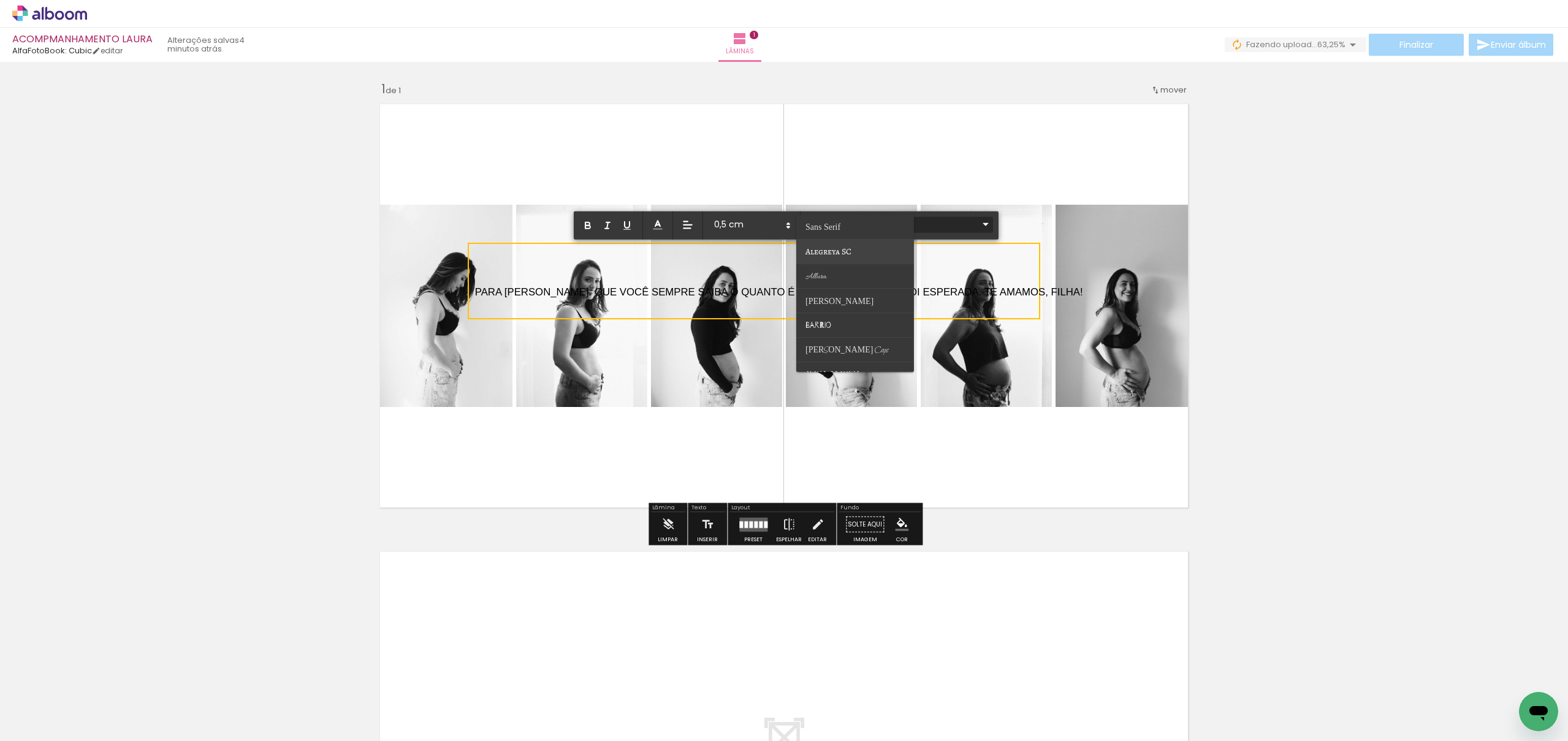
click at [852, 256] on paper-item at bounding box center [855, 251] width 118 height 25
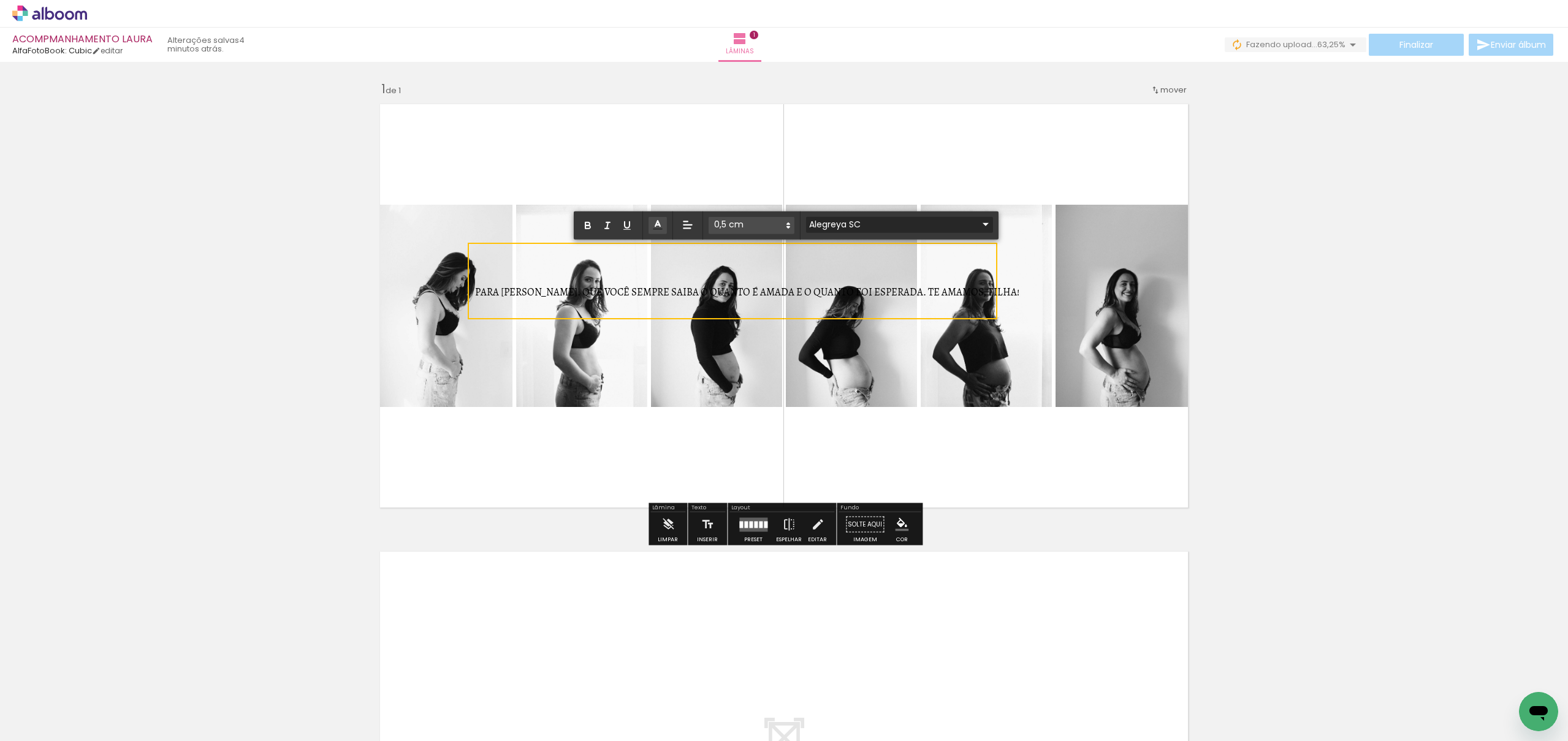
click at [857, 227] on input "Alegreya SC" at bounding box center [892, 224] width 172 height 13
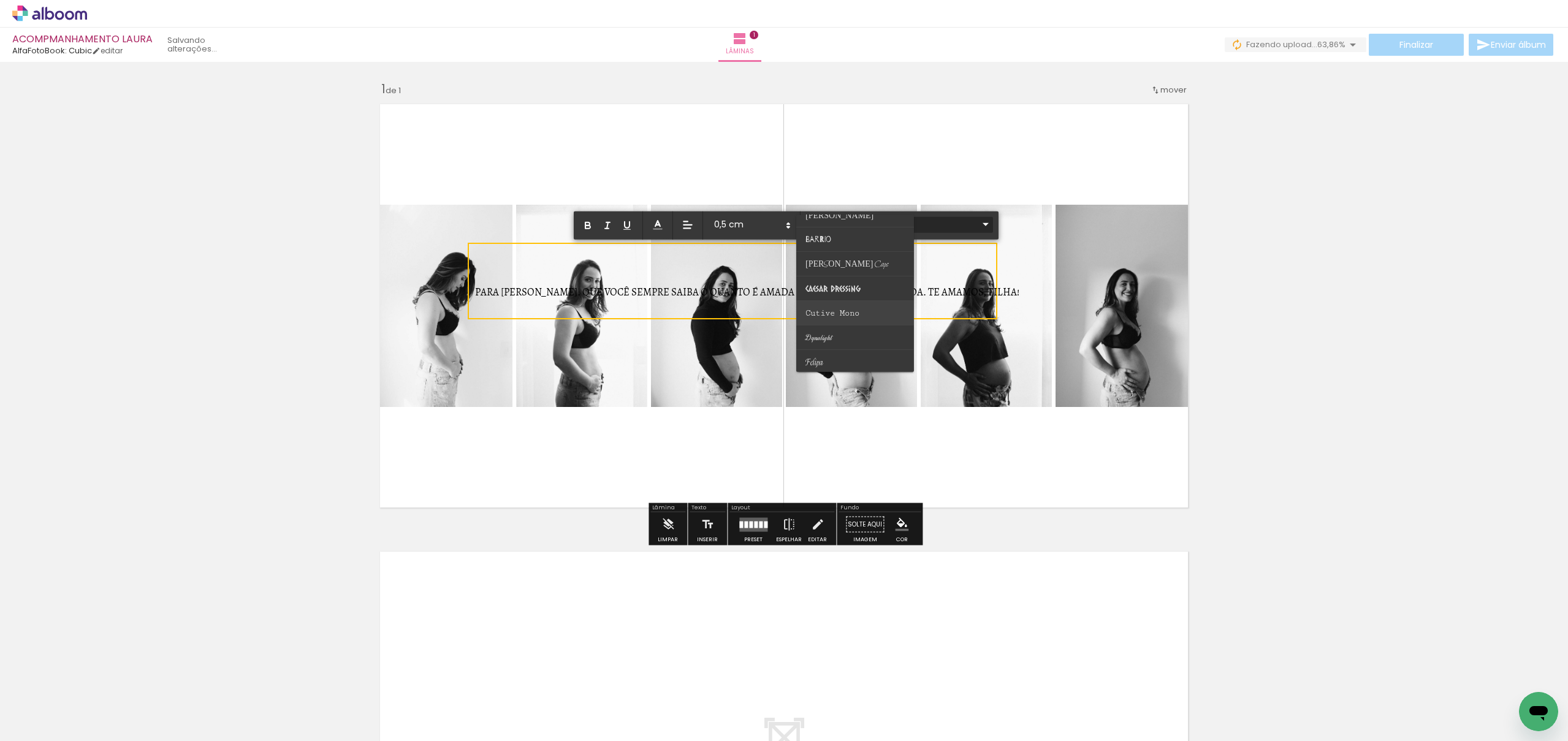
scroll to position [90, 0]
click at [865, 308] on paper-item at bounding box center [855, 309] width 118 height 25
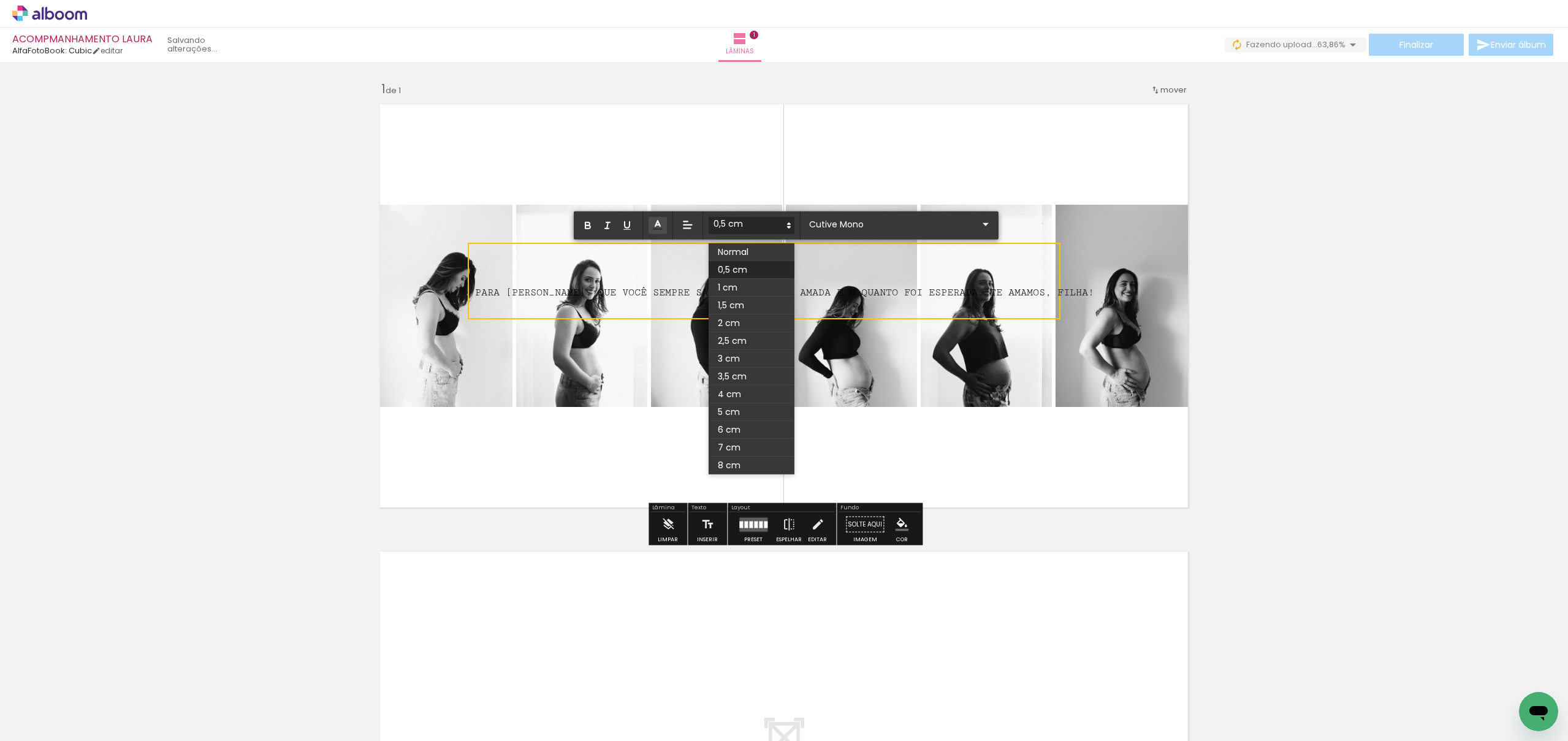
drag, startPoint x: 738, startPoint y: 224, endPoint x: 744, endPoint y: 225, distance: 6.1
click at [738, 224] on span at bounding box center [752, 225] width 86 height 17
click at [1269, 314] on div "Inserir lâmina 1 de 1" at bounding box center [784, 514] width 1568 height 896
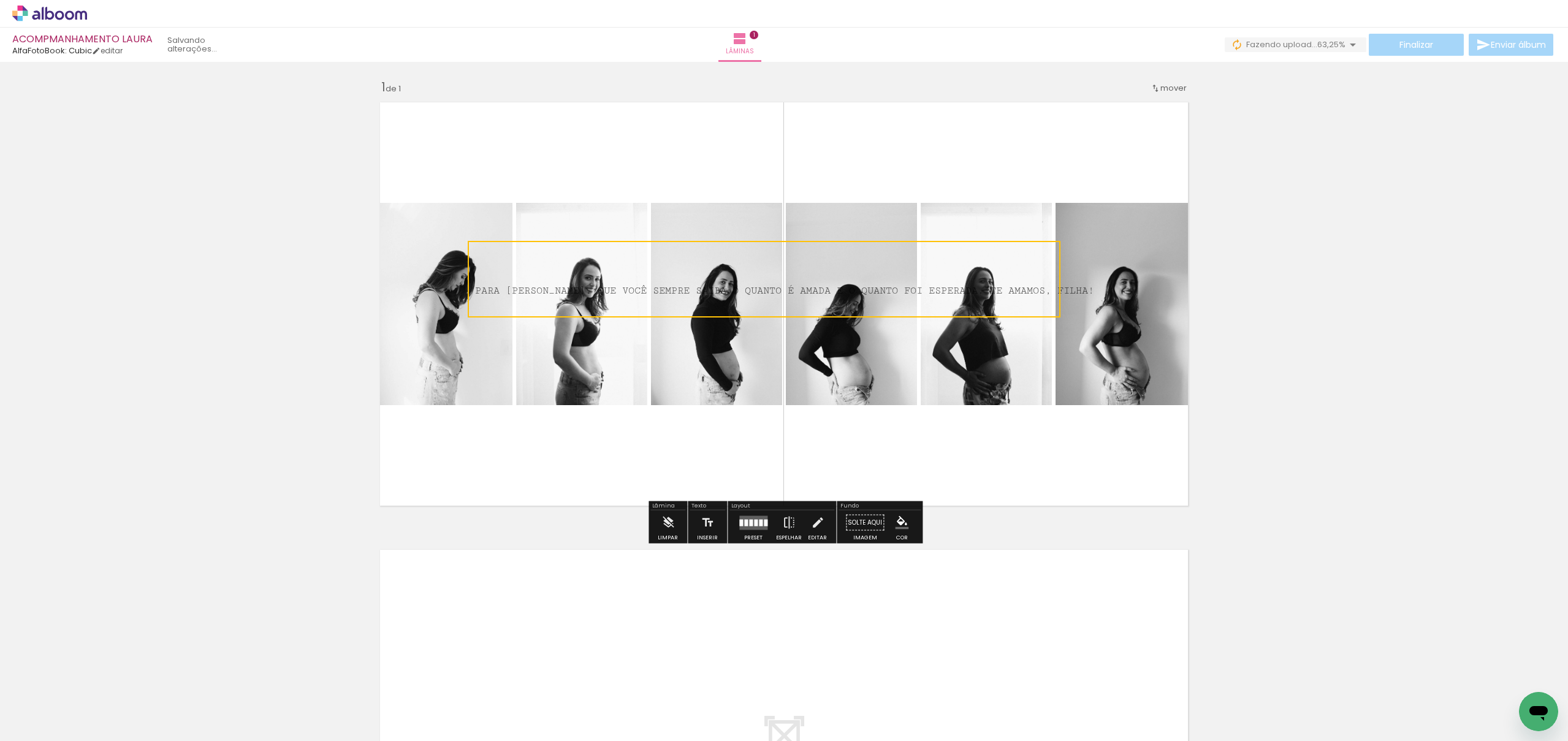
scroll to position [1, 0]
click at [1269, 314] on div "Inserir lâmina 1 de 1" at bounding box center [784, 513] width 1568 height 896
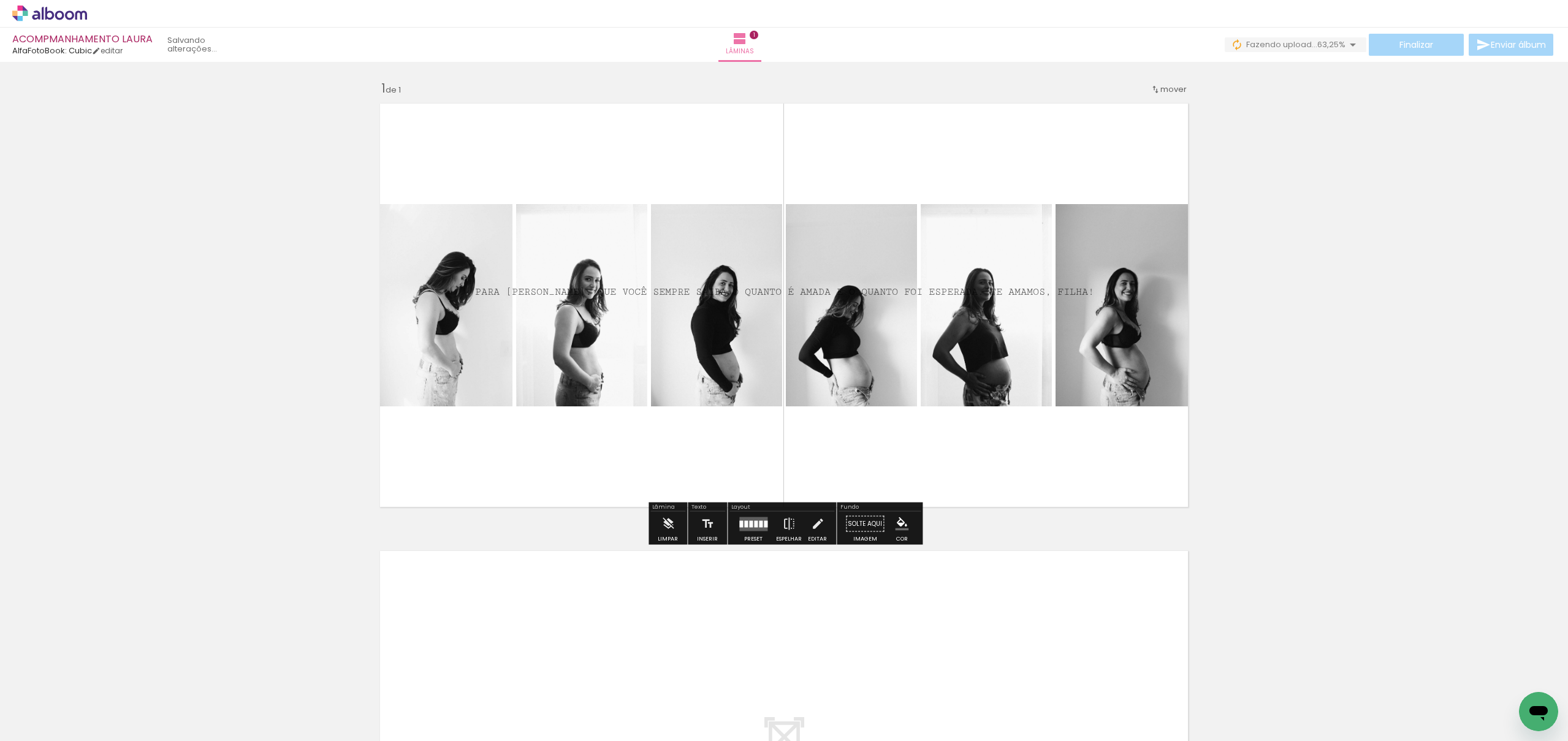
scroll to position [0, 0]
click at [942, 286] on p "PARA [PERSON_NAME]. QUE VOCÊ SEMPRE SAIBA O QUANTO É AMADA E O QUANTO FOI ESPER…" at bounding box center [785, 281] width 619 height 58
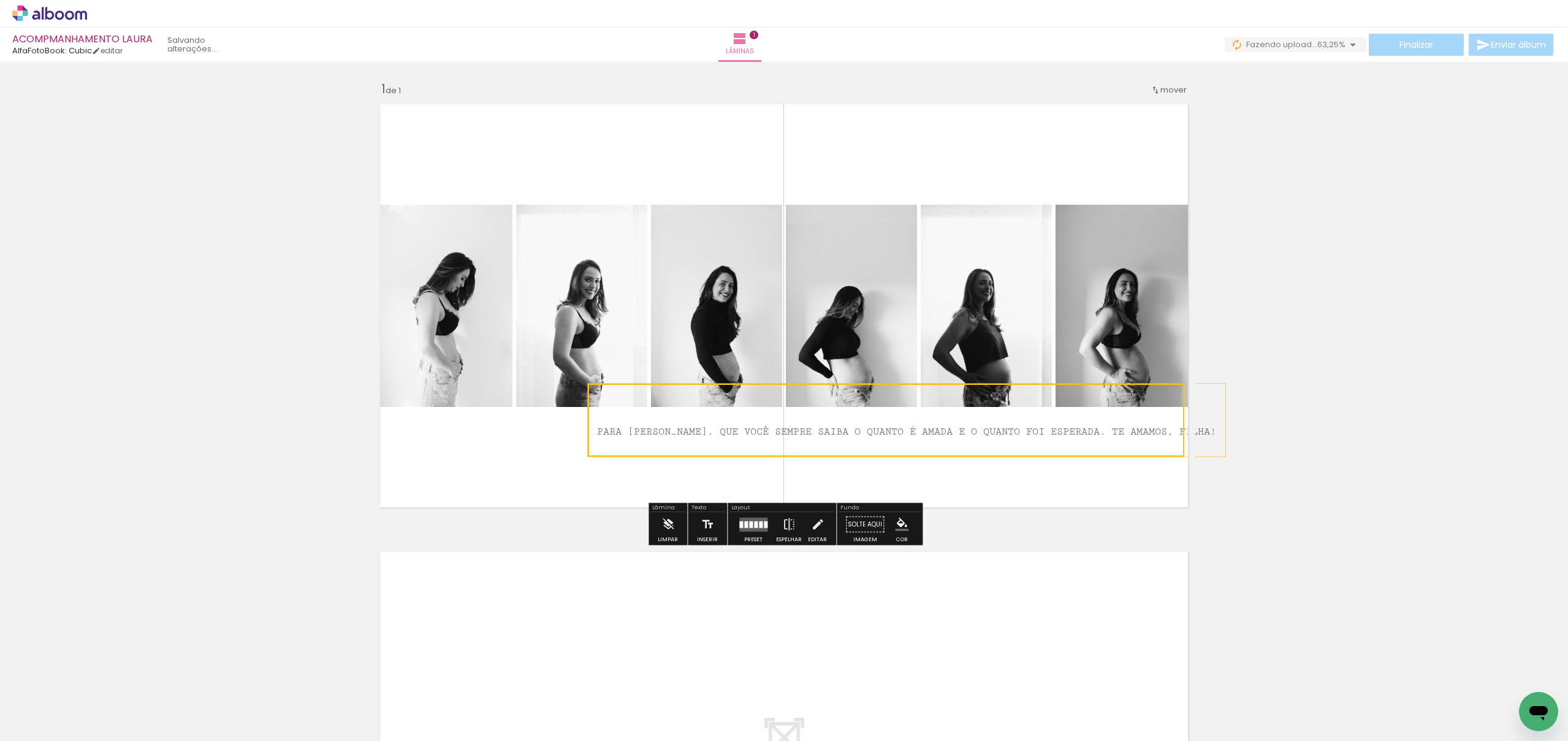
drag, startPoint x: 917, startPoint y: 292, endPoint x: 1039, endPoint y: 432, distance: 185.7
click at [1039, 432] on quentale-selection at bounding box center [886, 420] width 596 height 73
click at [845, 431] on quentale-selection at bounding box center [886, 420] width 596 height 73
click at [845, 431] on span "PARA [PERSON_NAME]. QUE VOCÊ SEMPRE SAIBA O QUANTO É AMADA E O QUANTO FOI ESPER…" at bounding box center [906, 432] width 619 height 12
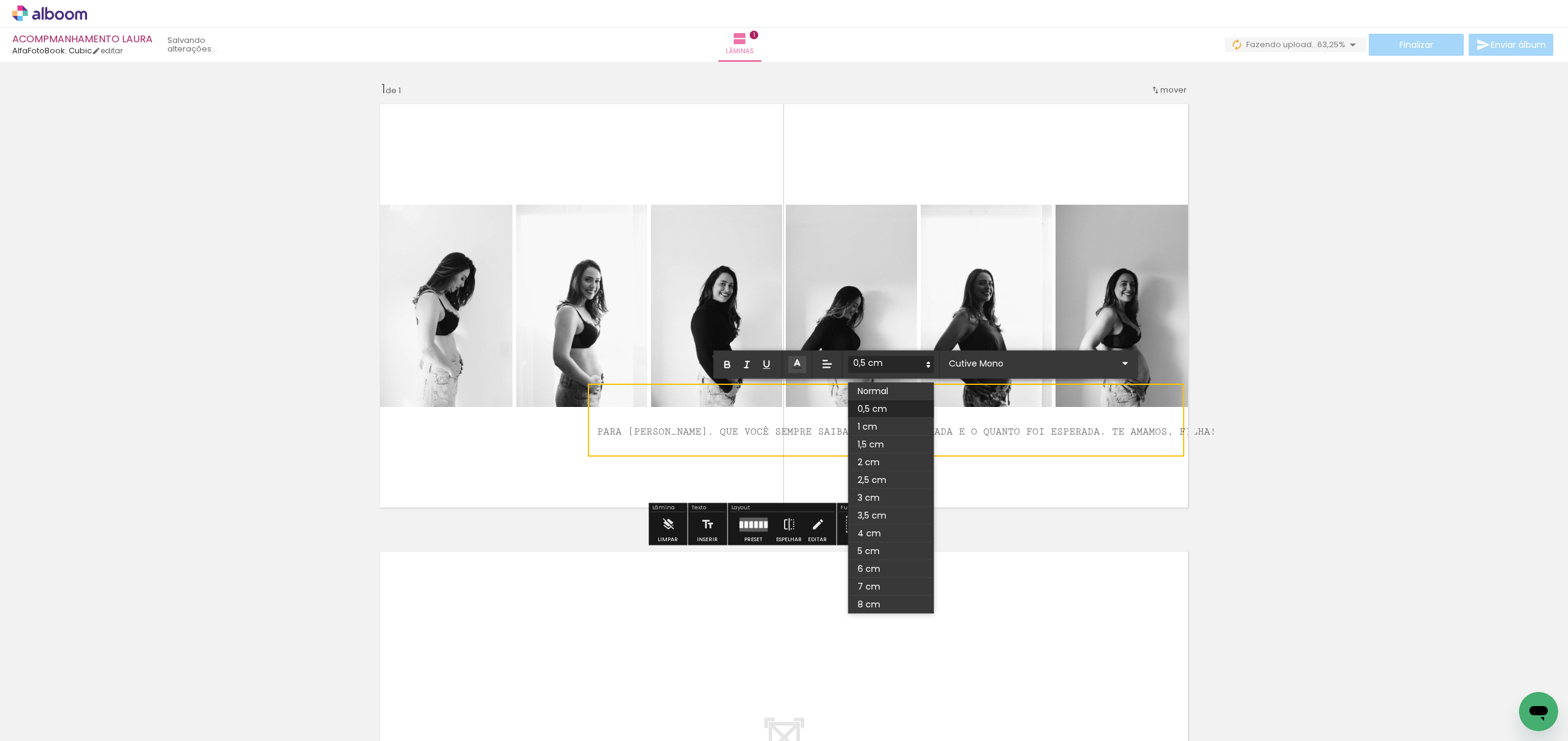
click at [781, 427] on span "PARA [PERSON_NAME]. QUE VOCÊ SEMPRE SAIBA O QUANTO É AMADA E O QUANTO FOI ESPER…" at bounding box center [906, 432] width 619 height 12
click at [794, 431] on span "PARA [PERSON_NAME]. QUE VOCÊ SEMPRE SAIBA O QUANTO É AMADA E O QUANTO FOI ESPER…" at bounding box center [906, 432] width 619 height 12
click at [815, 527] on iron-icon at bounding box center [818, 525] width 14 height 25
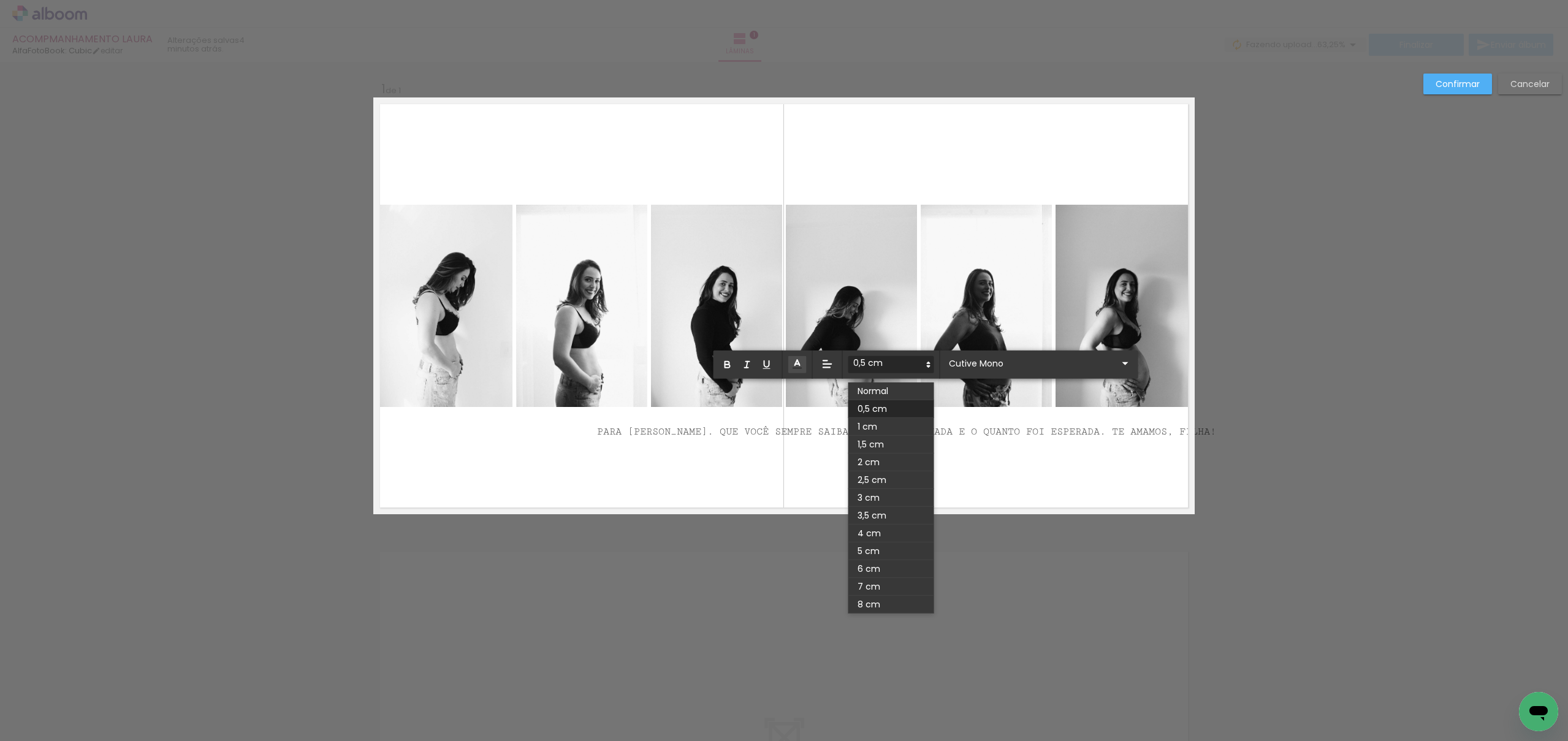
click at [800, 424] on p "PARA [PERSON_NAME]. QUE VOCÊ SEMPRE SAIBA O QUANTO É AMADA E O QUANTO FOI ESPER…" at bounding box center [906, 420] width 619 height 58
click at [983, 428] on span "PARA [PERSON_NAME]. QUE VOCÊ SEMPRE SAIBA O QUANTO É AMADA E O QUANTO FOI ESPER…" at bounding box center [906, 432] width 619 height 12
click at [941, 432] on span "PARA [PERSON_NAME]. QUE VOCÊ SEMPRE SAIBA O QUANTO É AMADA E O QUANTO FOI ESPER…" at bounding box center [906, 432] width 619 height 12
click at [913, 368] on span at bounding box center [891, 364] width 86 height 17
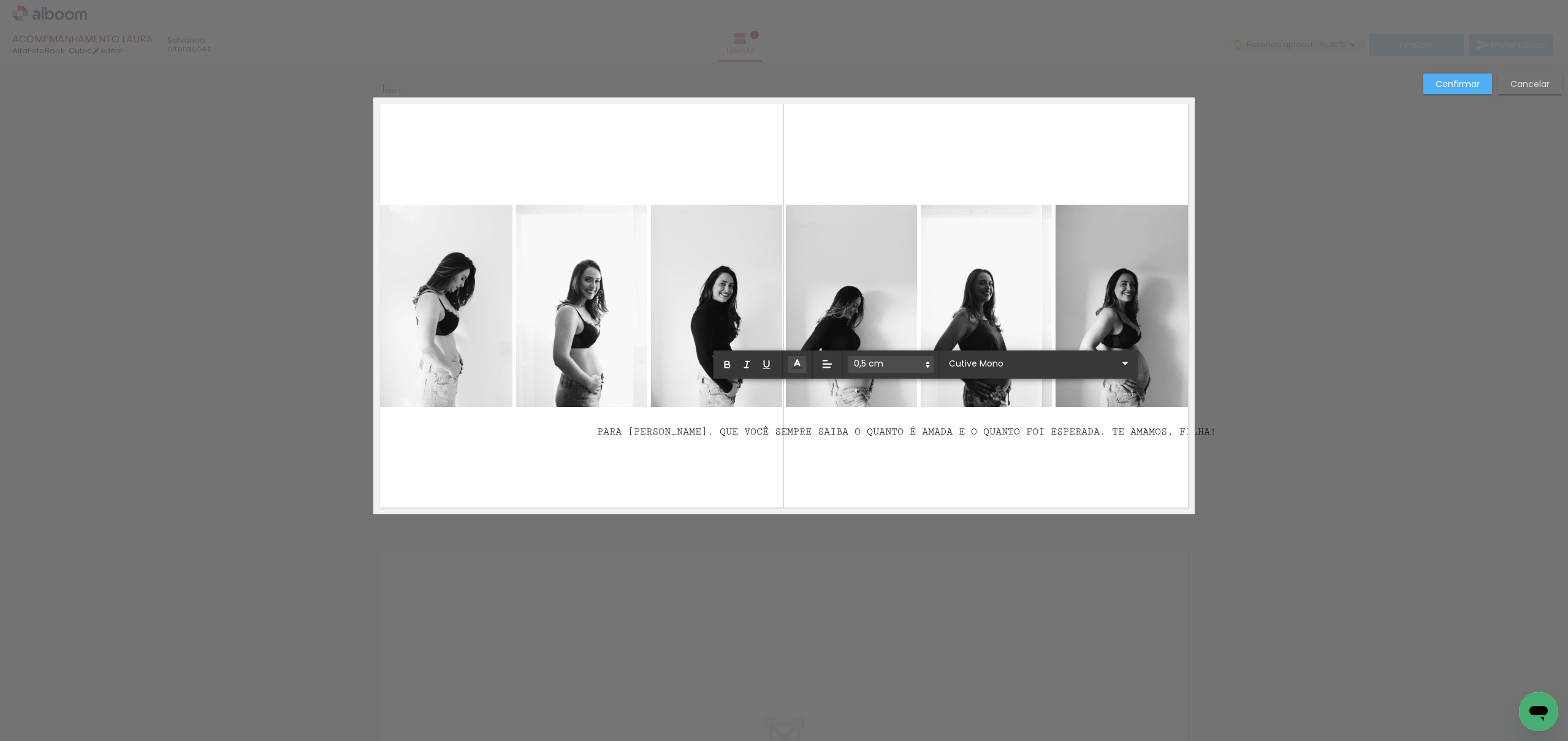
click at [878, 431] on span "PARA [PERSON_NAME]. QUE VOCÊ SEMPRE SAIBA O QUANTO É AMADA E O QUANTO FOI ESPER…" at bounding box center [906, 432] width 619 height 12
click at [828, 472] on p "﻿ AMADA E O QUANTO FOI ESPERADA. TE AMAMOS, FILHA!" at bounding box center [756, 479] width 319 height 58
click at [734, 462] on p "AMADA E O QUANTO FOI ESPERADA. TE AMAMOS, FILHA!" at bounding box center [756, 479] width 319 height 58
click at [598, 490] on span "AMADA E O QUANTO FOI ESPERADA. TE AMAMOS, FILHA!" at bounding box center [744, 490] width 294 height 12
click at [828, 365] on icon at bounding box center [828, 364] width 12 height 12
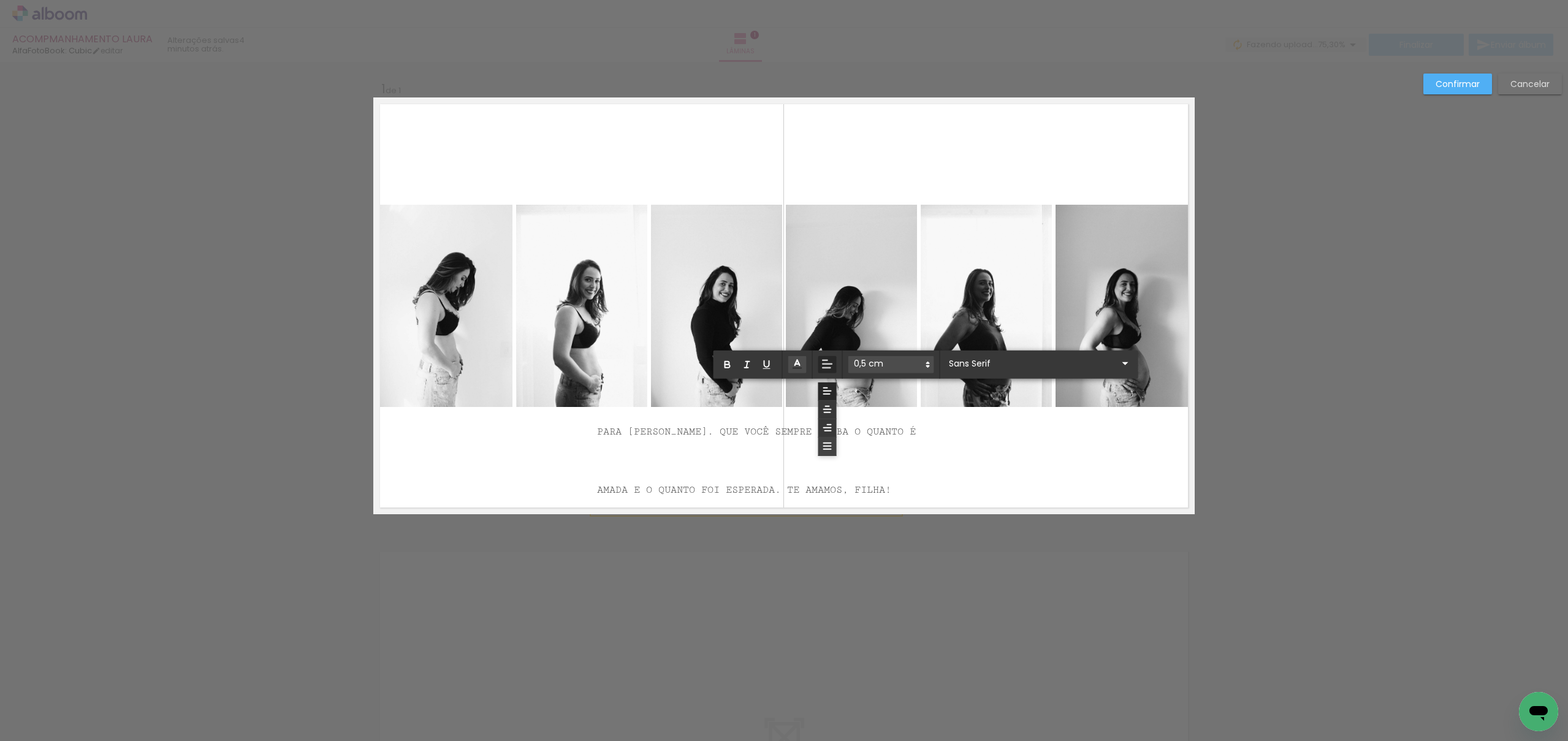
click at [826, 444] on icon at bounding box center [828, 446] width 11 height 11
click at [868, 362] on span at bounding box center [891, 364] width 86 height 17
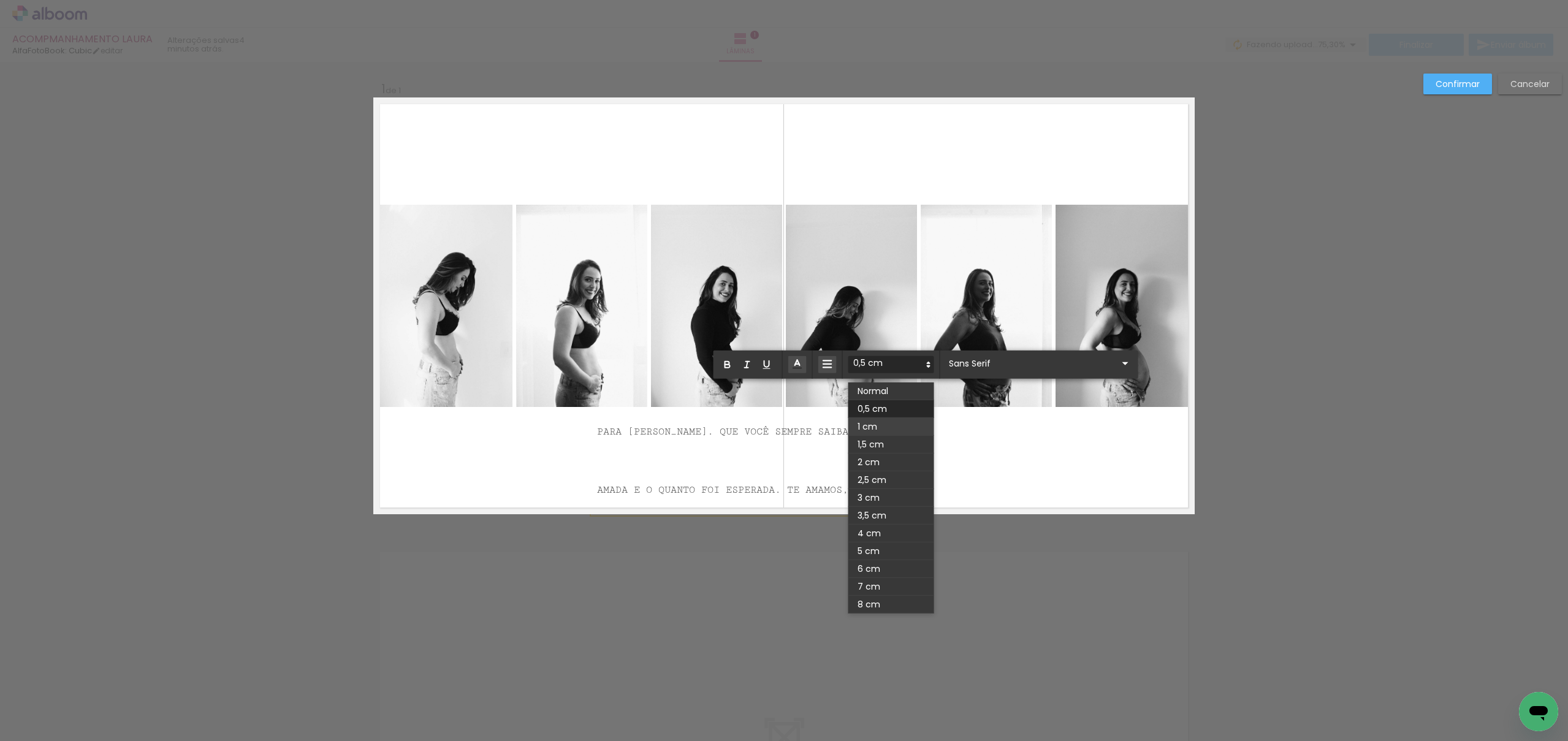
click at [876, 422] on span at bounding box center [891, 427] width 86 height 18
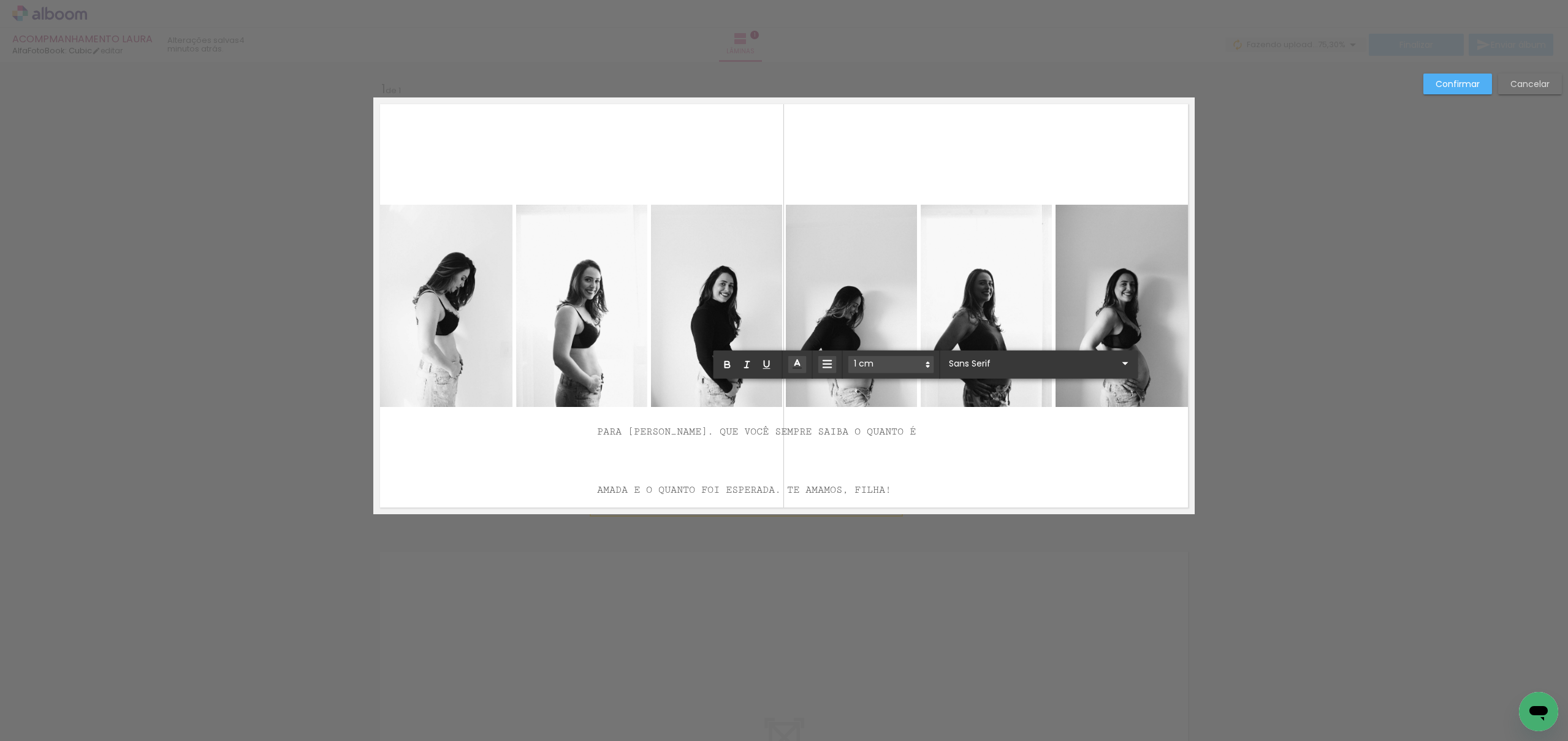
click at [843, 487] on span "AMADA E O QUANTO FOI ESPERADA. TE AMAMOS, FILHA!" at bounding box center [744, 490] width 294 height 12
click at [892, 363] on span at bounding box center [891, 364] width 86 height 17
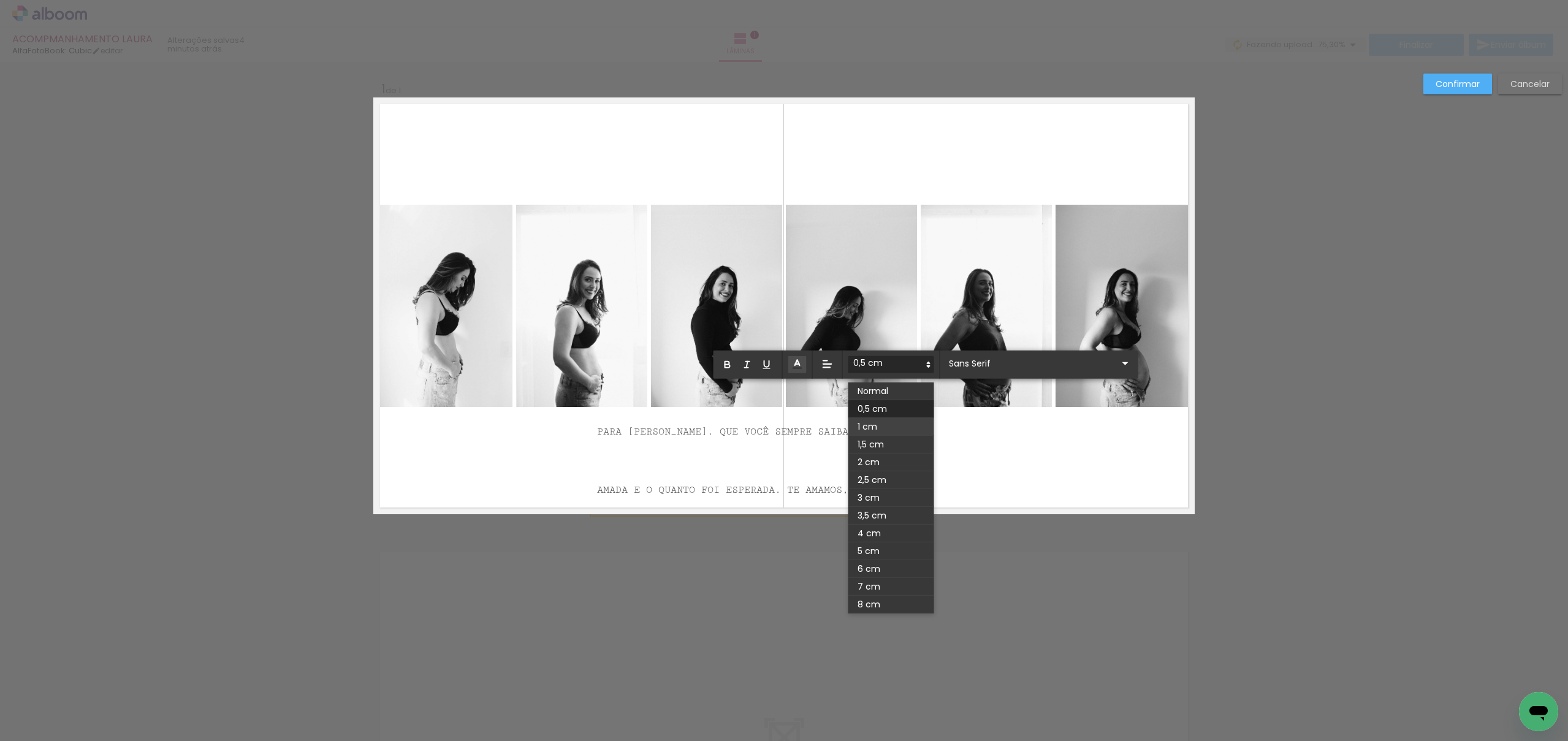
click at [872, 423] on span at bounding box center [891, 427] width 86 height 18
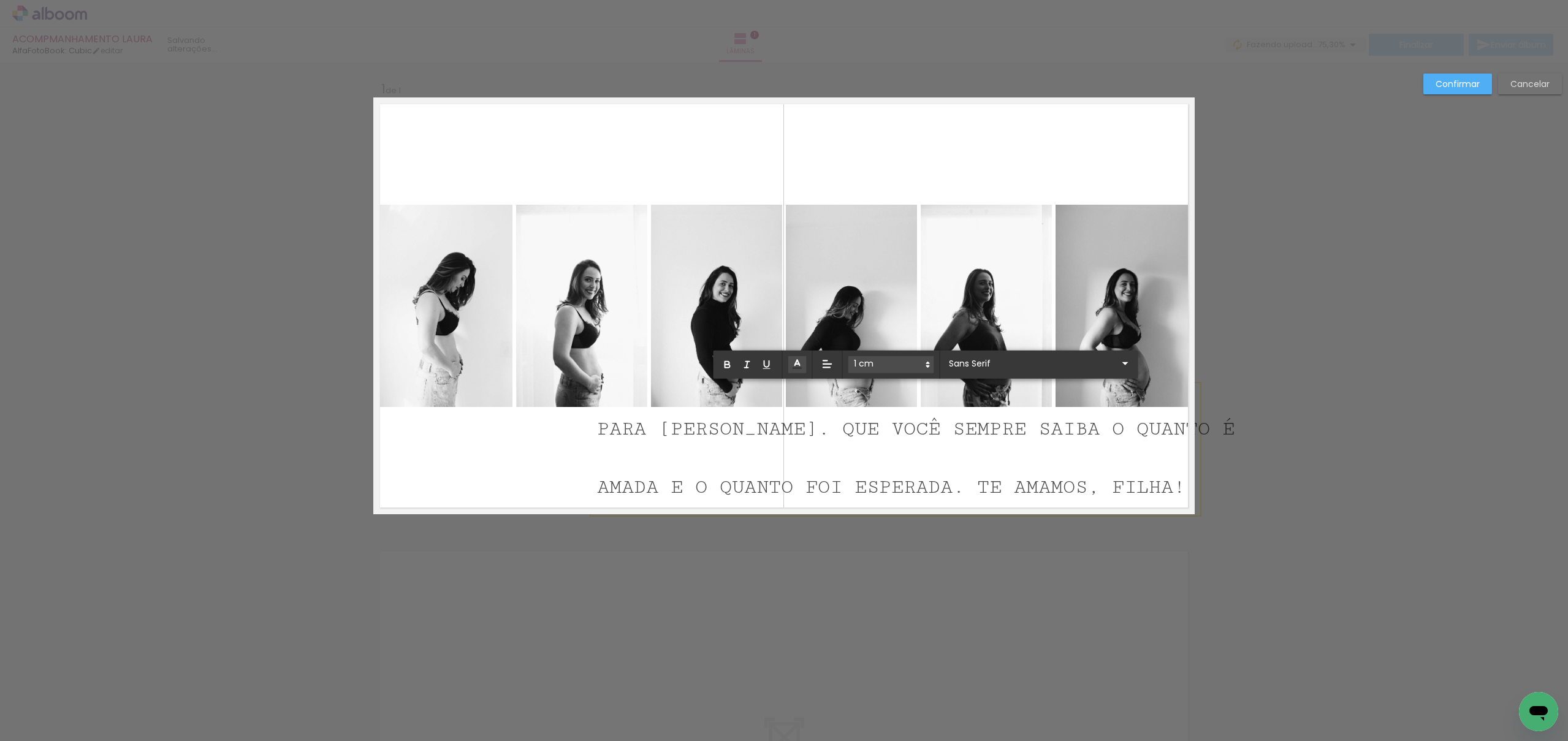
click at [898, 366] on span at bounding box center [891, 364] width 86 height 17
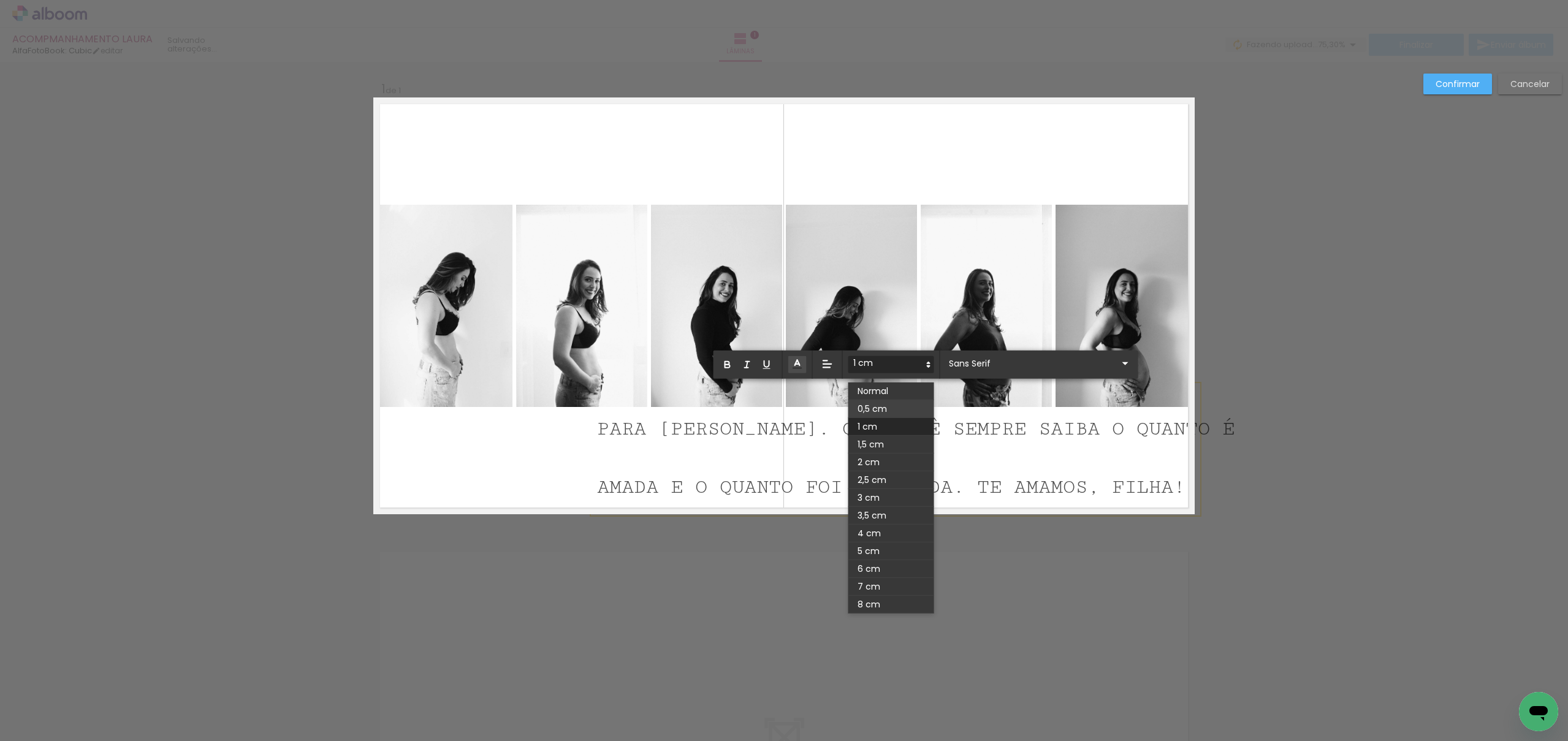
click at [880, 409] on span at bounding box center [891, 408] width 86 height 18
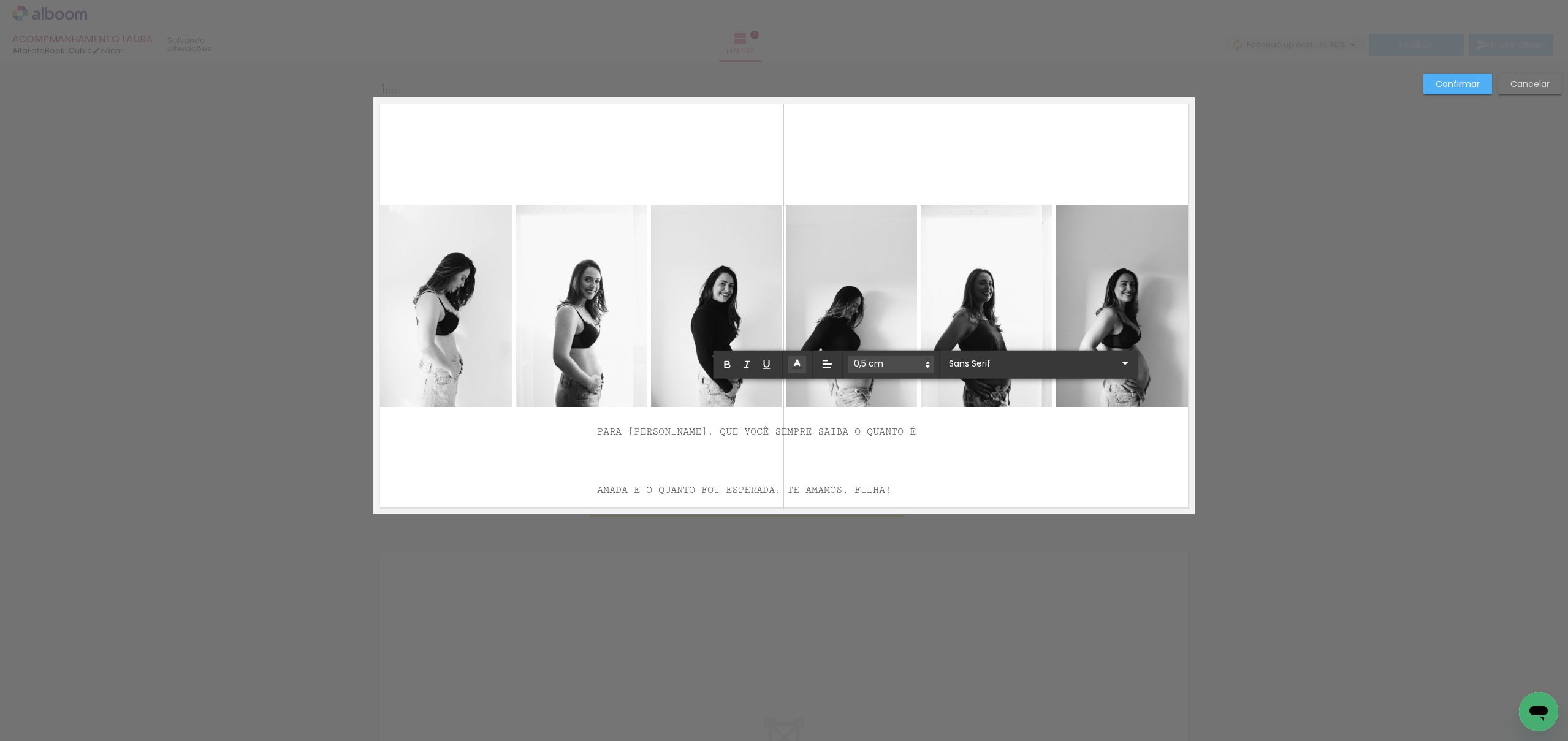
drag, startPoint x: 626, startPoint y: 503, endPoint x: 598, endPoint y: 500, distance: 28.2
click at [624, 504] on p "AMADA E O QUANTO FOI ESPERADA. TE AMAMOS, FILHA!" at bounding box center [756, 479] width 319 height 58
click at [597, 490] on span "AMADA E O QUANTO FOI ESPERADA. TE AMAMOS, FILHA!" at bounding box center [744, 490] width 294 height 12
click at [1336, 440] on div "Confirmar Cancelar" at bounding box center [784, 523] width 1568 height 924
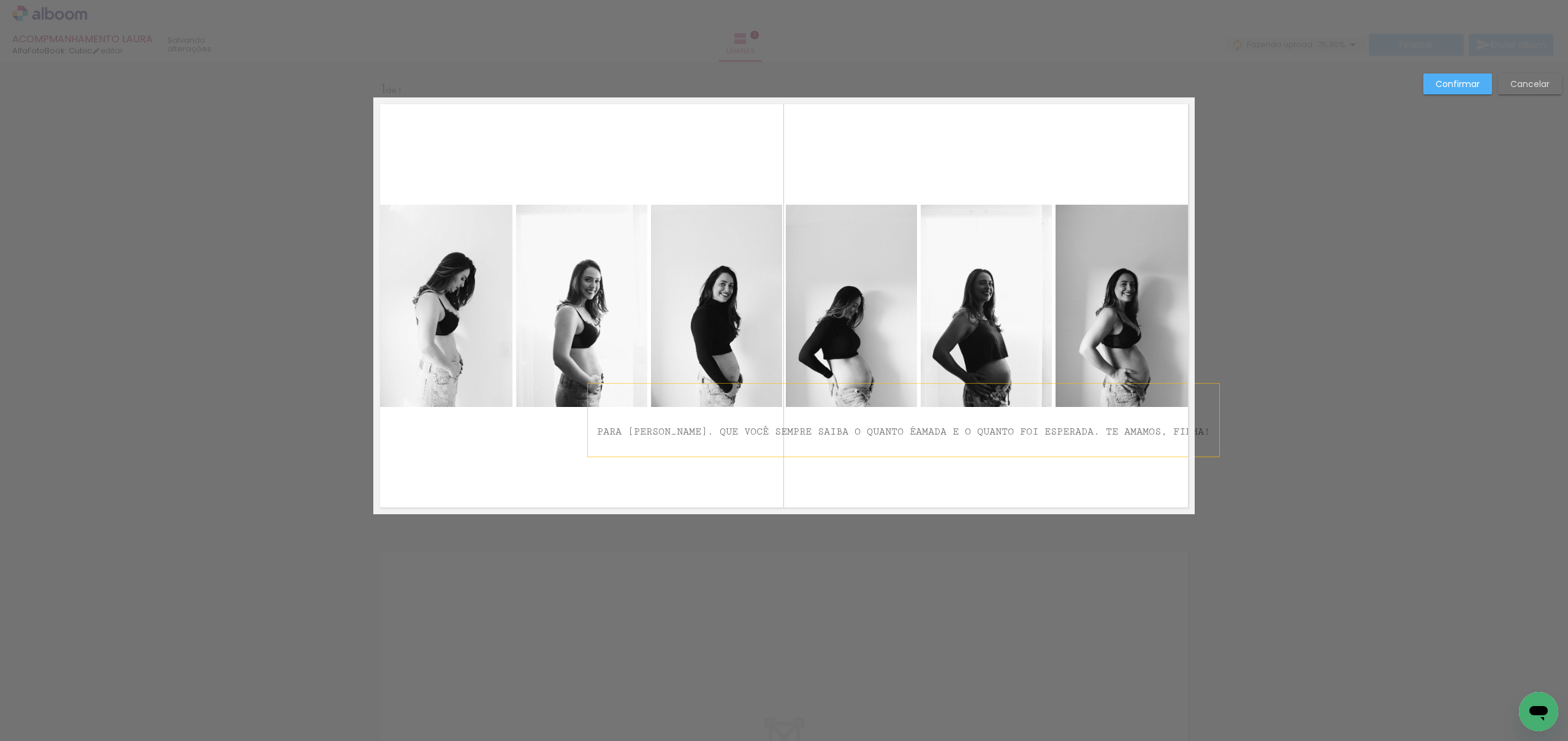
drag, startPoint x: 1026, startPoint y: 431, endPoint x: 1037, endPoint y: 428, distance: 11.4
click at [987, 429] on span "AMADA E O QUANTO FOI ESPERADA. TE AMAMOS, FILHA!" at bounding box center [1063, 432] width 294 height 12
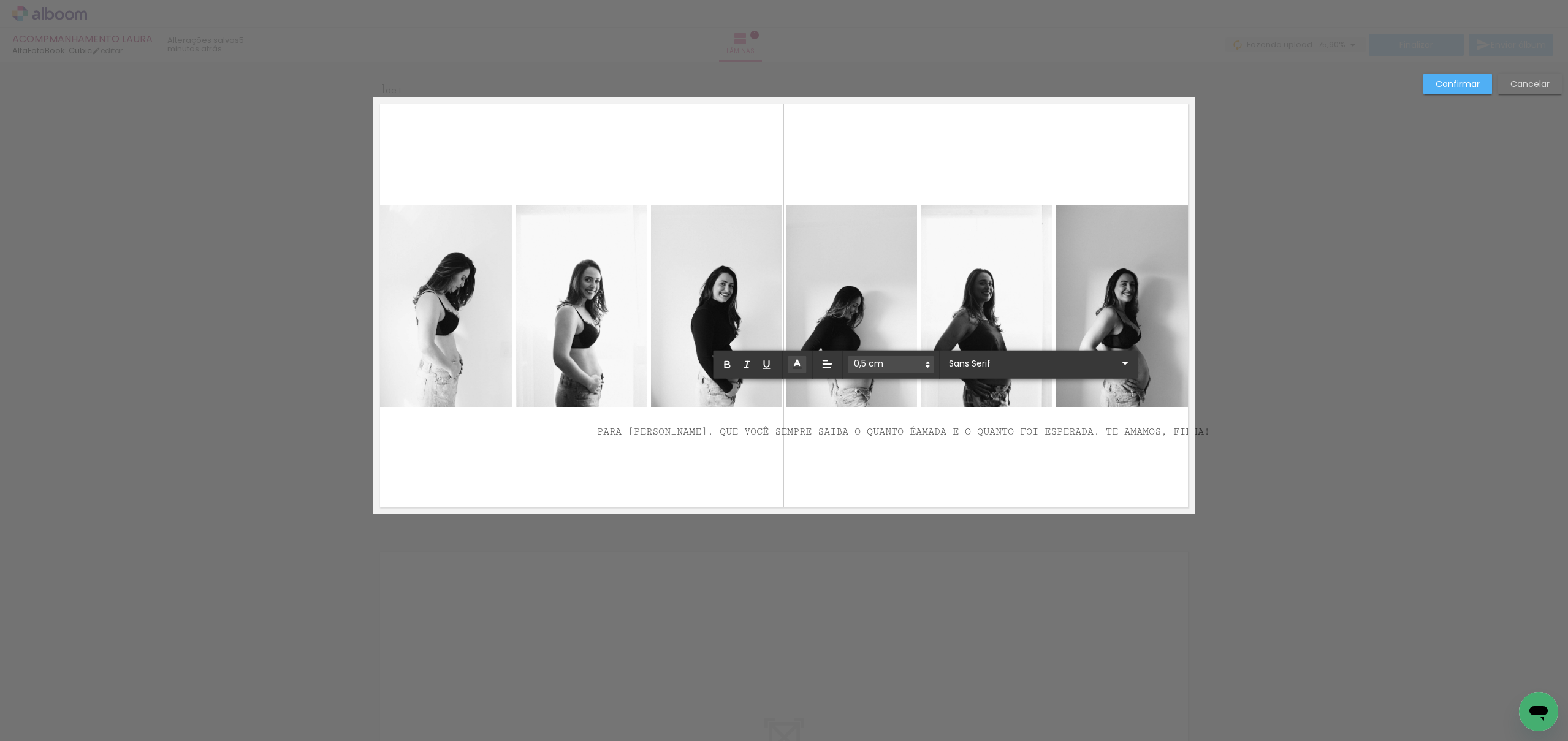
drag, startPoint x: 1411, startPoint y: 442, endPoint x: 1379, endPoint y: 453, distance: 33.8
click at [1411, 442] on div "Confirmar Cancelar" at bounding box center [784, 523] width 1568 height 924
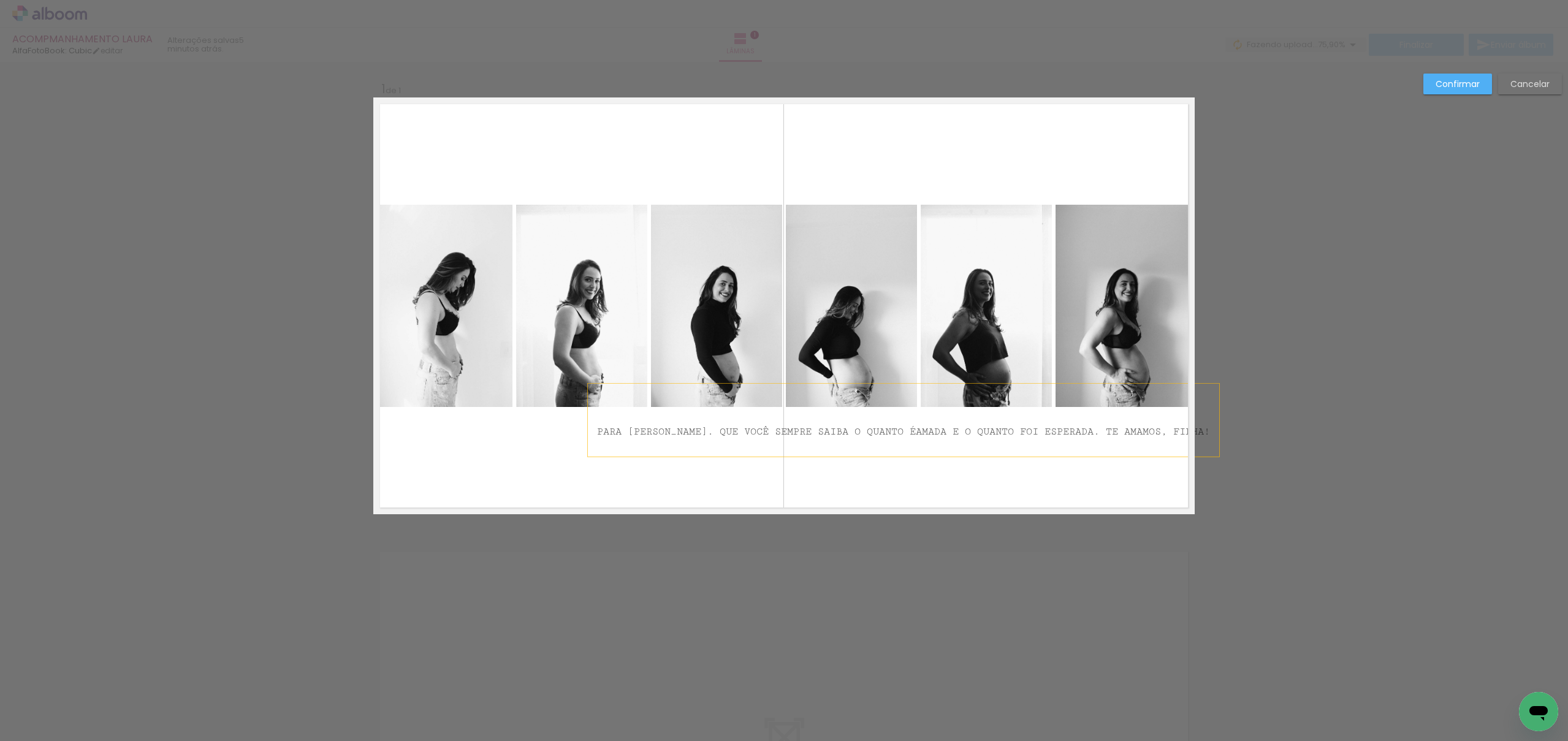
click at [1159, 425] on p "PARA [PERSON_NAME]. QUE VOCÊ SEMPRE SAIBA O QUANTO É AMADA E O QUANTO FOI ESPER…" at bounding box center [904, 420] width 613 height 58
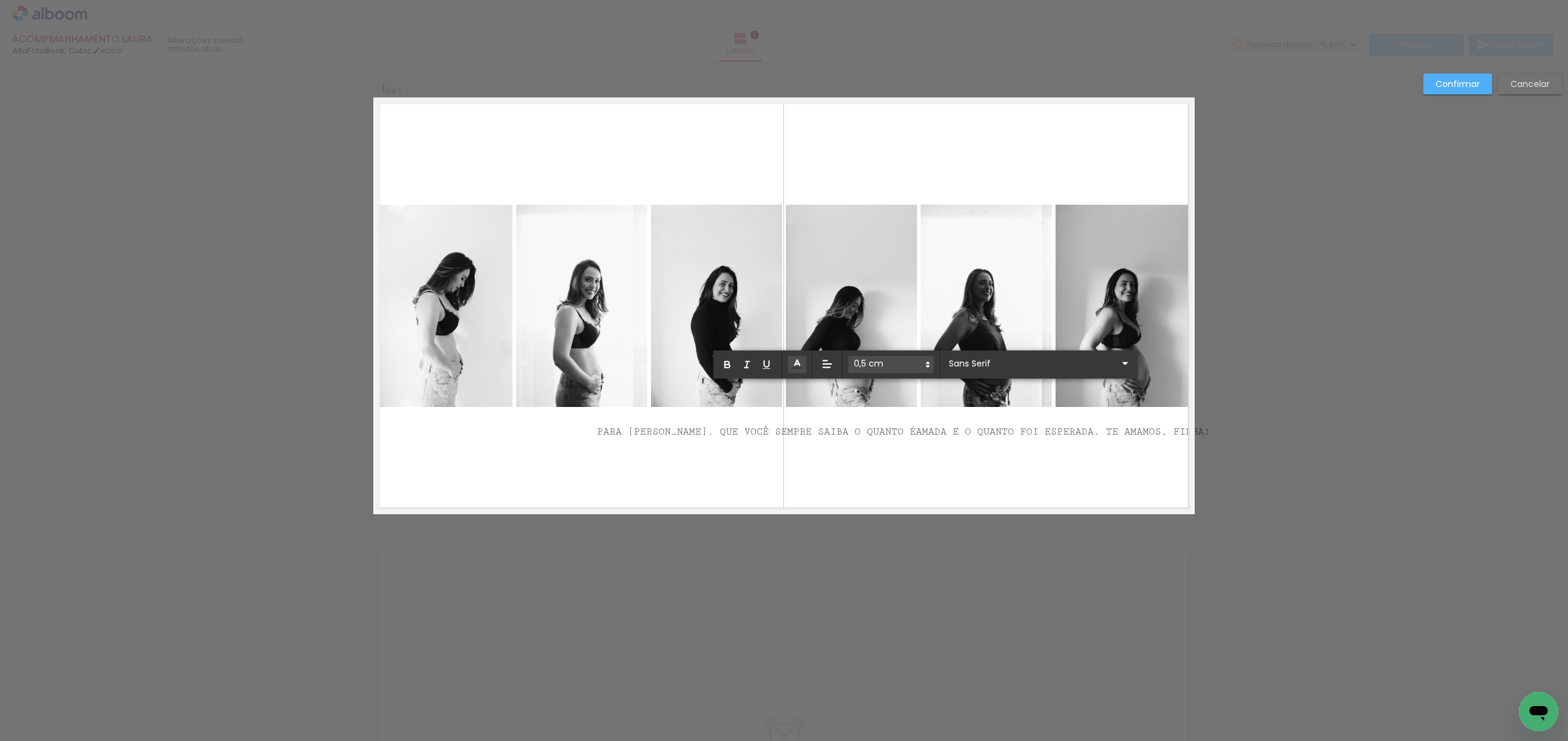
drag, startPoint x: 1167, startPoint y: 431, endPoint x: 1118, endPoint y: 431, distance: 49.0
click at [1118, 431] on span "AMADA E O QUANTO FOI ESPERADA. TE AMAMOS, FILHA!" at bounding box center [1063, 432] width 294 height 12
drag, startPoint x: 1096, startPoint y: 454, endPoint x: 1098, endPoint y: 463, distance: 9.2
click at [1096, 455] on quentale-layouter at bounding box center [784, 306] width 822 height 417
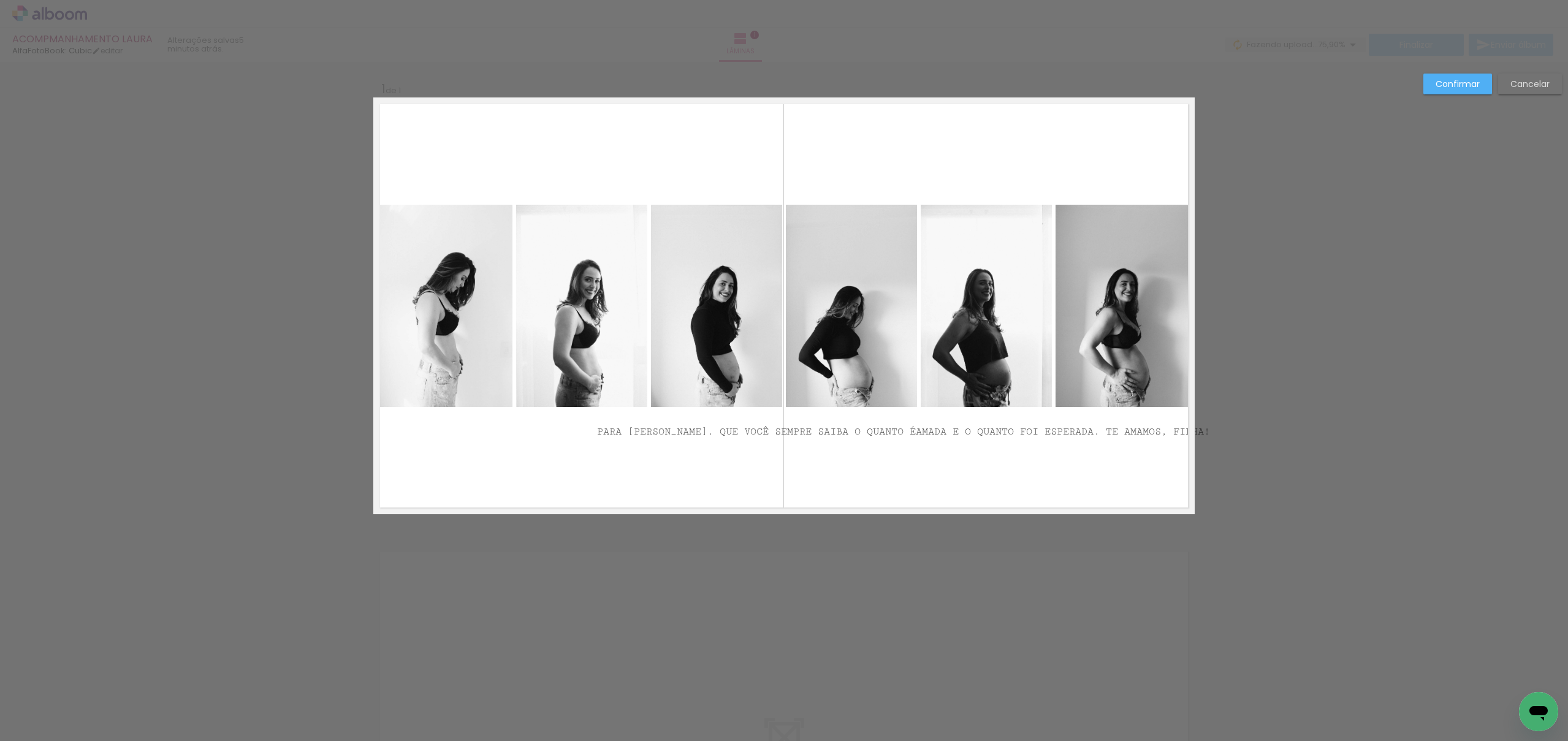
click at [1103, 486] on quentale-layouter at bounding box center [784, 306] width 822 height 417
click at [1109, 438] on p "PARA [PERSON_NAME]. QUE VOCÊ SEMPRE SAIBA O QUANTO É AMADA E O QUANTO FOI ESPER…" at bounding box center [904, 420] width 613 height 58
click at [1109, 438] on p "PARA [PERSON_NAME]. QUE VOCÊ SEMPRE SAIBA O QUANTO É AMADA E O QUANTO FOI ESPER…" at bounding box center [900, 420] width 605 height 58
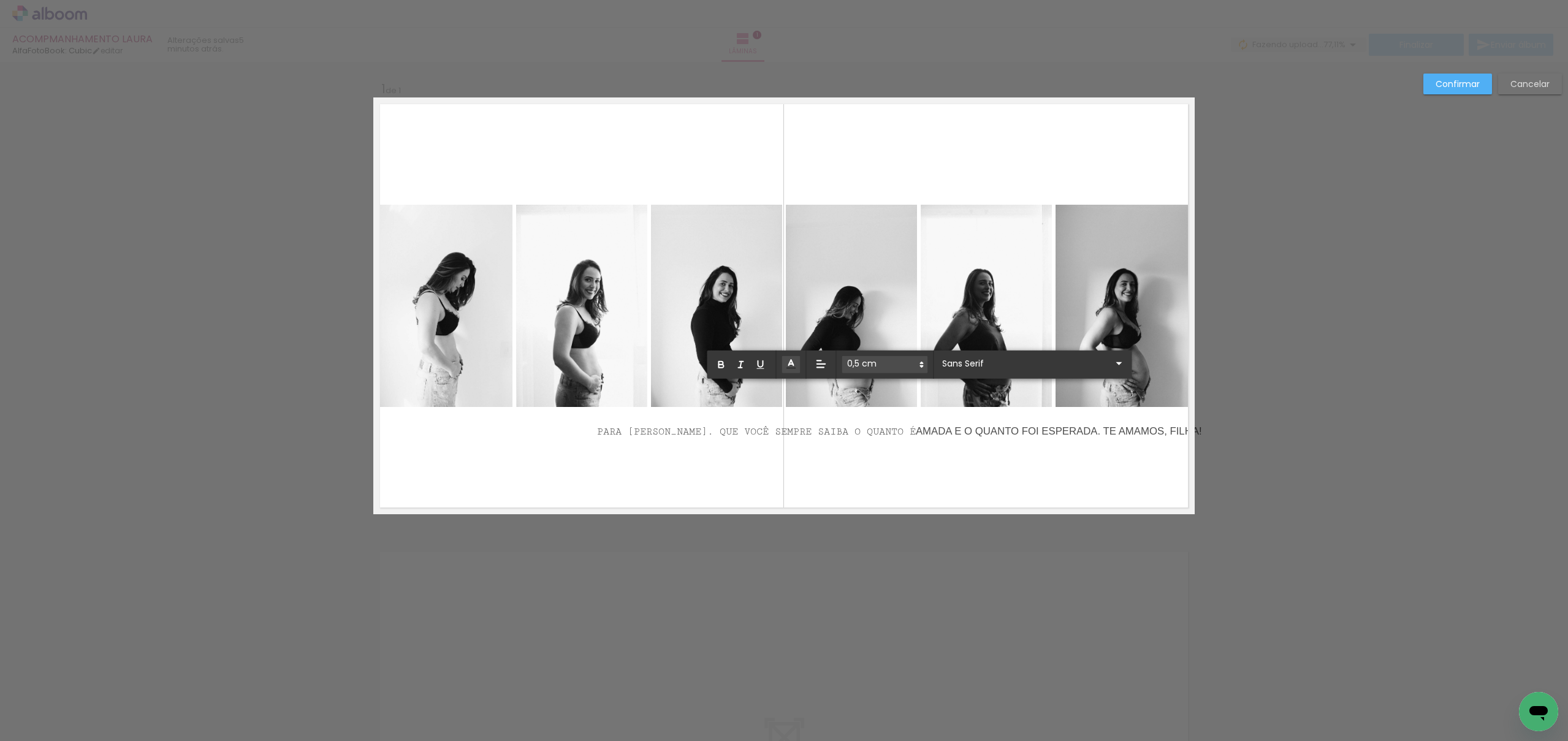
click at [1269, 439] on div "Confirmar Cancelar" at bounding box center [784, 523] width 1568 height 924
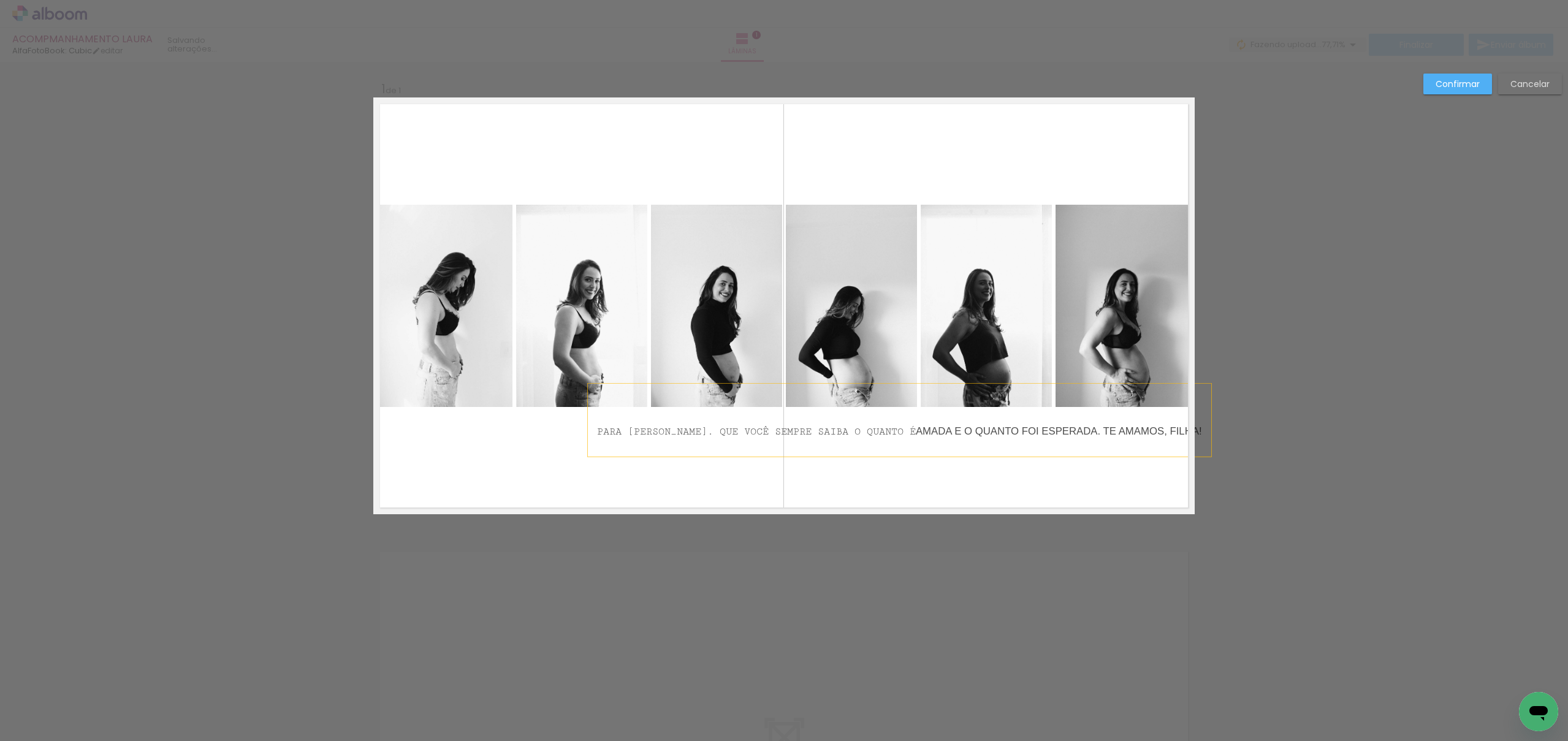
click at [1036, 432] on span "AMADA E O QUANTO FOI ESPERADA. TE AMAMOS, FILHA!" at bounding box center [1059, 431] width 286 height 12
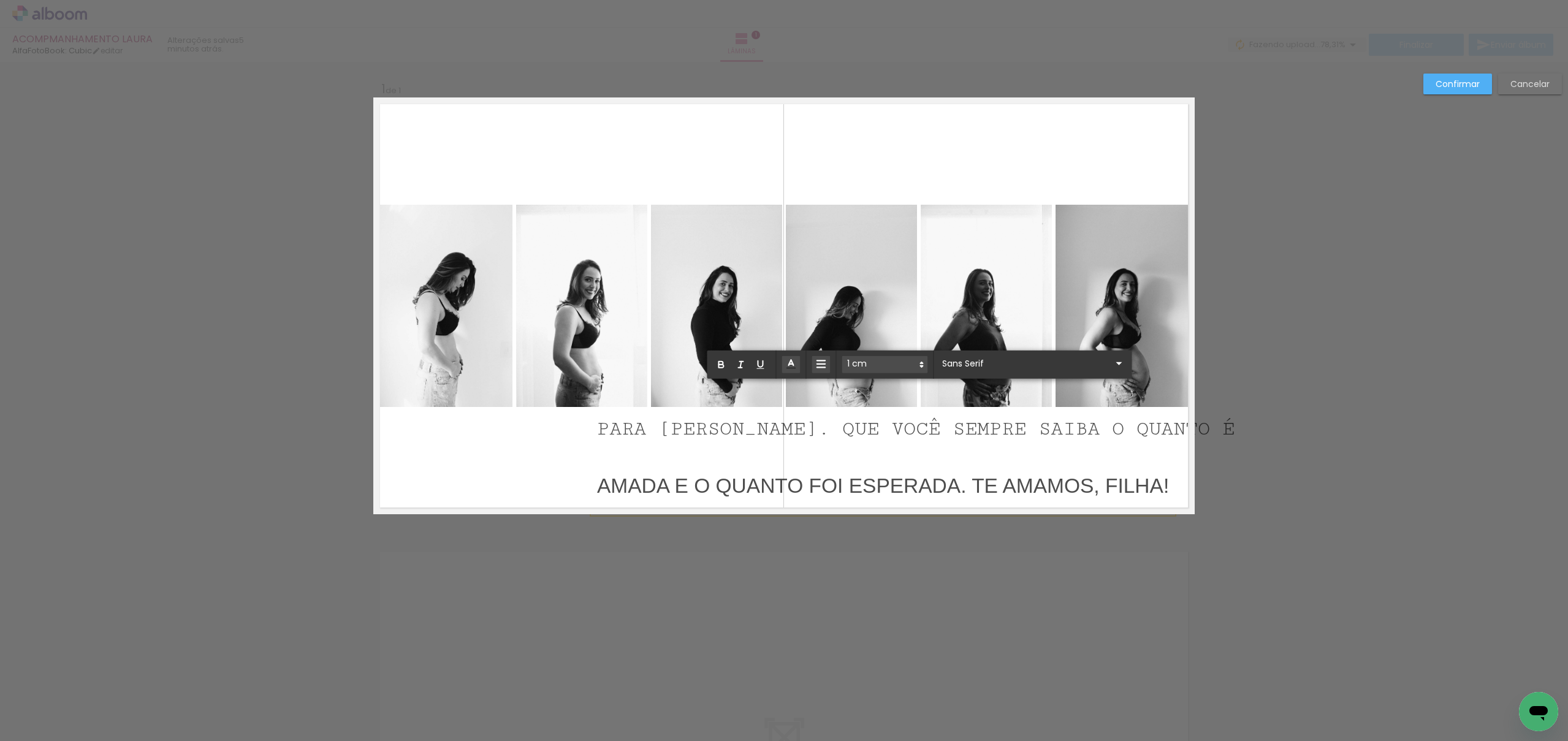
click at [995, 459] on p "AMADA E O QUANTO FOI ESPERADA. TE AMAMOS, FILHA!" at bounding box center [916, 479] width 638 height 58
click at [1006, 373] on div "0,5 cm 1 cm 1,5 cm 2 cm 2,5 cm 3 cm 3,5 cm 4 cm 5 cm 6 cm 7 cm 8 cm" at bounding box center [919, 364] width 425 height 28
click at [1009, 368] on input "Sans Serif" at bounding box center [1025, 363] width 172 height 13
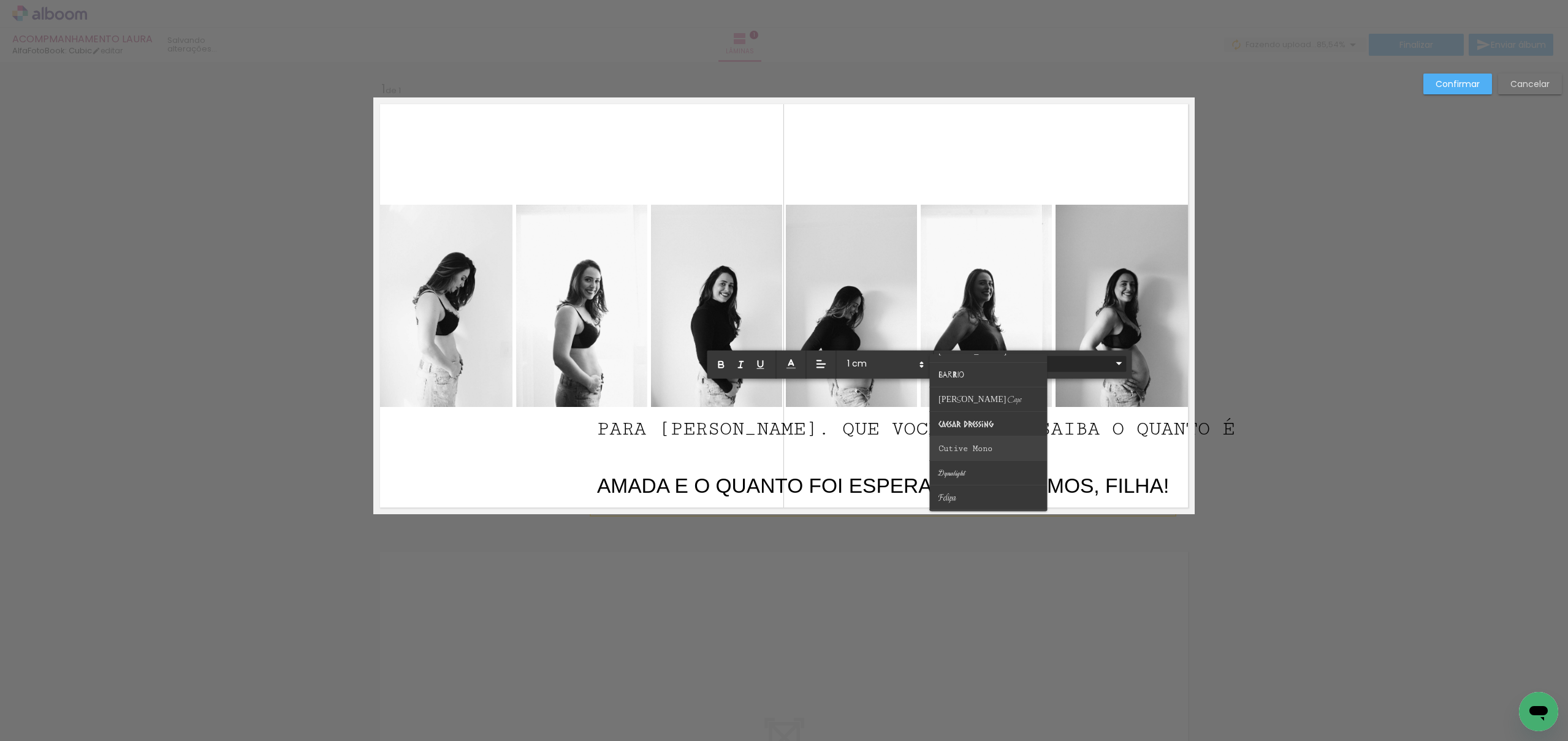
scroll to position [114, 0]
click at [984, 423] on span "Cutive Mono" at bounding box center [965, 423] width 54 height 10
type input "Cutive Mono"
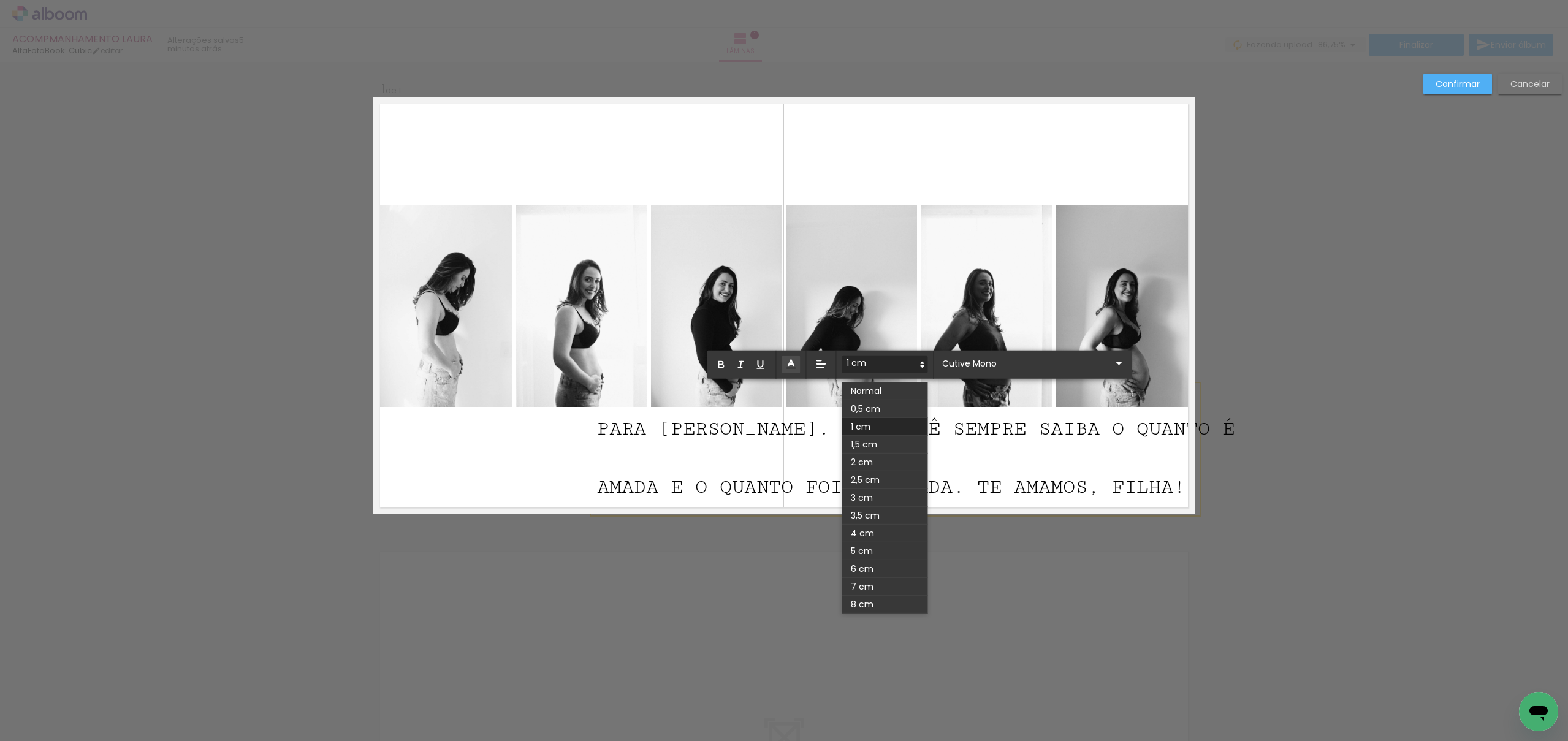
click at [873, 364] on span at bounding box center [885, 364] width 86 height 17
click at [868, 392] on span at bounding box center [885, 391] width 86 height 18
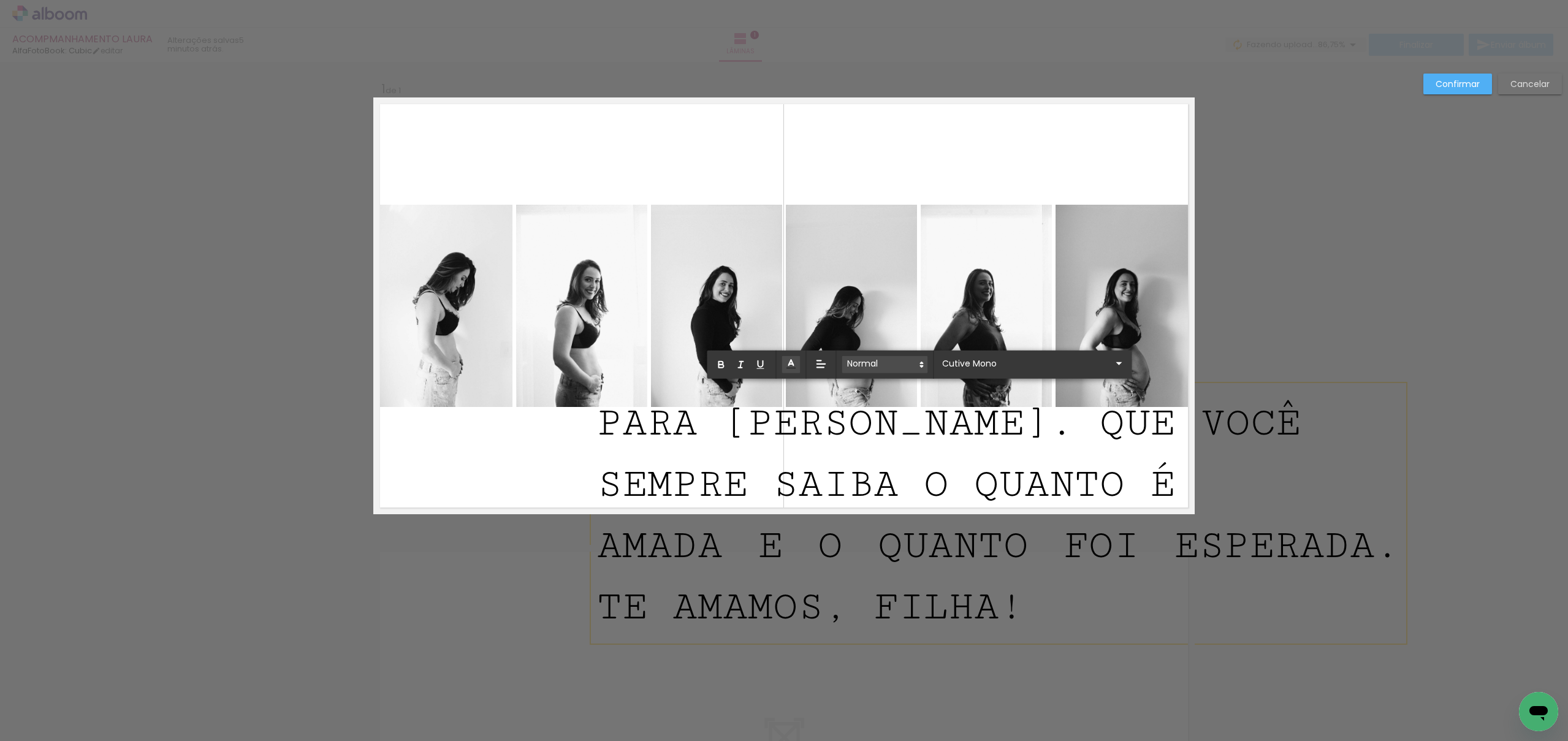
click at [891, 362] on span at bounding box center [885, 364] width 86 height 17
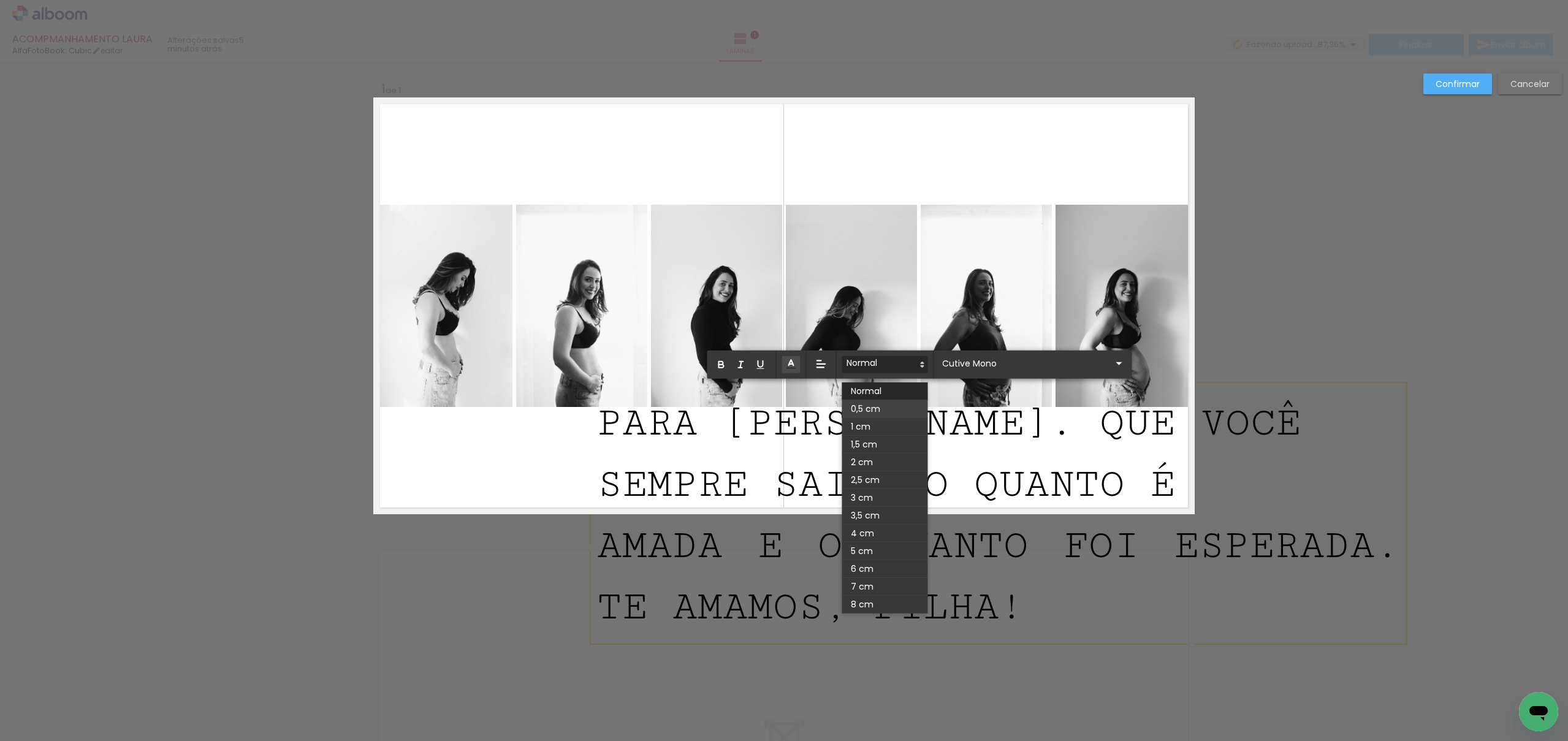
click at [876, 406] on span at bounding box center [885, 408] width 86 height 18
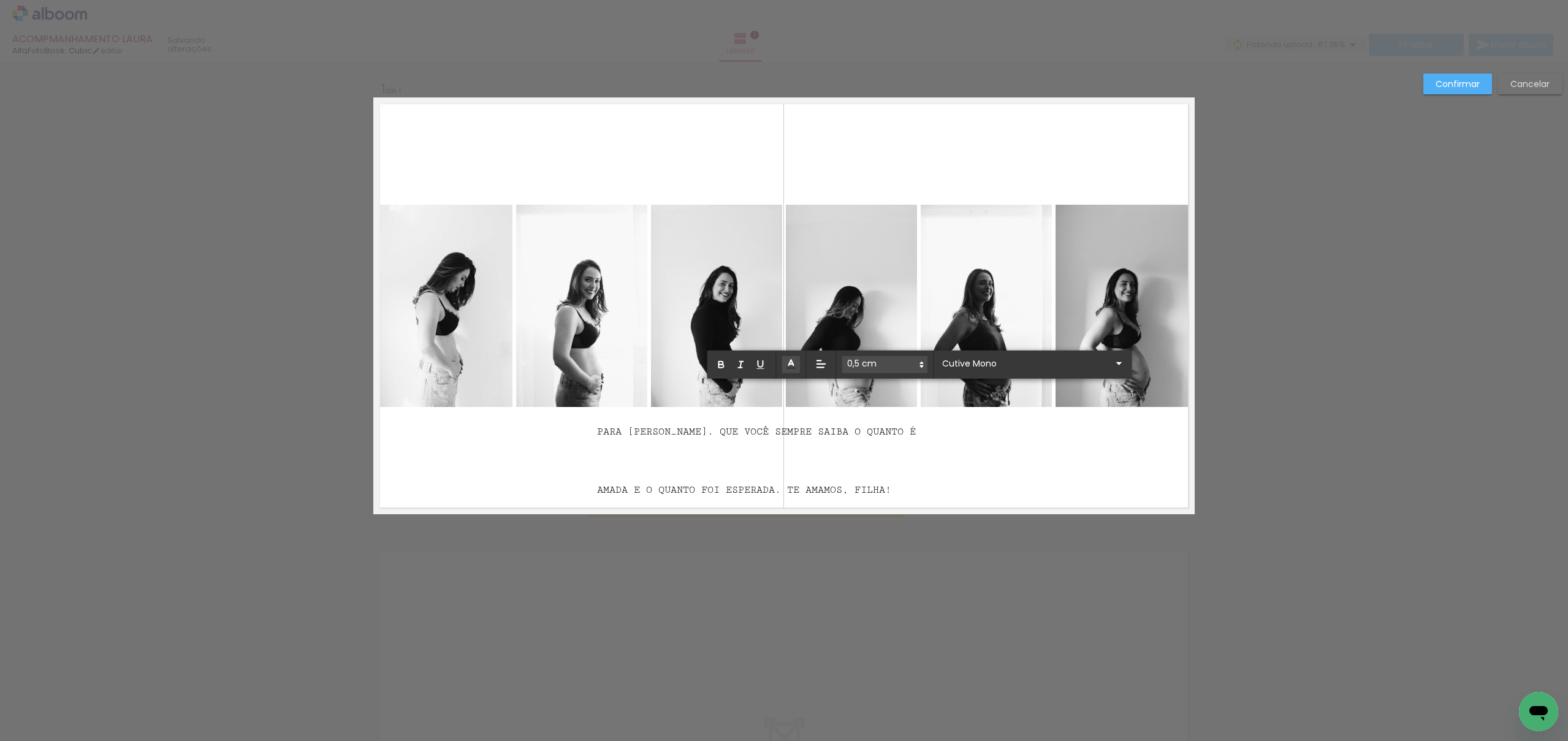
drag, startPoint x: 596, startPoint y: 460, endPoint x: 607, endPoint y: 473, distance: 17.0
click at [596, 461] on quentale-layouter at bounding box center [784, 306] width 822 height 417
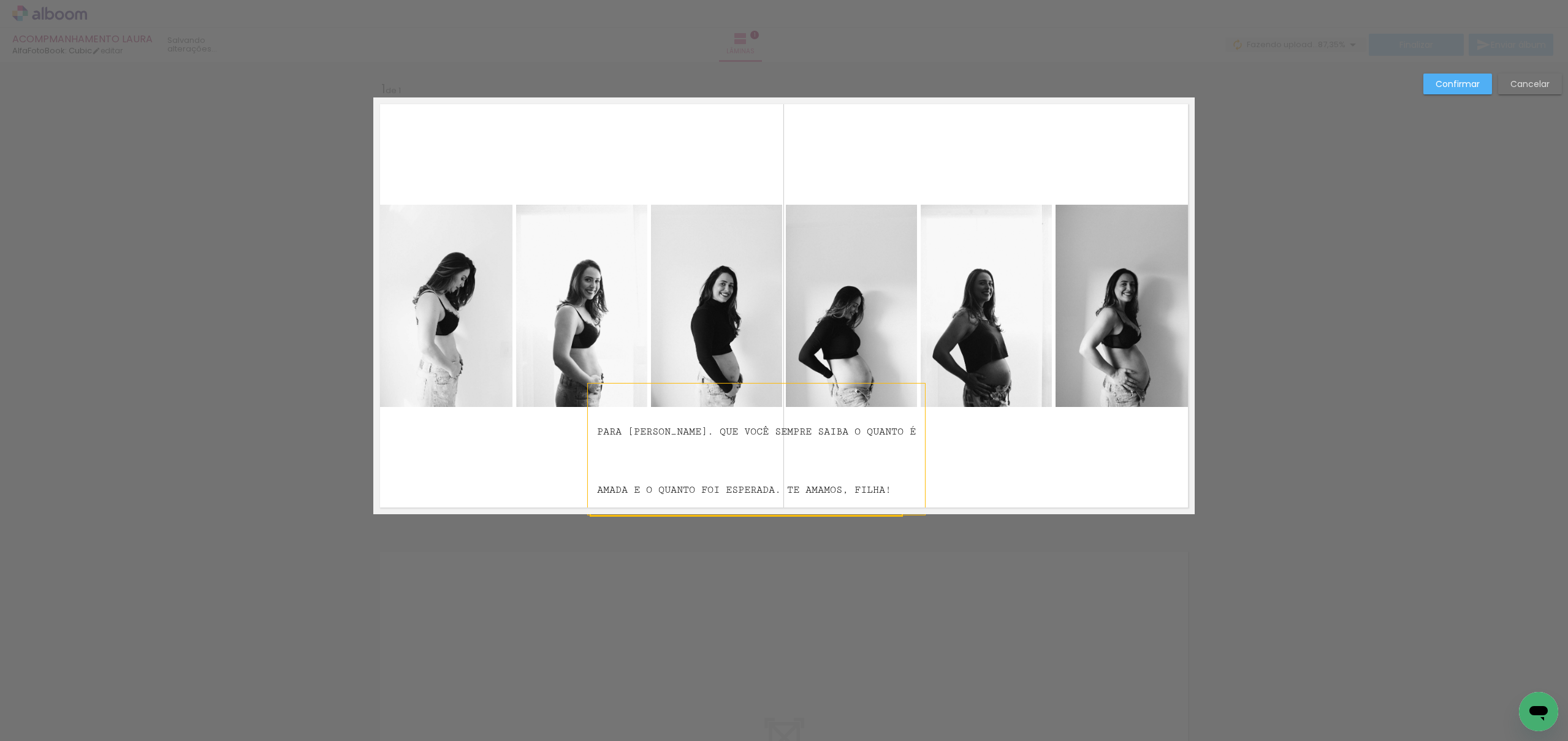
click at [598, 491] on span "AMADA E O QUANTO FOI ESPERADA. TE AMAMOS, FILHA!" at bounding box center [744, 490] width 294 height 12
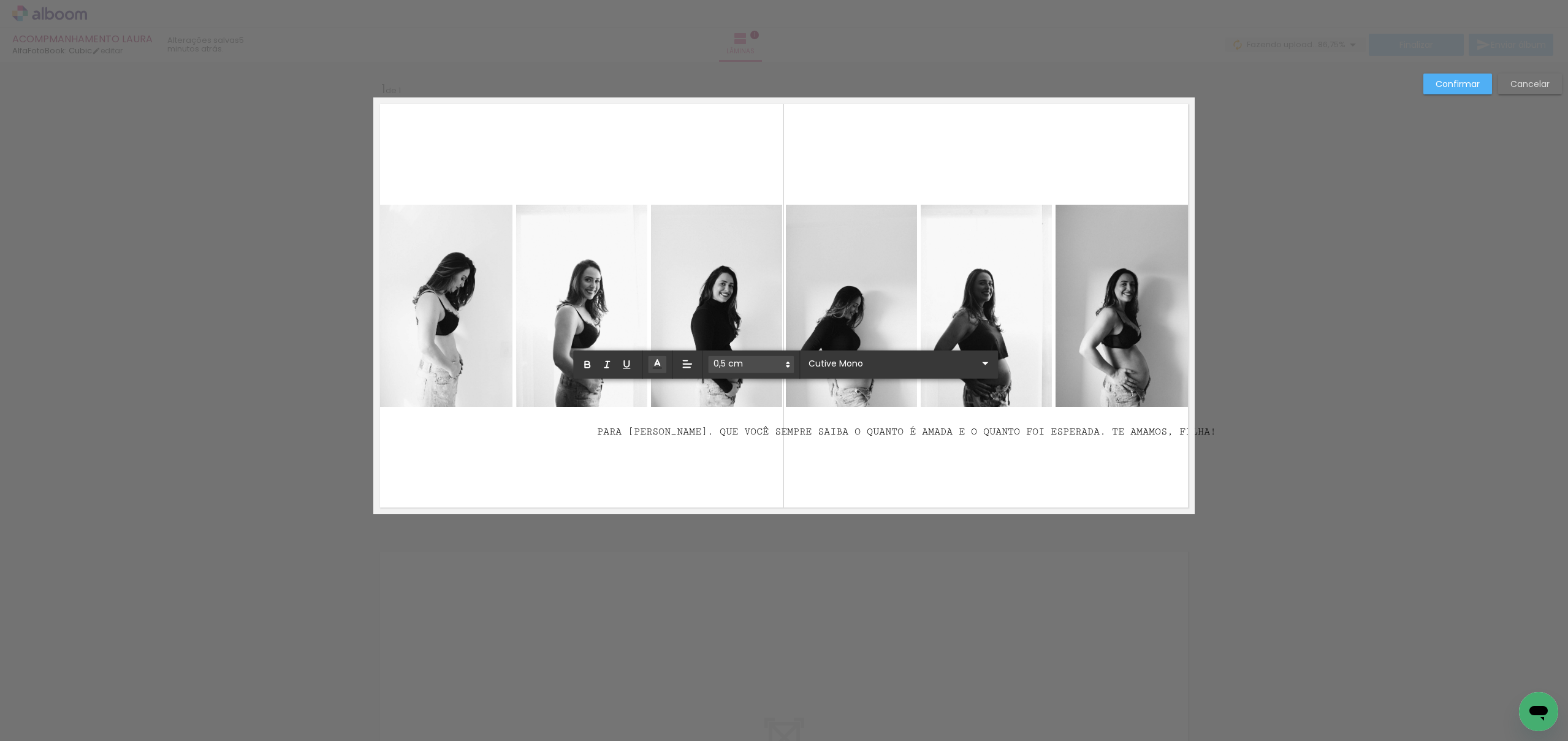
click at [1317, 438] on div "Confirmar Cancelar" at bounding box center [784, 523] width 1568 height 924
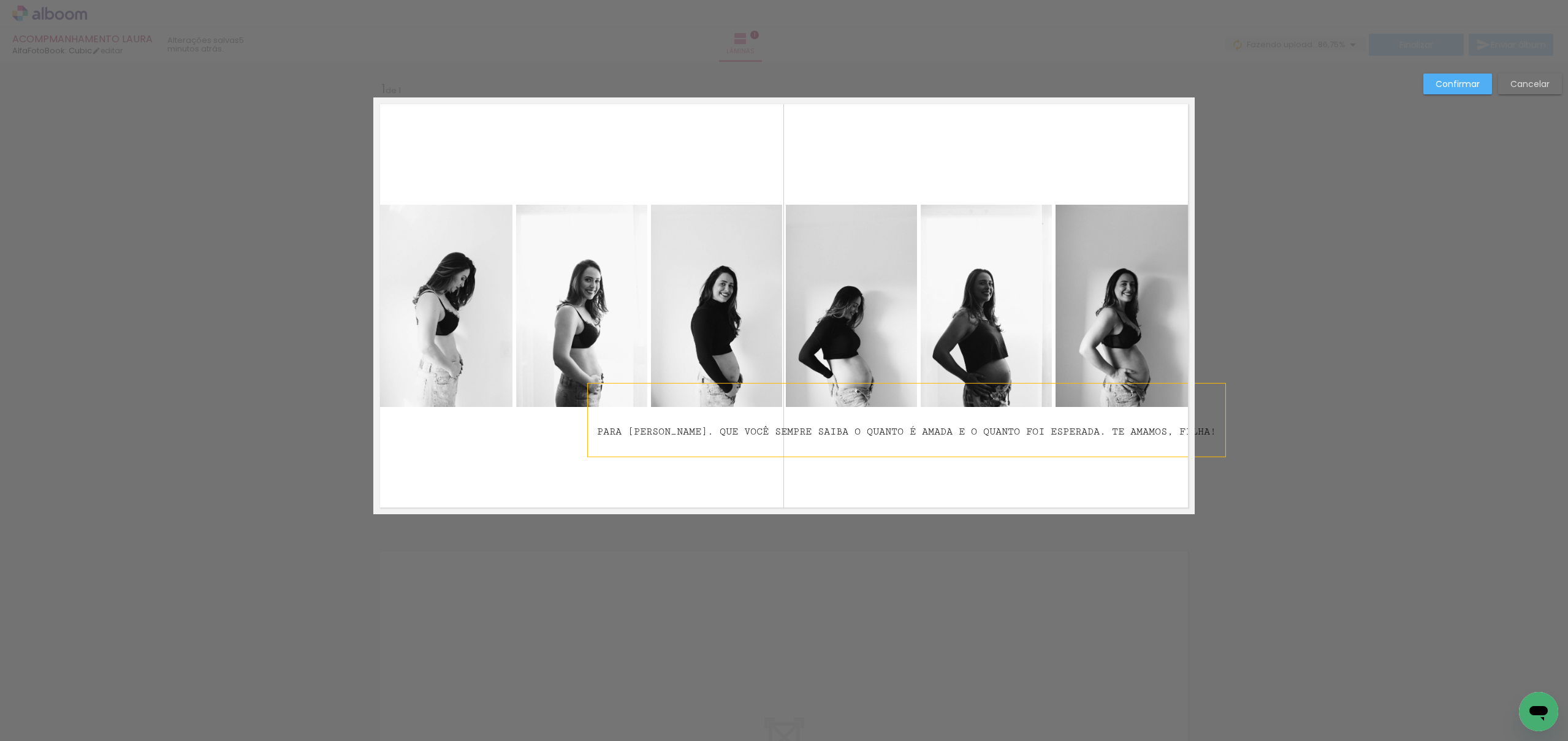
click at [0, 0] on slot "Confirmar" at bounding box center [0, 0] width 0 height 0
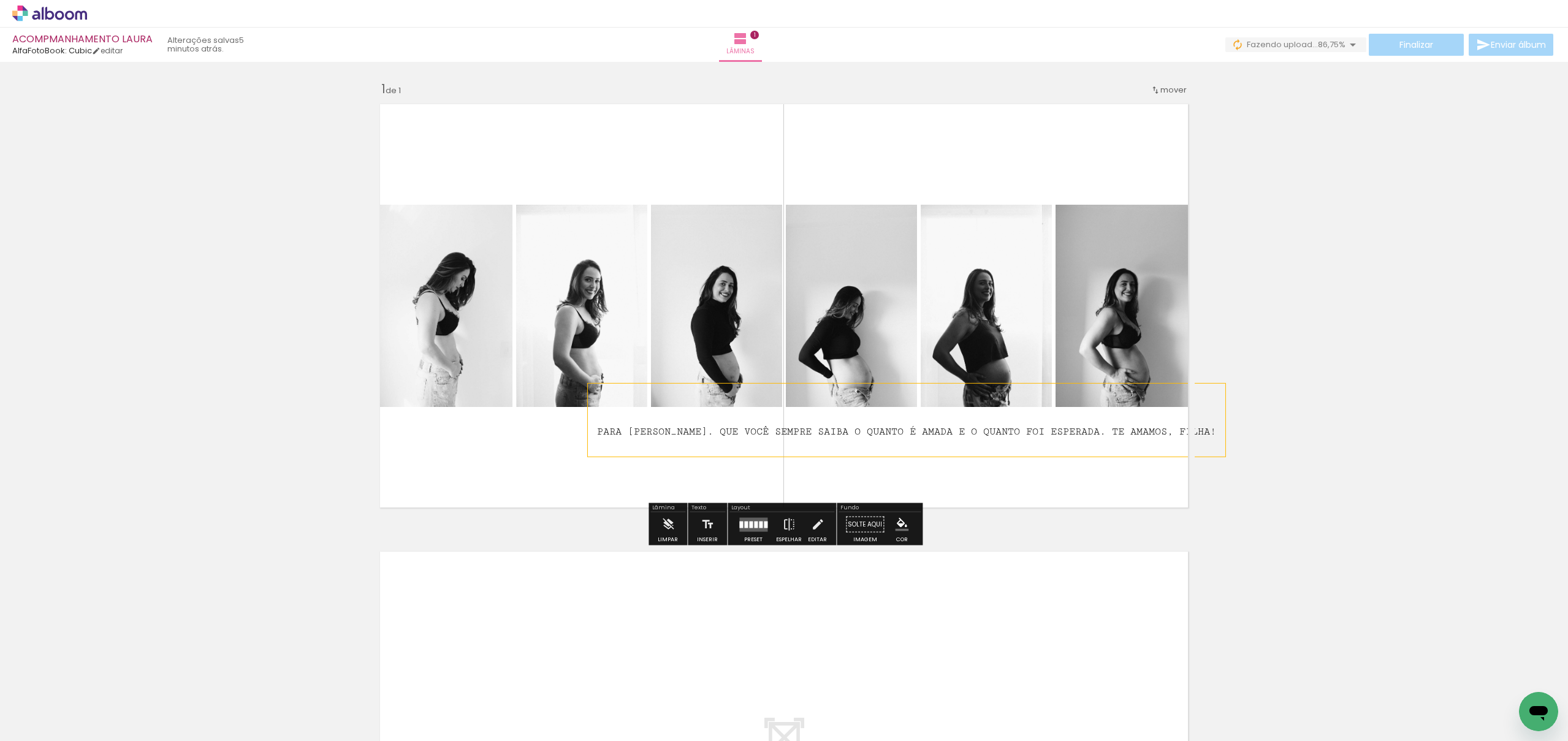
click at [1106, 433] on span "PARA [PERSON_NAME]. QUE VOCÊ SEMPRE SAIBA O QUANTO É AMADA E O QUANTO FOI ESPER…" at bounding box center [906, 432] width 619 height 12
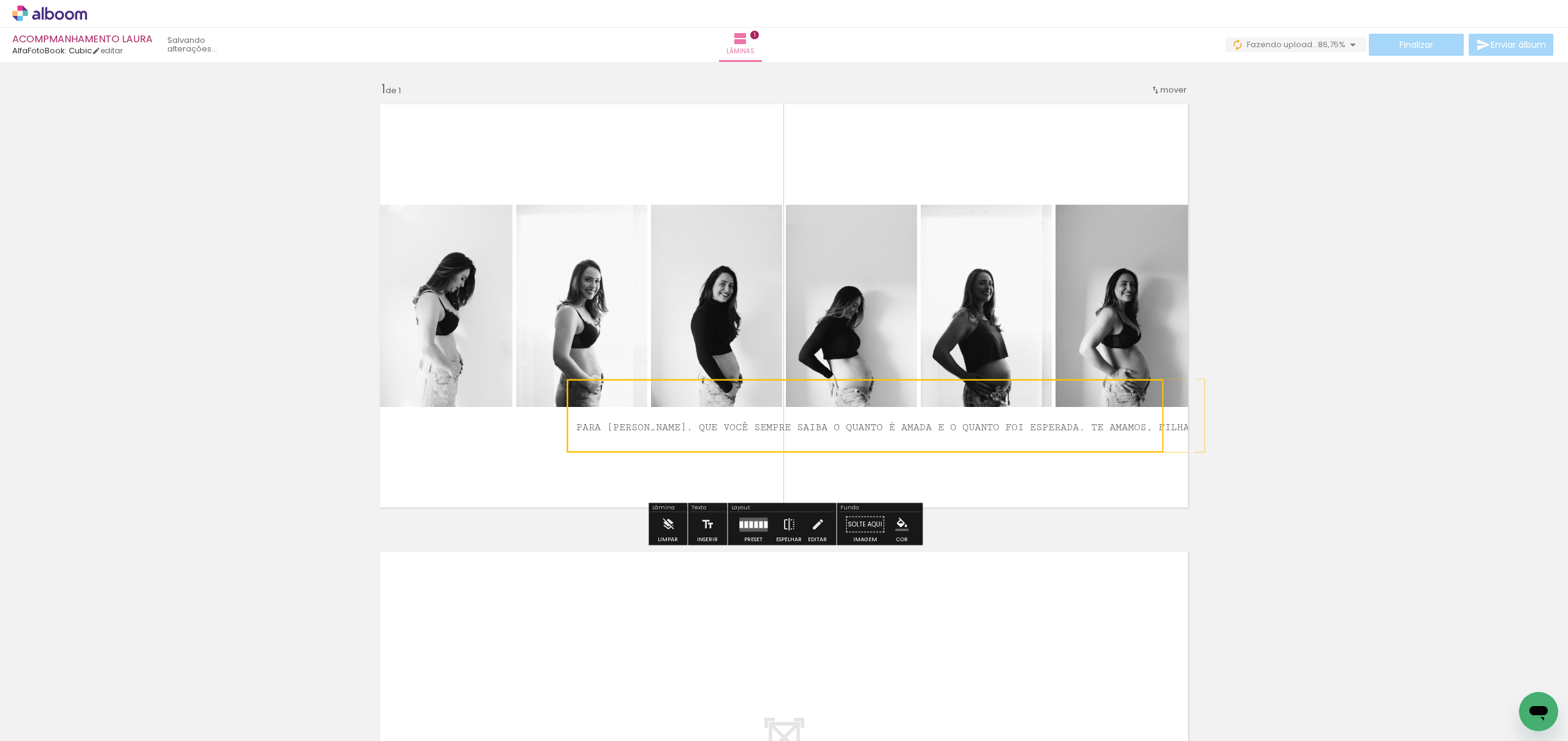
drag, startPoint x: 1132, startPoint y: 429, endPoint x: 1120, endPoint y: 423, distance: 13.4
click at [1112, 425] on quentale-selection at bounding box center [865, 416] width 596 height 73
click at [1438, 404] on div "Inserir lâmina 1 de 1" at bounding box center [784, 514] width 1568 height 896
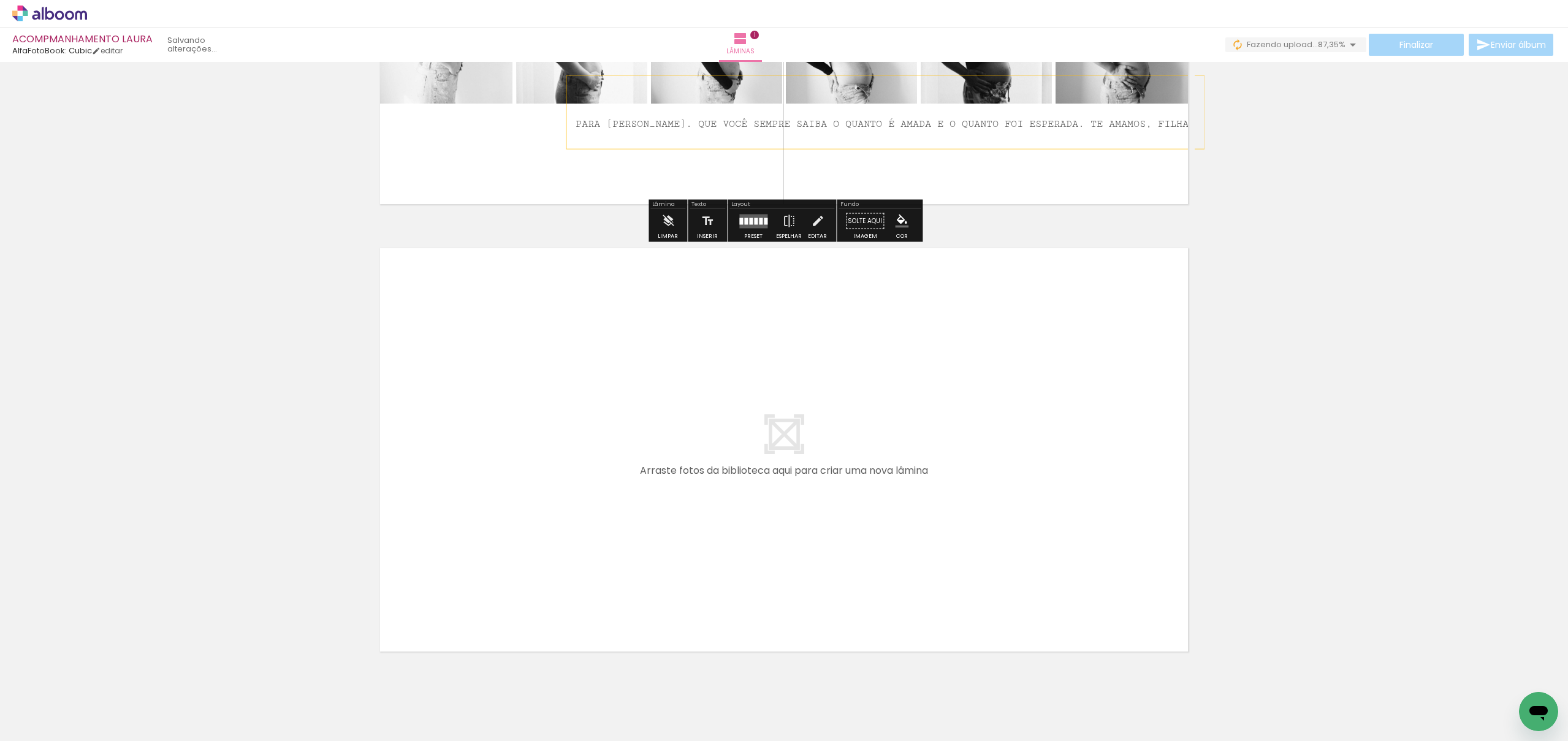
scroll to position [0, 6088]
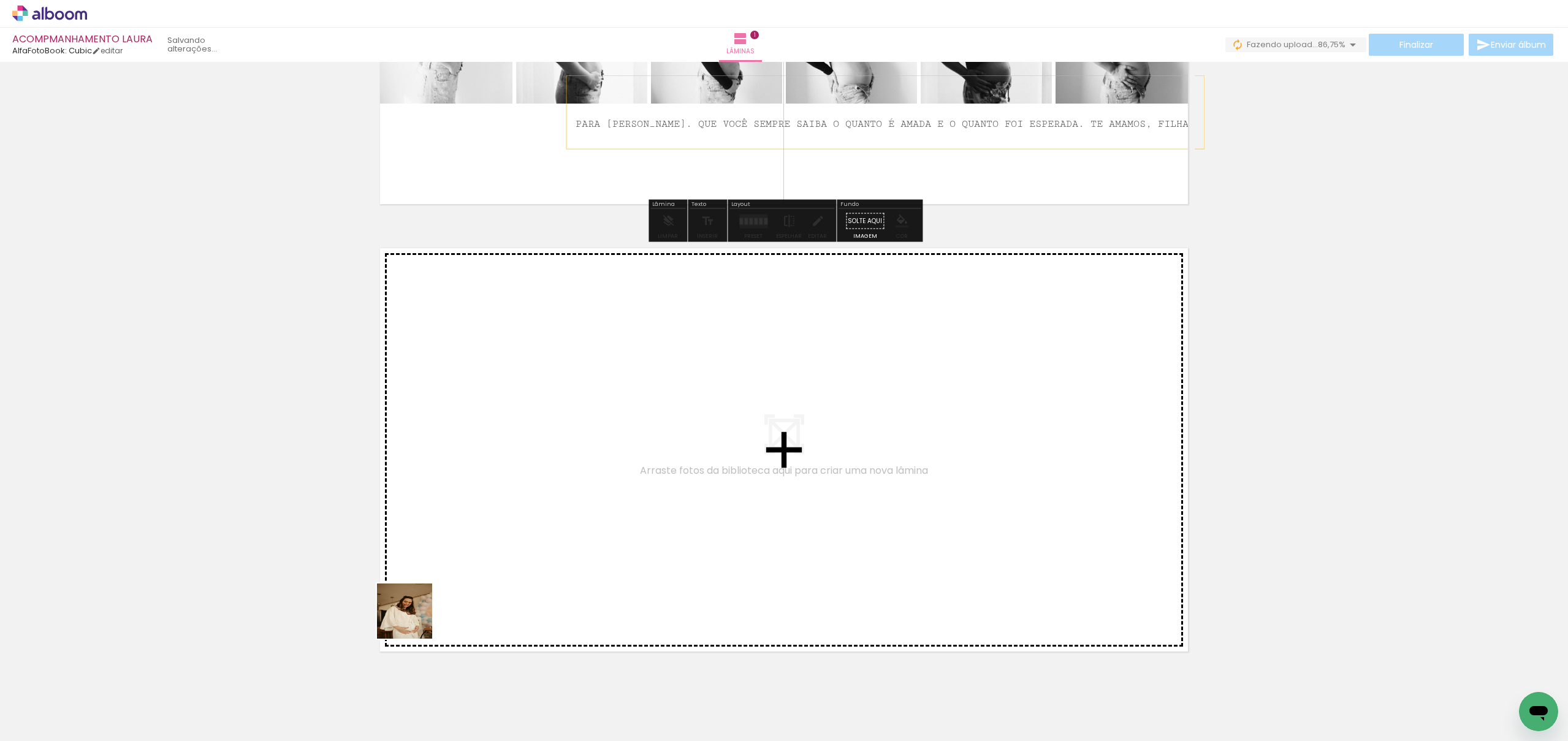
click at [535, 460] on quentale-workspace at bounding box center [784, 370] width 1568 height 741
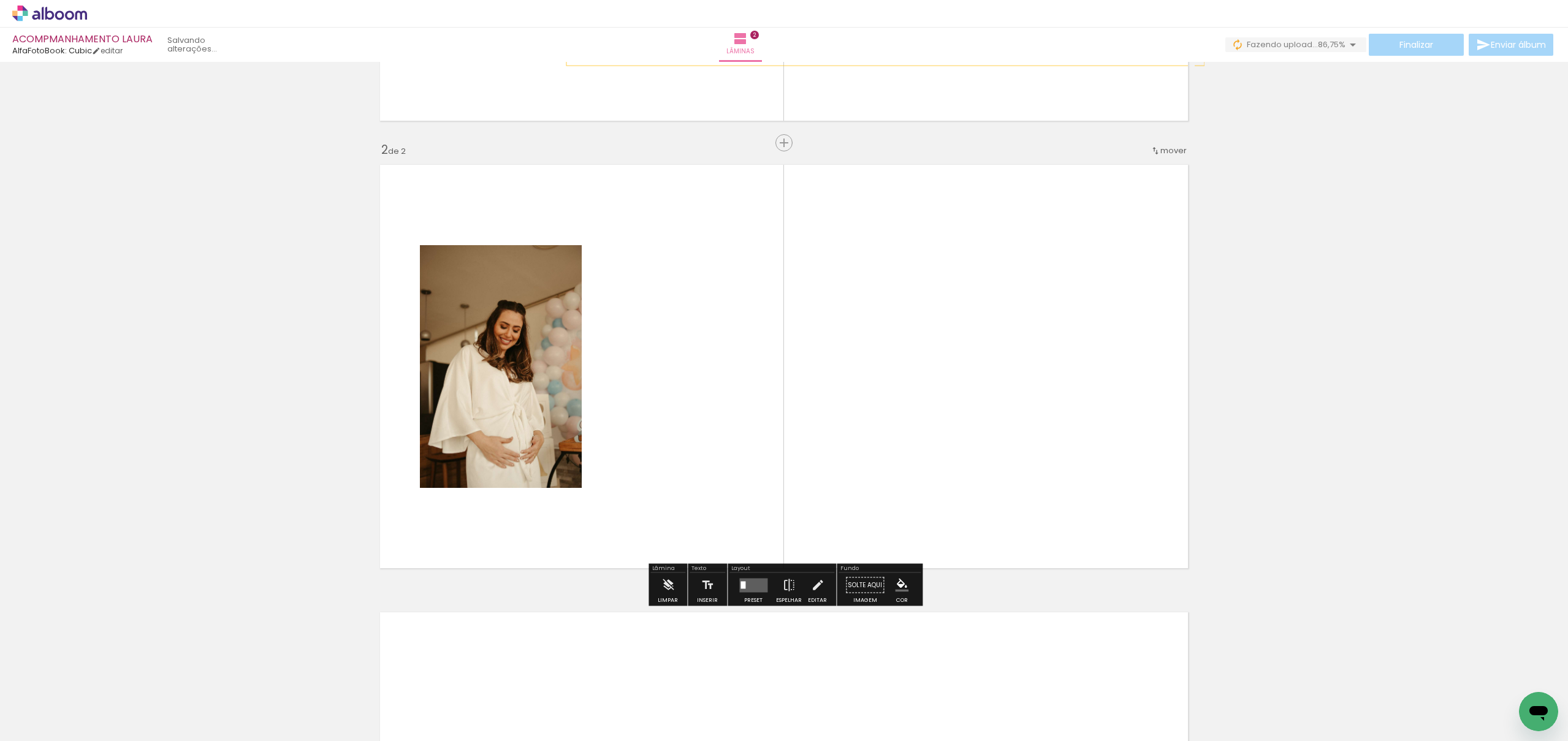
scroll to position [390, 0]
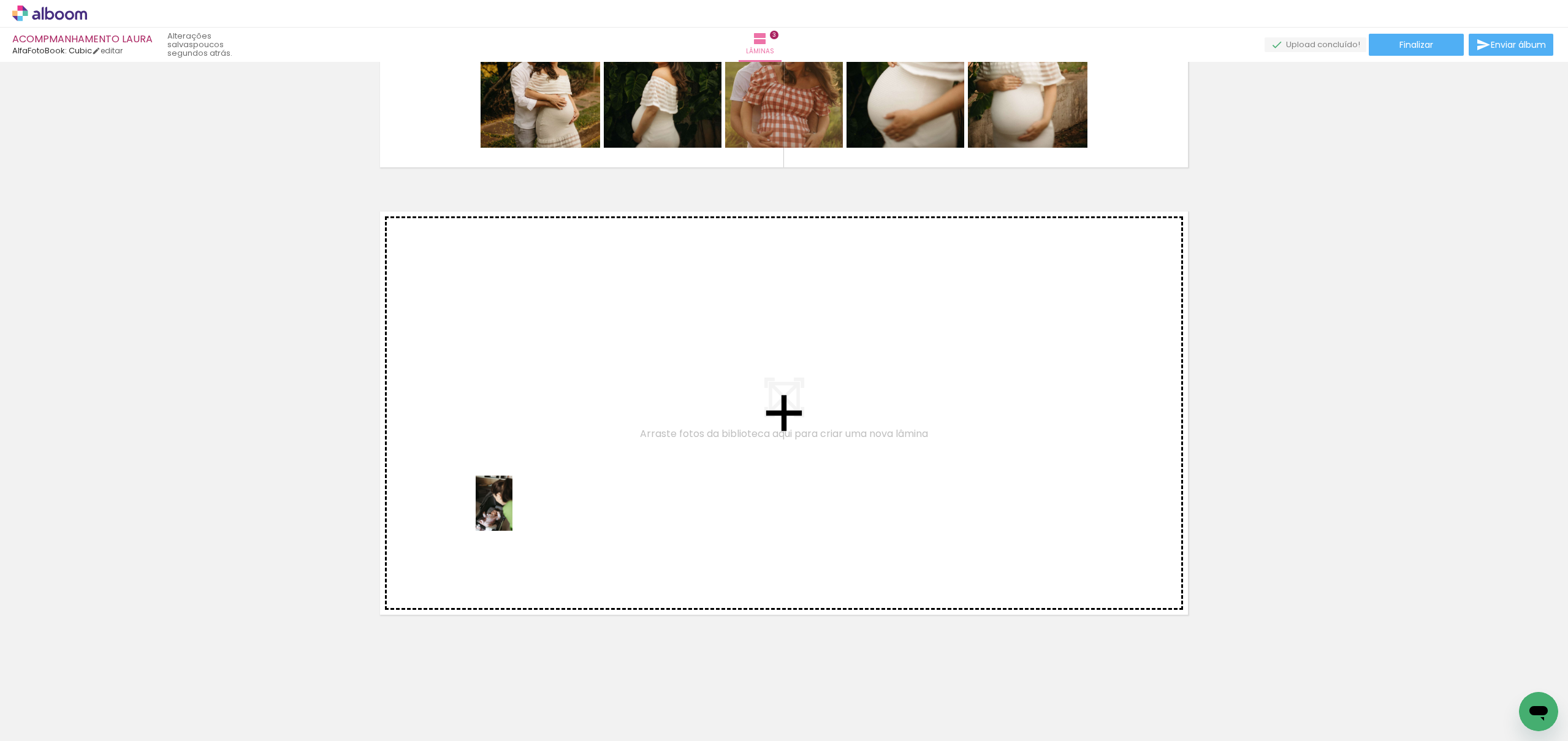
drag, startPoint x: 133, startPoint y: 705, endPoint x: 517, endPoint y: 510, distance: 430.7
click at [517, 510] on quentale-workspace at bounding box center [784, 370] width 1568 height 741
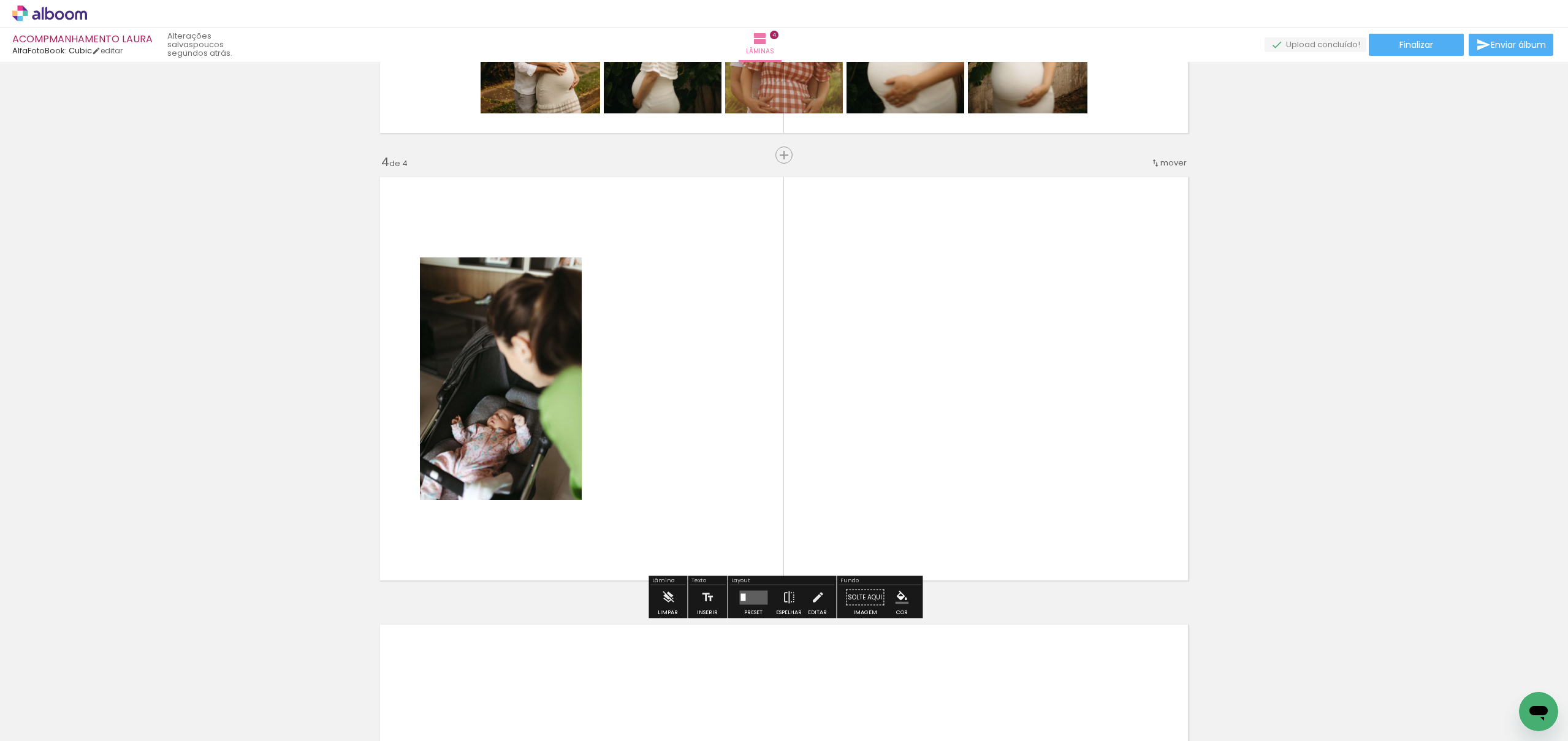
scroll to position [1285, 0]
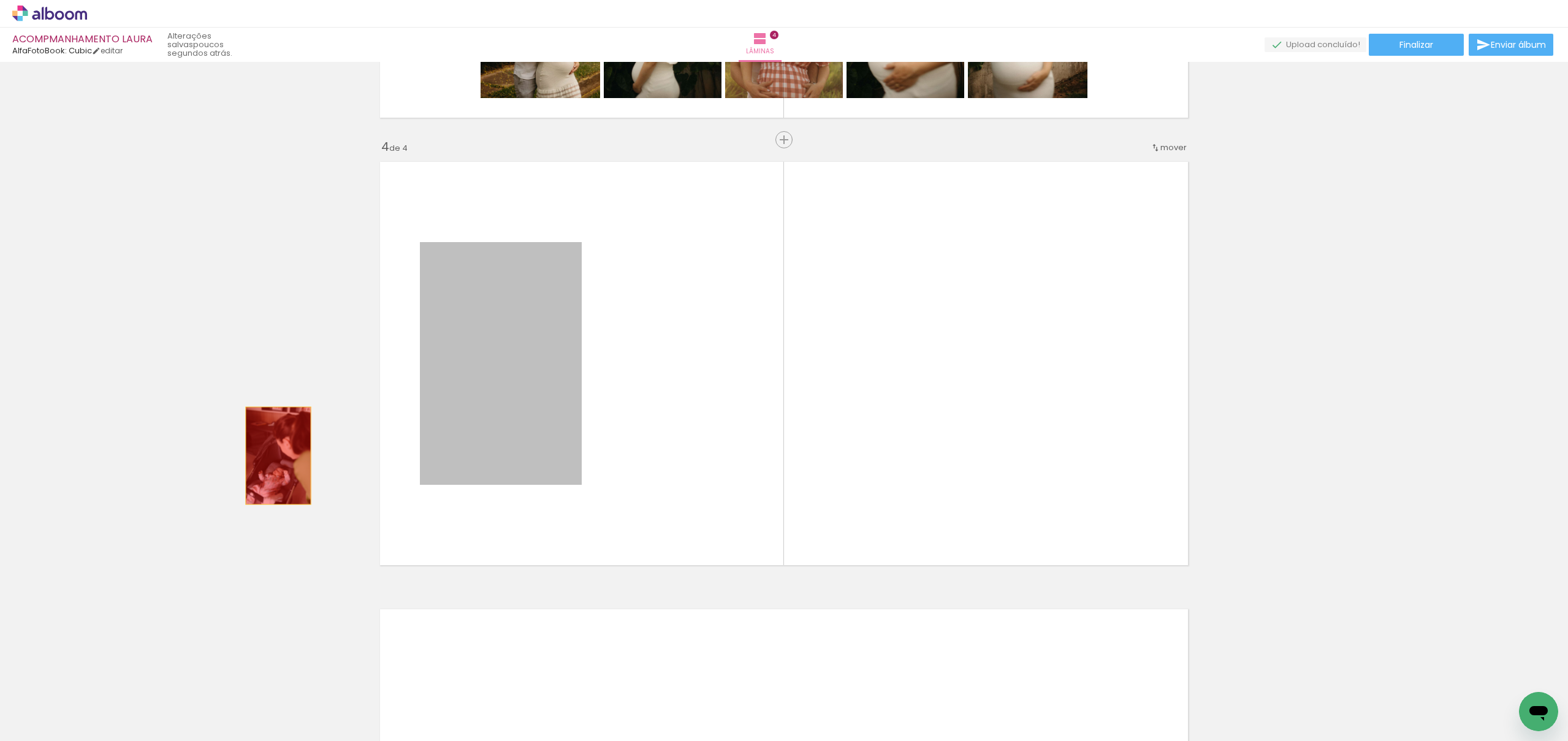
drag, startPoint x: 502, startPoint y: 396, endPoint x: 228, endPoint y: 467, distance: 283.0
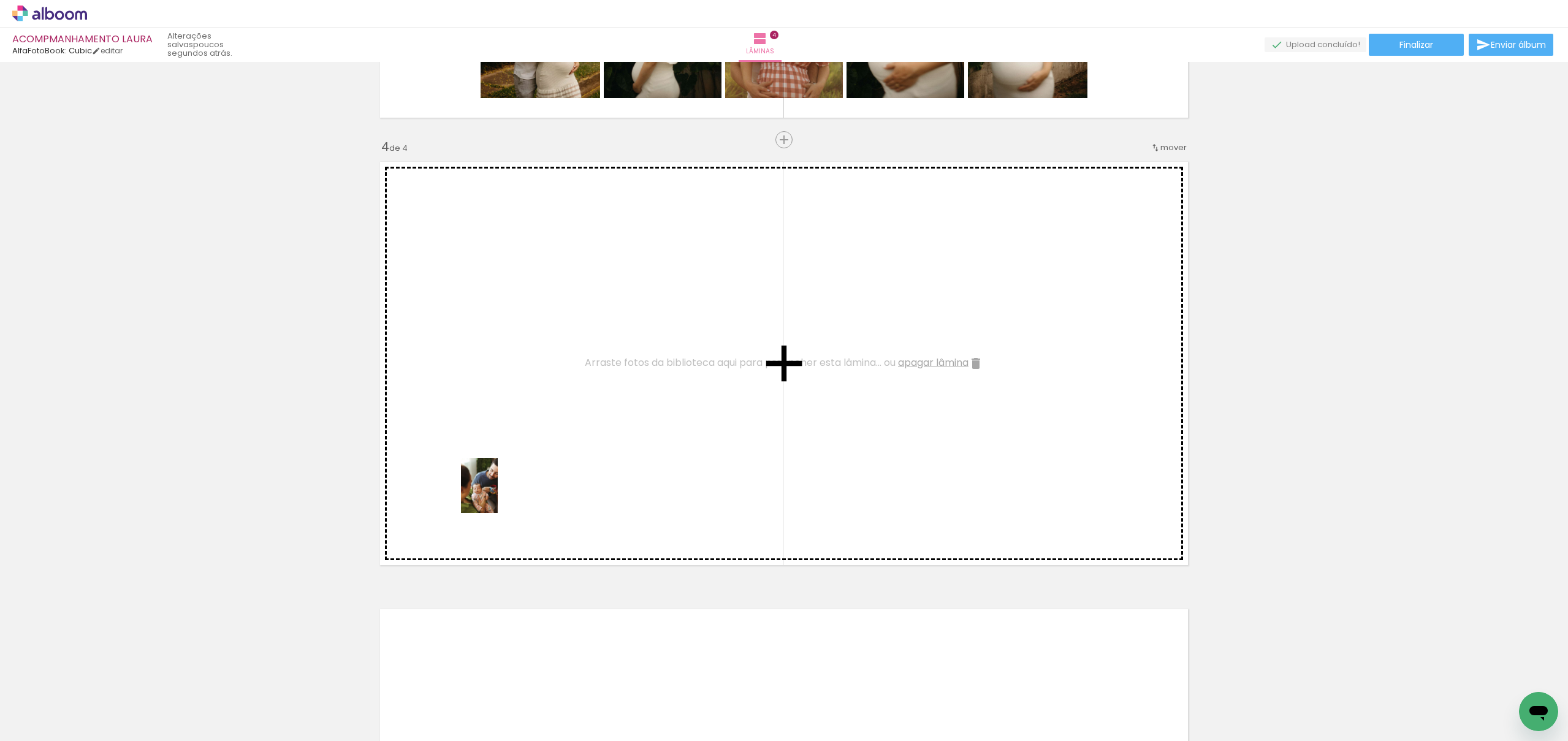
drag, startPoint x: 346, startPoint y: 705, endPoint x: 391, endPoint y: 649, distance: 71.8
click at [498, 495] on quentale-workspace at bounding box center [784, 370] width 1568 height 741
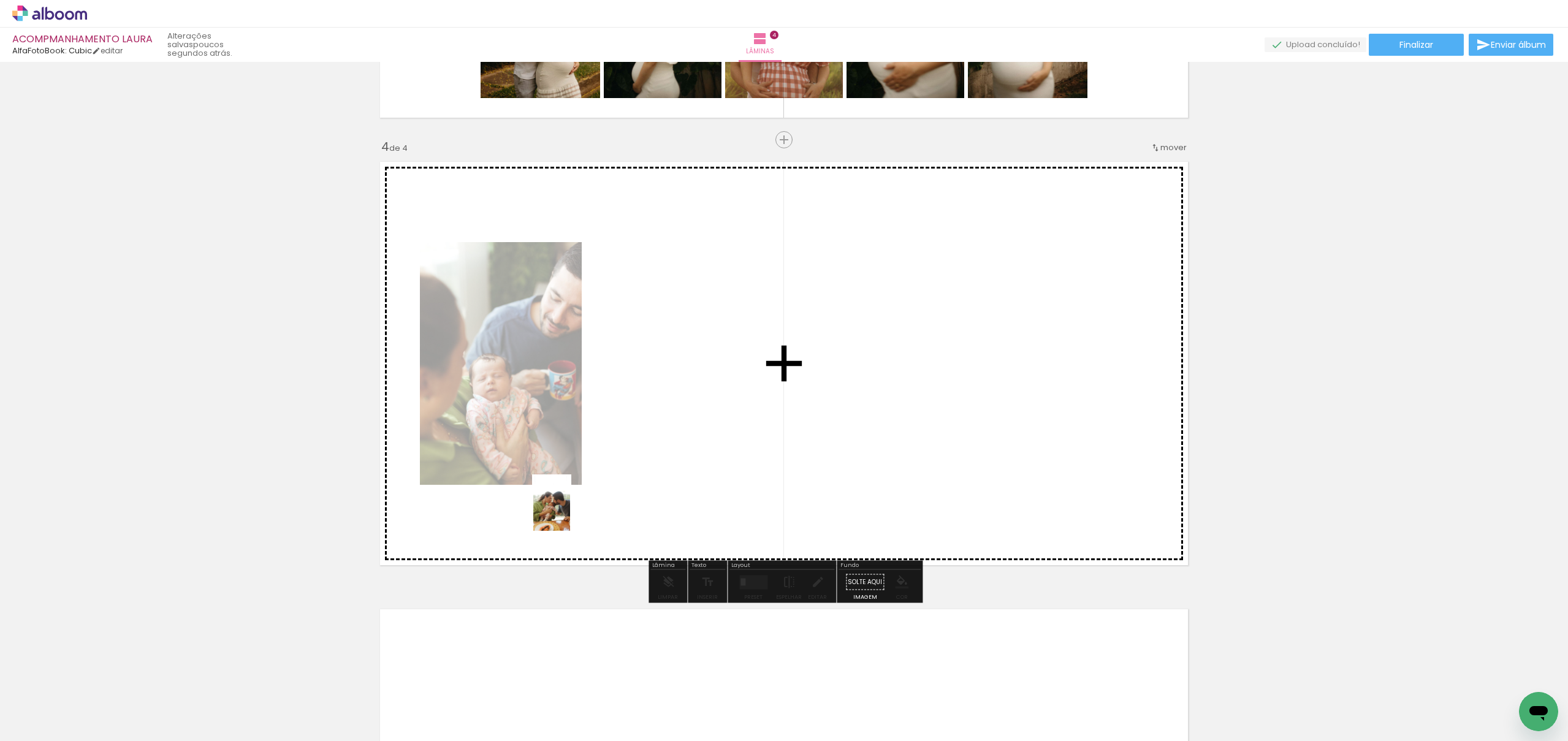
drag, startPoint x: 270, startPoint y: 707, endPoint x: 567, endPoint y: 533, distance: 344.2
click at [574, 510] on quentale-workspace at bounding box center [784, 370] width 1568 height 741
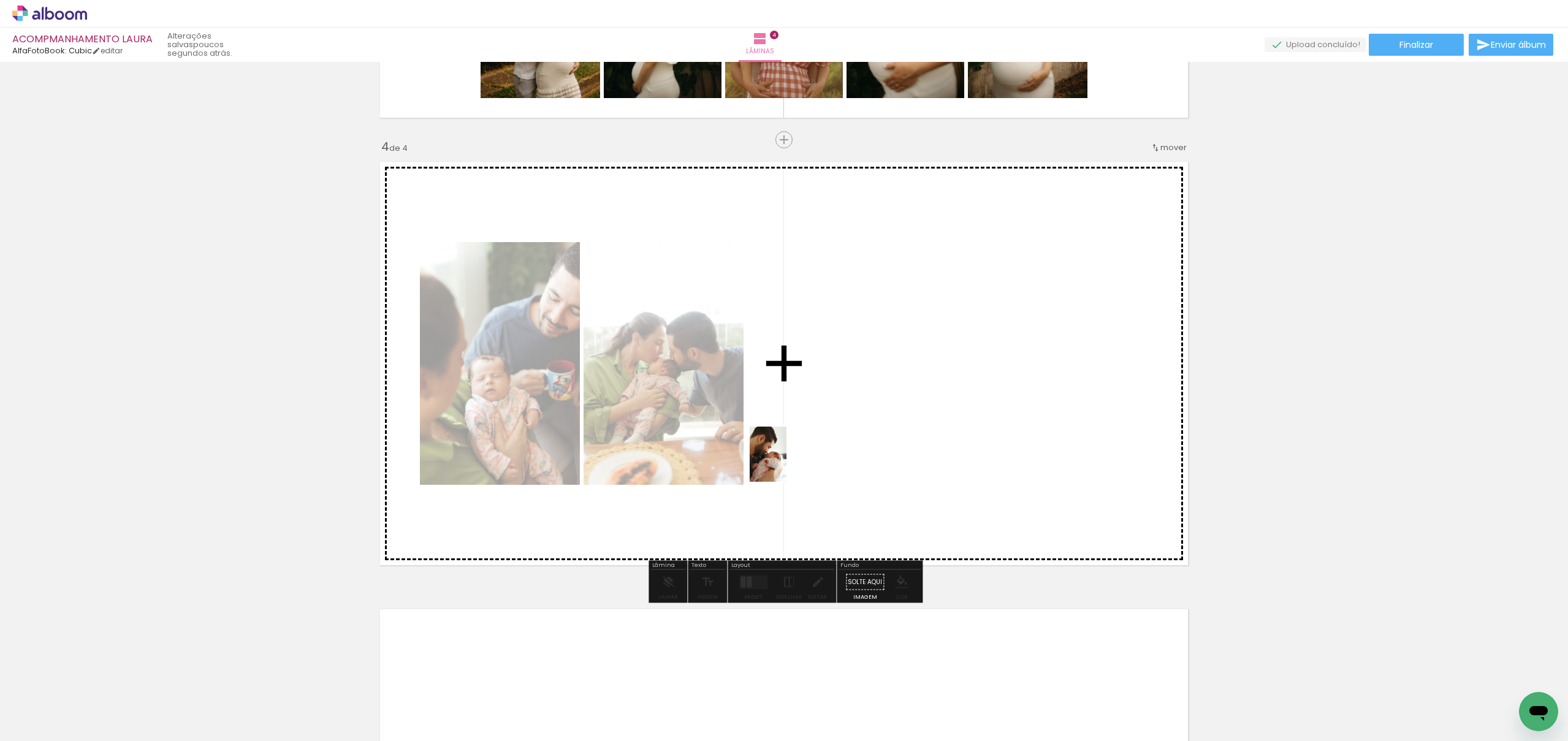
drag, startPoint x: 736, startPoint y: 701, endPoint x: 799, endPoint y: 503, distance: 207.8
click at [787, 463] on quentale-workspace at bounding box center [784, 370] width 1568 height 741
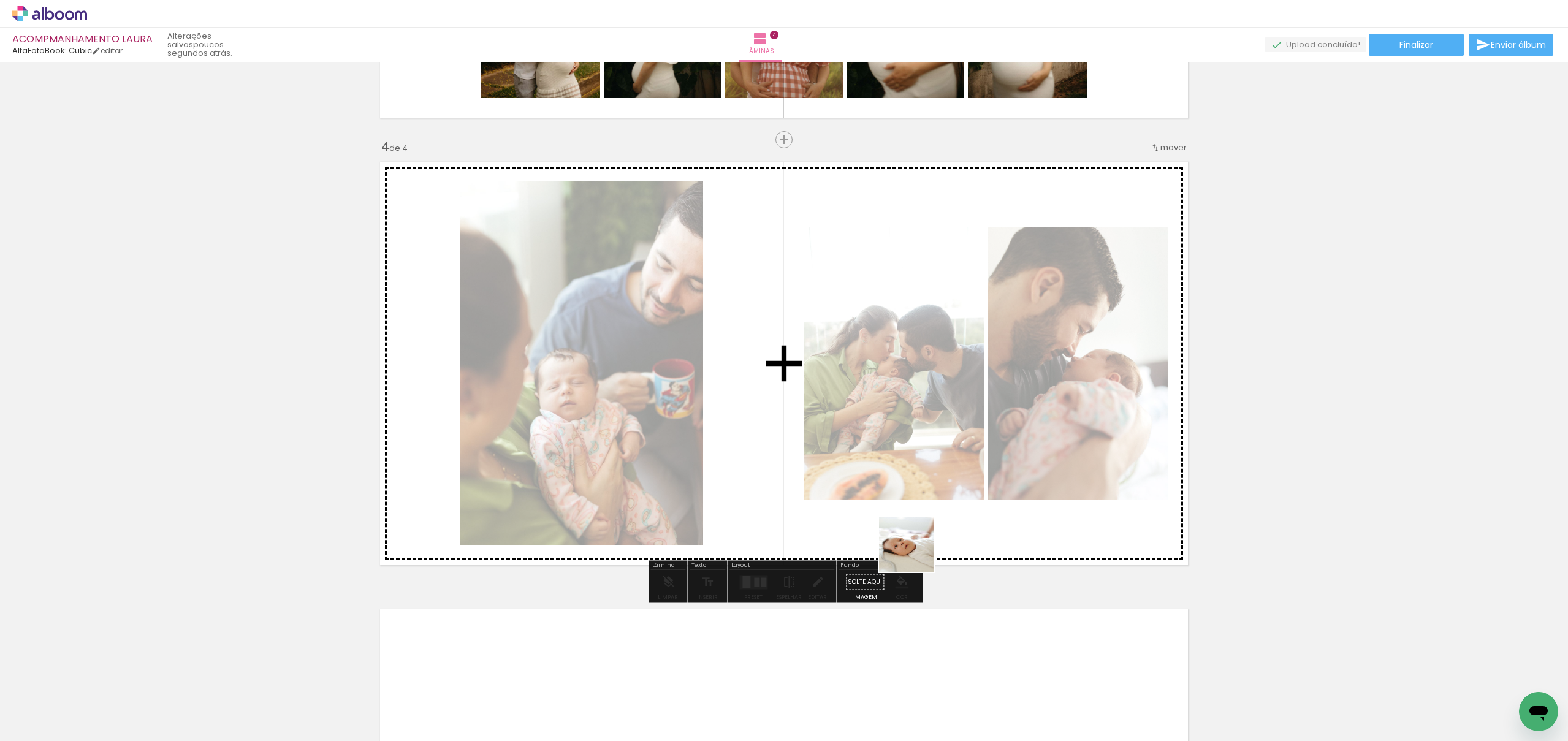
drag, startPoint x: 898, startPoint y: 681, endPoint x: 946, endPoint y: 670, distance: 49.2
click at [924, 481] on quentale-workspace at bounding box center [784, 370] width 1568 height 741
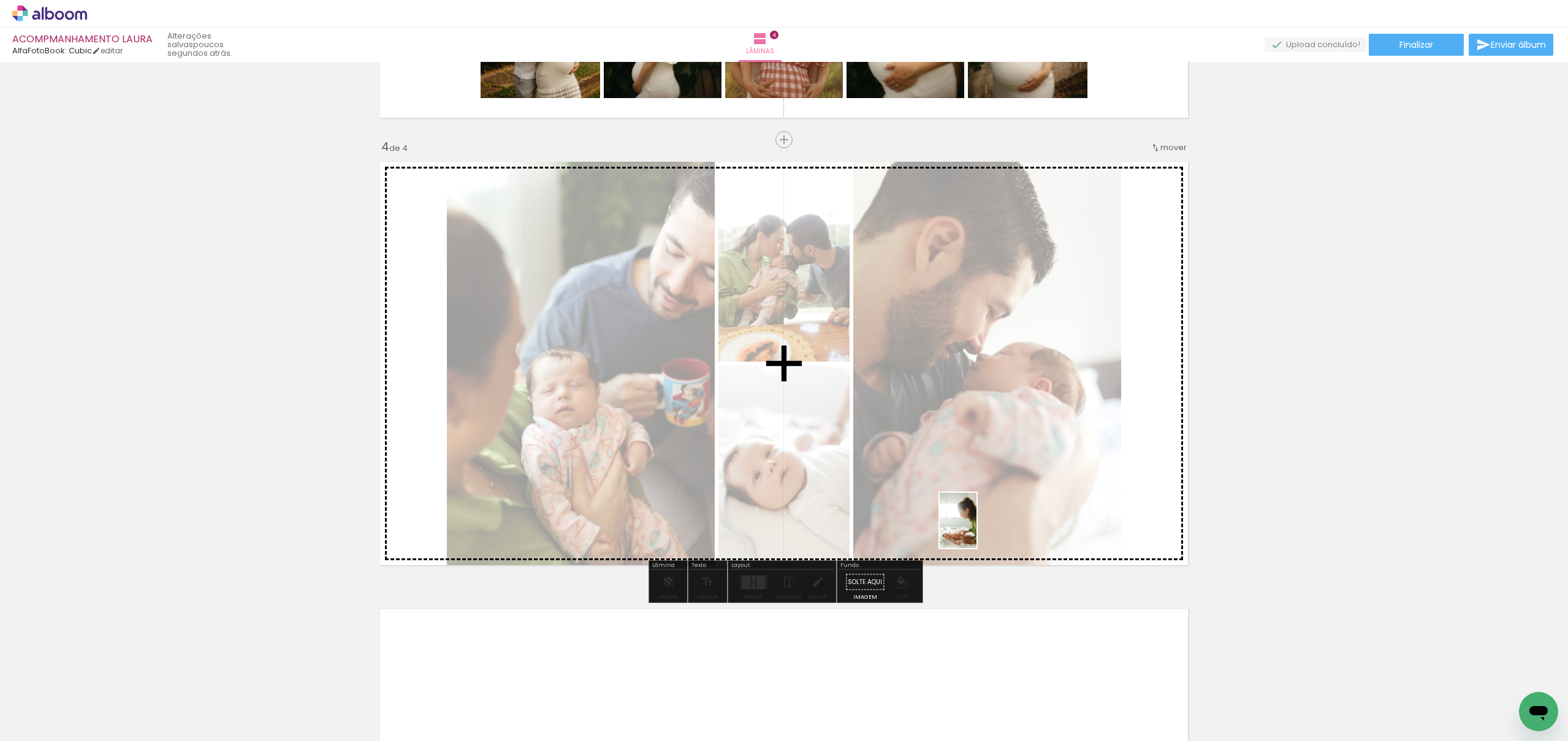
drag, startPoint x: 948, startPoint y: 705, endPoint x: 1015, endPoint y: 614, distance: 113.0
click at [977, 530] on quentale-workspace at bounding box center [784, 370] width 1568 height 741
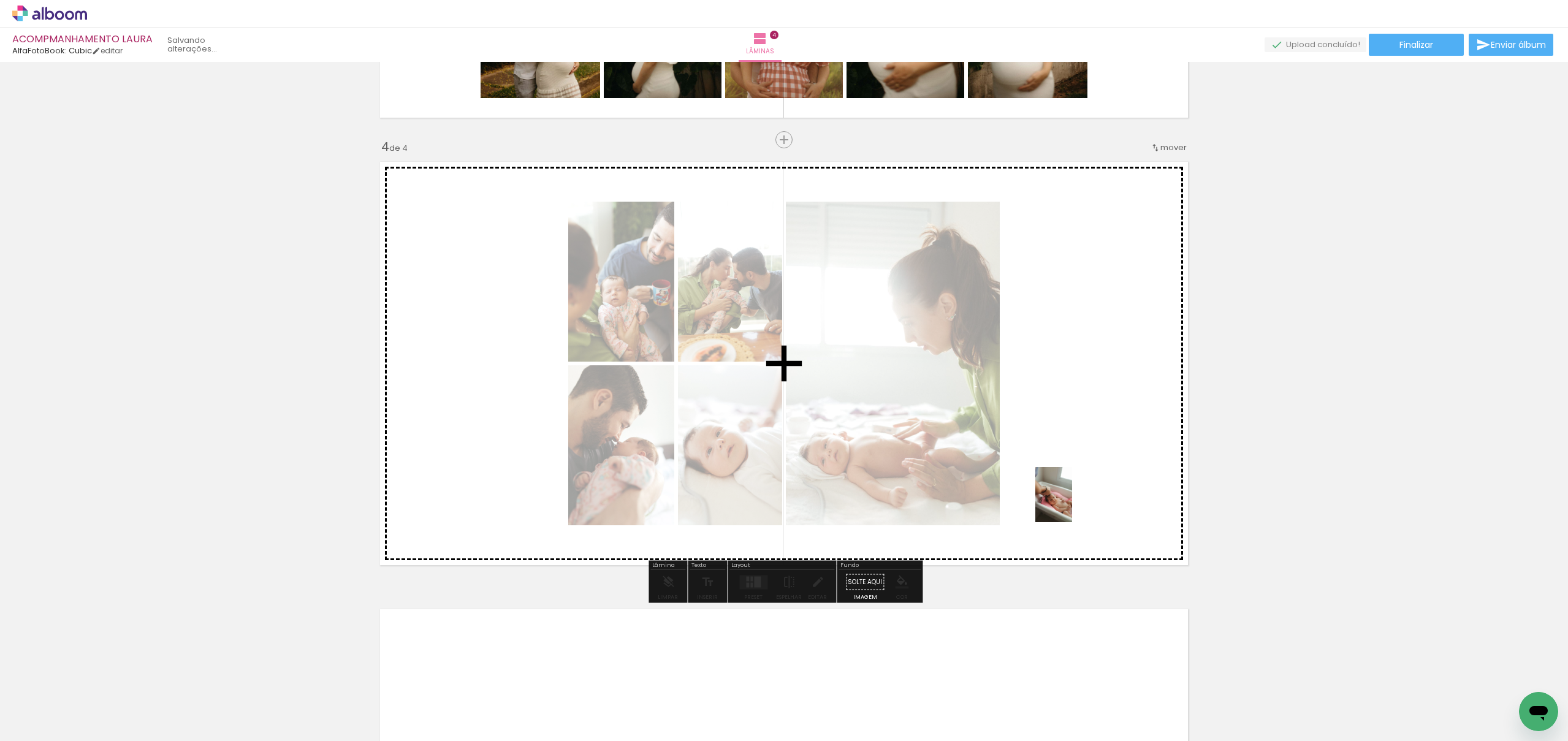
click at [1072, 504] on quentale-workspace at bounding box center [784, 370] width 1568 height 741
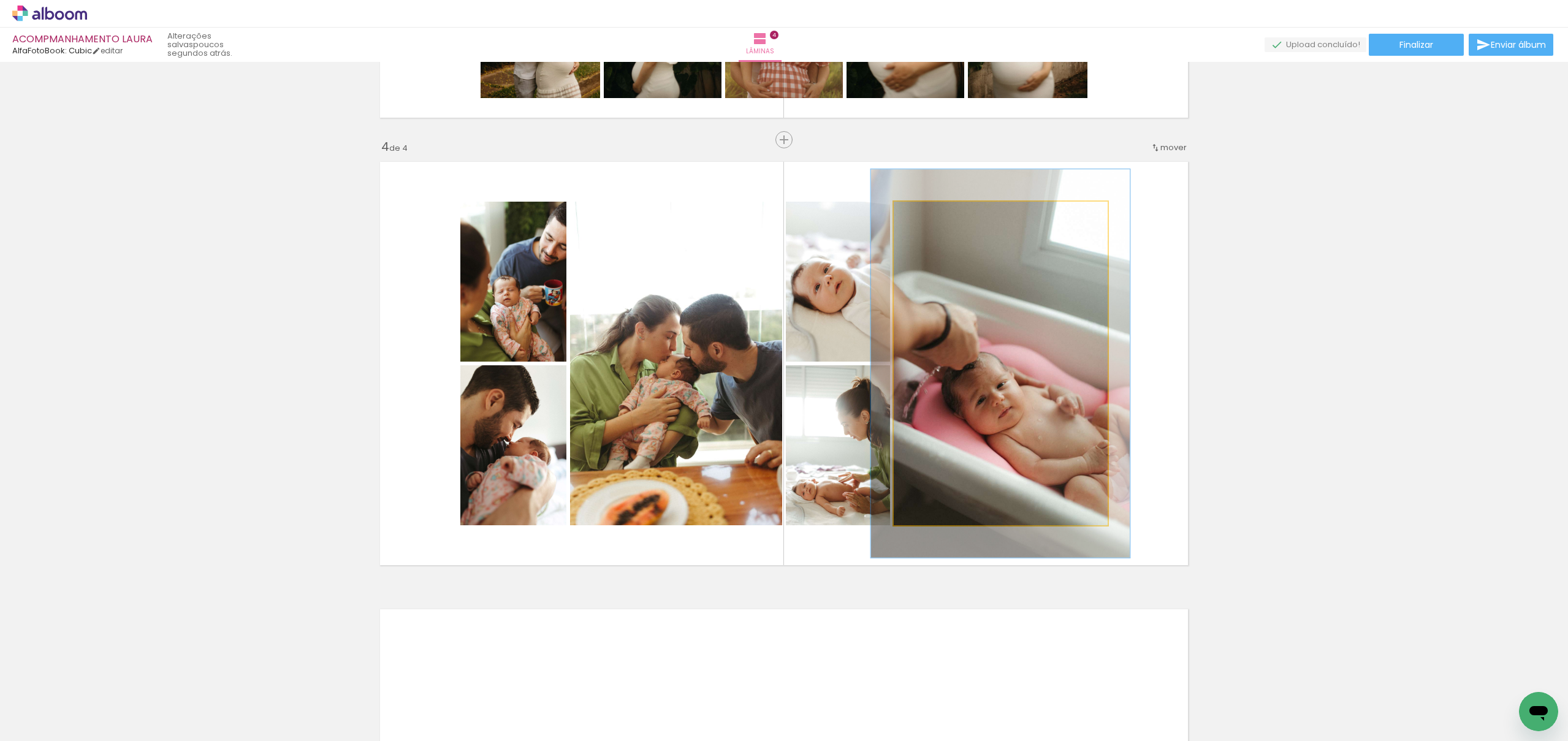
drag, startPoint x: 925, startPoint y: 214, endPoint x: 934, endPoint y: 214, distance: 9.0
type paper-slider "120"
click at [934, 214] on div at bounding box center [931, 214] width 11 height 11
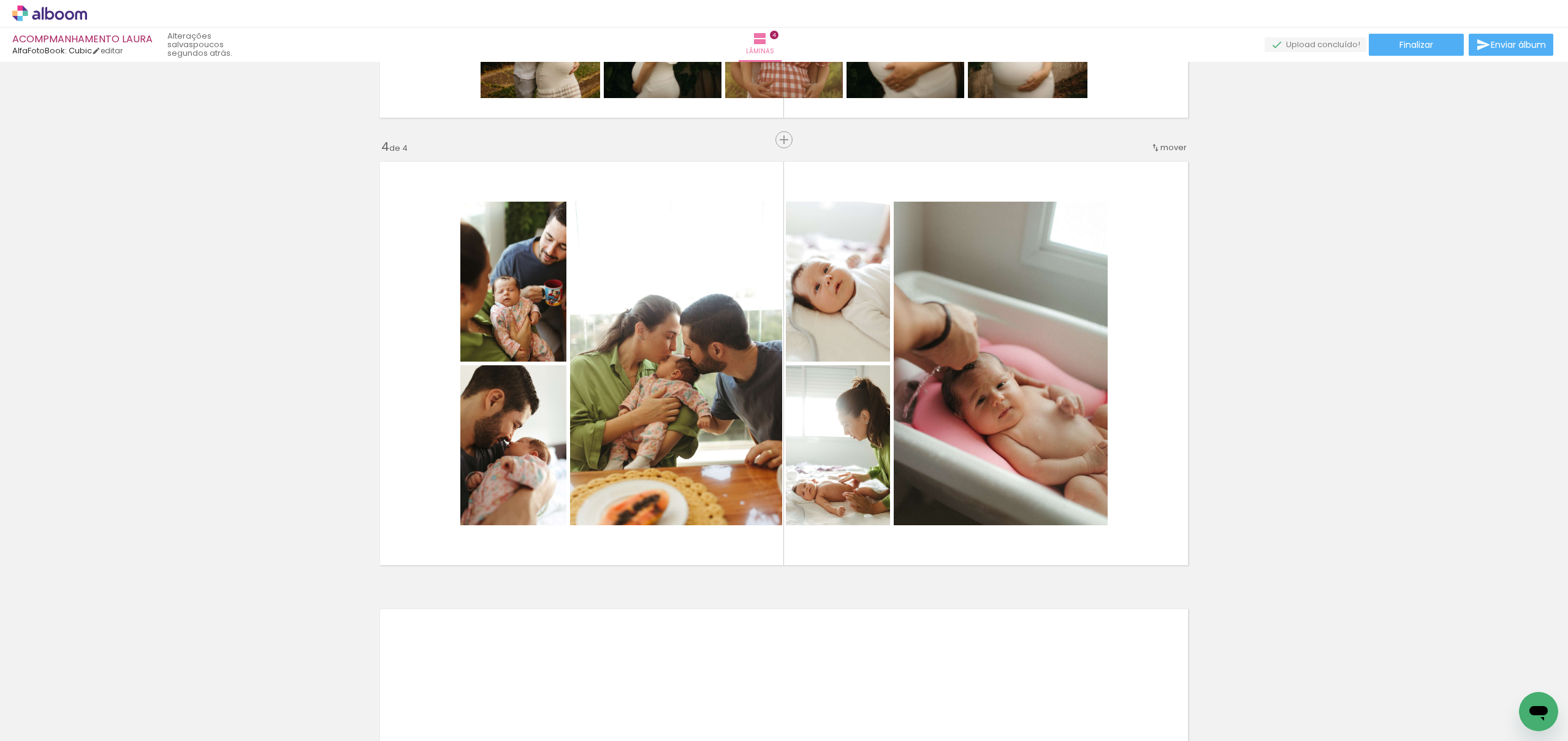
scroll to position [0, 381]
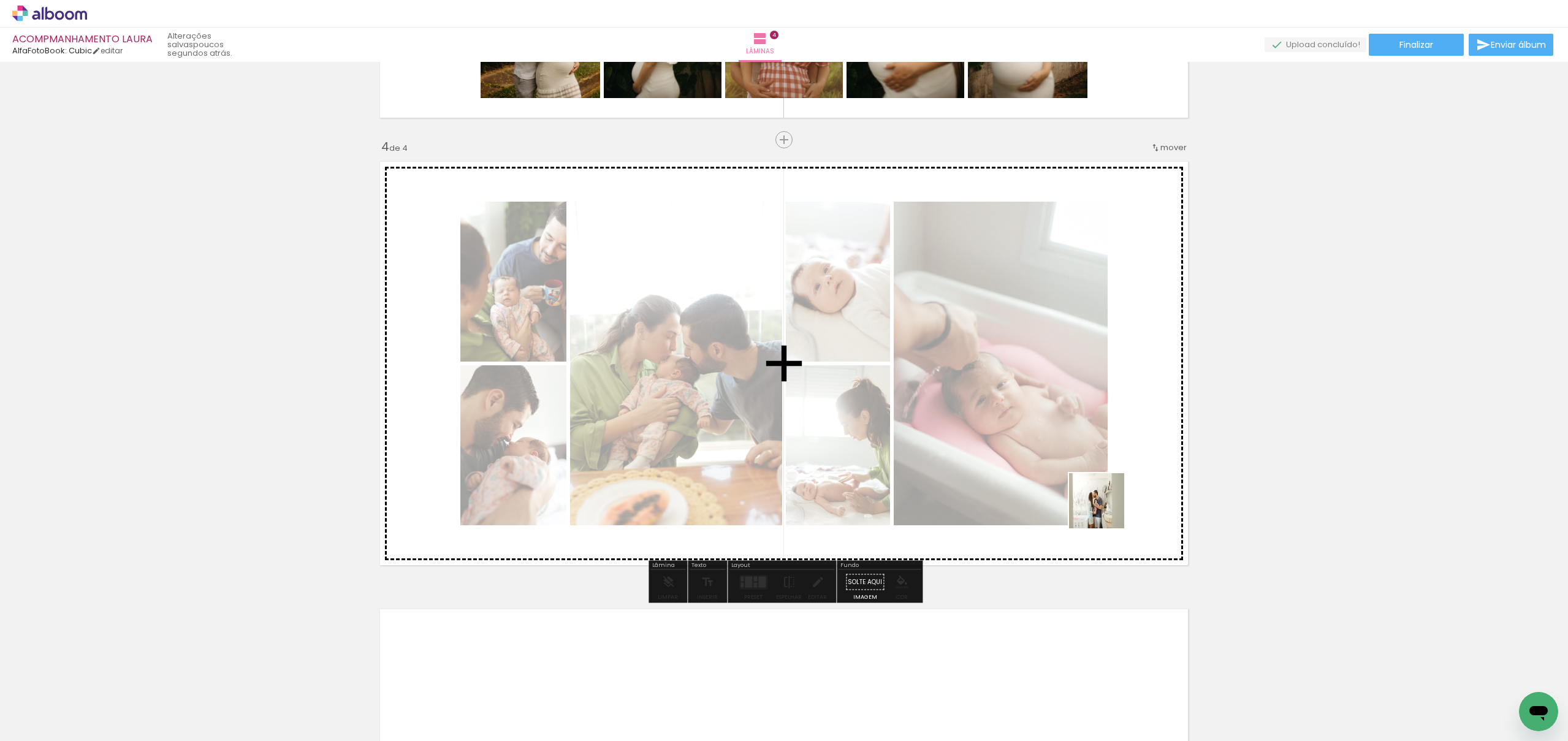
drag, startPoint x: 1119, startPoint y: 616, endPoint x: 1106, endPoint y: 507, distance: 109.8
click at [1106, 507] on quentale-workspace at bounding box center [784, 370] width 1568 height 741
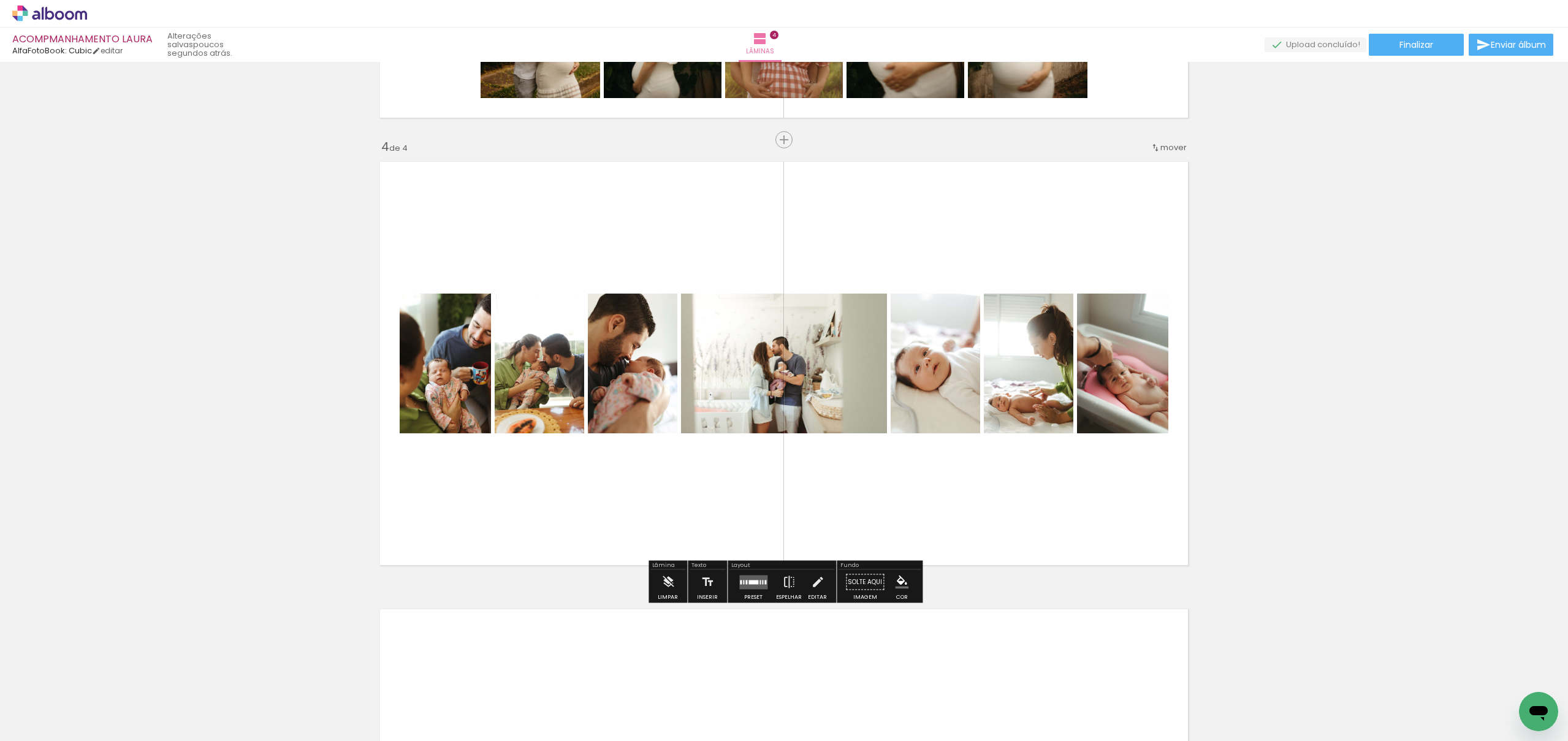
click at [761, 583] on quentale-layouter at bounding box center [753, 582] width 28 height 14
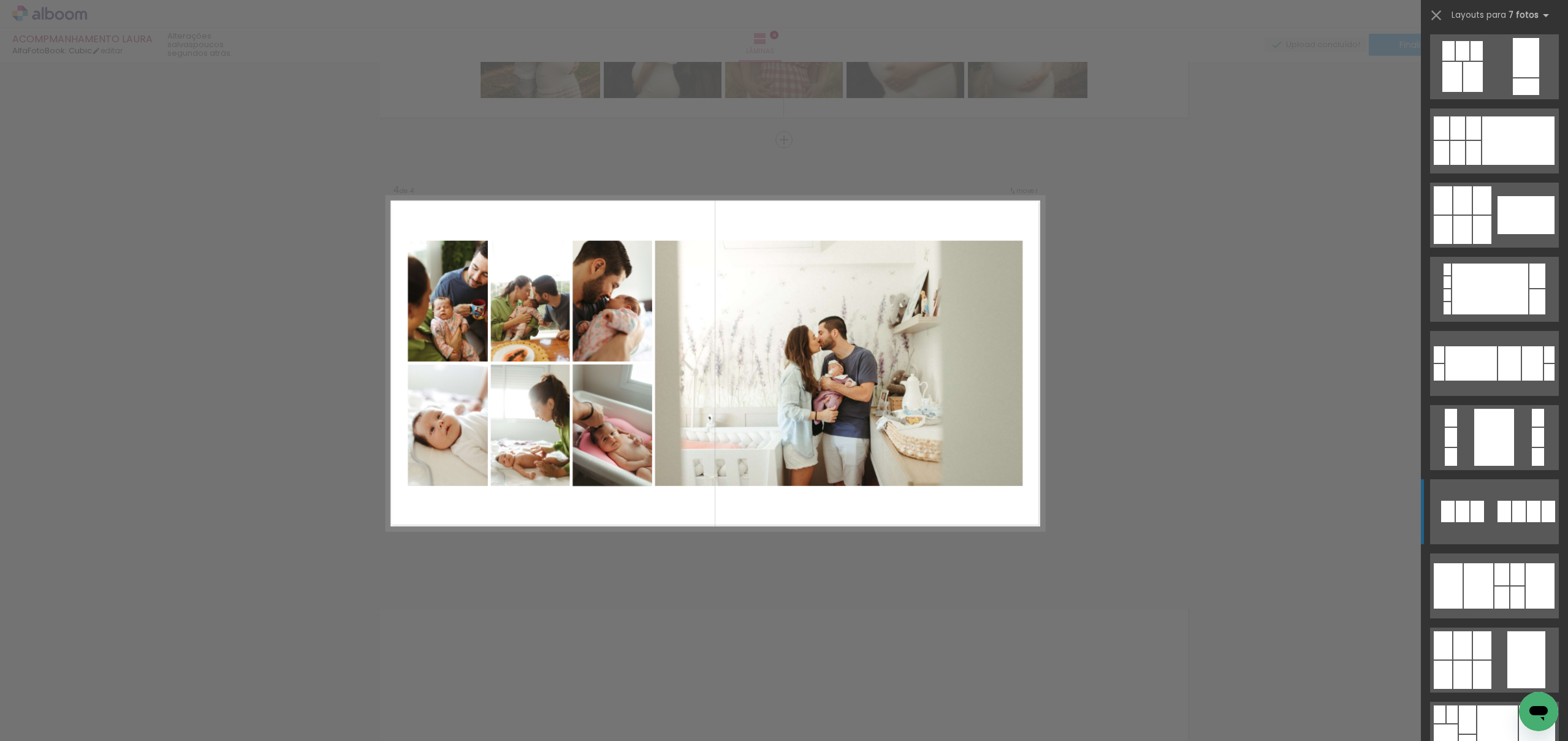
scroll to position [384, 0]
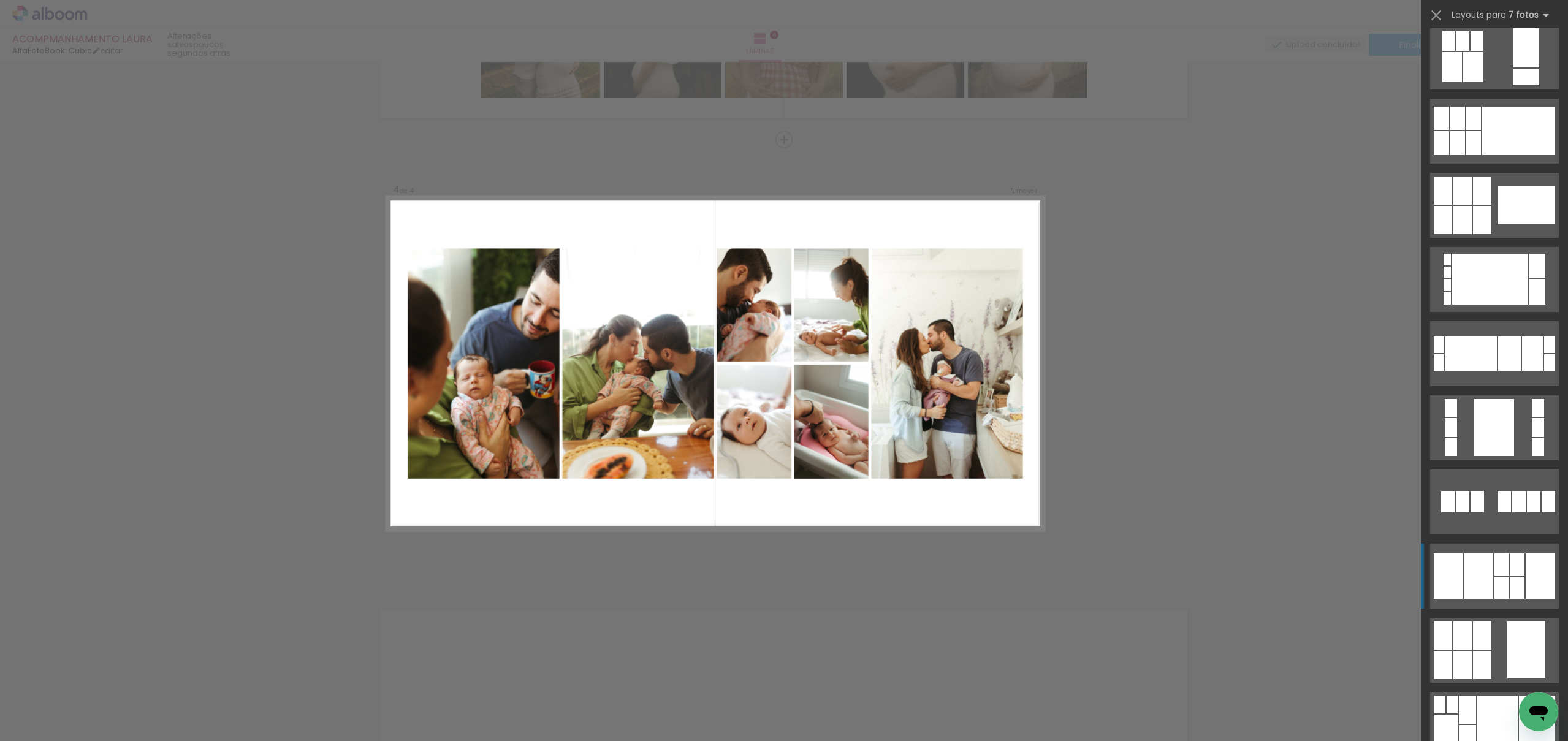
click at [1504, 566] on div at bounding box center [1502, 564] width 15 height 22
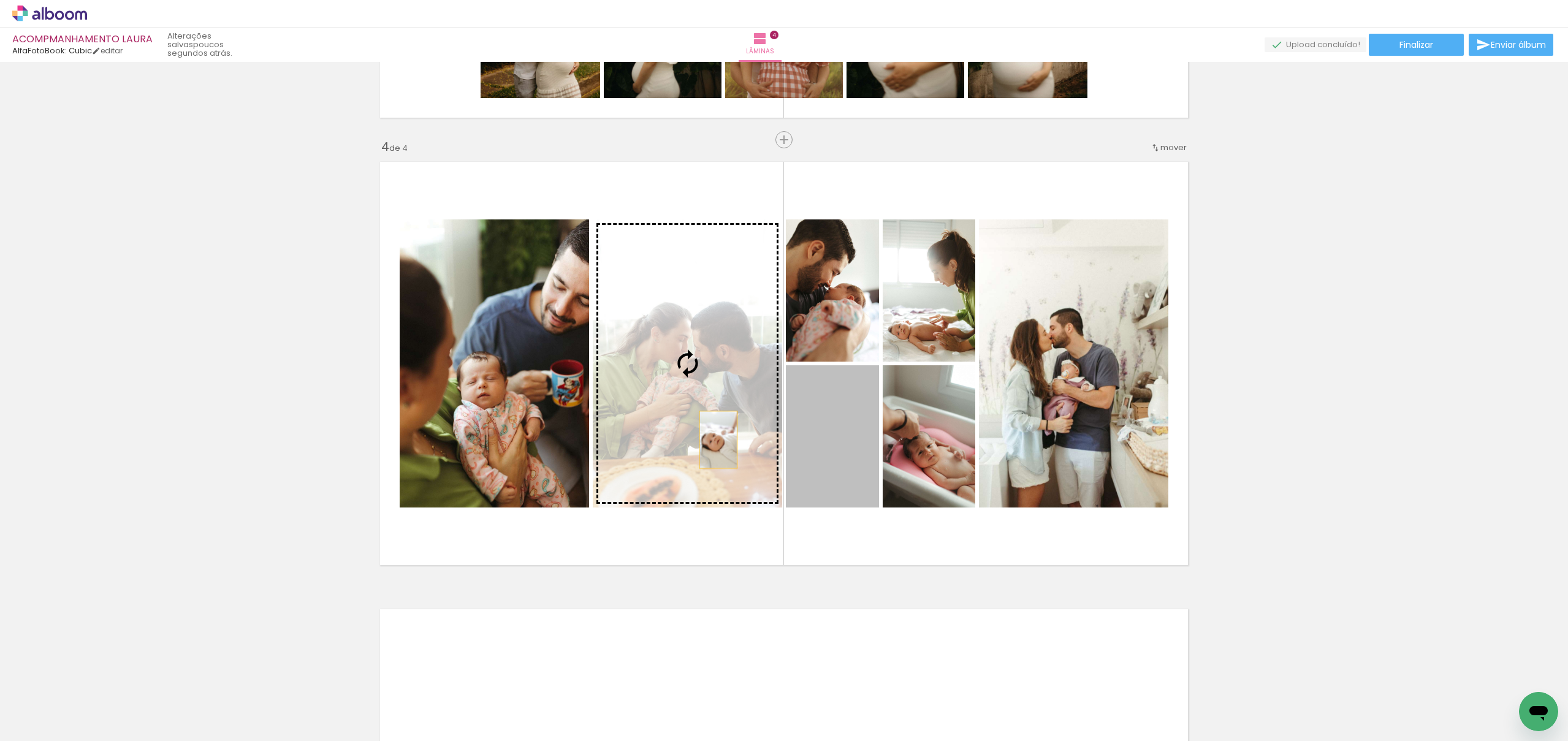
drag, startPoint x: 846, startPoint y: 464, endPoint x: 702, endPoint y: 437, distance: 146.5
click at [0, 0] on slot at bounding box center [0, 0] width 0 height 0
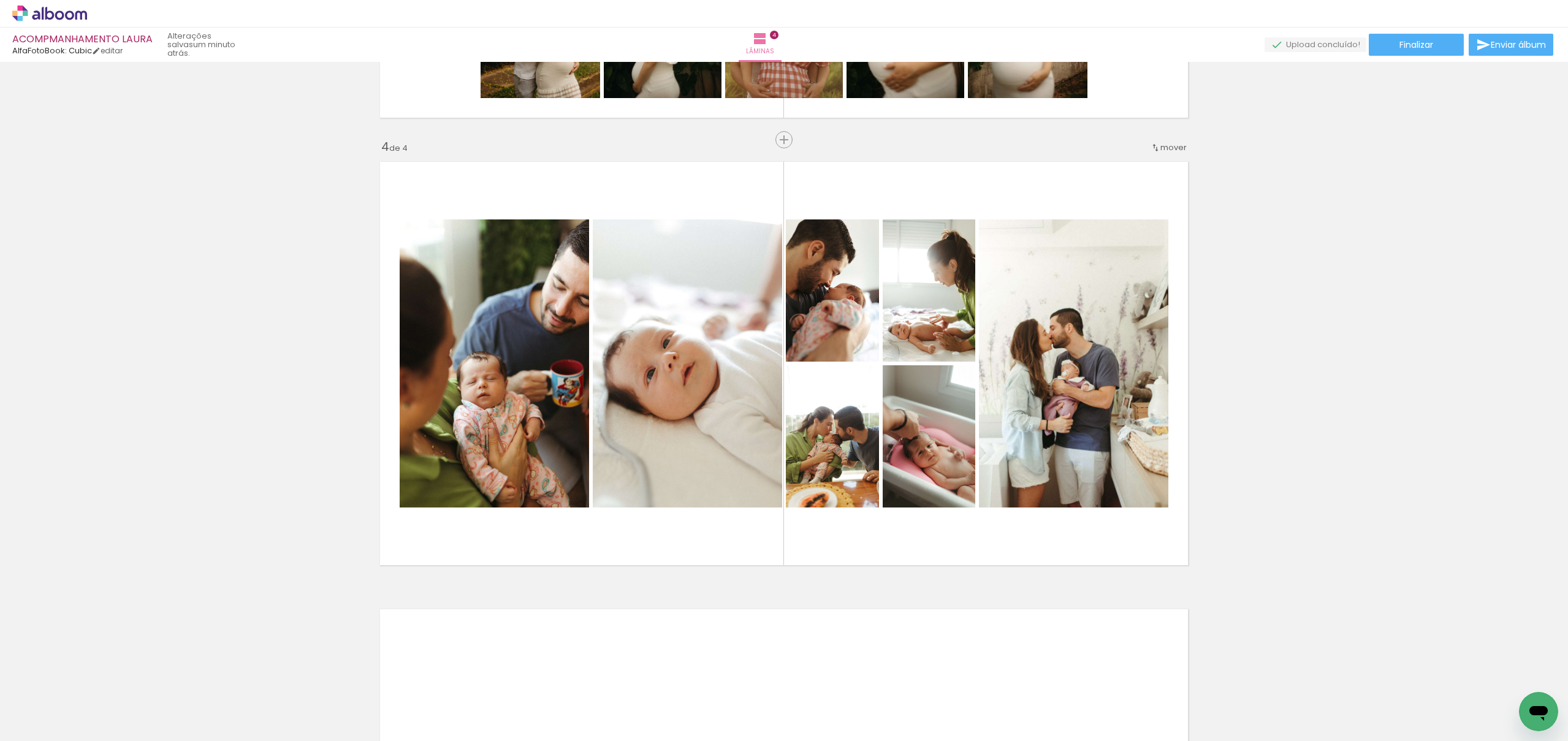
scroll to position [0, 36]
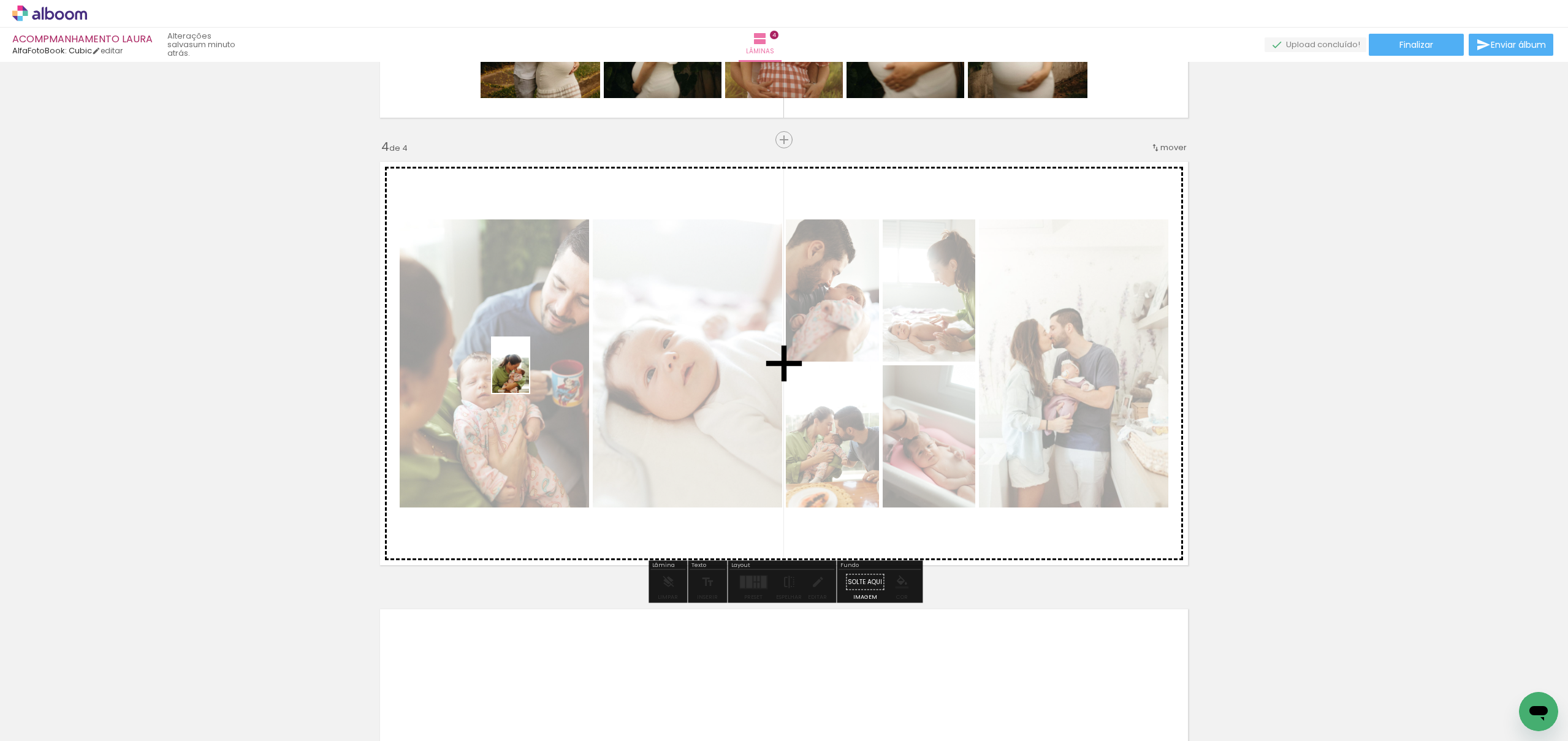
drag, startPoint x: 373, startPoint y: 715, endPoint x: 529, endPoint y: 375, distance: 374.1
click at [529, 375] on quentale-workspace at bounding box center [784, 370] width 1568 height 741
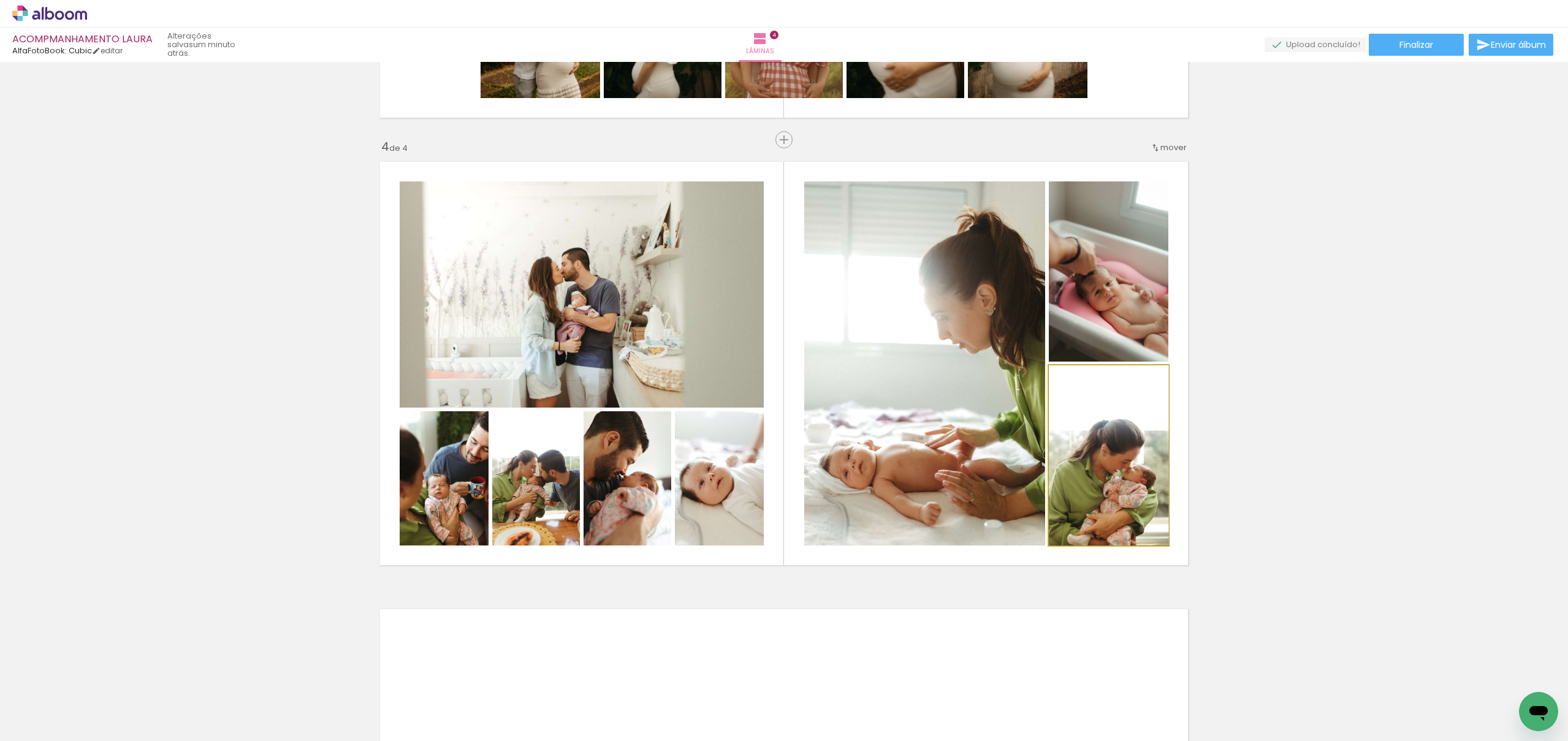
drag, startPoint x: 1127, startPoint y: 494, endPoint x: 1147, endPoint y: 484, distance: 22.4
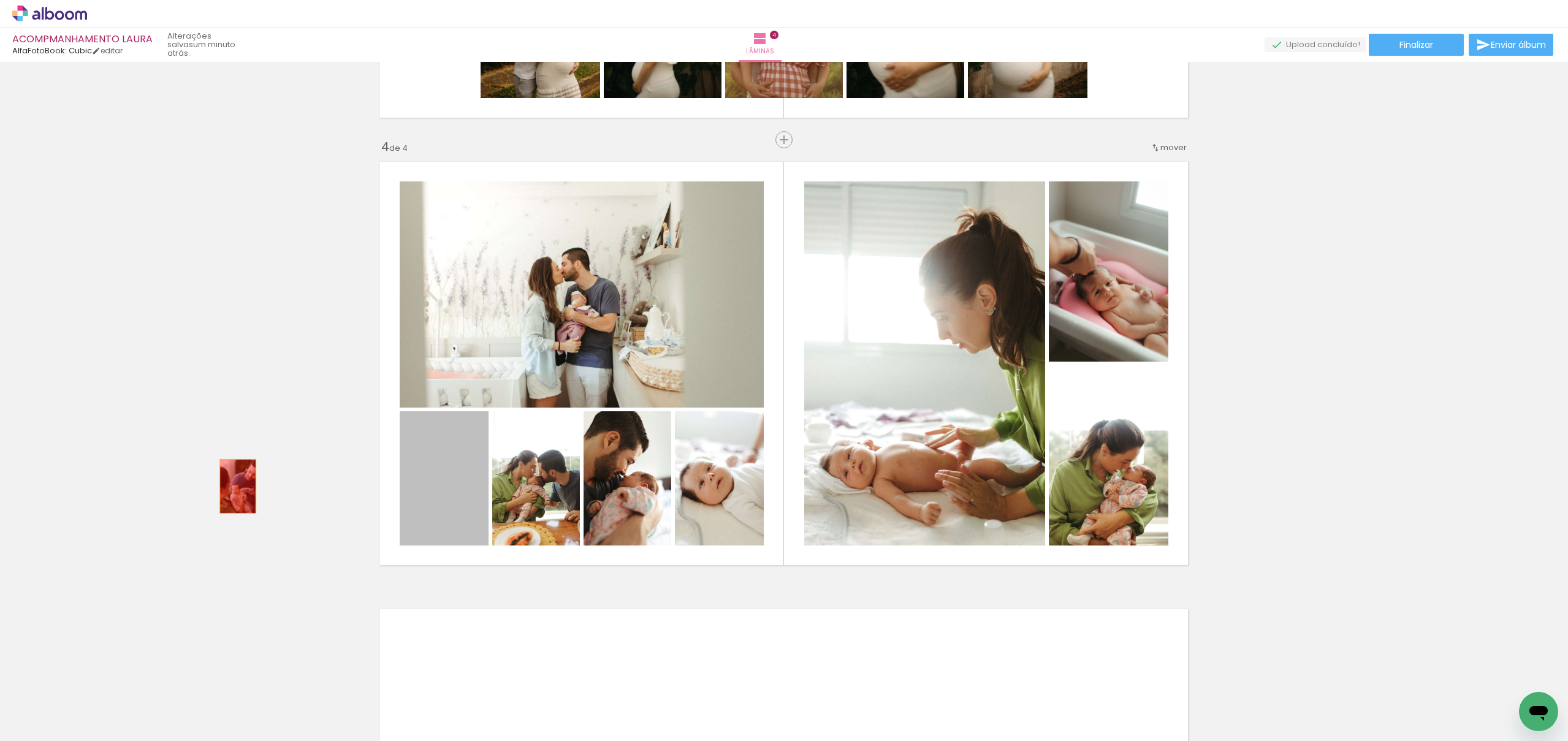
drag, startPoint x: 447, startPoint y: 497, endPoint x: 237, endPoint y: 486, distance: 210.3
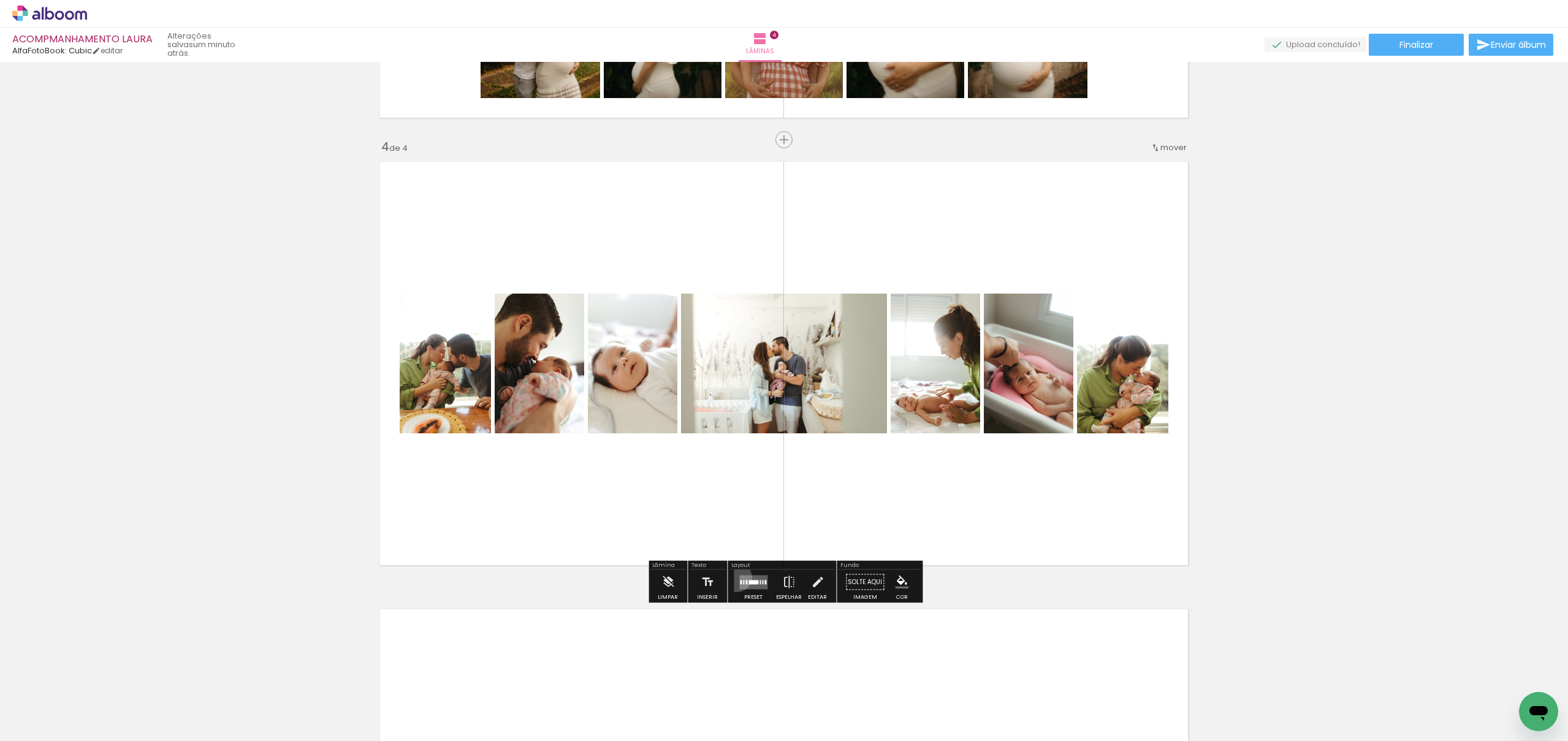
click at [737, 577] on div at bounding box center [753, 583] width 33 height 25
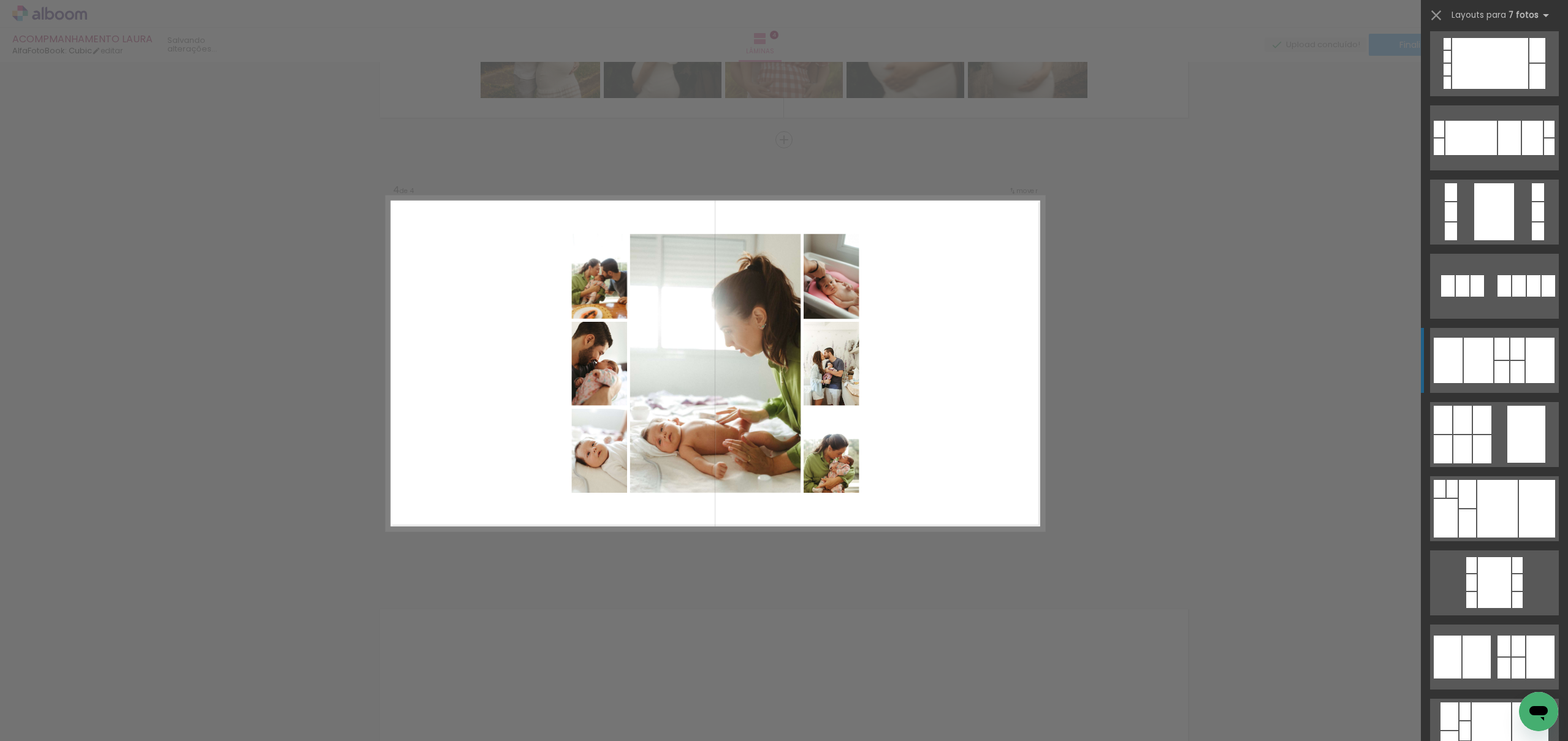
scroll to position [646, 0]
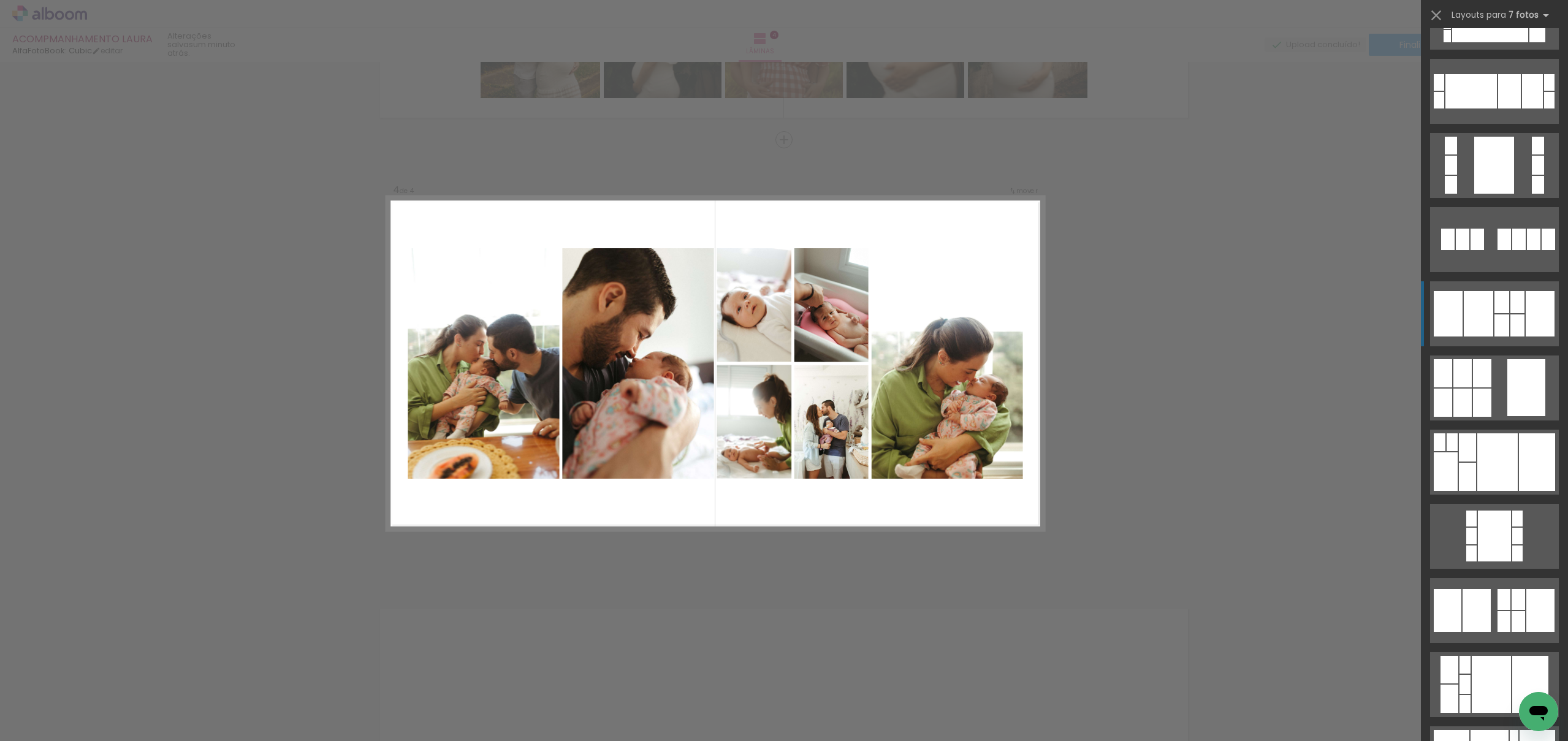
click at [1518, 321] on div at bounding box center [1518, 325] width 14 height 22
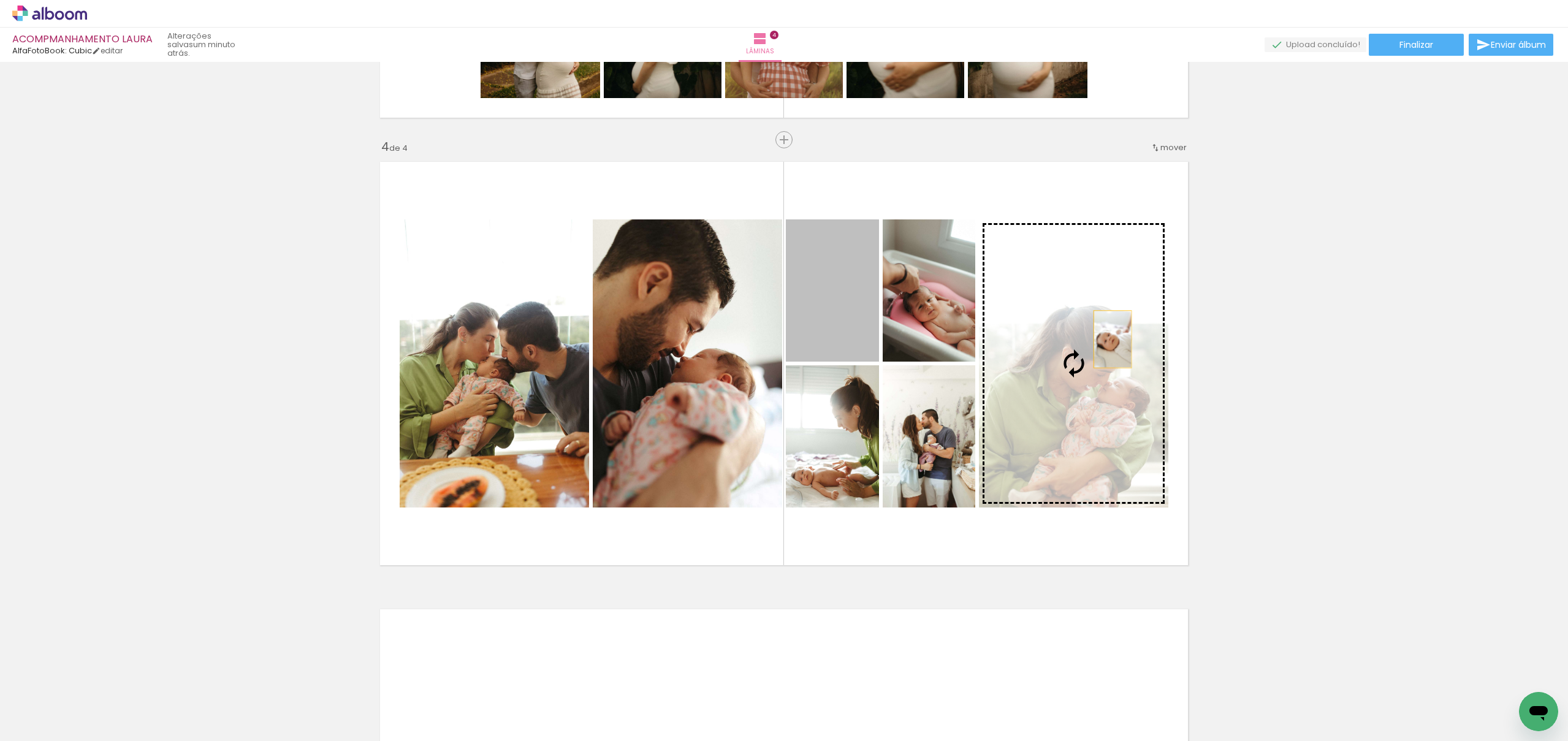
drag, startPoint x: 851, startPoint y: 316, endPoint x: 1113, endPoint y: 339, distance: 263.0
click at [0, 0] on slot at bounding box center [0, 0] width 0 height 0
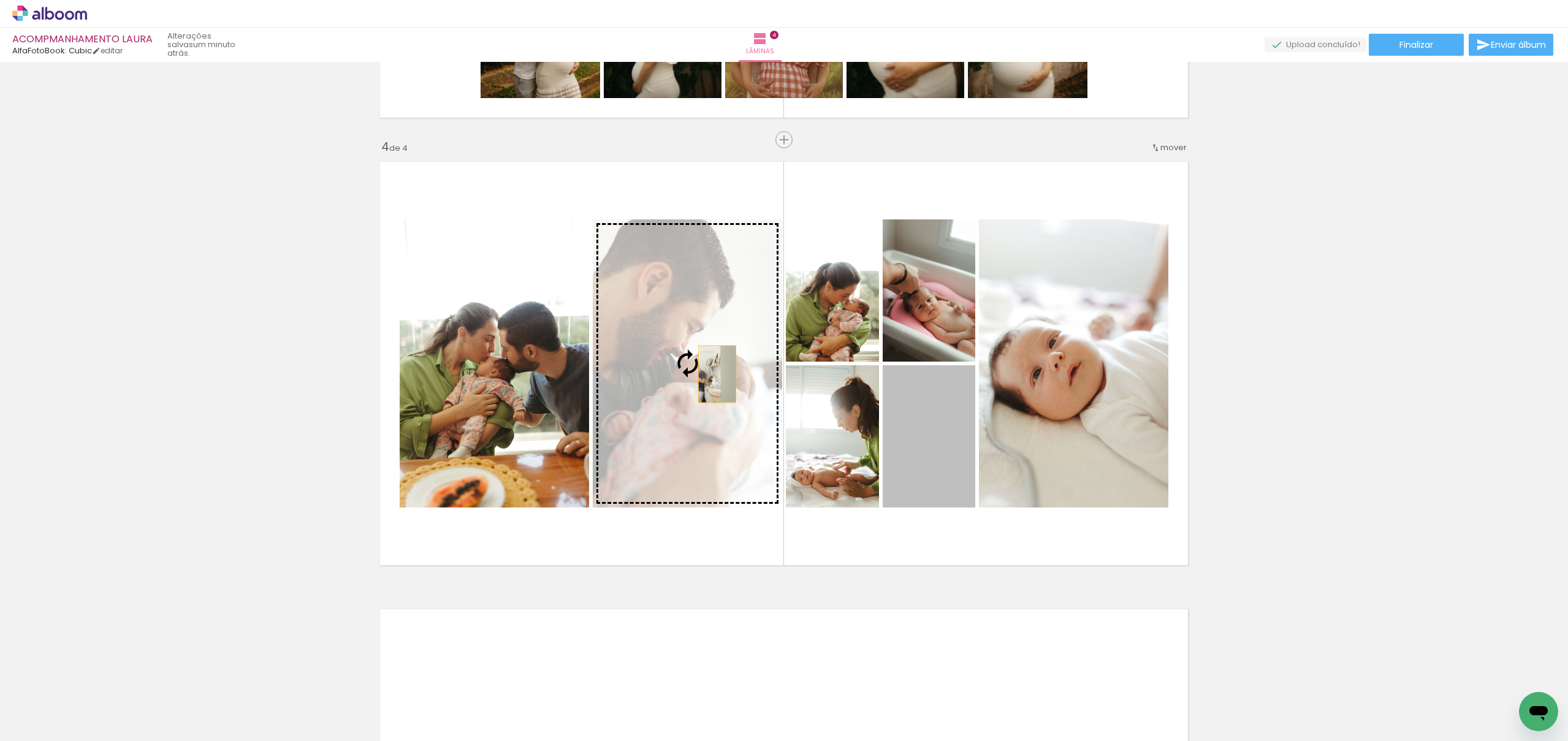
drag, startPoint x: 938, startPoint y: 440, endPoint x: 711, endPoint y: 373, distance: 236.7
click at [0, 0] on slot at bounding box center [0, 0] width 0 height 0
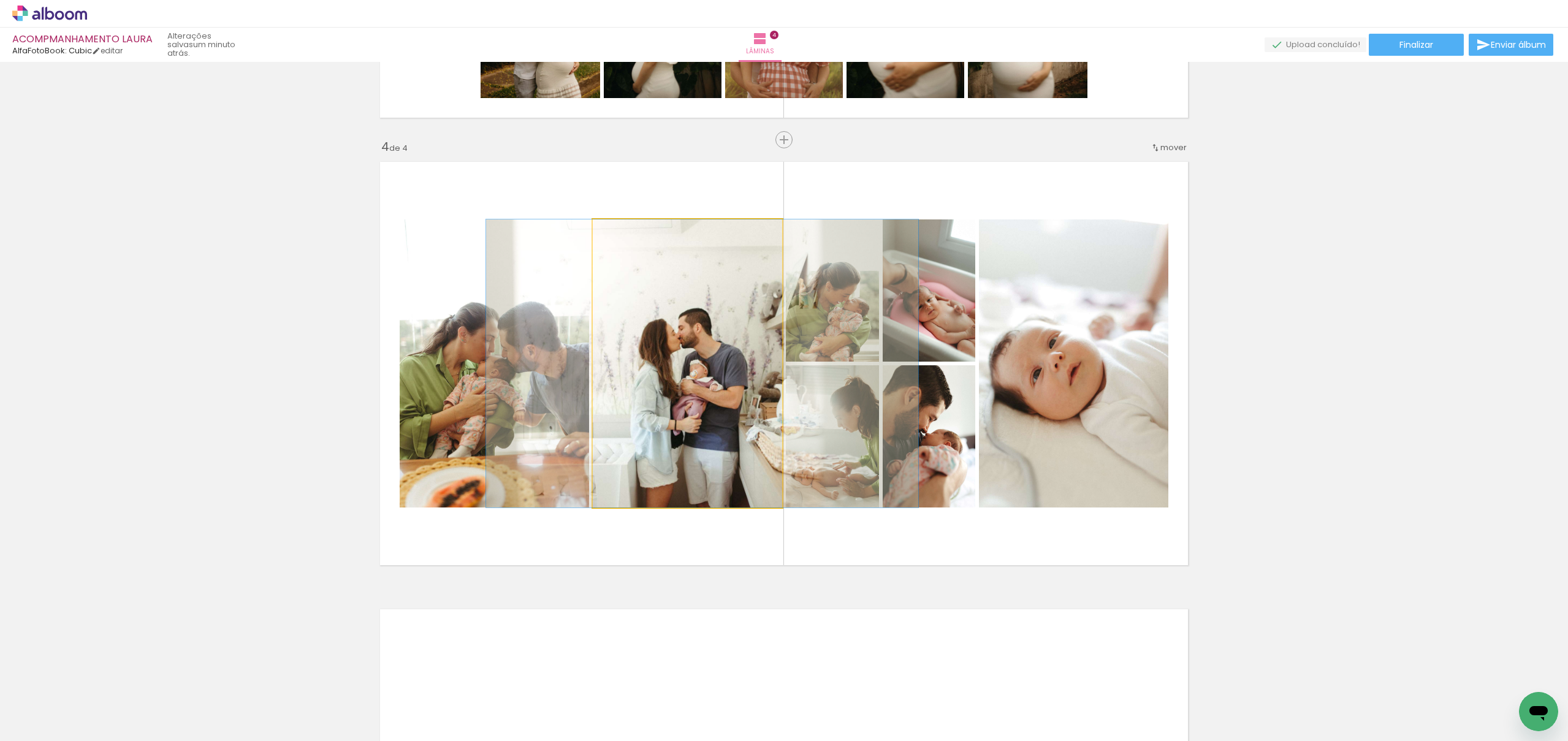
drag, startPoint x: 700, startPoint y: 419, endPoint x: 711, endPoint y: 417, distance: 11.2
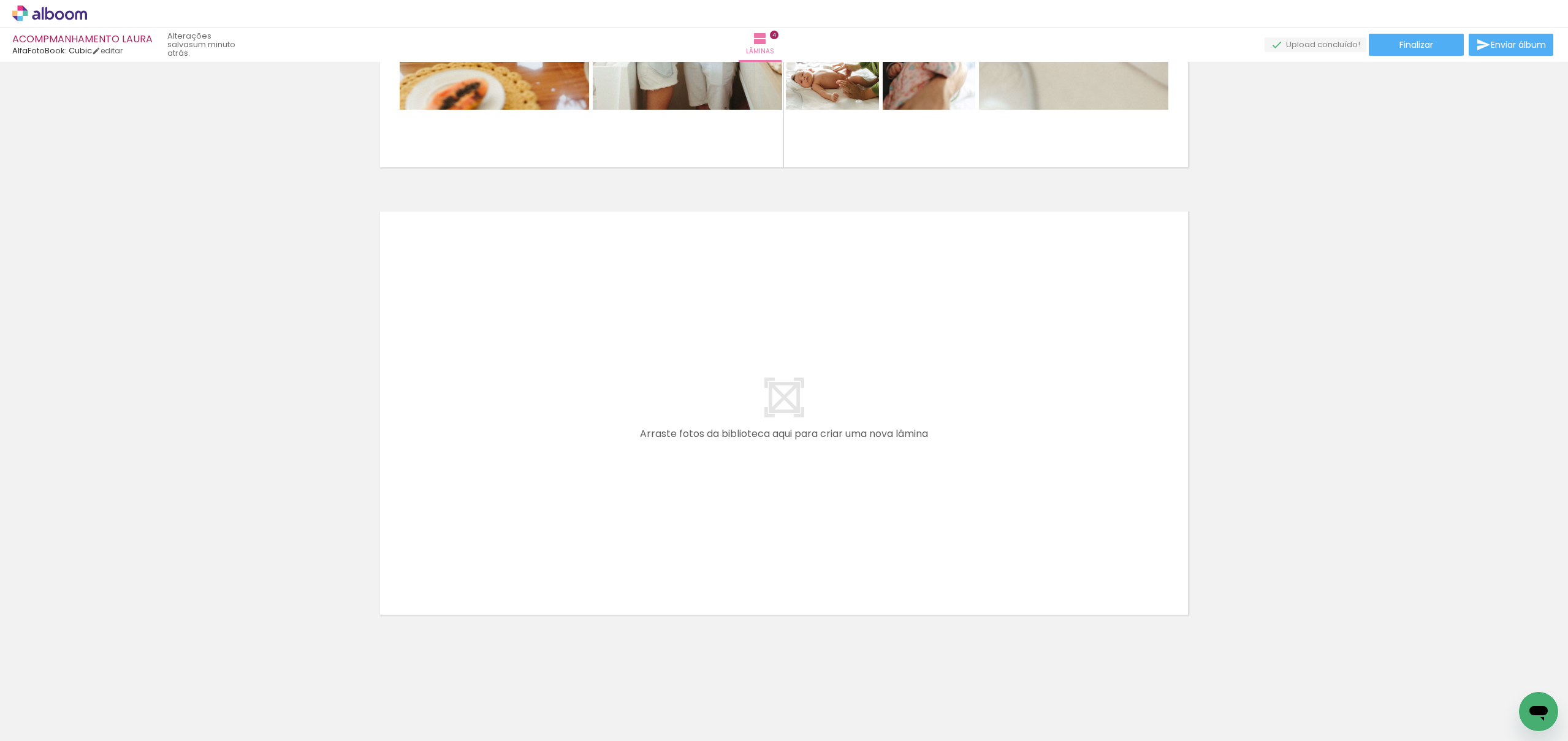
scroll to position [0, 752]
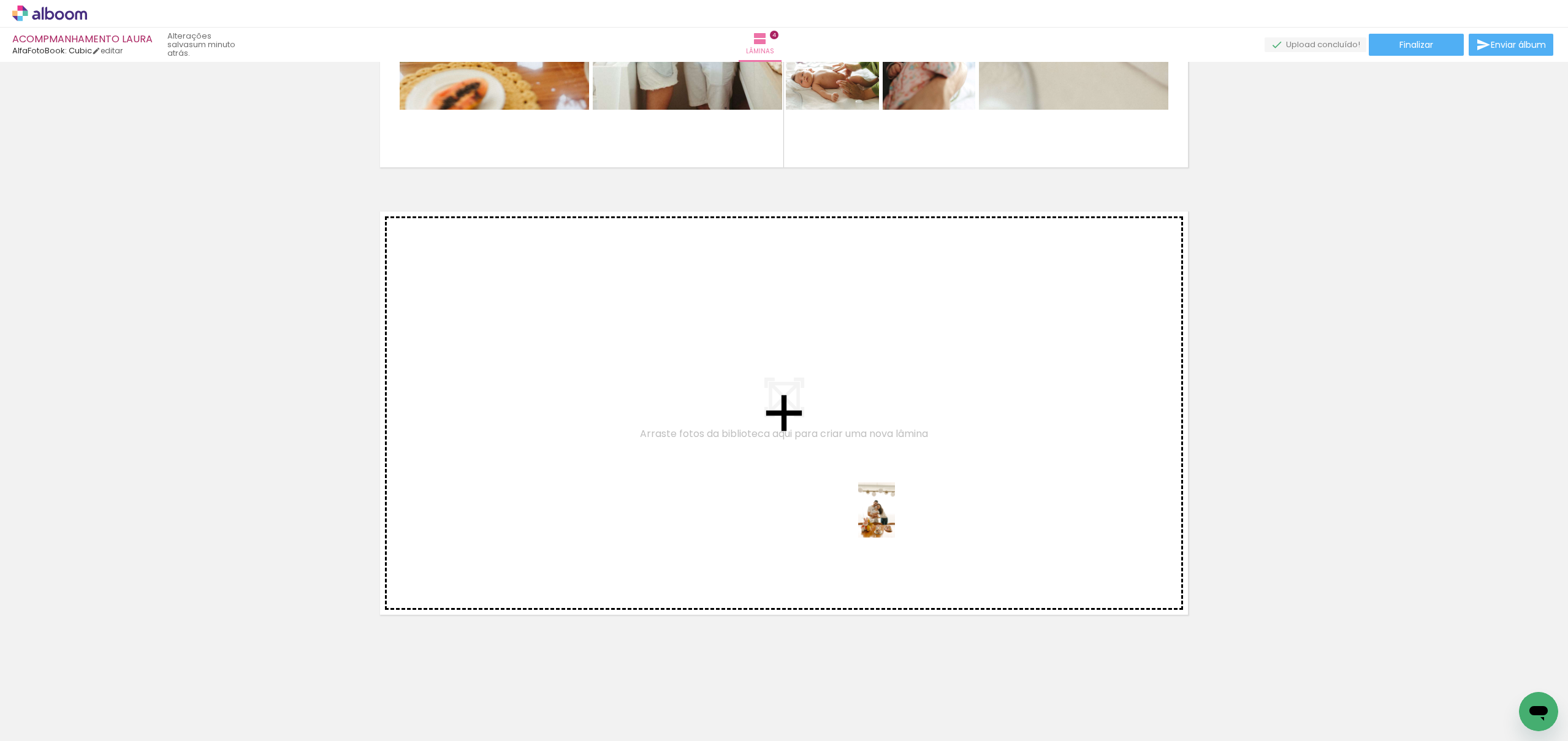
click at [895, 519] on quentale-workspace at bounding box center [784, 370] width 1568 height 741
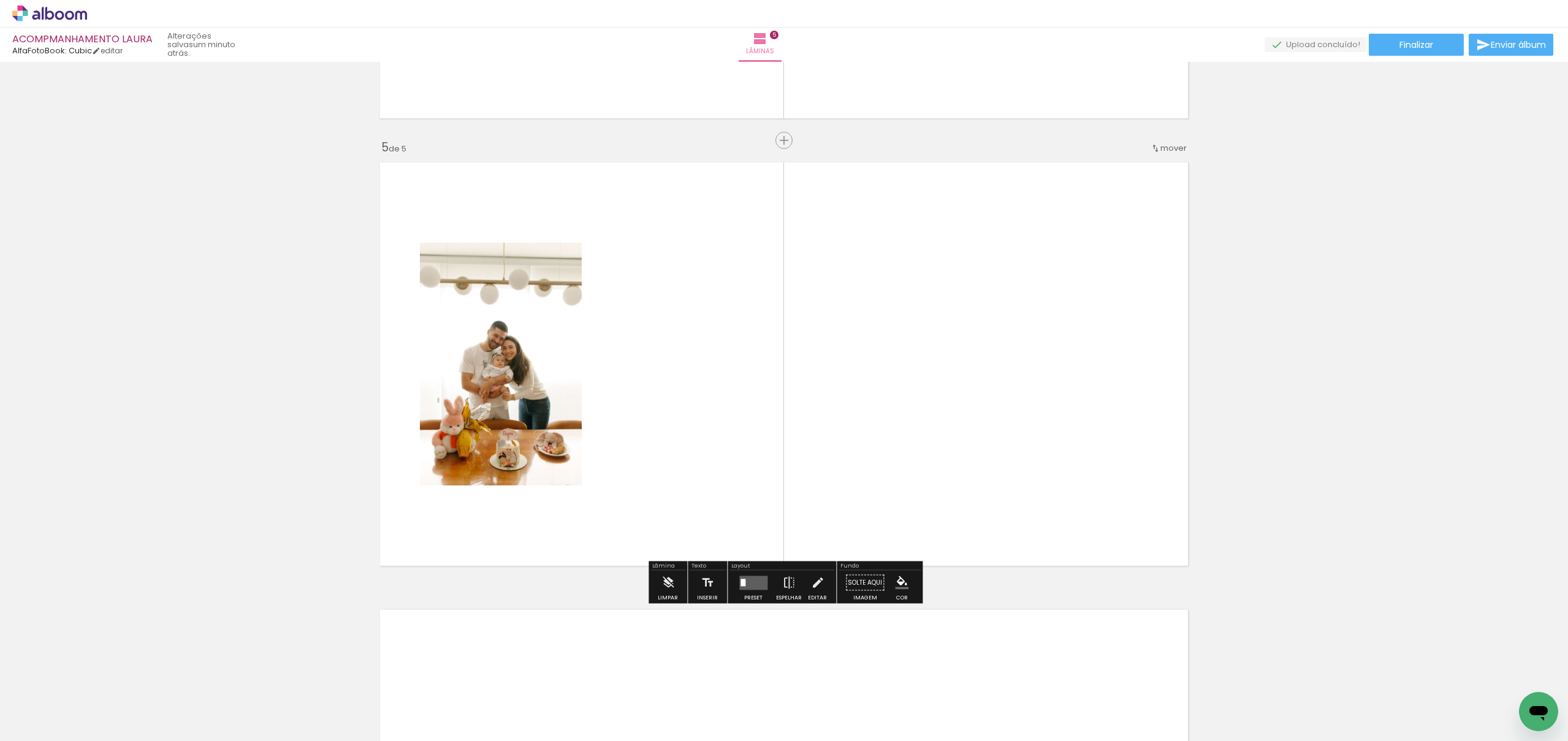
scroll to position [1732, 0]
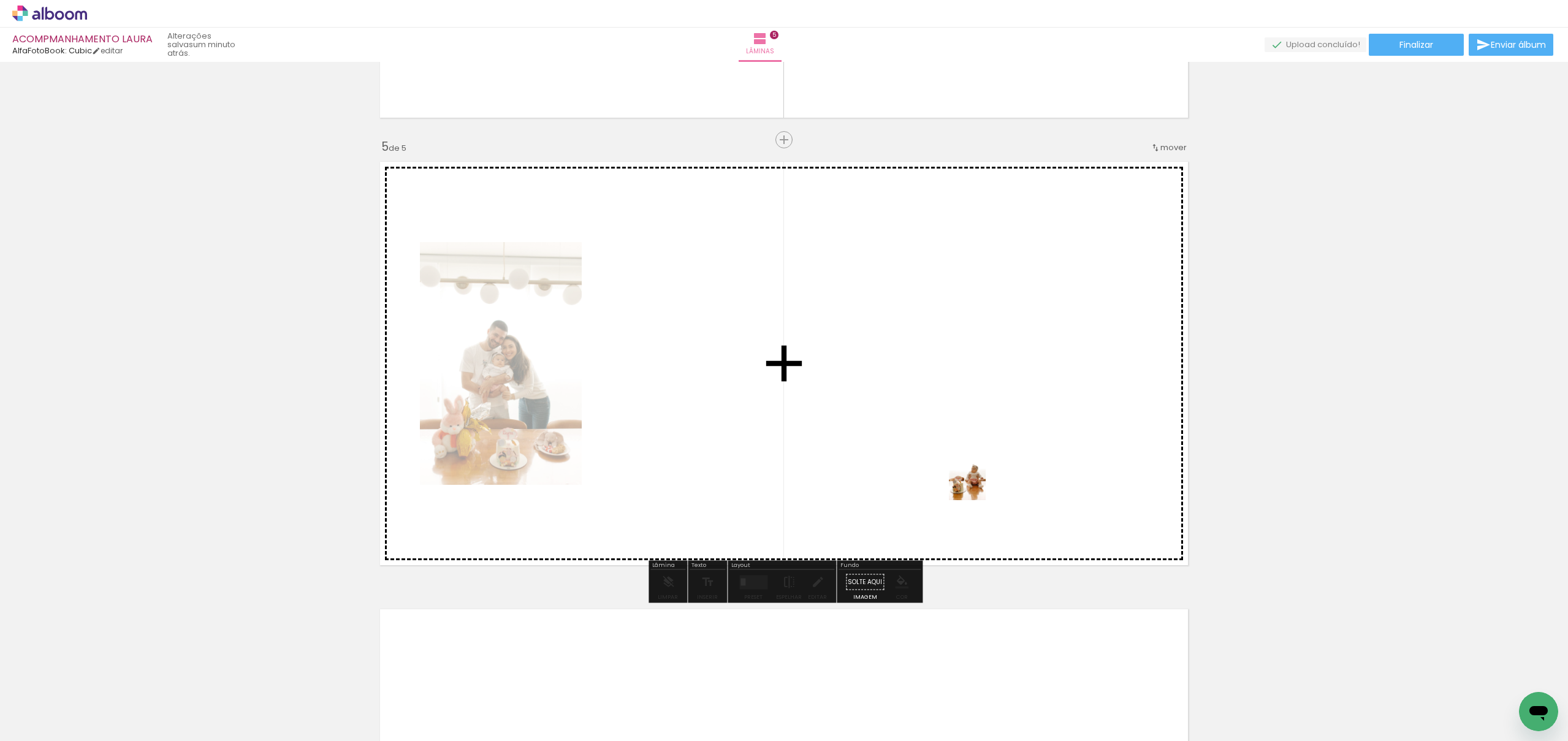
drag, startPoint x: 1076, startPoint y: 696, endPoint x: 986, endPoint y: 479, distance: 234.9
click at [986, 479] on quentale-workspace at bounding box center [784, 370] width 1568 height 741
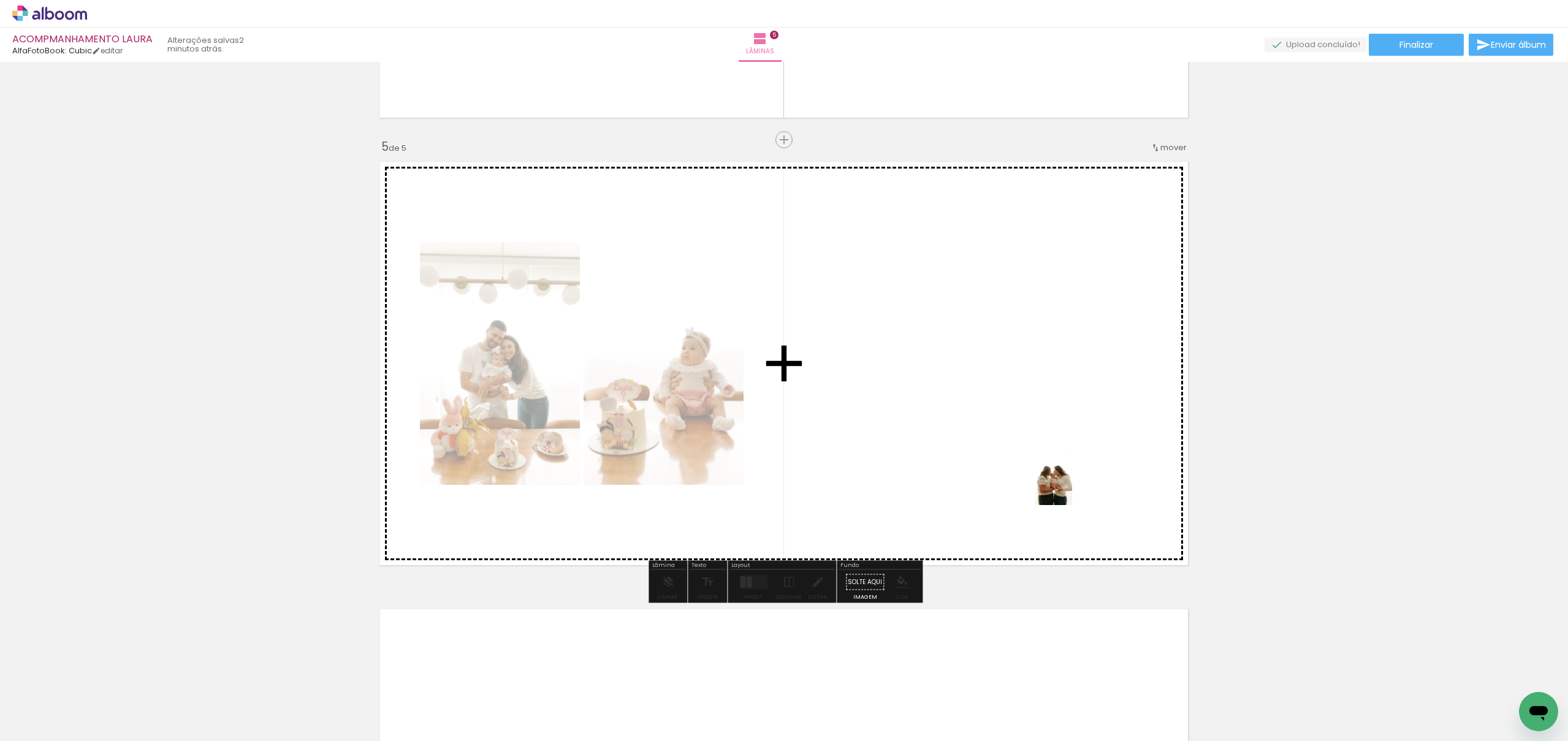
click at [1072, 486] on quentale-workspace at bounding box center [784, 370] width 1568 height 741
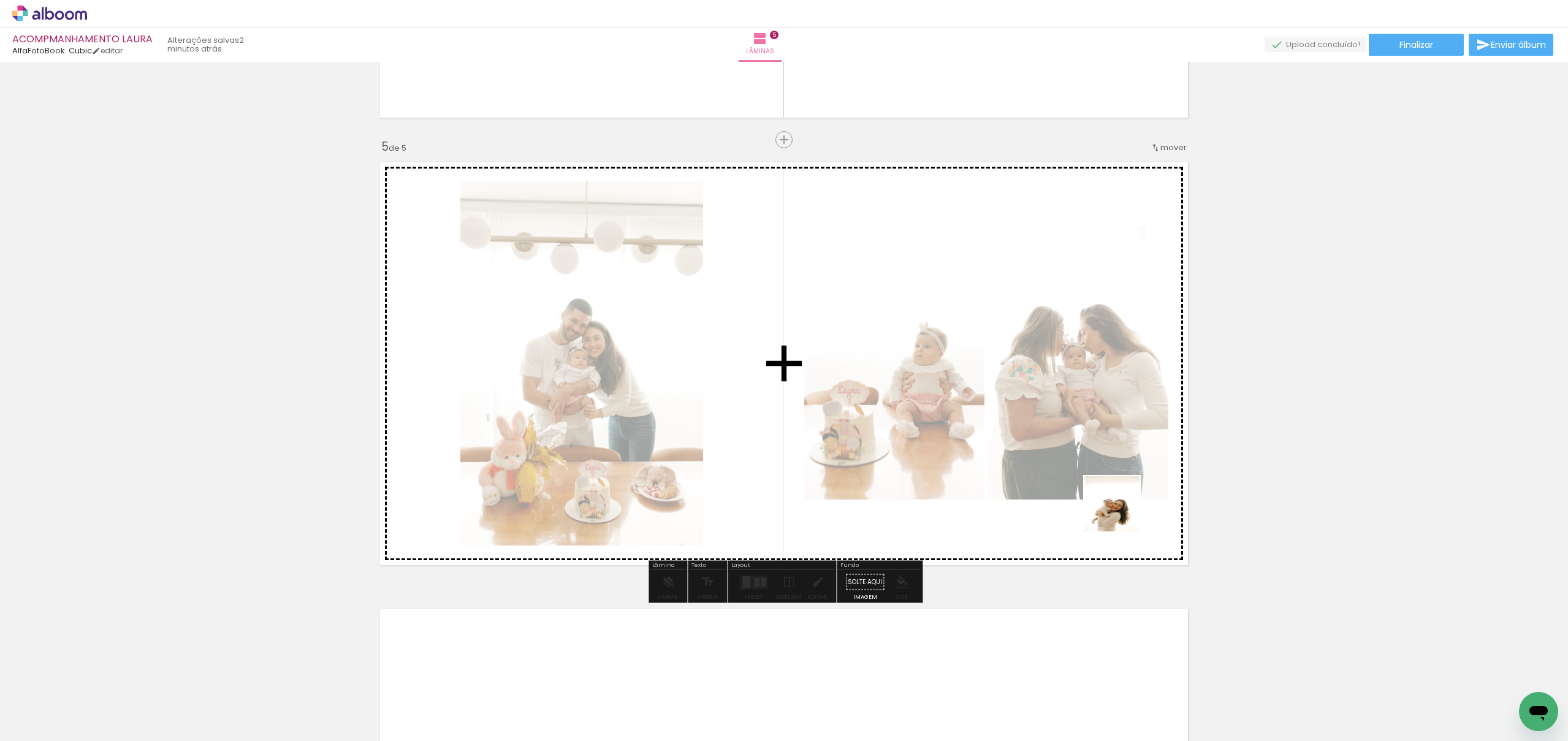
drag, startPoint x: 1185, startPoint y: 620, endPoint x: 1259, endPoint y: 617, distance: 74.1
click at [1104, 478] on quentale-workspace at bounding box center [784, 370] width 1568 height 741
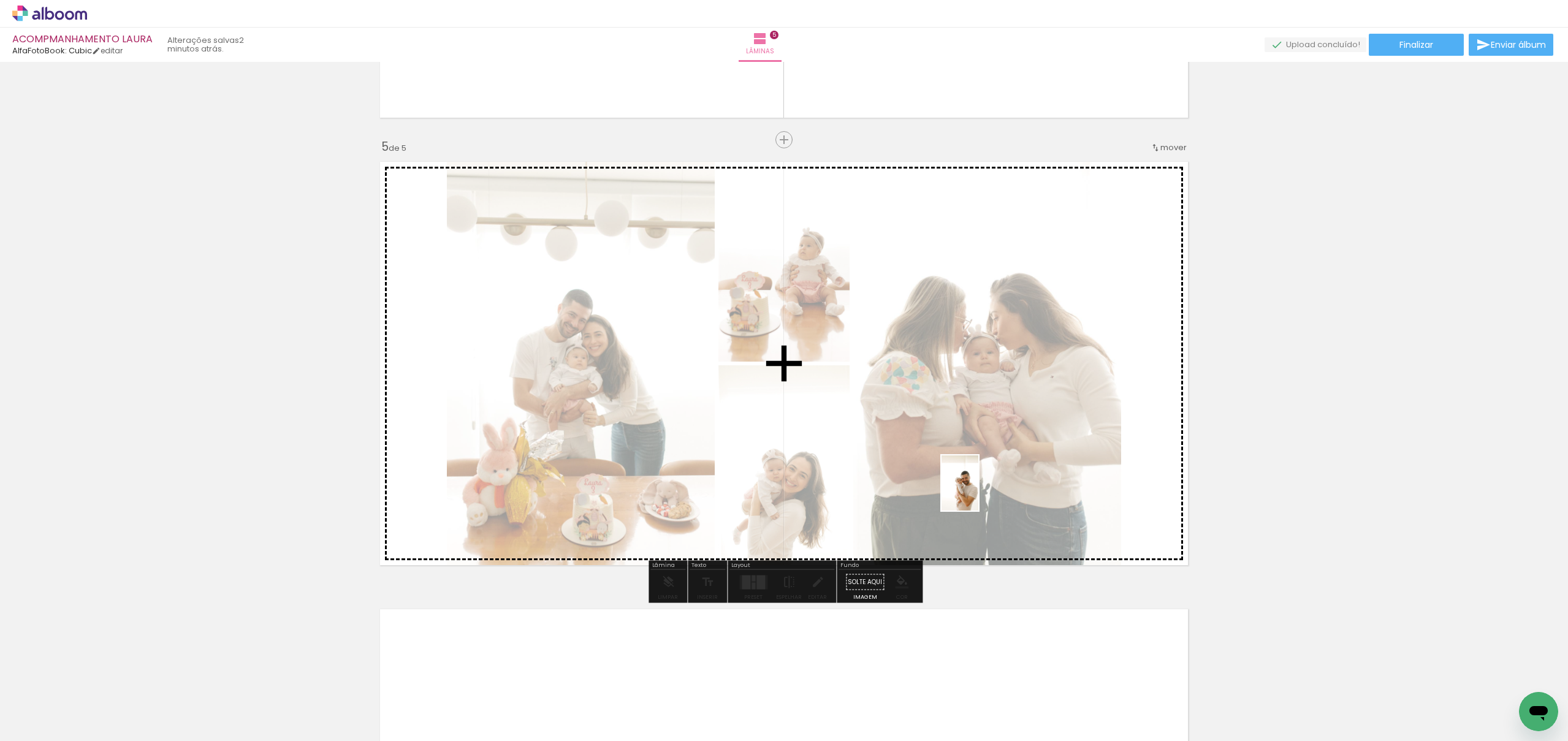
drag, startPoint x: 1331, startPoint y: 666, endPoint x: 1037, endPoint y: 562, distance: 311.9
click at [978, 492] on quentale-workspace at bounding box center [784, 370] width 1568 height 741
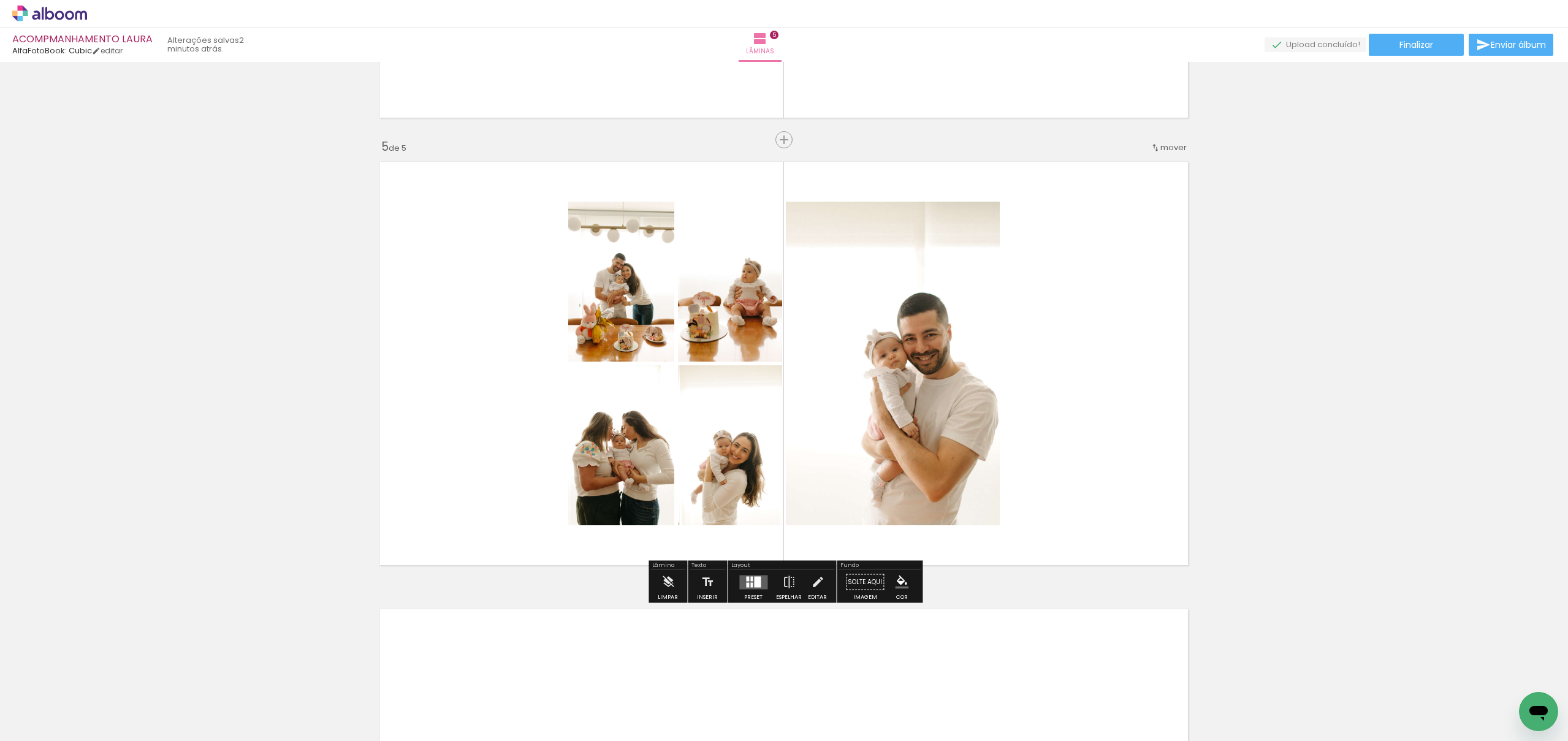
scroll to position [0, 1196]
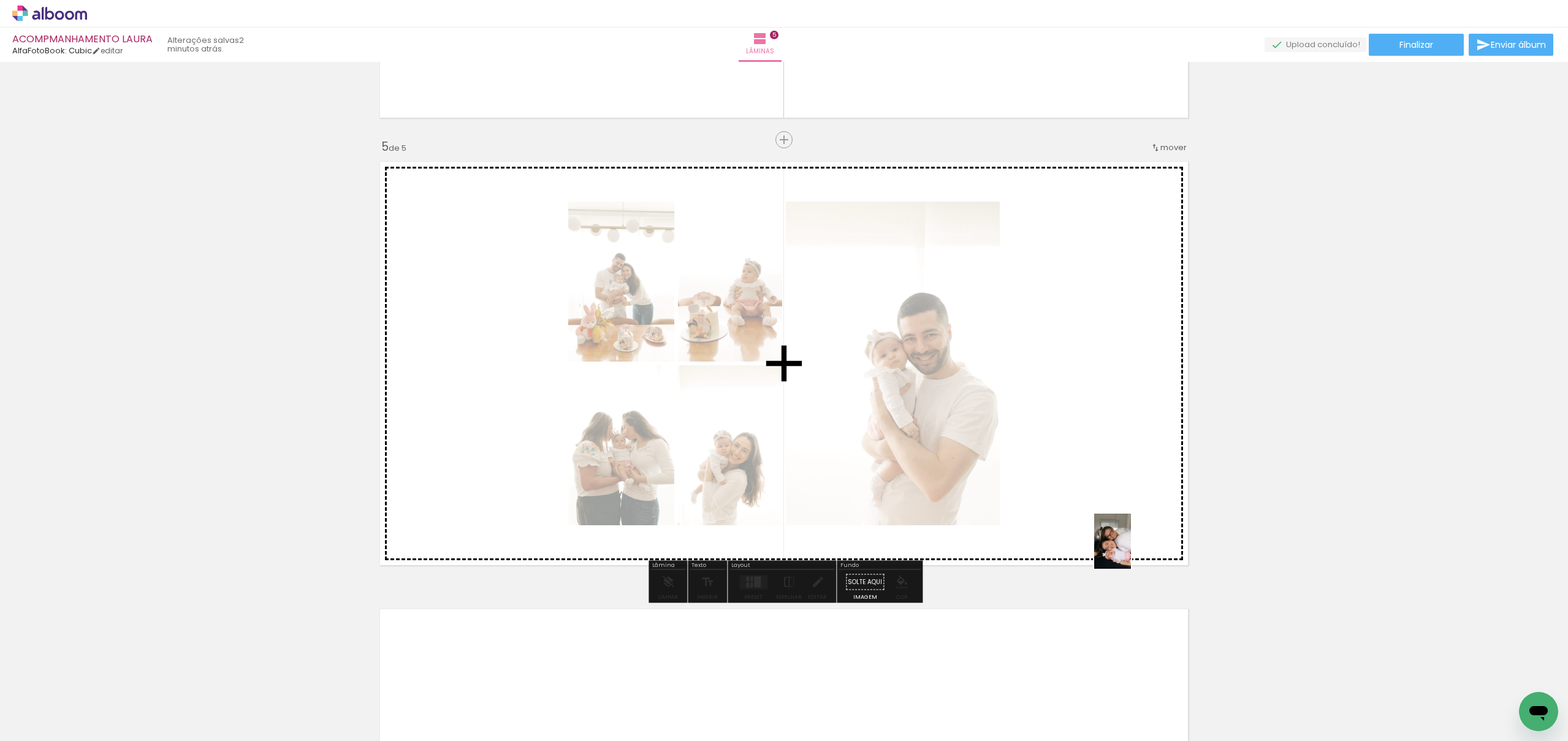
drag, startPoint x: 1128, startPoint y: 717, endPoint x: 1131, endPoint y: 551, distance: 166.0
click at [1131, 551] on quentale-workspace at bounding box center [784, 370] width 1568 height 741
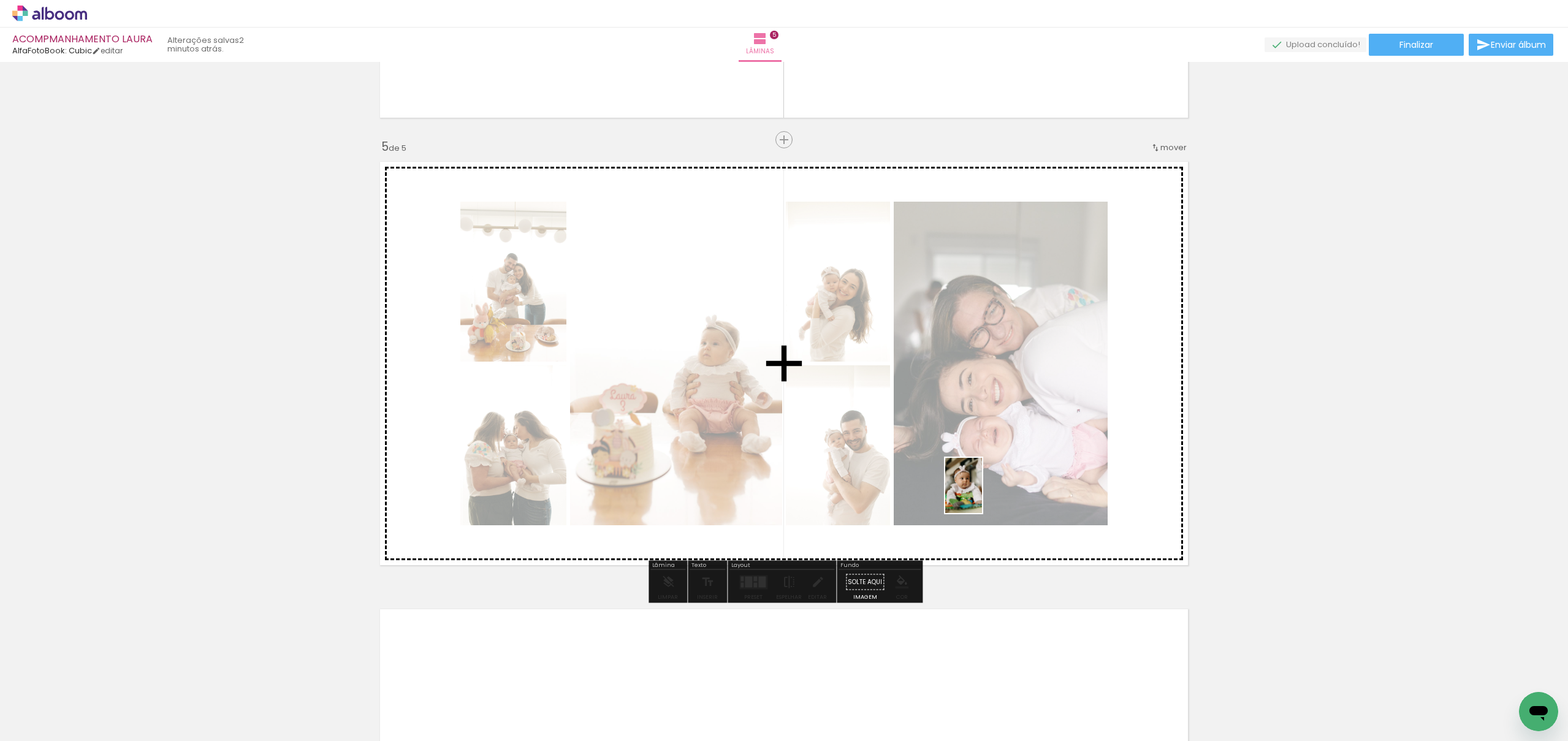
drag, startPoint x: 849, startPoint y: 707, endPoint x: 984, endPoint y: 492, distance: 253.9
click at [984, 492] on quentale-workspace at bounding box center [784, 370] width 1568 height 741
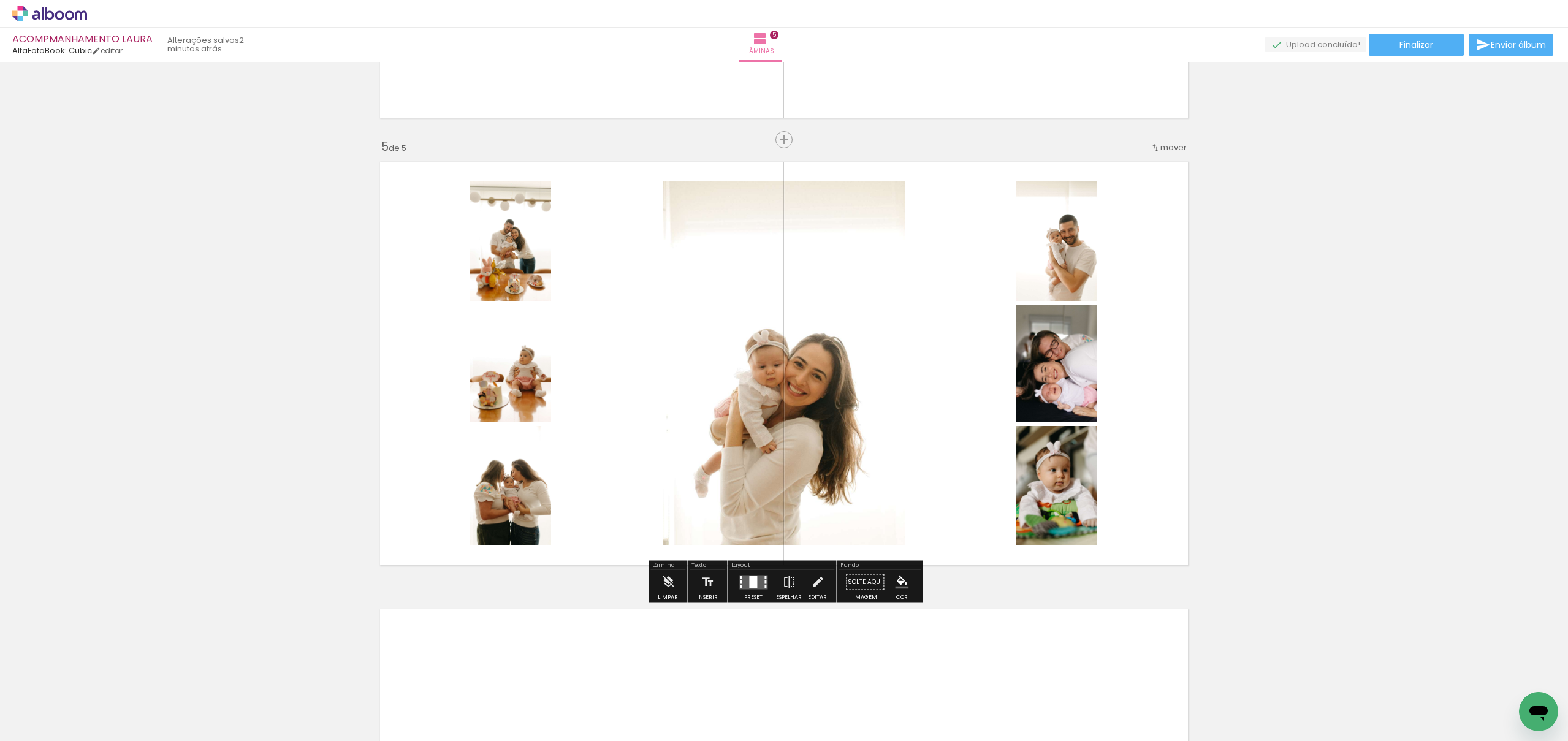
scroll to position [0, 895]
click at [751, 584] on div at bounding box center [753, 581] width 8 height 12
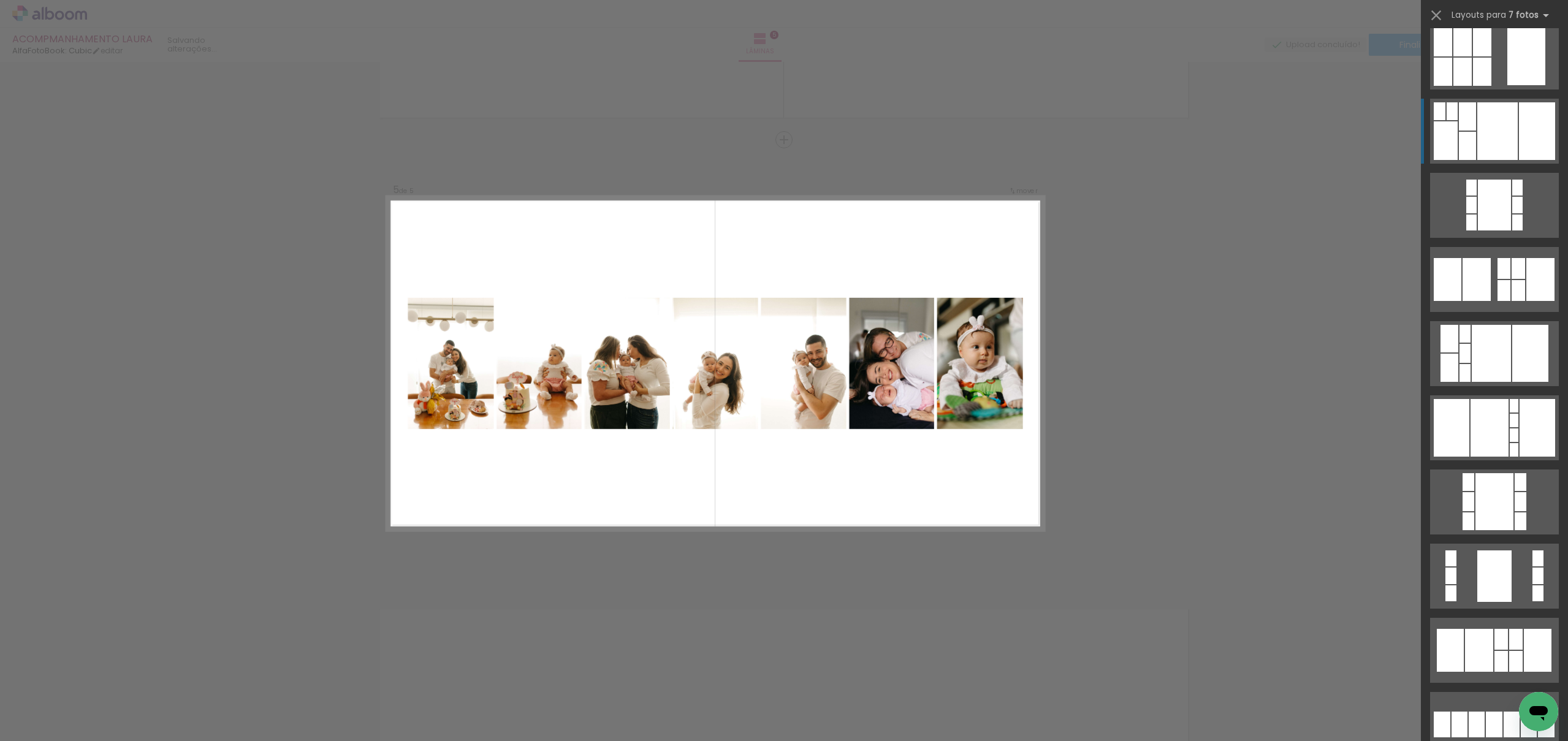
scroll to position [0, 0]
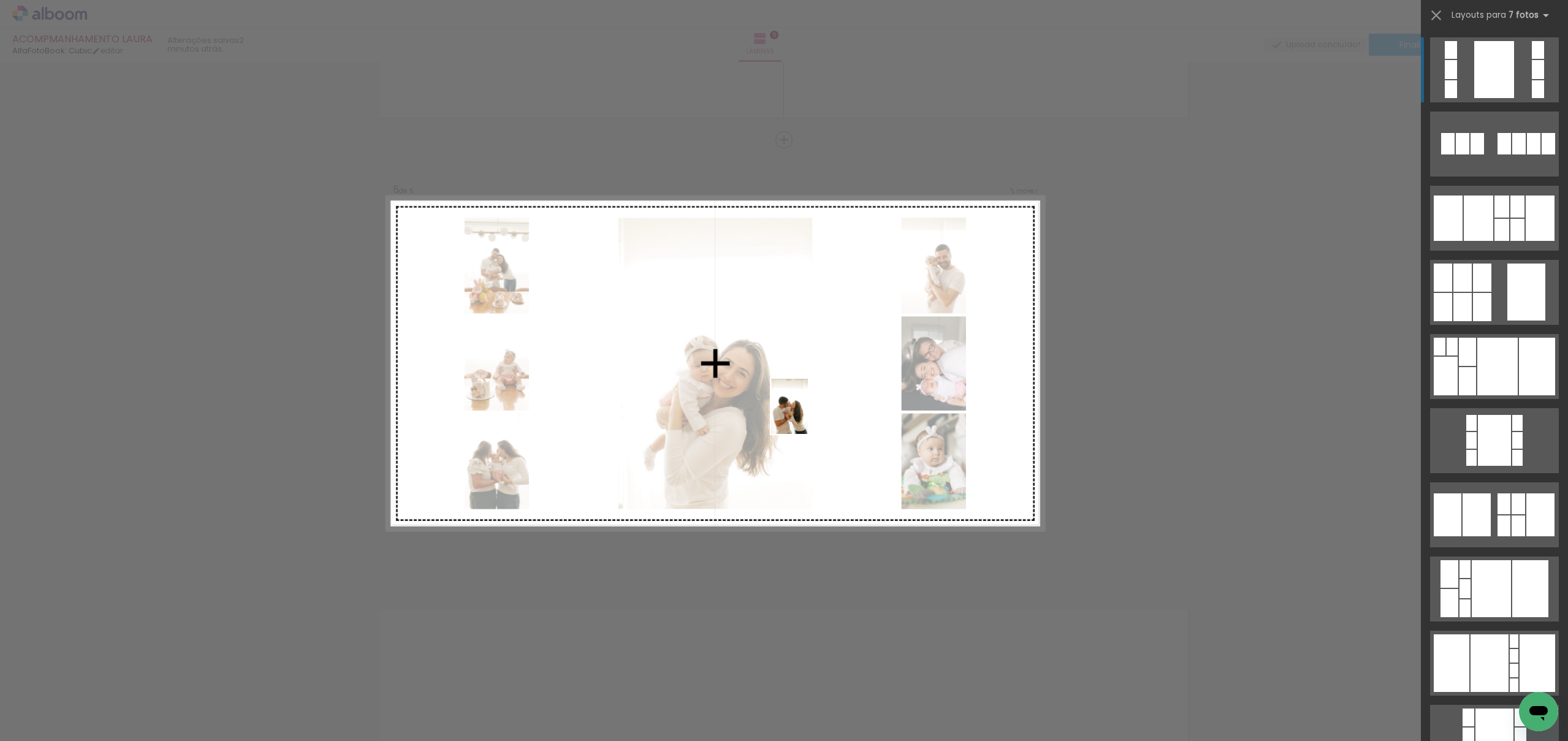
drag, startPoint x: 879, startPoint y: 714, endPoint x: 808, endPoint y: 410, distance: 312.2
click at [807, 410] on quentale-workspace at bounding box center [784, 370] width 1568 height 741
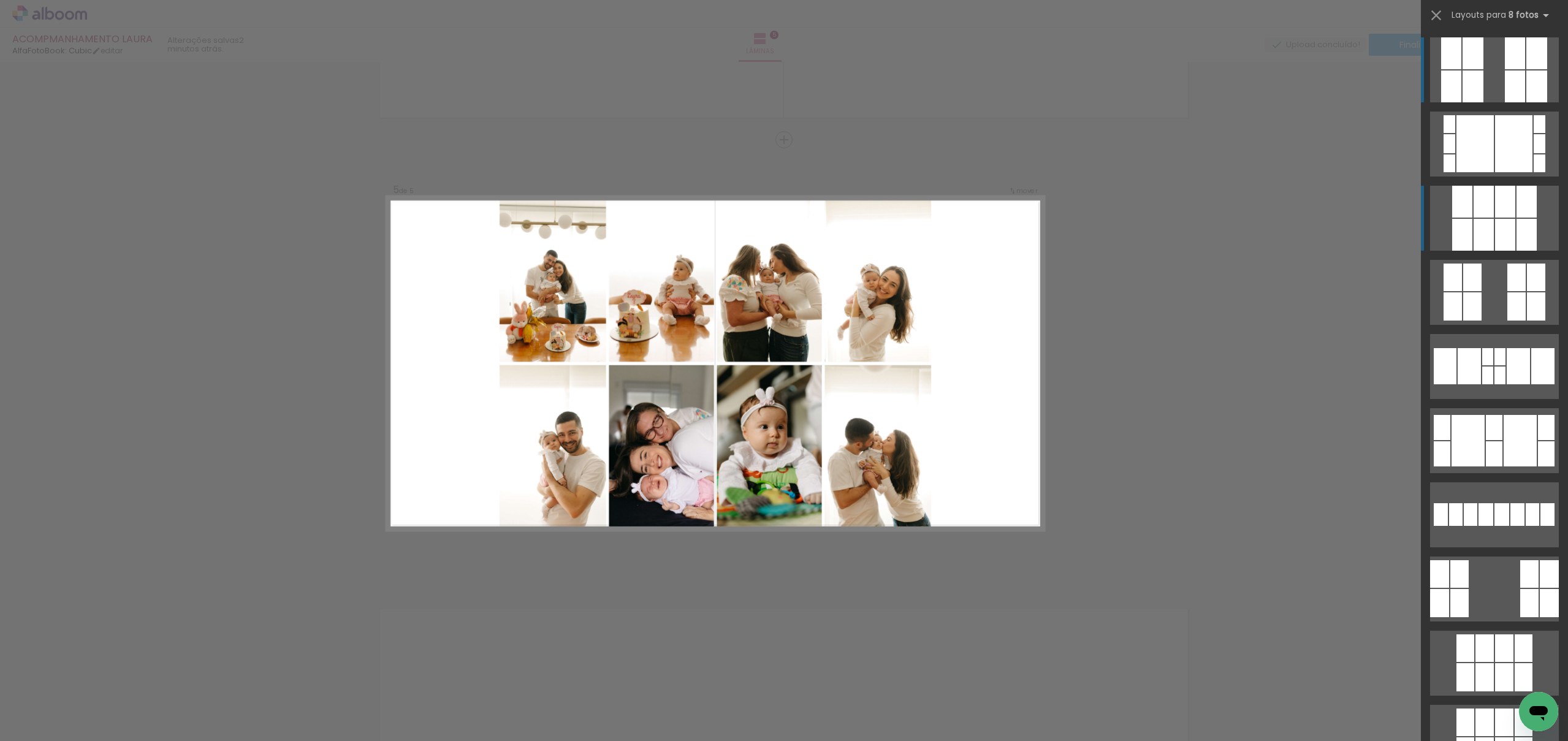
click at [1512, 221] on div at bounding box center [1505, 234] width 20 height 32
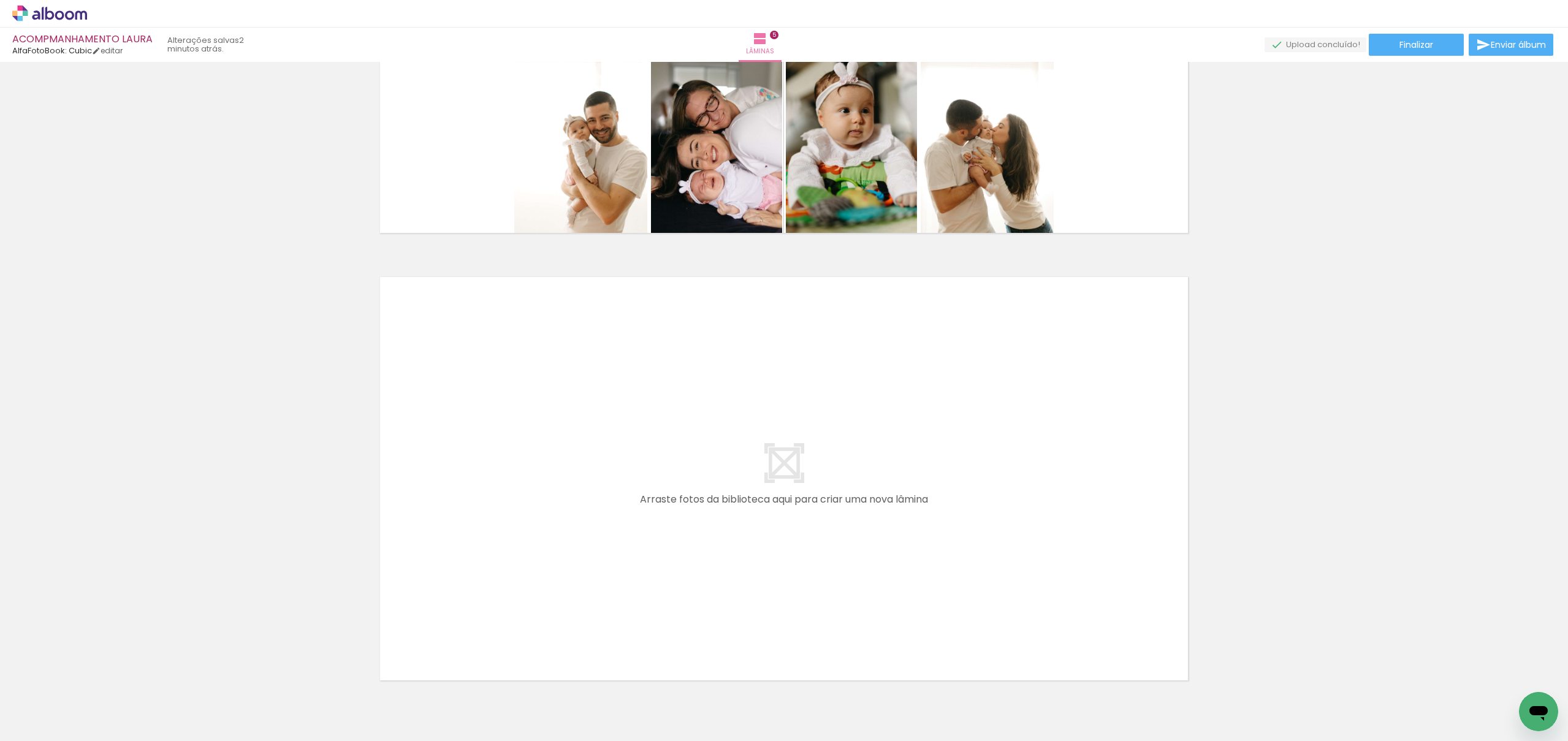
scroll to position [0, 1857]
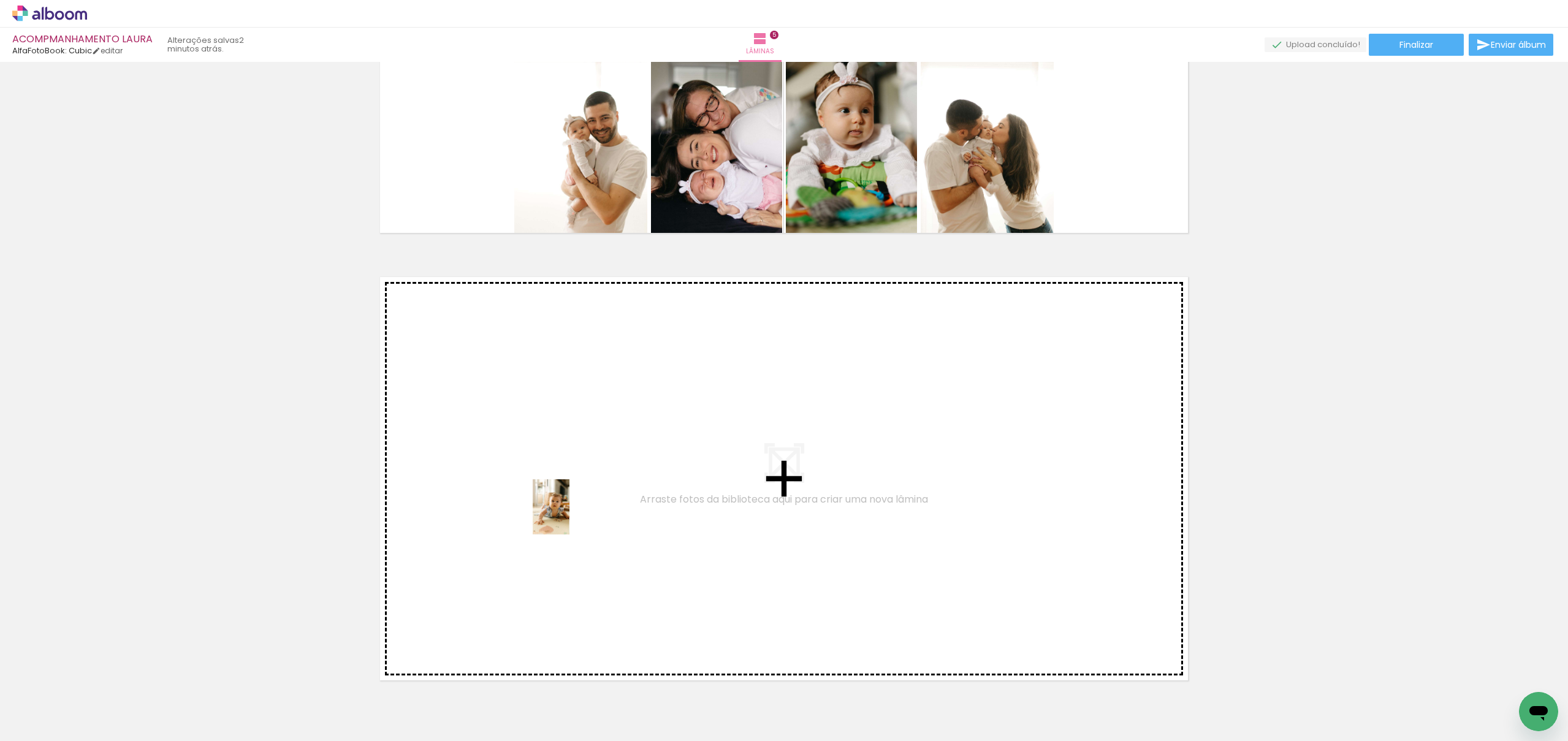
drag, startPoint x: 260, startPoint y: 716, endPoint x: 572, endPoint y: 515, distance: 371.1
click at [572, 515] on quentale-workspace at bounding box center [784, 370] width 1568 height 741
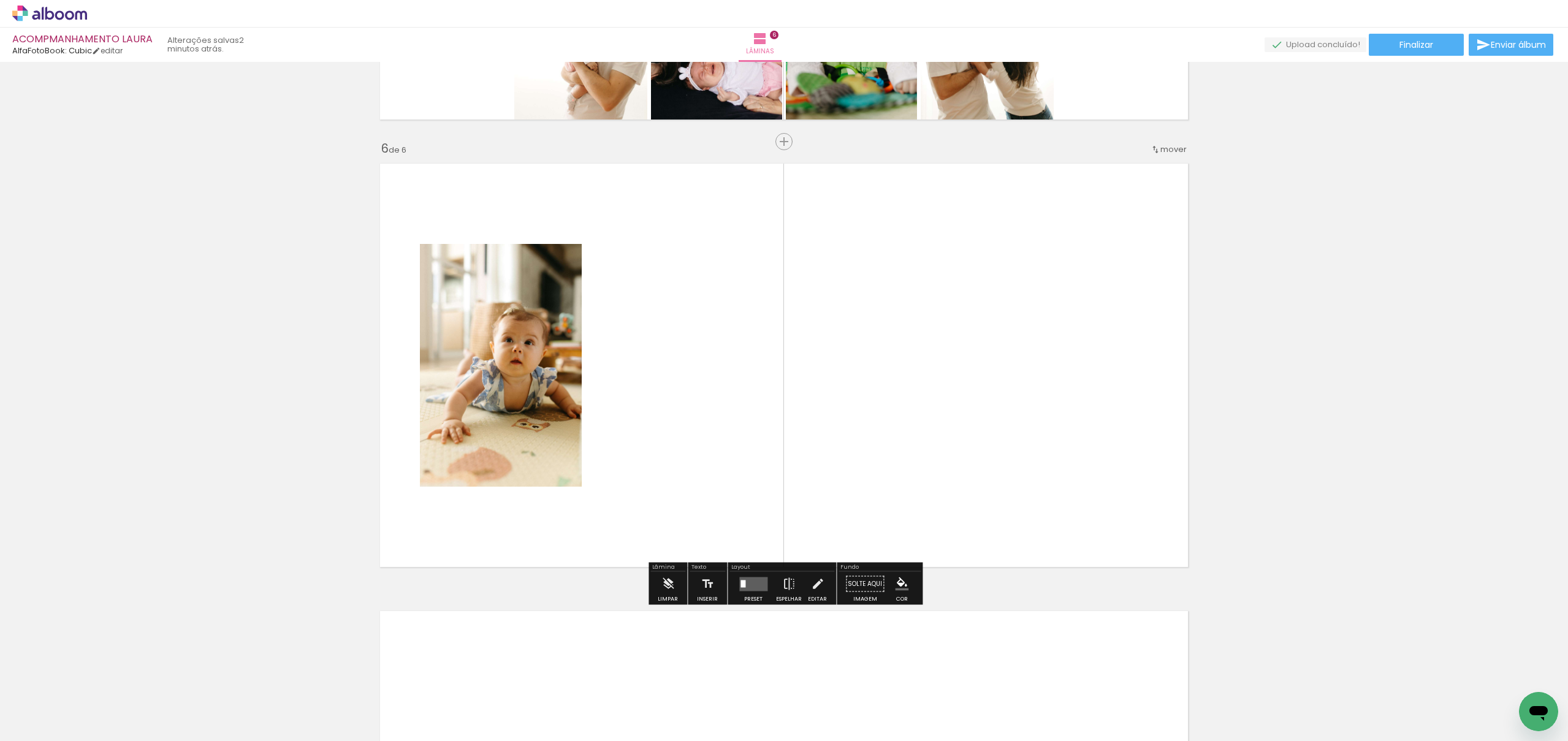
scroll to position [2179, 0]
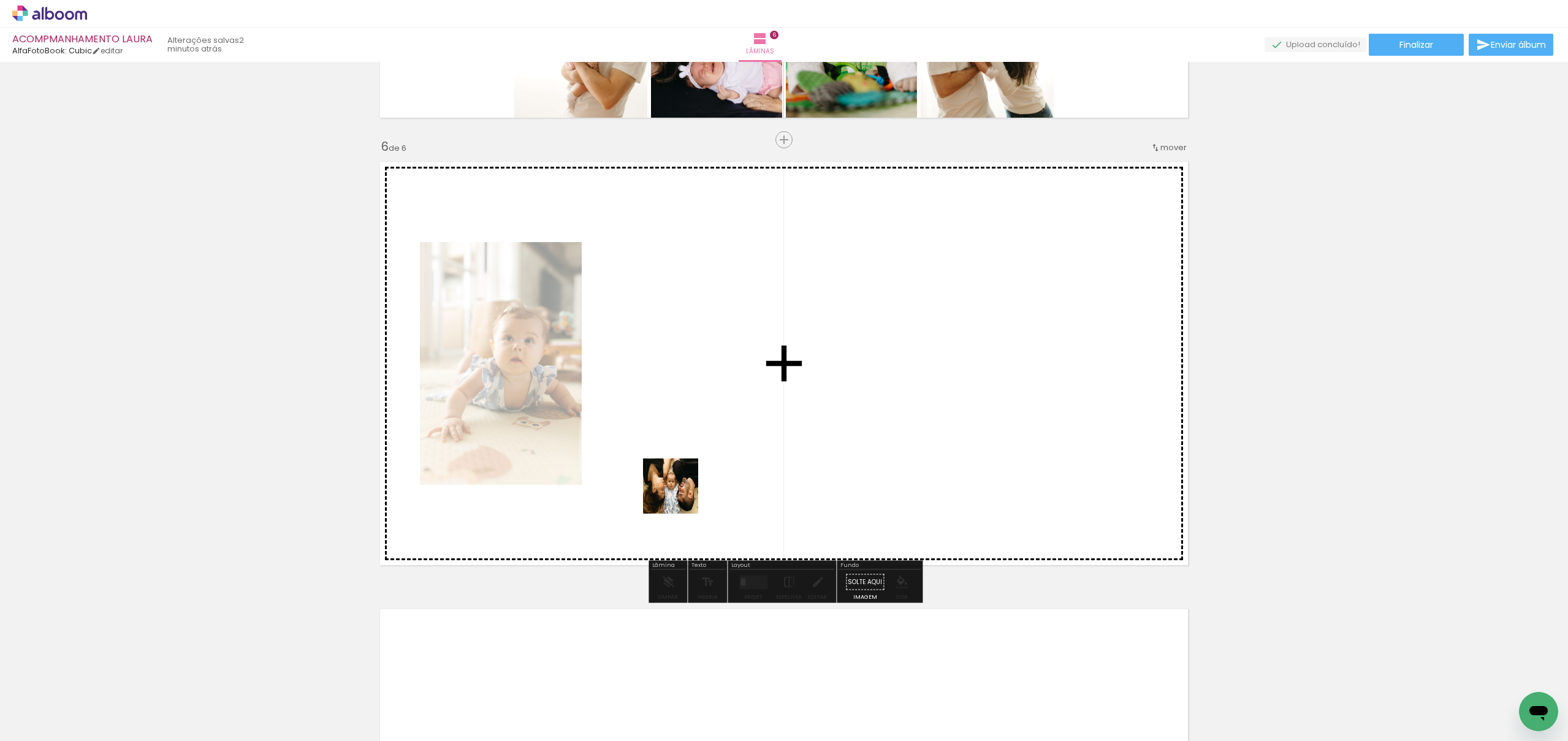
click at [685, 490] on quentale-workspace at bounding box center [784, 370] width 1568 height 741
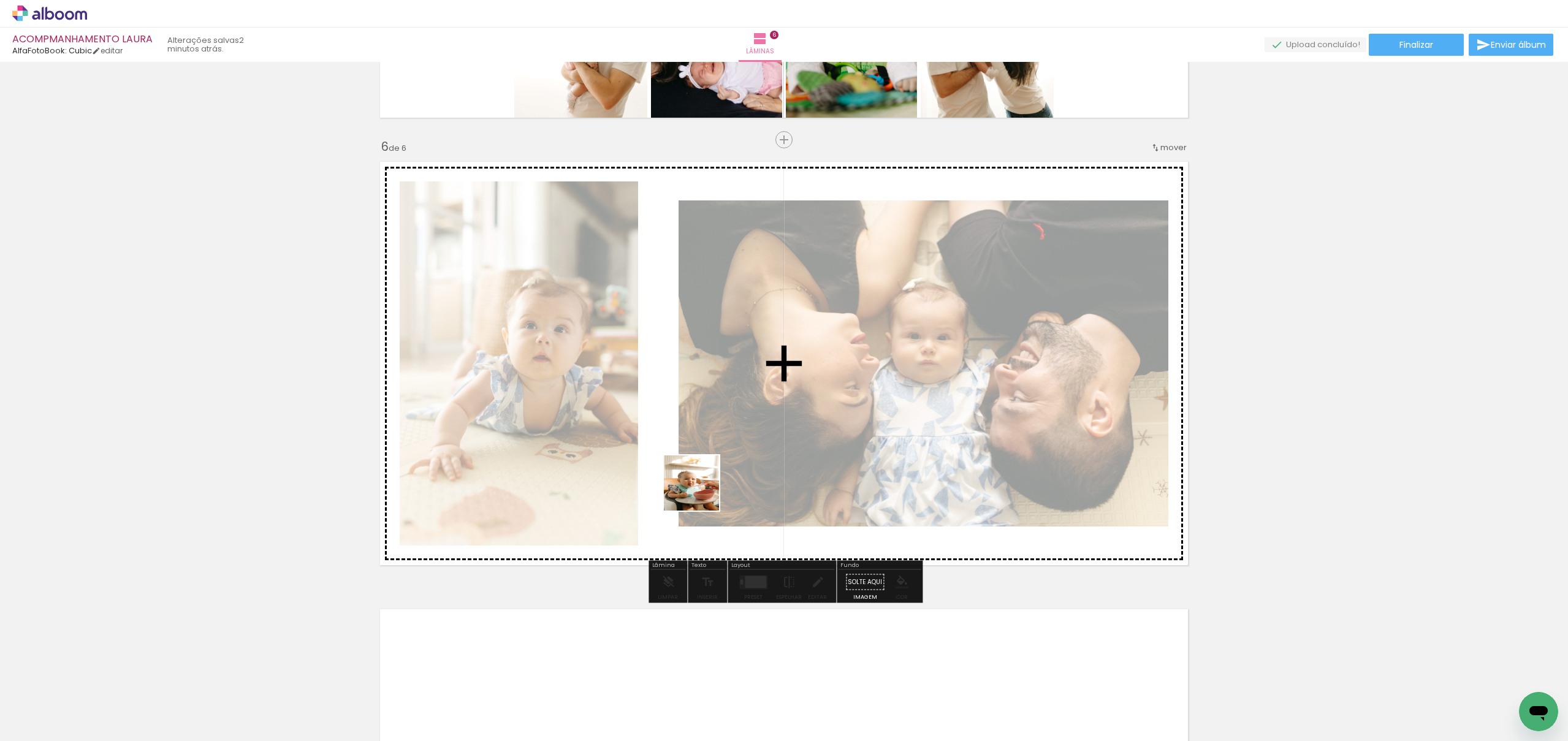
drag, startPoint x: 646, startPoint y: 622, endPoint x: 711, endPoint y: 556, distance: 92.6
click at [702, 488] on quentale-workspace at bounding box center [784, 370] width 1568 height 741
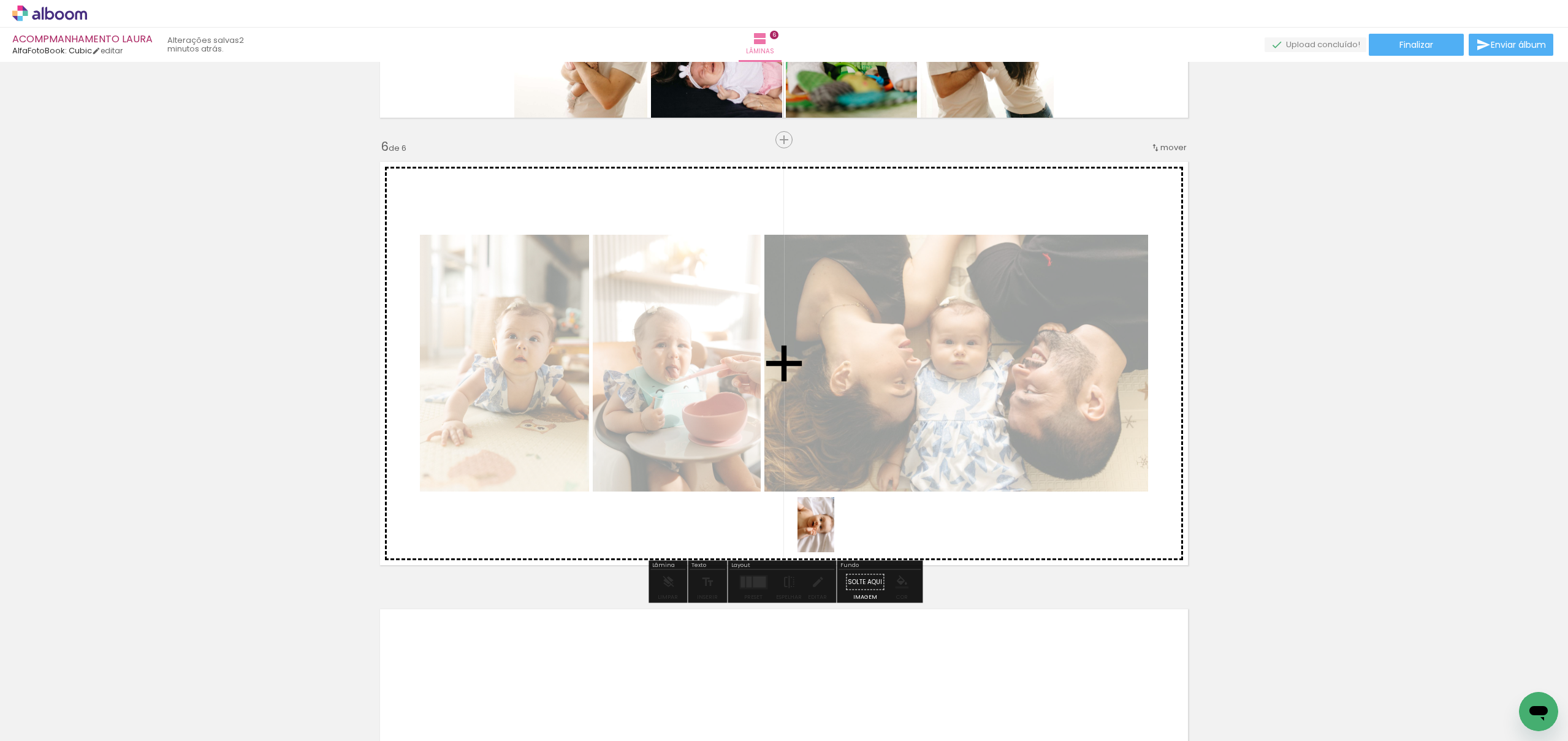
drag, startPoint x: 747, startPoint y: 707, endPoint x: 838, endPoint y: 572, distance: 162.8
click at [835, 533] on quentale-workspace at bounding box center [784, 370] width 1568 height 741
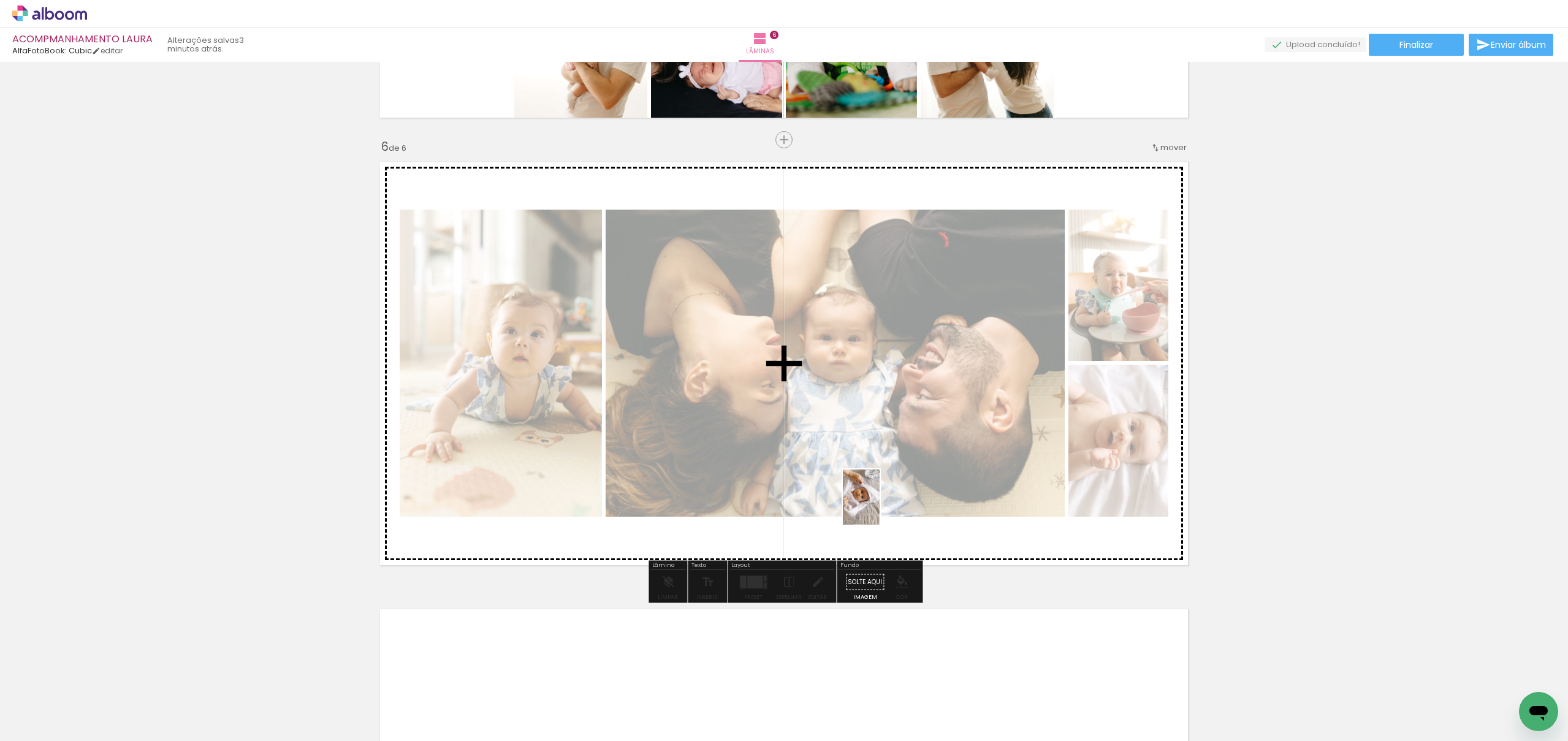
drag, startPoint x: 813, startPoint y: 703, endPoint x: 882, endPoint y: 507, distance: 207.8
click at [879, 507] on quentale-workspace at bounding box center [784, 370] width 1568 height 741
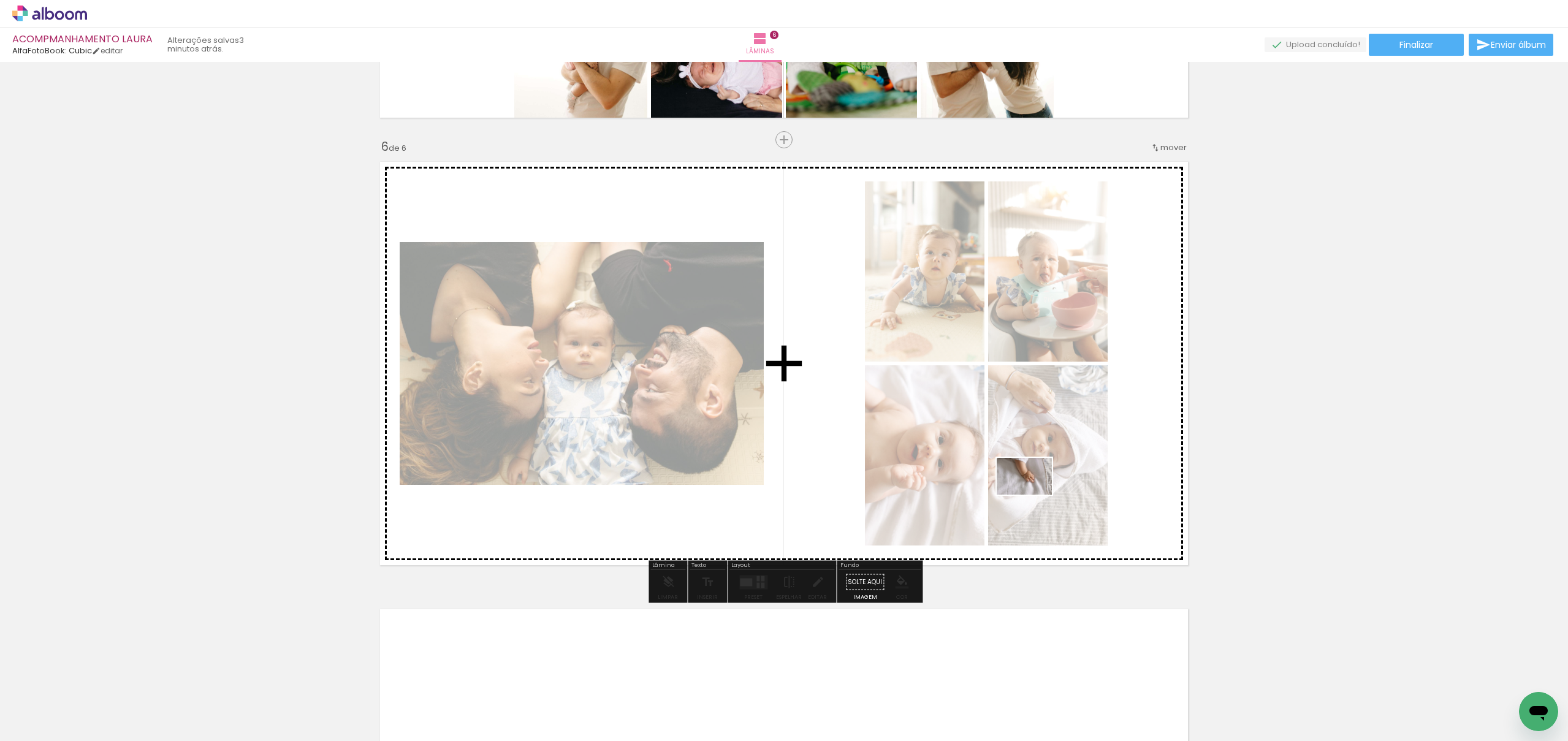
drag, startPoint x: 1085, startPoint y: 692, endPoint x: 1093, endPoint y: 560, distance: 132.2
click at [1033, 495] on quentale-workspace at bounding box center [784, 370] width 1568 height 741
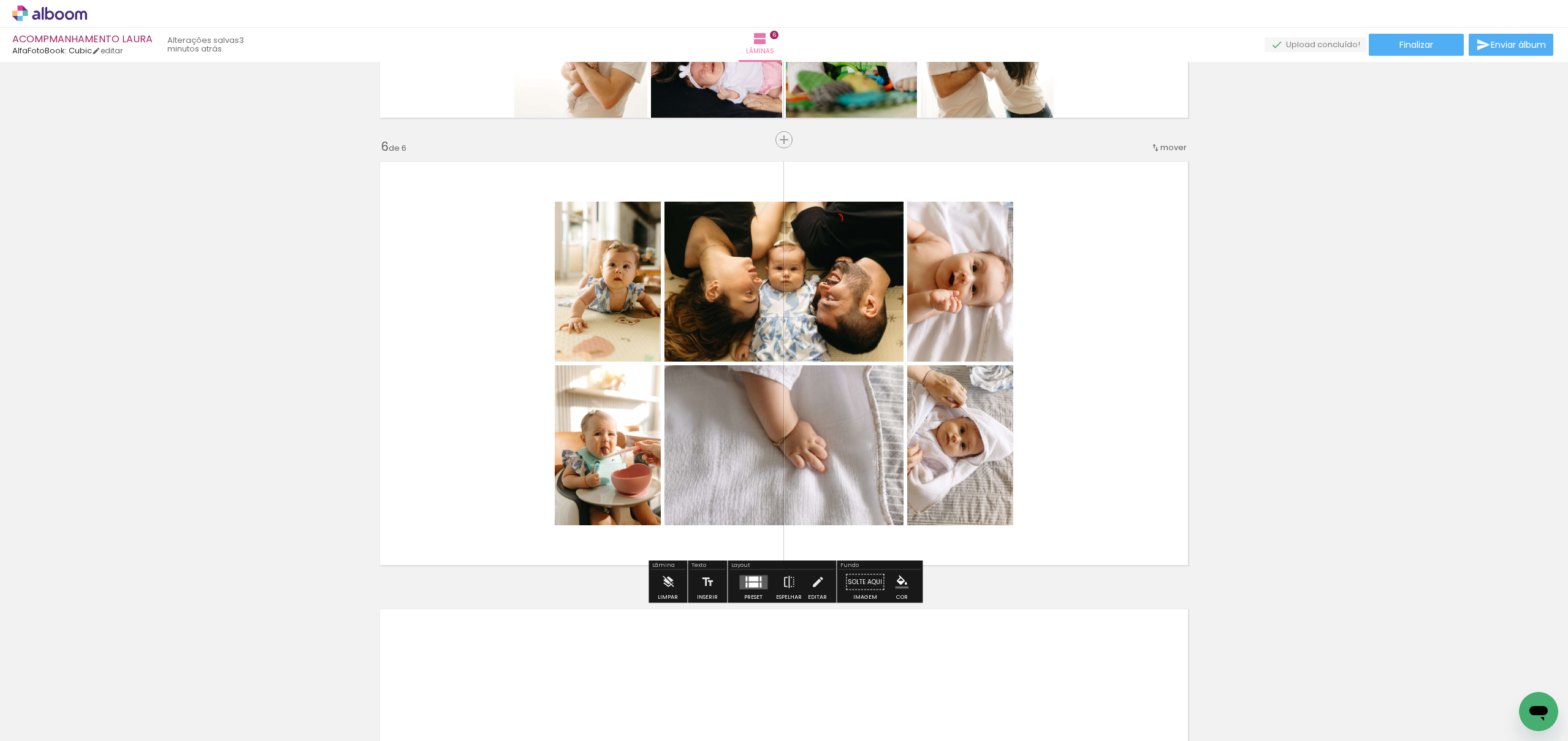
scroll to position [0, 7227]
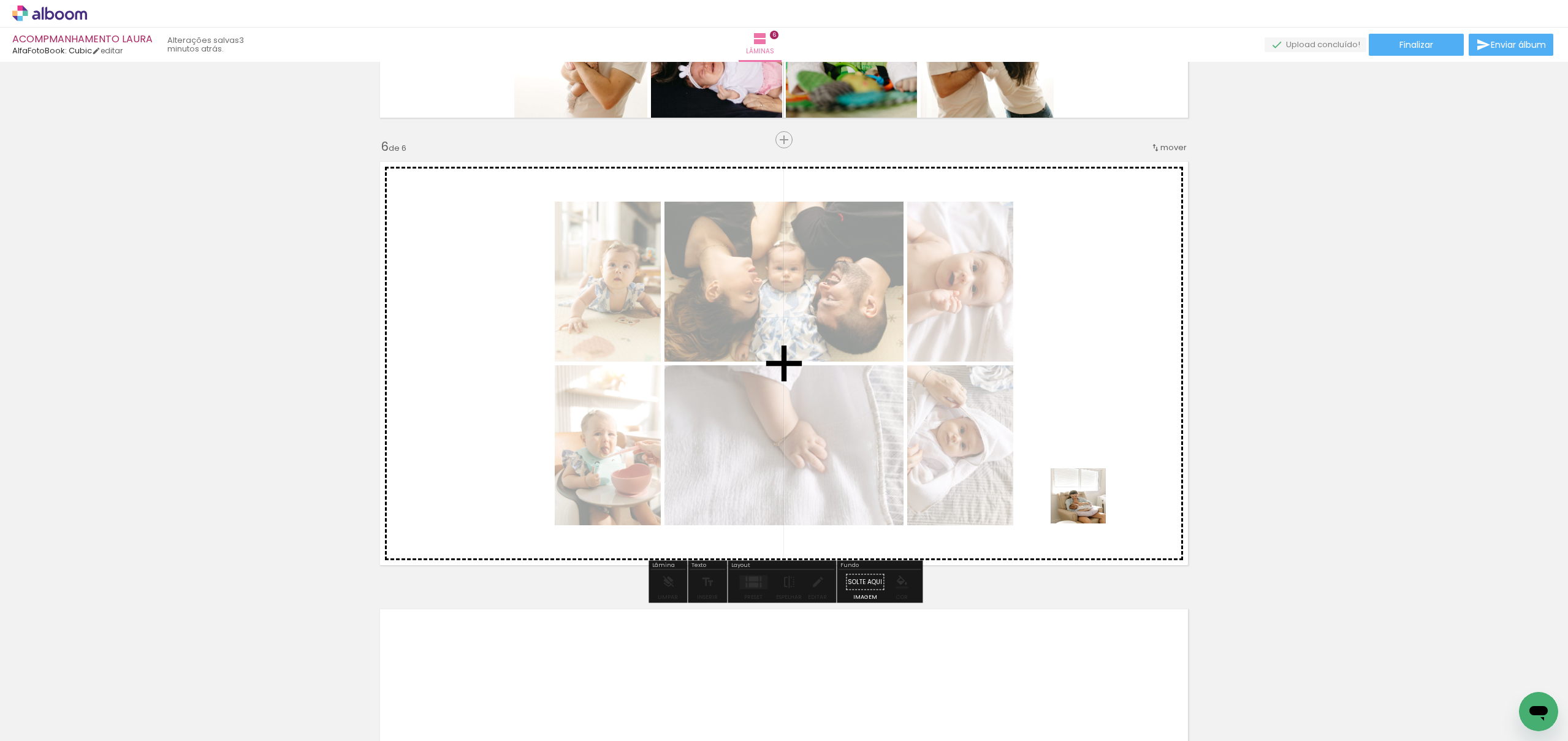
drag, startPoint x: 1202, startPoint y: 712, endPoint x: 1087, endPoint y: 505, distance: 236.8
click at [1087, 505] on quentale-workspace at bounding box center [784, 370] width 1568 height 741
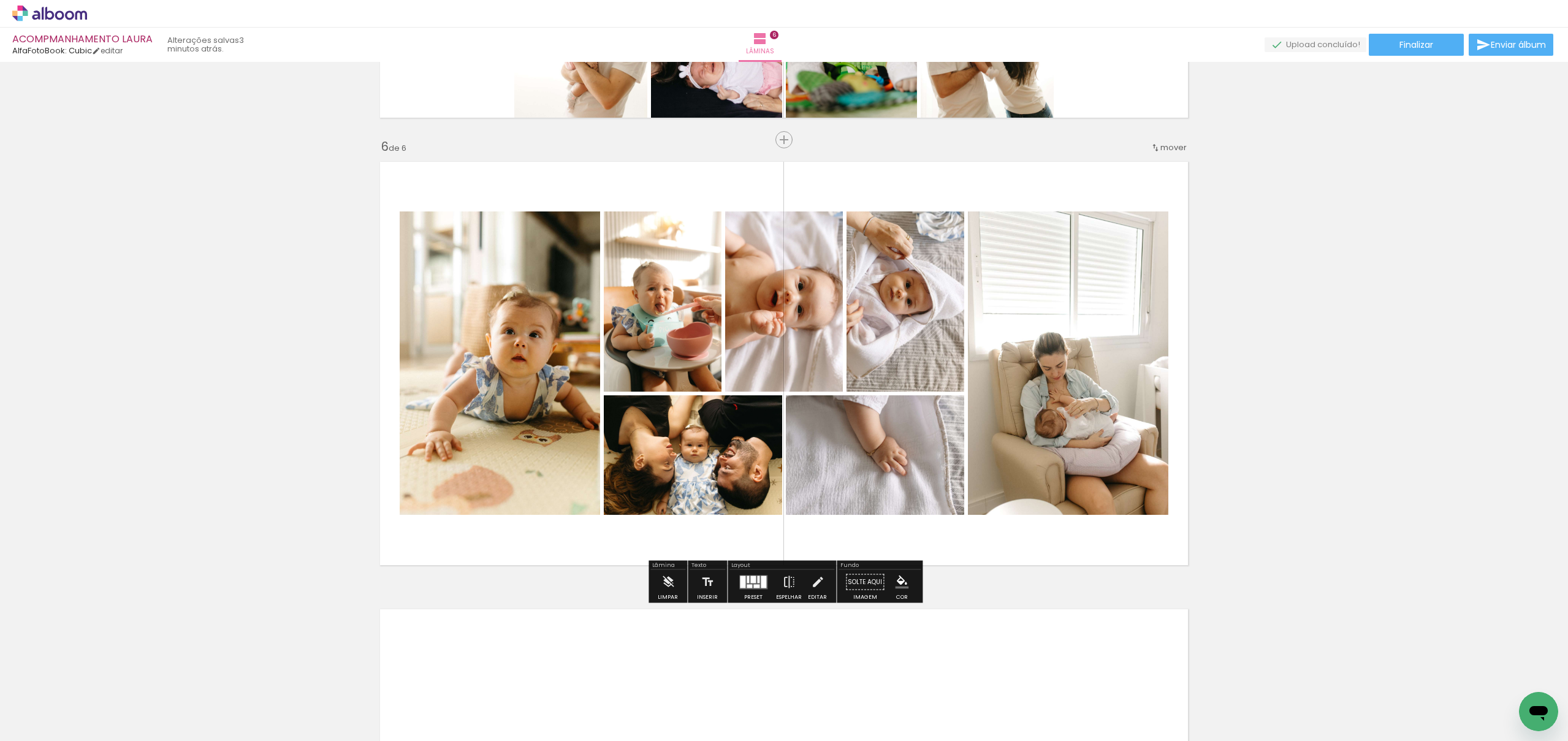
click at [747, 585] on div at bounding box center [750, 586] width 5 height 4
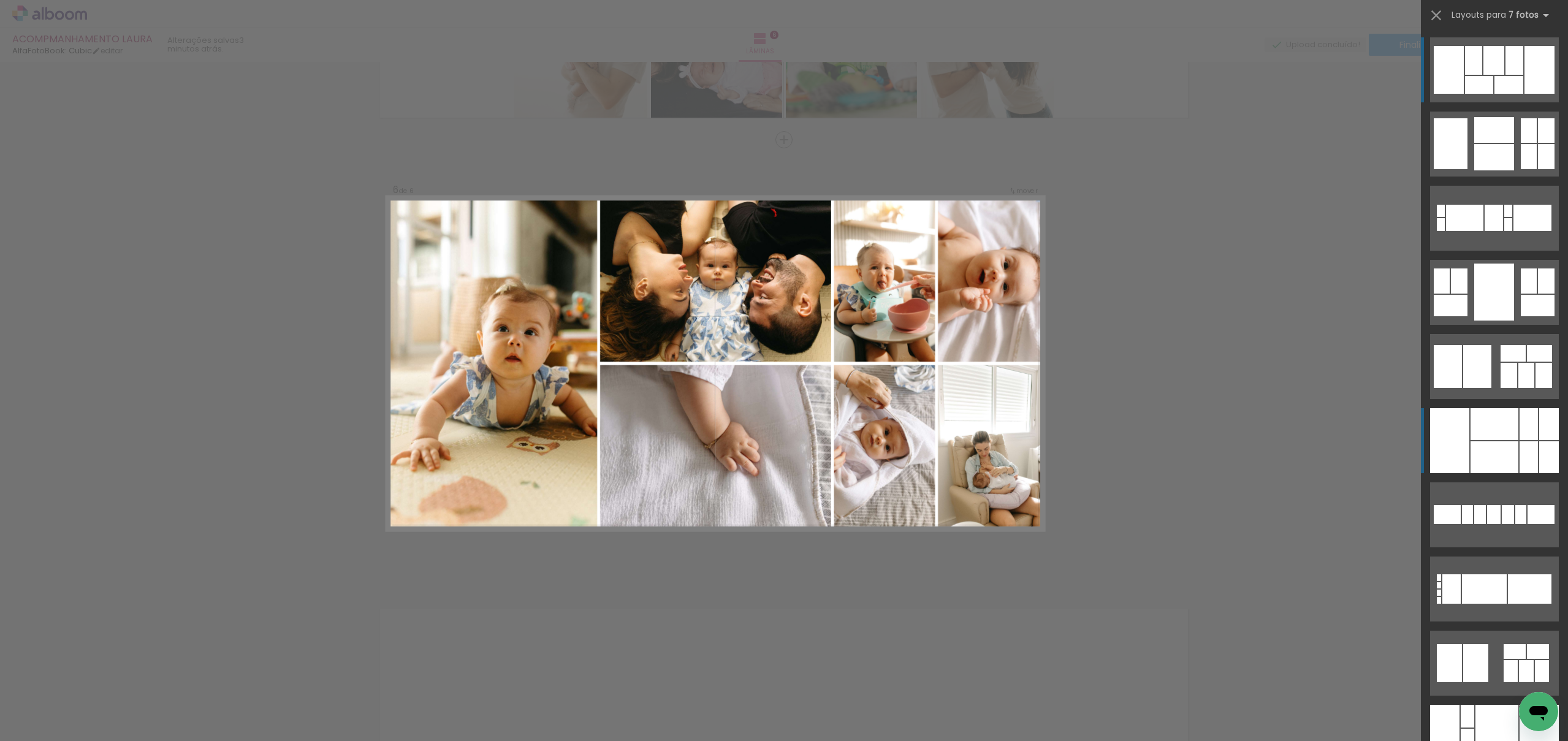
click at [1487, 446] on div at bounding box center [1495, 457] width 48 height 32
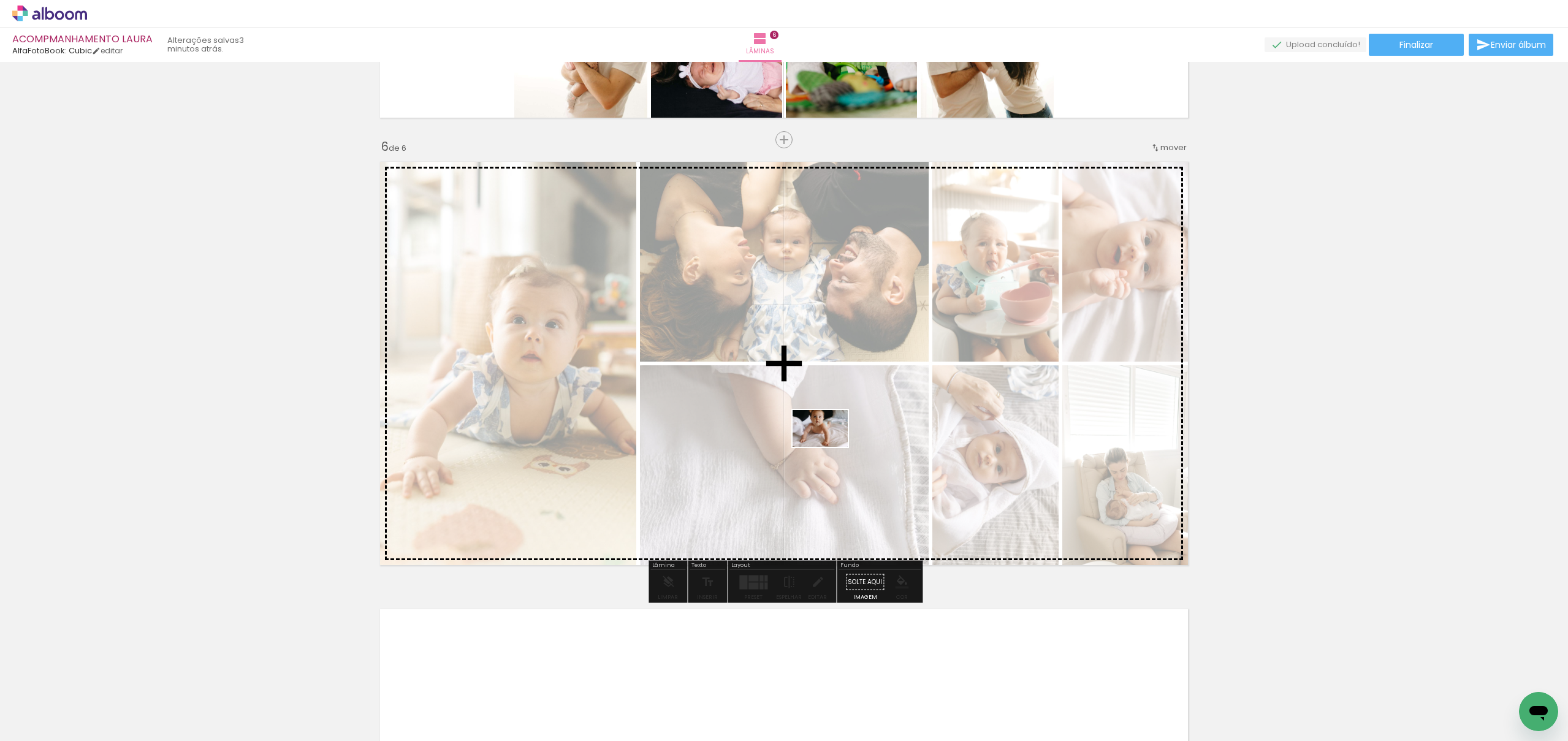
drag, startPoint x: 804, startPoint y: 697, endPoint x: 829, endPoint y: 447, distance: 251.2
click at [829, 447] on quentale-workspace at bounding box center [784, 370] width 1568 height 741
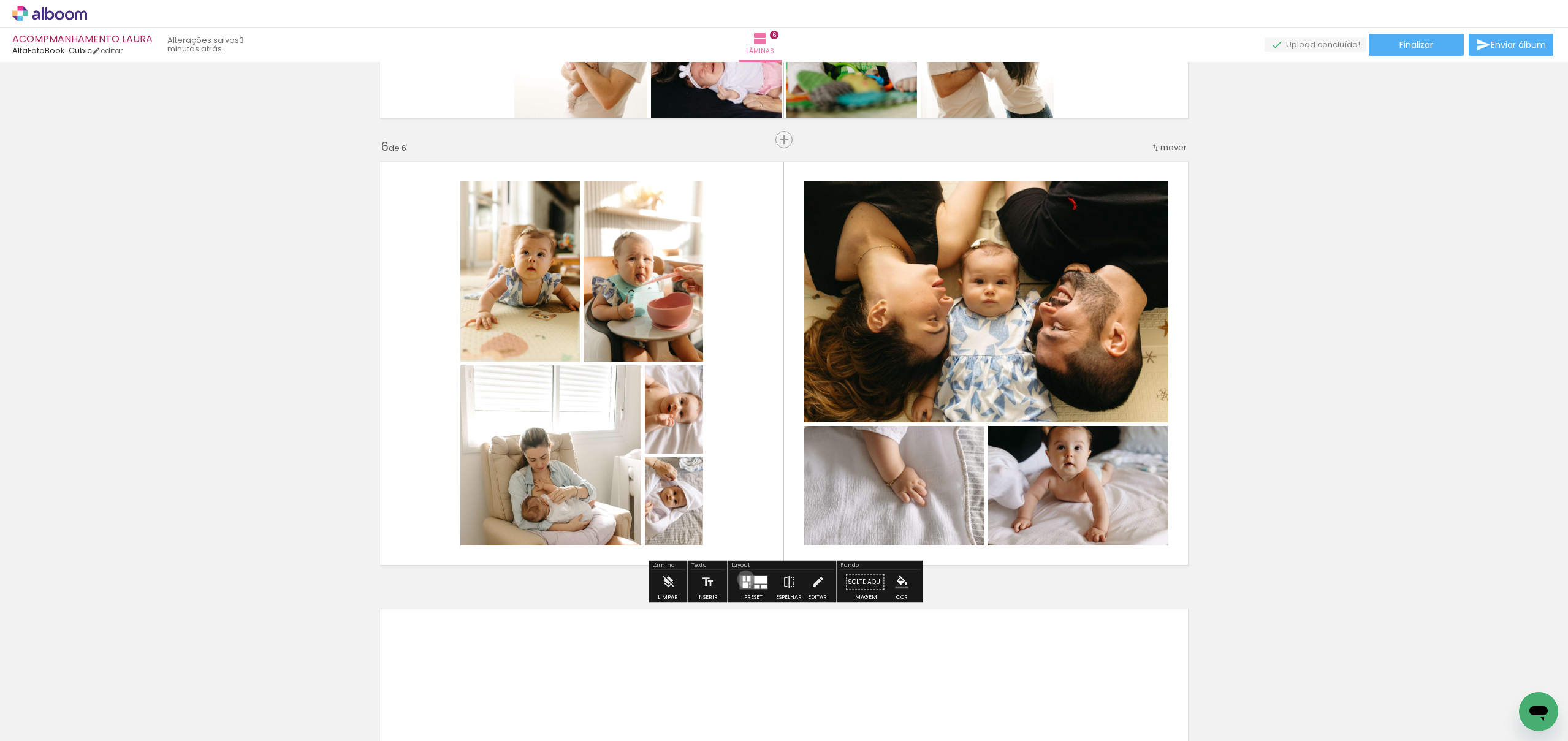
click at [743, 579] on quentale-layouter at bounding box center [753, 582] width 28 height 14
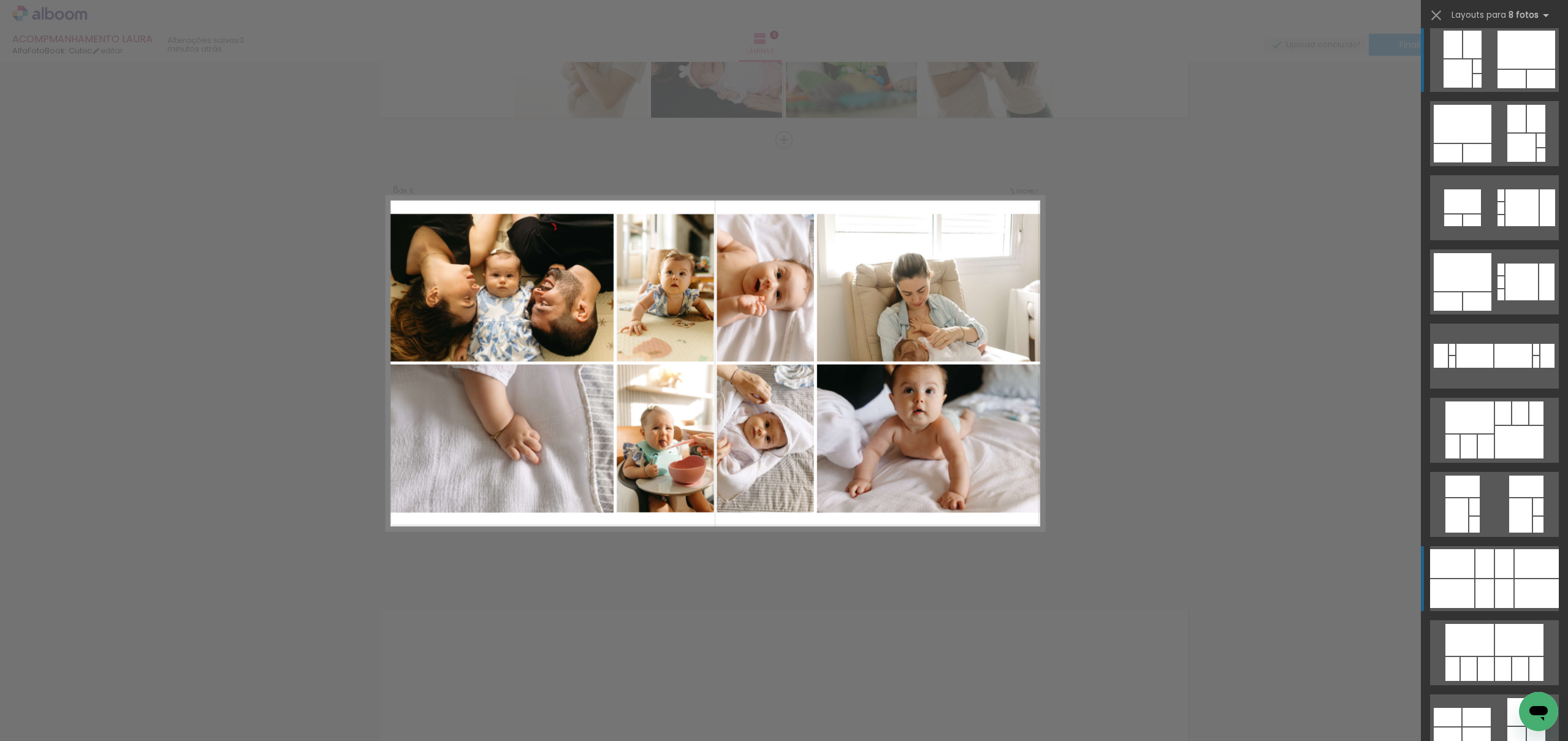
scroll to position [12, 0]
click at [1509, 573] on div at bounding box center [1504, 562] width 18 height 29
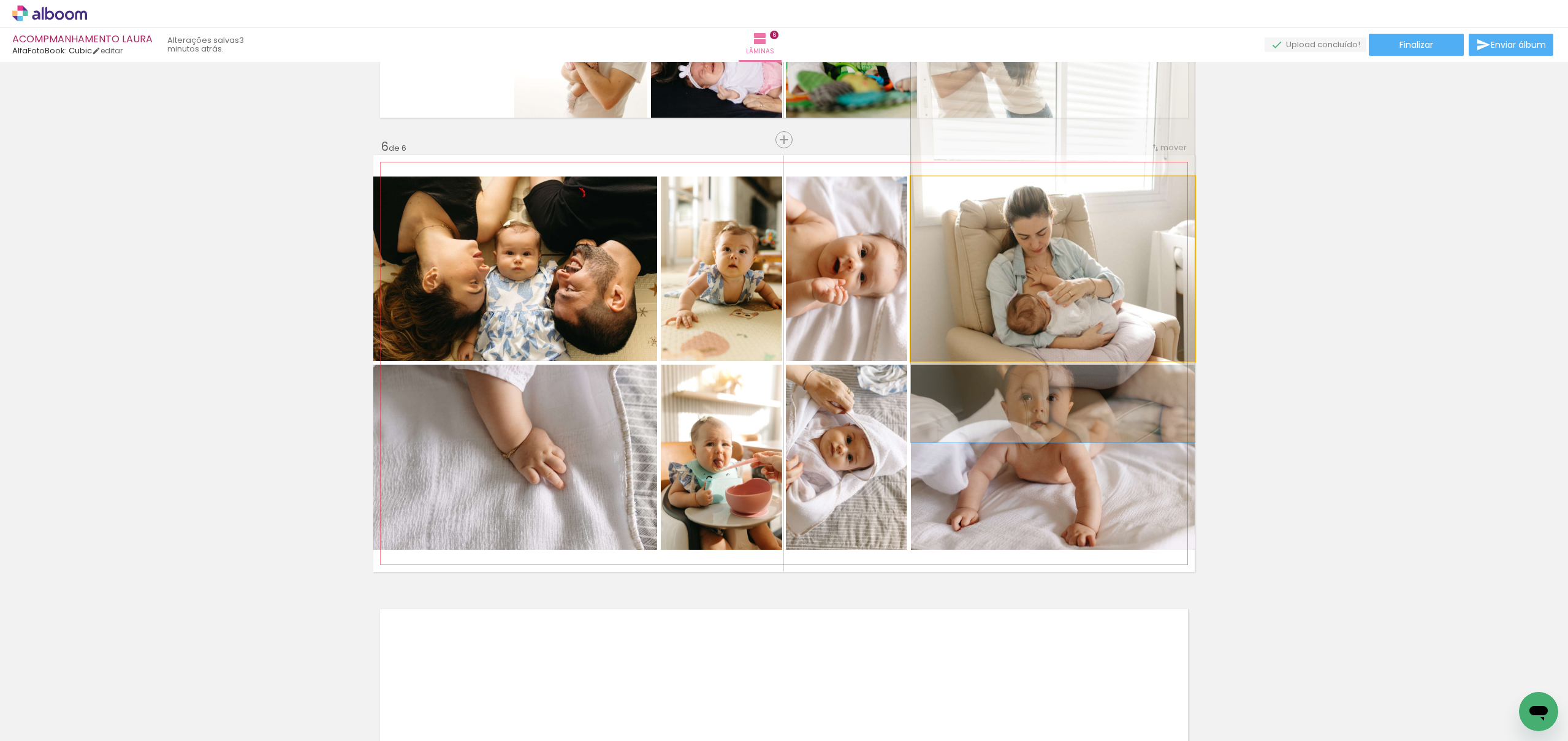
drag, startPoint x: 1086, startPoint y: 310, endPoint x: 1209, endPoint y: 294, distance: 124.0
click at [1086, 271] on div at bounding box center [1053, 229] width 284 height 426
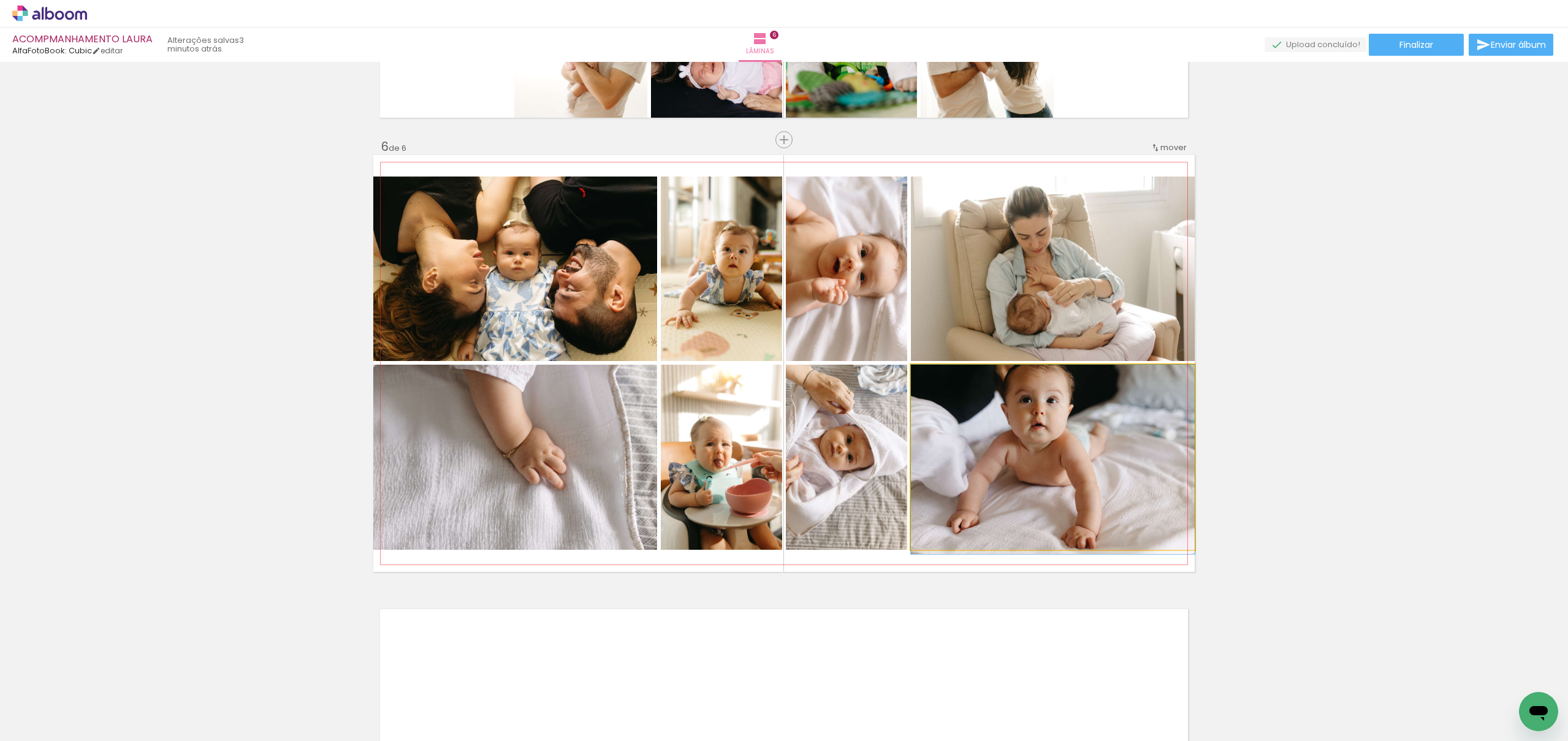
drag, startPoint x: 1135, startPoint y: 431, endPoint x: 1093, endPoint y: 464, distance: 53.4
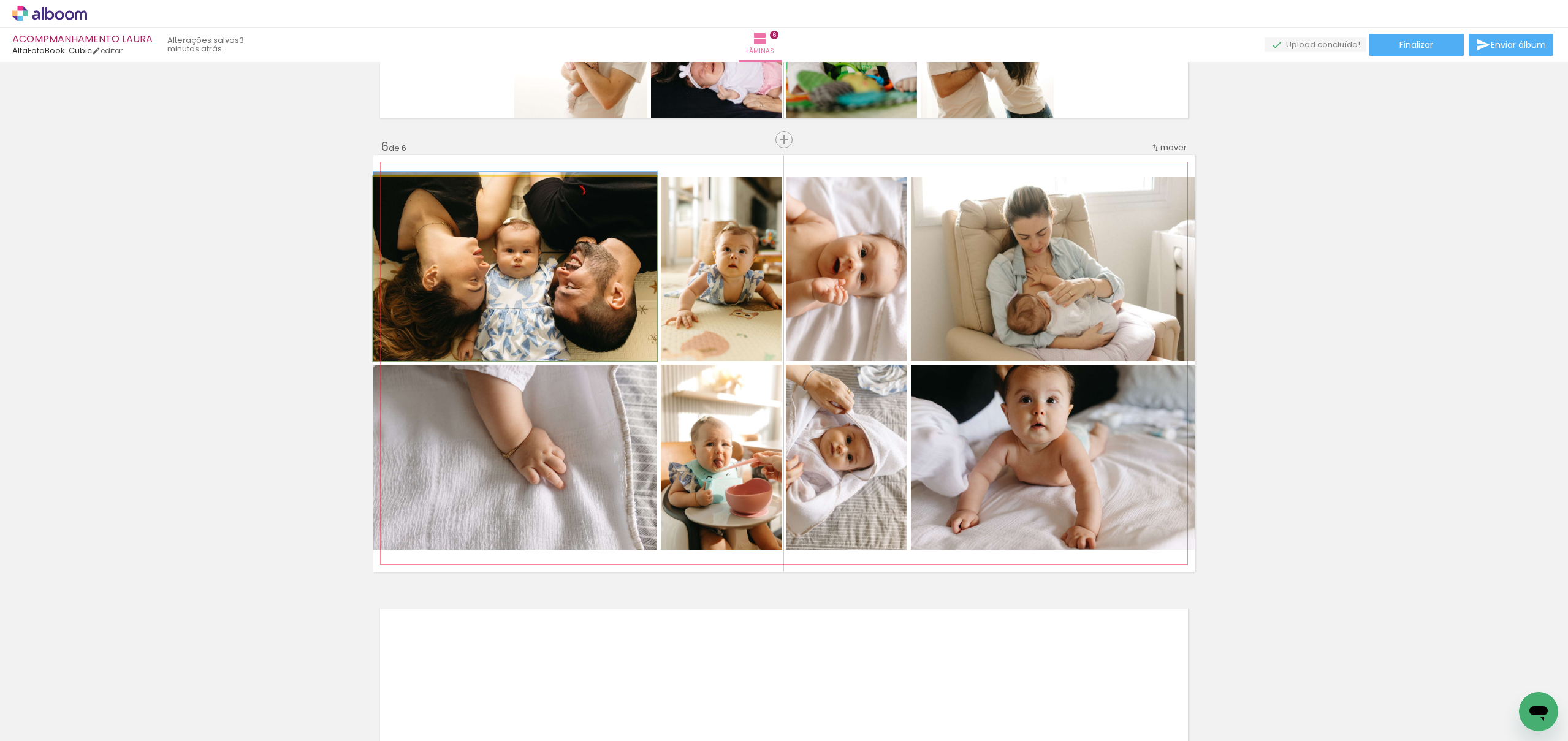
drag, startPoint x: 508, startPoint y: 297, endPoint x: 509, endPoint y: 286, distance: 11.0
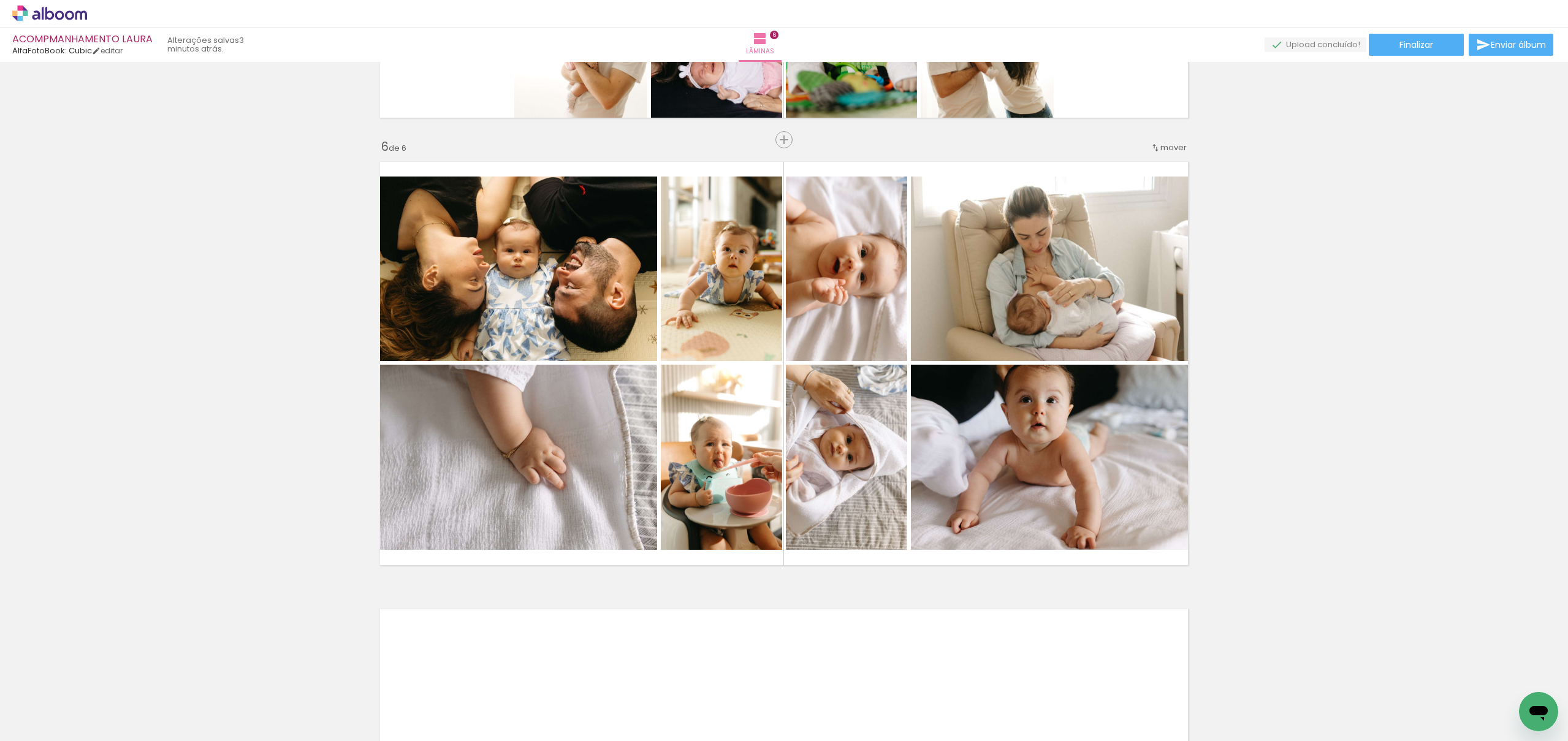
scroll to position [0, 5391]
